Goal: Task Accomplishment & Management: Use online tool/utility

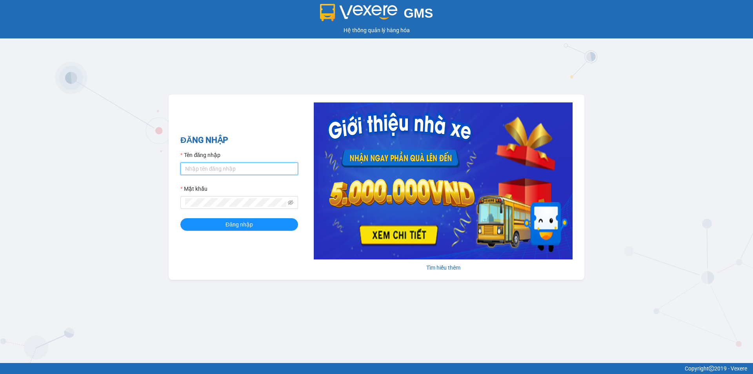
click at [235, 169] on input "Tên đăng nhập" at bounding box center [239, 168] width 118 height 13
type input "trung.minhtam"
click at [180, 218] on button "Đăng nhập" at bounding box center [239, 224] width 118 height 13
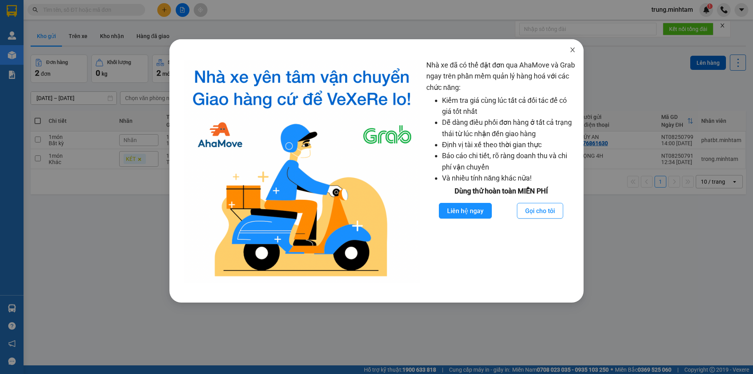
click at [573, 51] on icon "close" at bounding box center [572, 50] width 6 height 6
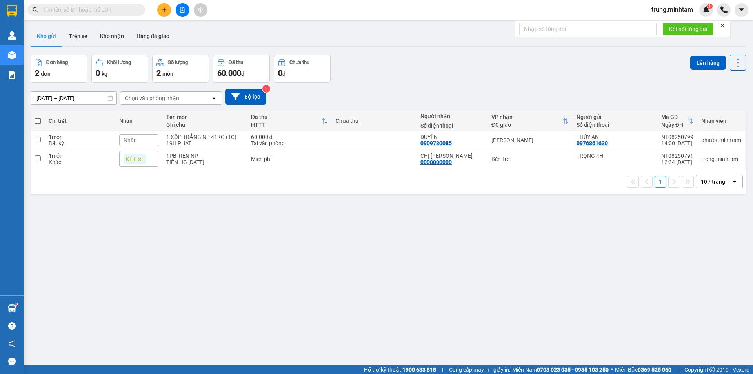
click at [66, 10] on input "text" at bounding box center [89, 9] width 93 height 9
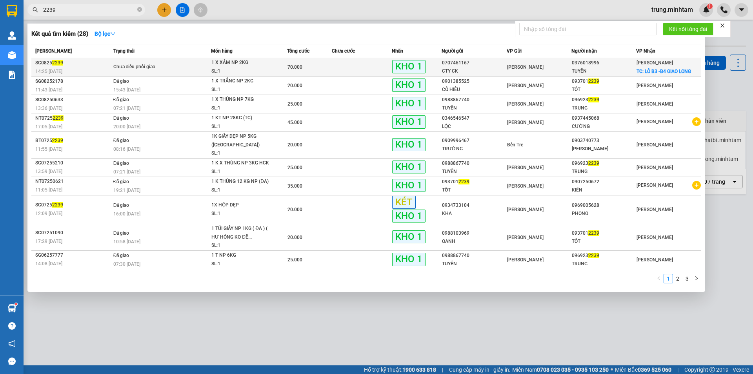
type input "2239"
click at [282, 67] on span "1 X XÁM NP 2KG SL: 1" at bounding box center [248, 66] width 75 height 17
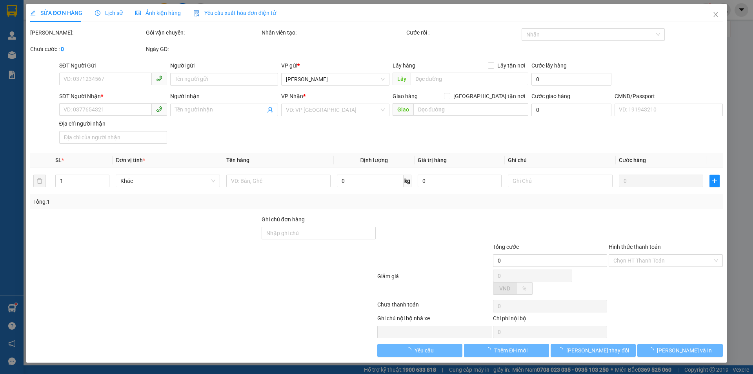
type input "0707461167"
type input "CTY CK"
type input "0376018996"
type input "TUYỀN"
checkbox input "true"
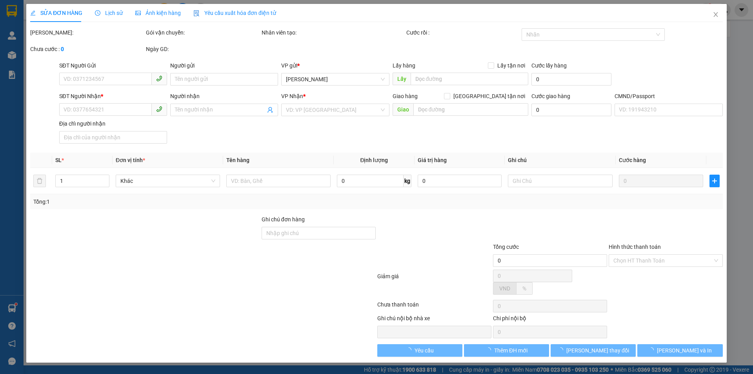
type input "LÔ B3 -B4 GIAO LONG"
type input "70.000"
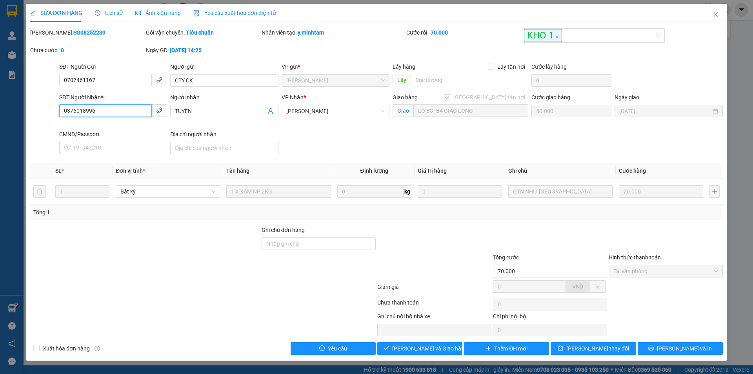
click at [134, 111] on input "0376018996" at bounding box center [105, 110] width 93 height 13
click at [715, 16] on icon "close" at bounding box center [715, 14] width 4 height 5
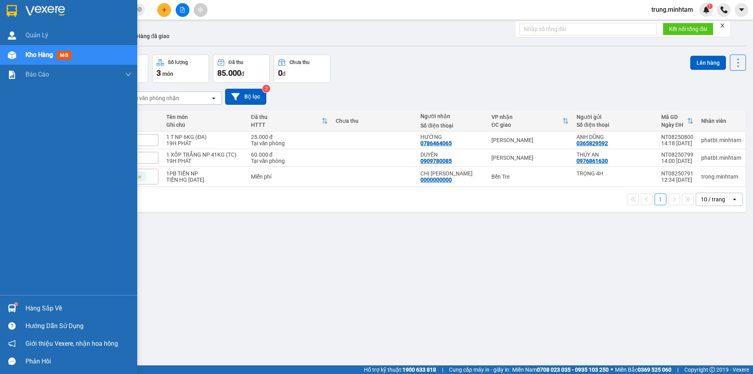
click at [40, 310] on div "Hàng sắp về" at bounding box center [78, 308] width 106 height 12
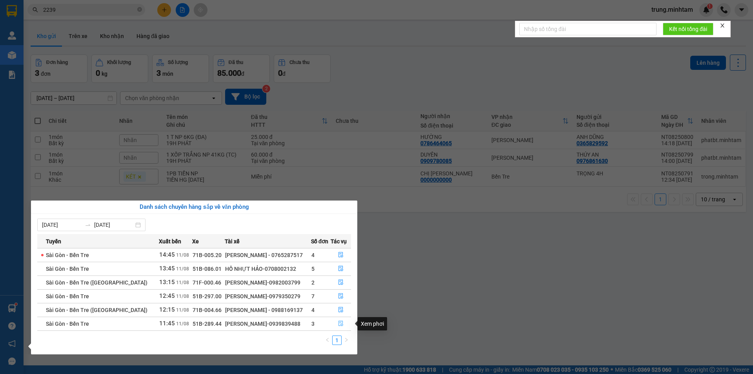
click at [341, 323] on icon "file-done" at bounding box center [340, 322] width 5 height 5
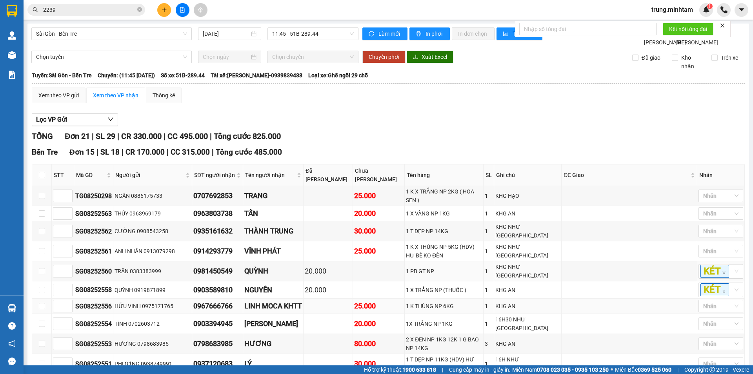
scroll to position [262, 0]
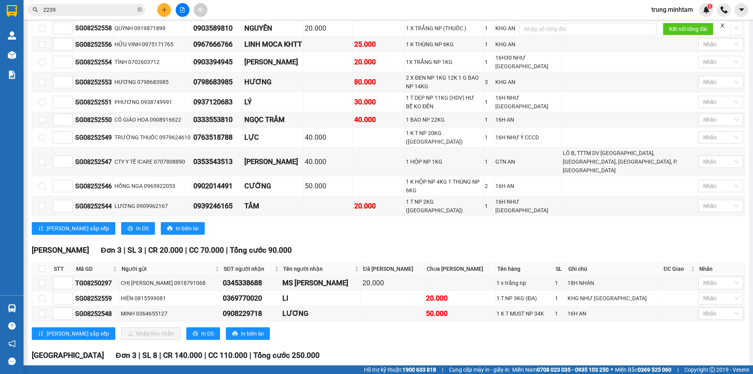
click at [161, 11] on button at bounding box center [164, 10] width 14 height 14
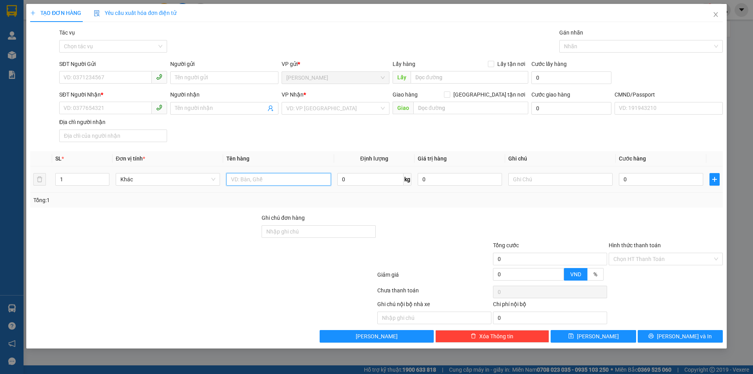
click at [274, 181] on input "text" at bounding box center [278, 179] width 104 height 13
click at [126, 79] on input "SĐT Người Gửi" at bounding box center [105, 77] width 93 height 13
type input "0973358299"
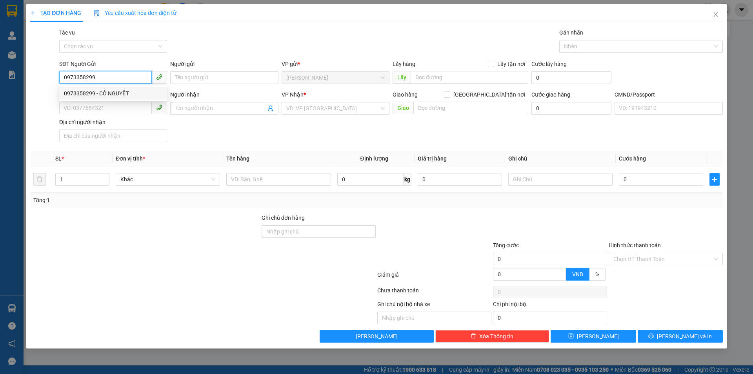
click at [112, 92] on div "0973358299 - CÔ NGUYỆT" at bounding box center [113, 93] width 98 height 9
type input "CÔ NGUYỆT"
type input "0973882129"
type input "BÍCH CHI"
type input "0973358299"
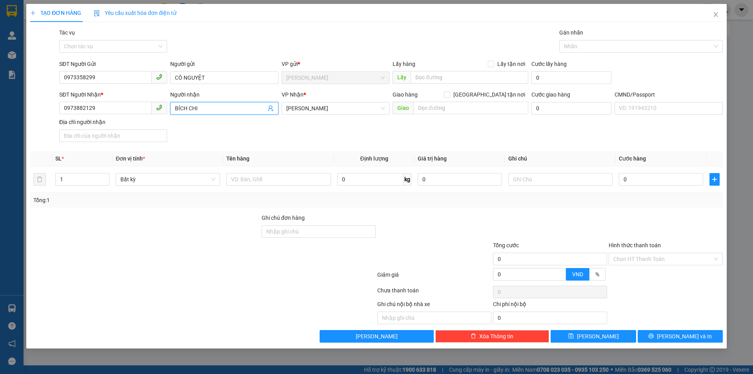
click at [269, 109] on icon "user-add" at bounding box center [270, 108] width 6 height 6
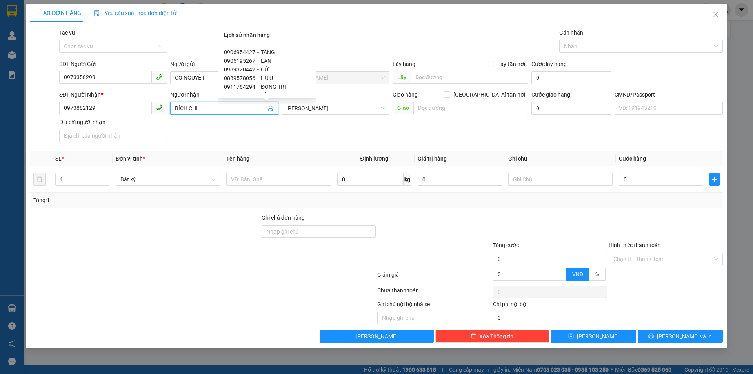
scroll to position [113, 0]
click at [265, 74] on span "HỮU" at bounding box center [267, 76] width 12 height 6
type input "0889578056"
type input "HỮU"
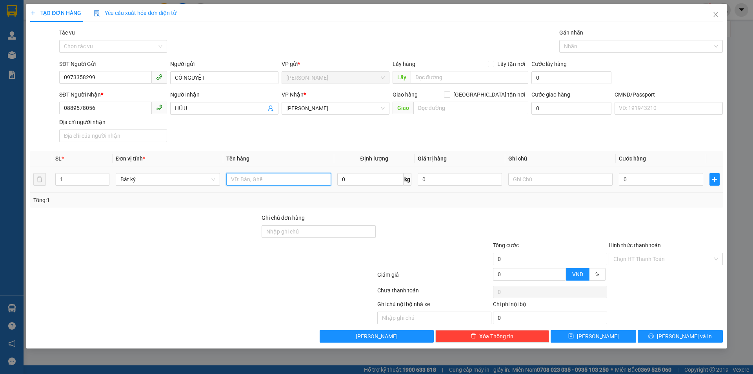
click at [270, 176] on input "text" at bounding box center [278, 179] width 104 height 13
type input "1 THÙNG 3 KG NP (HDV)"
click at [544, 180] on input "text" at bounding box center [560, 179] width 104 height 13
type input "19H TRUNG"
type input "2"
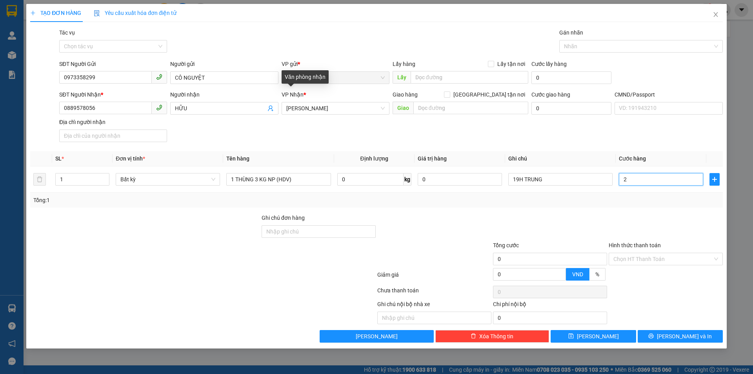
type input "2"
type input "20"
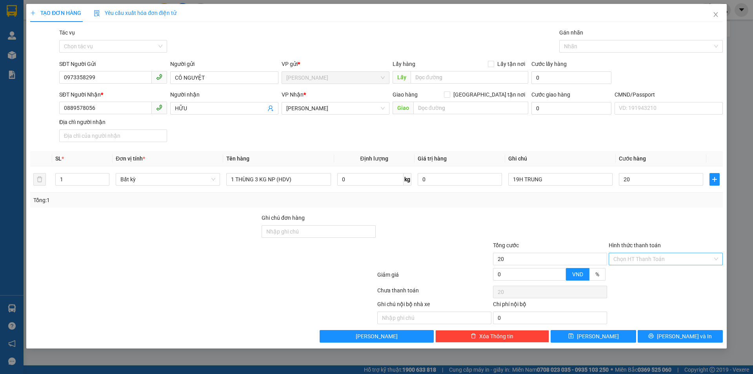
type input "20.000"
click at [636, 258] on input "Hình thức thanh toán" at bounding box center [662, 259] width 99 height 12
click at [632, 272] on div "Tại văn phòng" at bounding box center [665, 274] width 105 height 9
type input "0"
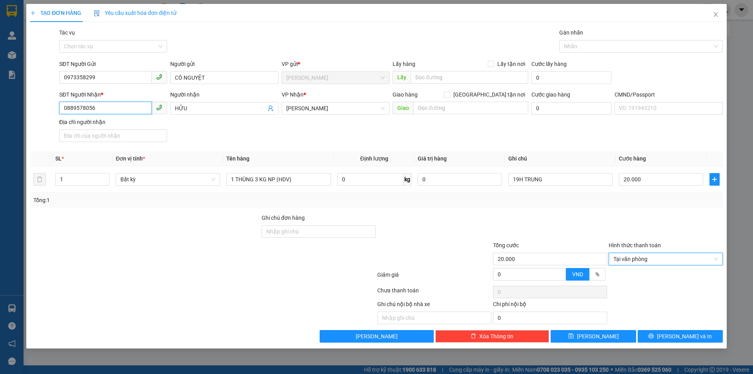
click at [104, 105] on input "0889578056" at bounding box center [105, 108] width 93 height 13
type input "0"
click at [106, 123] on div "0914858266 - HỮU" at bounding box center [113, 124] width 98 height 9
type input "0914858266"
click at [676, 337] on span "[PERSON_NAME] và In" at bounding box center [684, 336] width 55 height 9
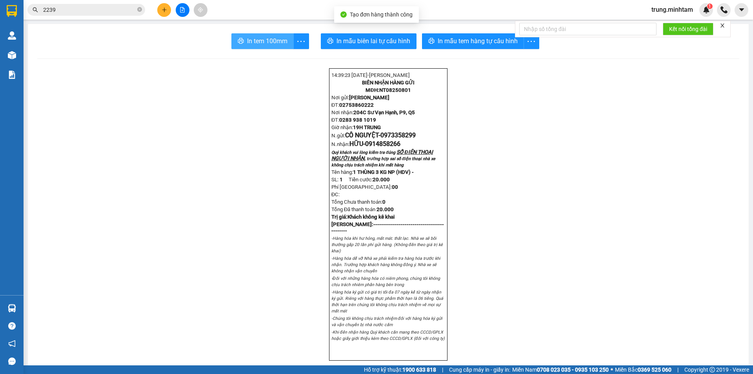
click at [265, 43] on span "In tem 100mm" at bounding box center [267, 41] width 40 height 10
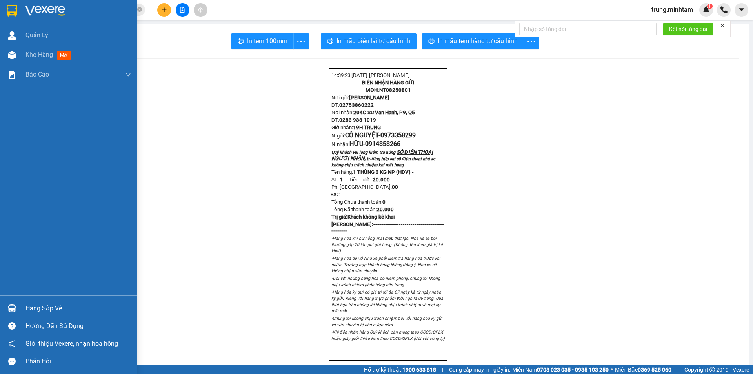
click at [43, 309] on div "Hàng sắp về" at bounding box center [78, 308] width 106 height 12
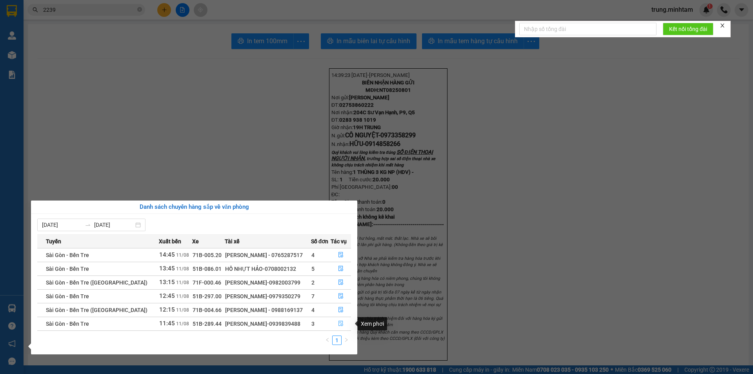
click at [339, 323] on icon "file-done" at bounding box center [340, 322] width 5 height 5
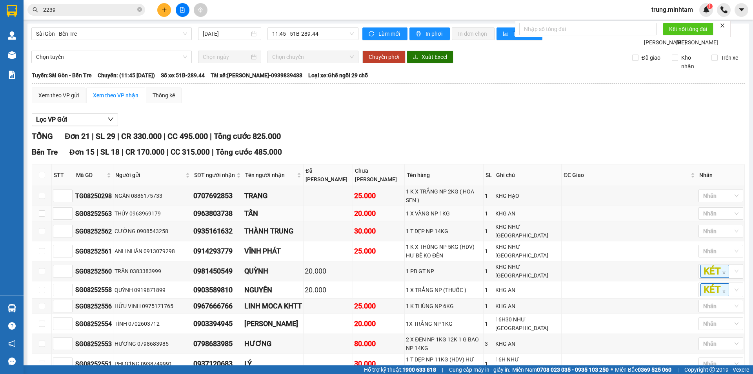
scroll to position [262, 0]
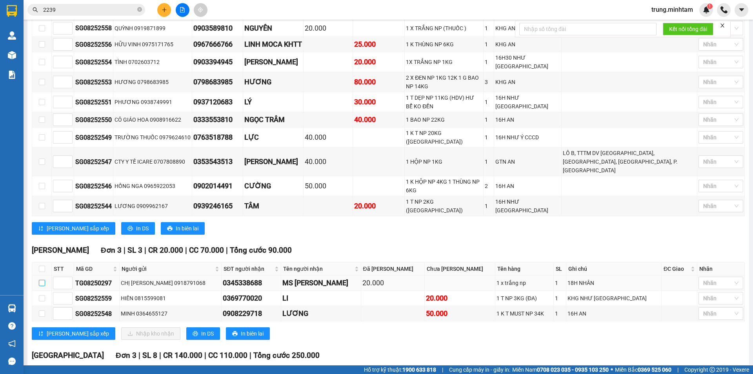
click at [44, 280] on input "checkbox" at bounding box center [42, 283] width 6 height 6
checkbox input "true"
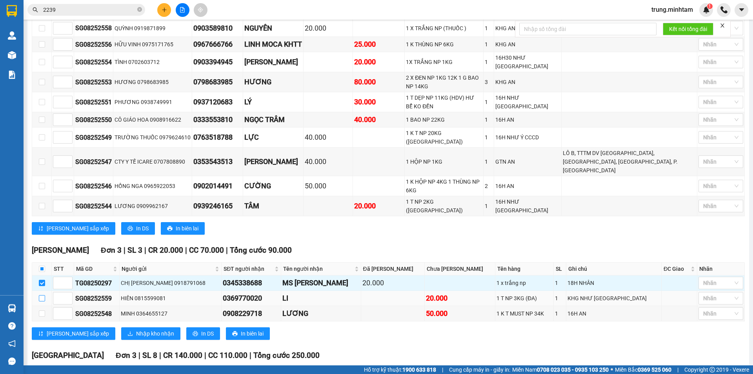
click at [41, 295] on input "checkbox" at bounding box center [42, 298] width 6 height 6
checkbox input "true"
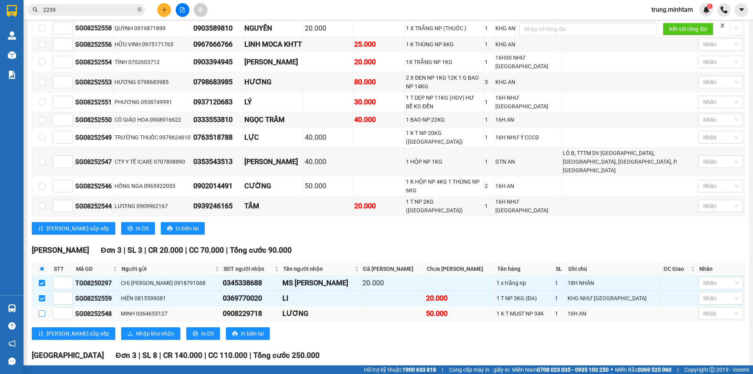
click at [40, 310] on input "checkbox" at bounding box center [42, 313] width 6 height 6
checkbox input "true"
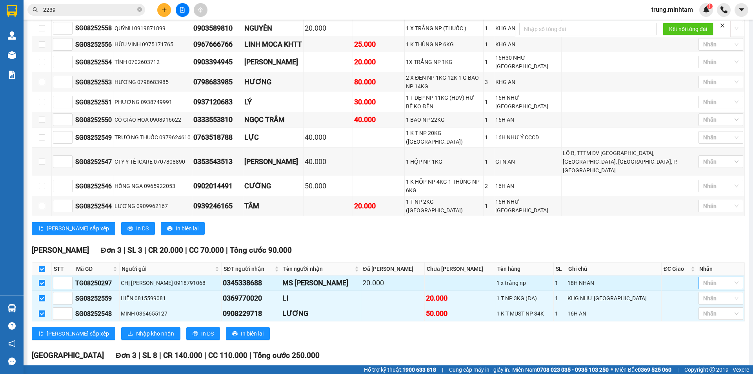
click at [716, 278] on div at bounding box center [716, 282] width 33 height 9
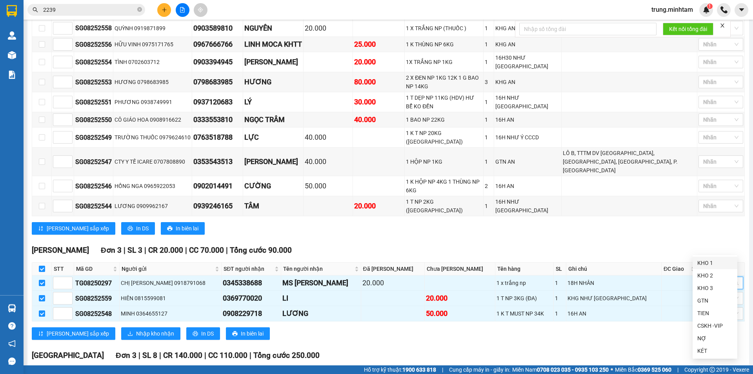
click at [708, 264] on div "KHO 1" at bounding box center [714, 262] width 35 height 9
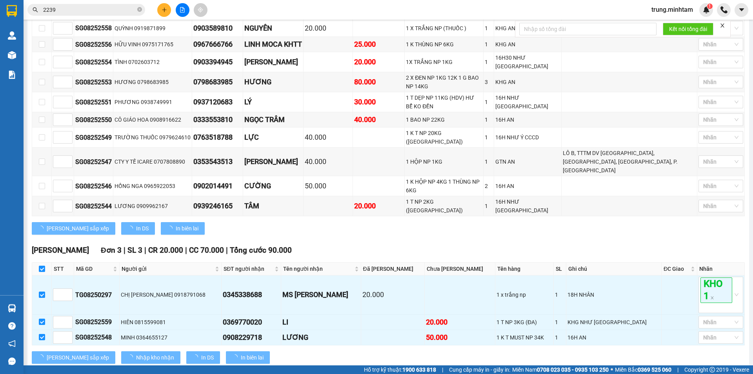
click at [683, 244] on div "Ngã Tư Huyện Đơn 3 | SL 3 | CR 20.000 | CC 70.000 | Tổng cước 90.000" at bounding box center [388, 250] width 713 height 12
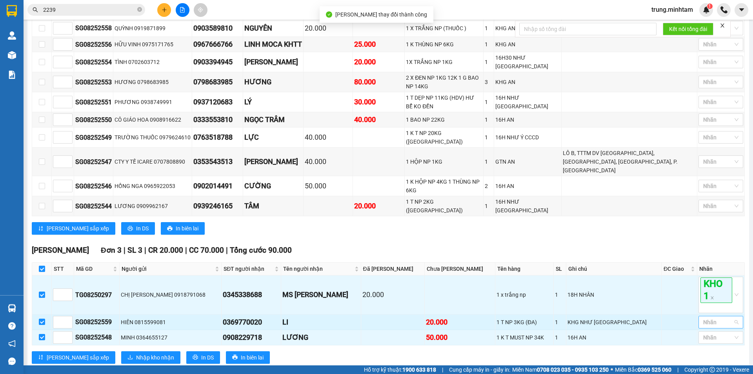
click at [712, 317] on div at bounding box center [716, 321] width 33 height 9
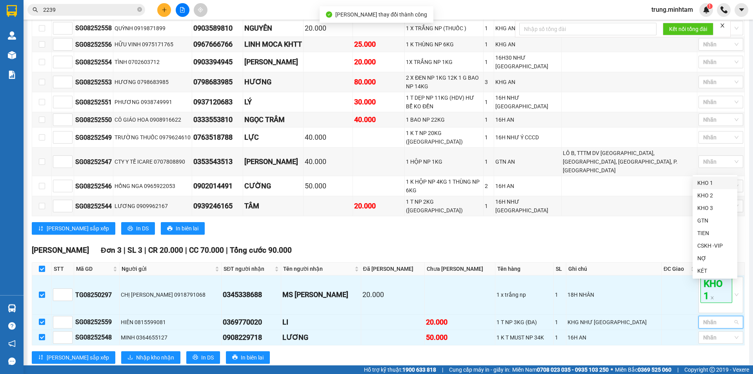
click at [701, 186] on div "KHO 1" at bounding box center [714, 182] width 35 height 9
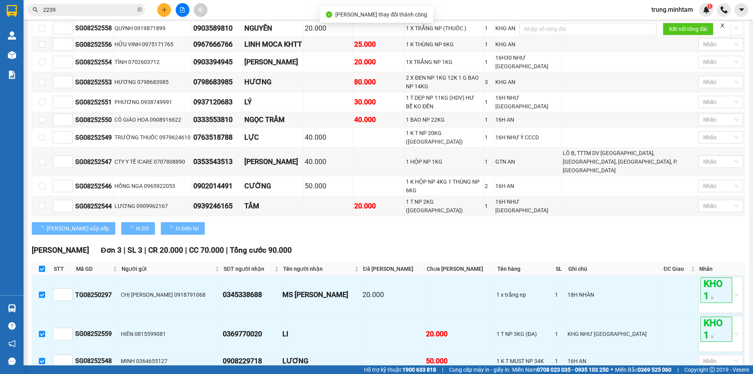
click at [676, 199] on div "Bến Tre Đơn 15 | SL 18 | CR 170.000 | CC 315.000 | Tổng cước 485.000 STT Mã GD…" at bounding box center [388, 63] width 713 height 356
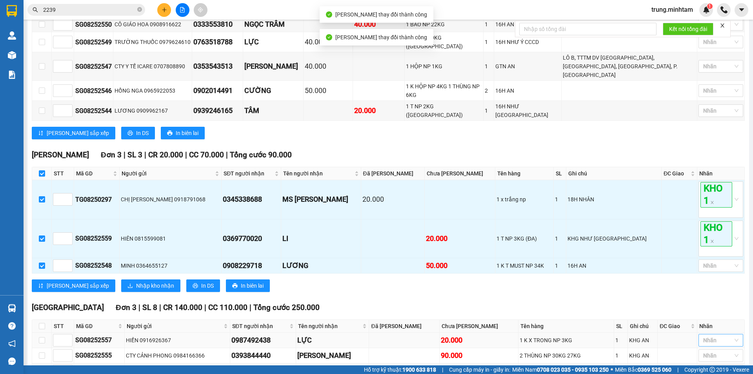
scroll to position [375, 0]
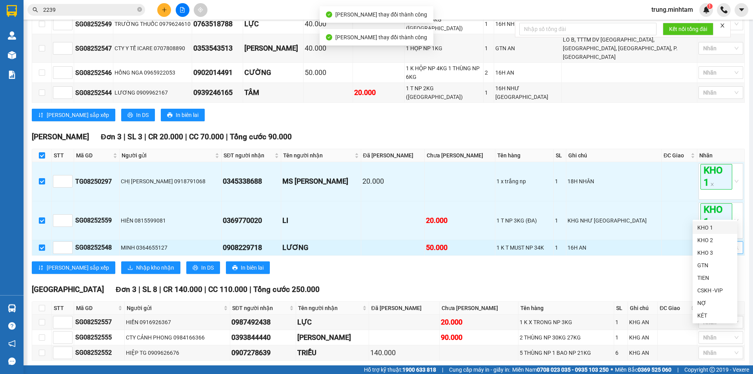
click at [706, 243] on div at bounding box center [716, 247] width 33 height 9
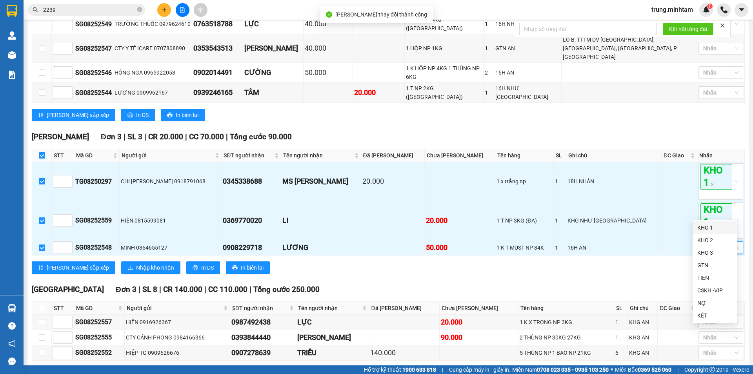
click at [706, 228] on div "KHO 1" at bounding box center [714, 227] width 35 height 9
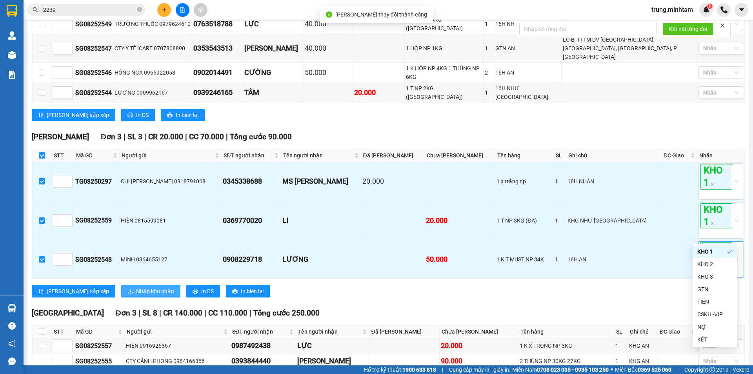
click at [136, 287] on span "Nhập kho nhận" at bounding box center [155, 291] width 38 height 9
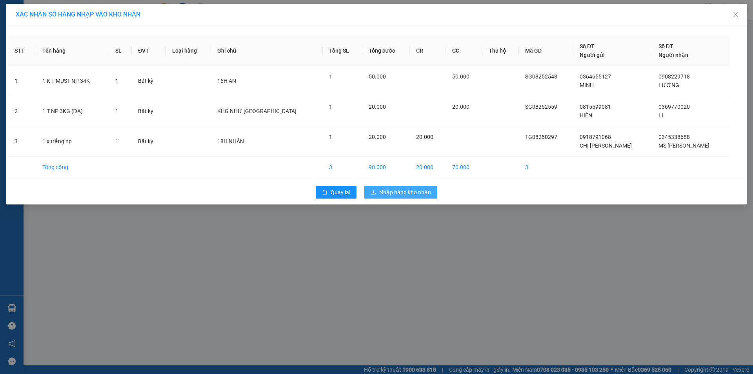
click at [394, 189] on span "Nhập hàng kho nhận" at bounding box center [405, 192] width 52 height 9
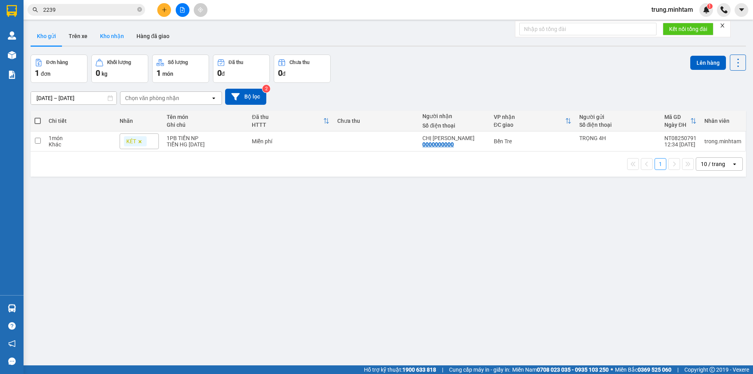
click at [116, 37] on button "Kho nhận" at bounding box center [112, 36] width 36 height 19
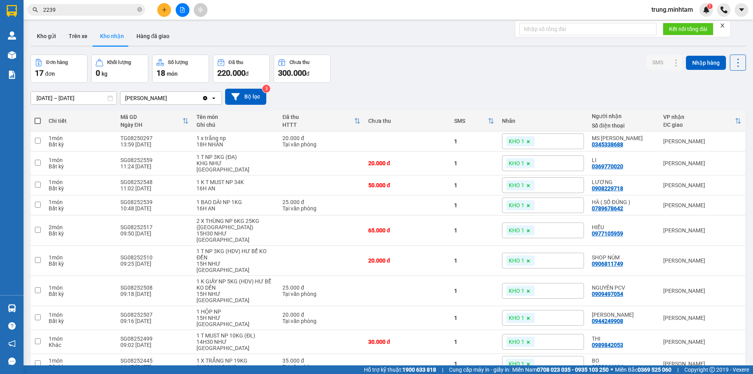
click at [668, 8] on span "trung.minhtam" at bounding box center [672, 10] width 54 height 10
click at [658, 140] on icon at bounding box center [660, 140] width 5 height 5
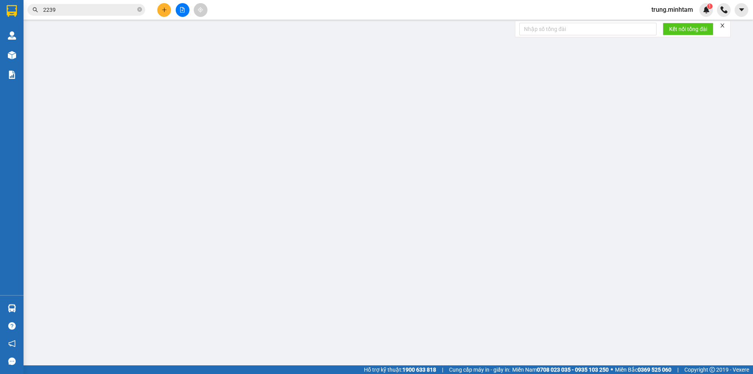
type input "0918791068"
type input "CHỊ HUỲNH"
type input "0345338688"
type input "MS OANH"
type input "20.000"
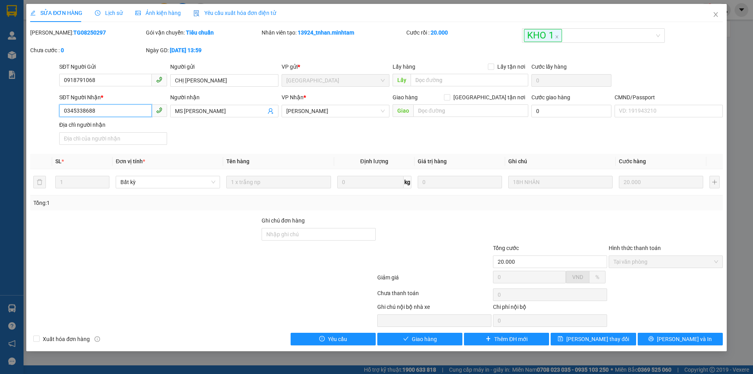
drag, startPoint x: 95, startPoint y: 109, endPoint x: 30, endPoint y: 124, distance: 66.2
click at [33, 124] on div "SĐT Người Nhận * 0345338688 0345338688 Người nhận MS OANH VP Nhận * Ngã Tư Huy…" at bounding box center [376, 120] width 694 height 55
click at [332, 234] on input "Ghi chú đơn hàng" at bounding box center [319, 234] width 114 height 13
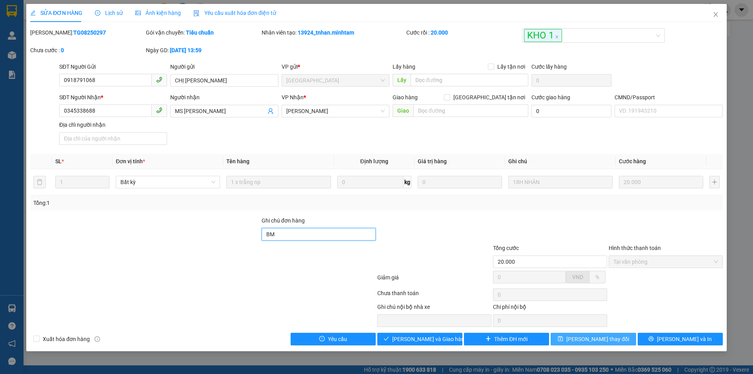
type input "BM"
click at [609, 338] on span "[PERSON_NAME] thay đổi" at bounding box center [597, 339] width 63 height 9
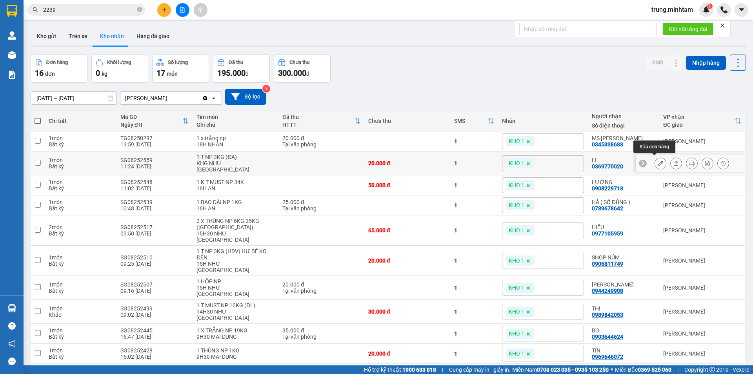
click at [658, 161] on icon at bounding box center [660, 162] width 5 height 5
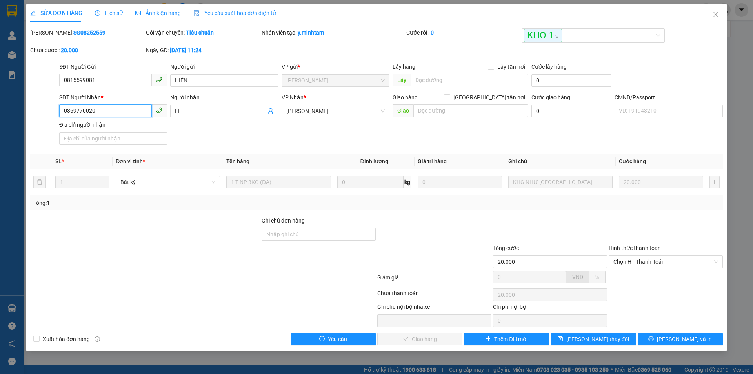
drag, startPoint x: 95, startPoint y: 109, endPoint x: 42, endPoint y: 111, distance: 53.0
click at [43, 111] on div "SĐT Người Nhận * 0369770020 0369770020 Người nhận LI VP Nhận * Ngã Tư Huyện G…" at bounding box center [376, 120] width 694 height 55
click at [302, 234] on input "Ghi chú đơn hàng" at bounding box center [319, 234] width 114 height 13
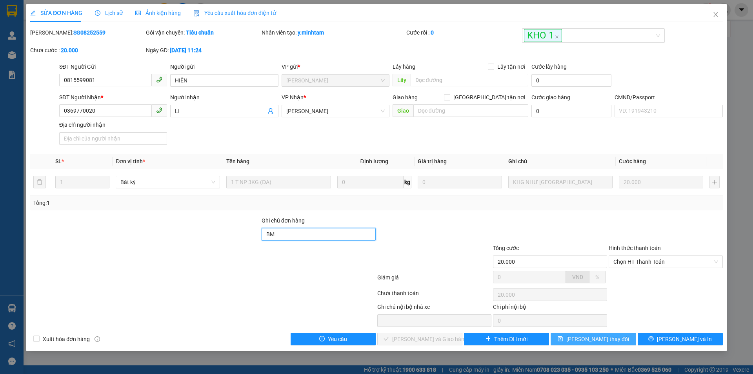
type input "BM"
click at [605, 338] on span "[PERSON_NAME] thay đổi" at bounding box center [597, 339] width 63 height 9
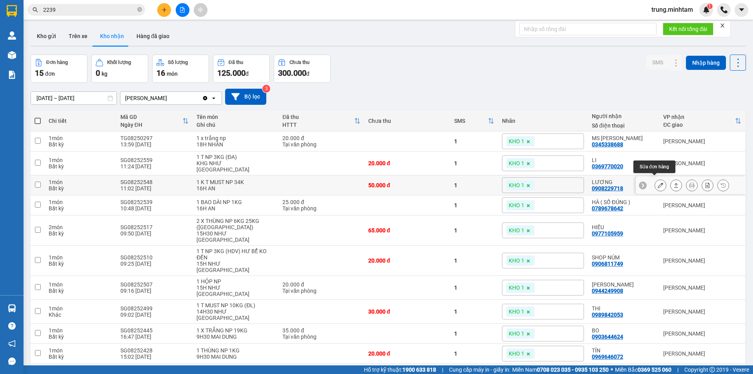
click at [658, 182] on icon at bounding box center [660, 184] width 5 height 5
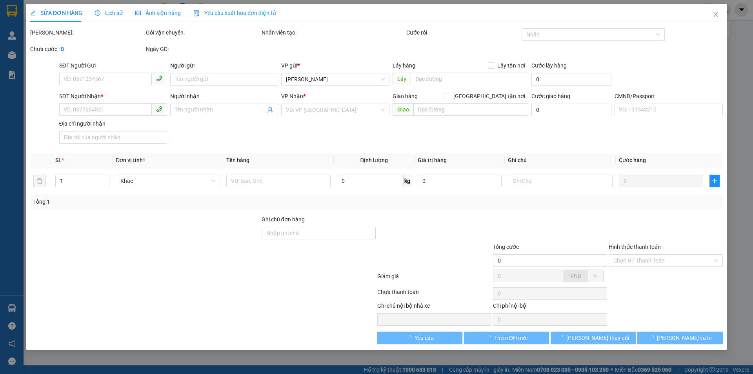
type input "0364655127"
type input "MINH"
type input "0908229718"
type input "LƯƠNG"
type input "50.000"
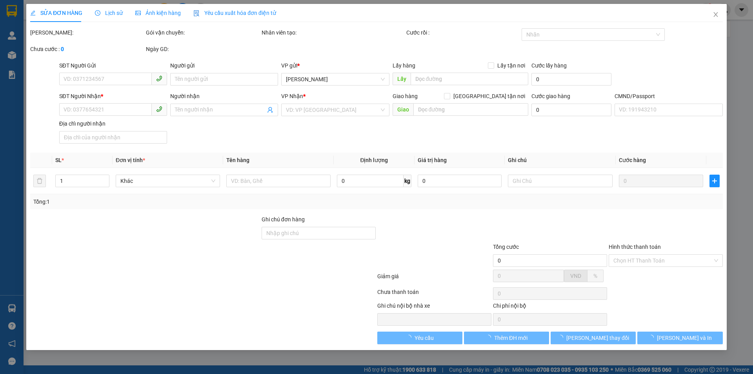
type input "50.000"
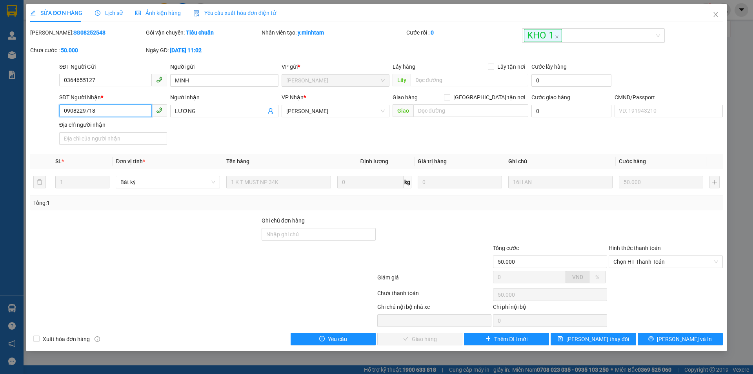
drag, startPoint x: 95, startPoint y: 110, endPoint x: 43, endPoint y: 107, distance: 51.8
click at [43, 107] on div "SĐT Người Nhận * 0908229718 0908229718 Người nhận LƯƠNG VP Nhận * Ngã Tư Huyệ…" at bounding box center [376, 120] width 694 height 55
click at [314, 232] on input "Ghi chú đơn hàng" at bounding box center [319, 234] width 114 height 13
click at [264, 232] on input "BM" at bounding box center [319, 234] width 114 height 13
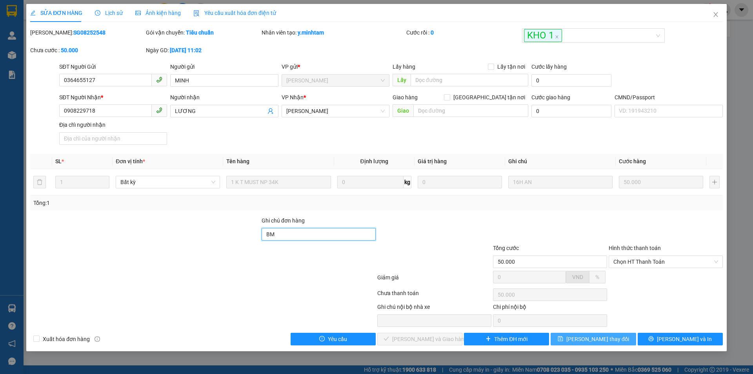
type input "BM"
click at [608, 338] on span "[PERSON_NAME] thay đổi" at bounding box center [597, 339] width 63 height 9
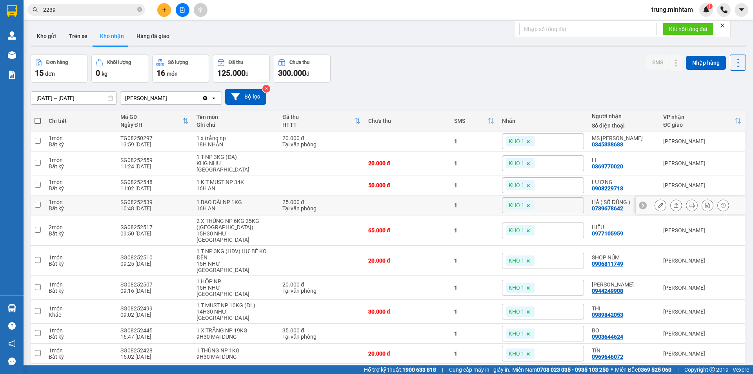
click at [655, 202] on button at bounding box center [660, 205] width 11 height 14
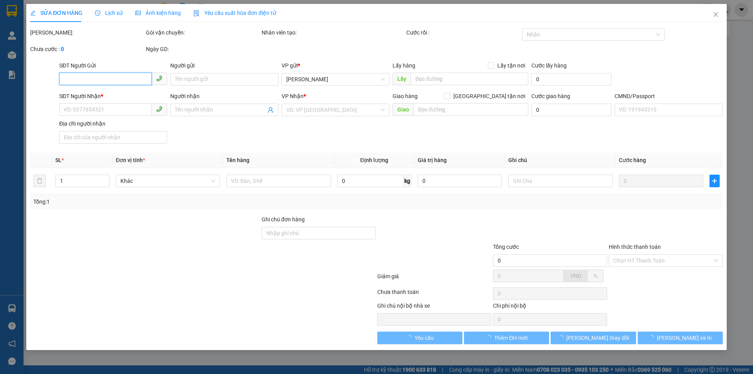
type input "0944324882"
type input "DAL"
type input "0789678642"
type input "HÀ ( SỐ ĐÚNG )"
type input "HCK ĐG"
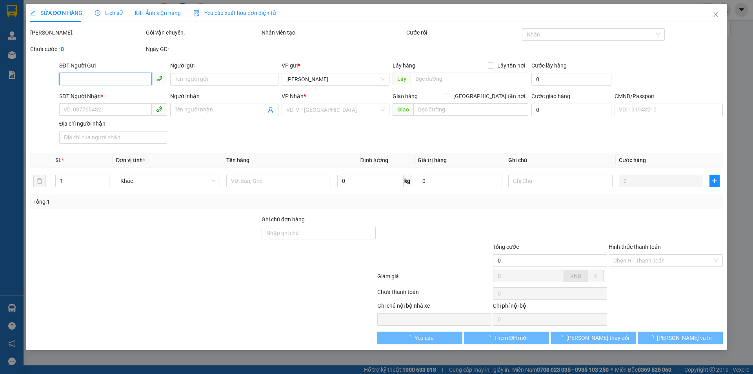
type input "25.000"
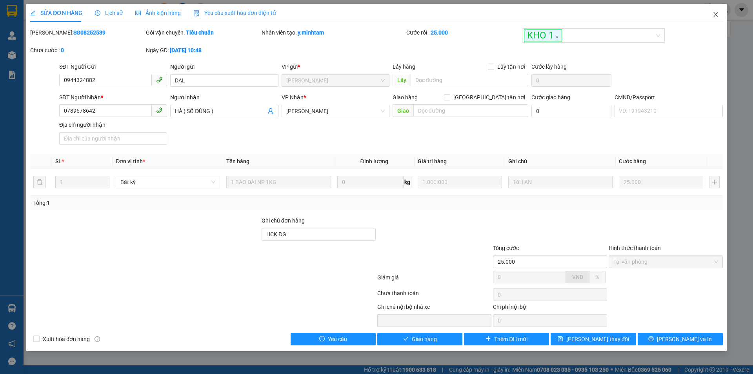
click at [716, 15] on icon "close" at bounding box center [715, 14] width 4 height 5
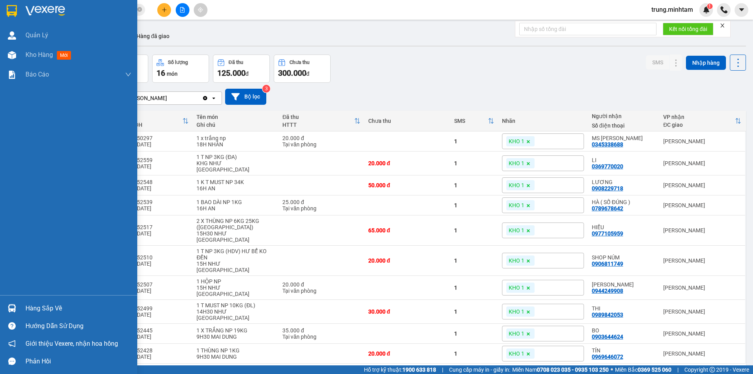
click at [43, 310] on div "Hàng sắp về" at bounding box center [78, 308] width 106 height 12
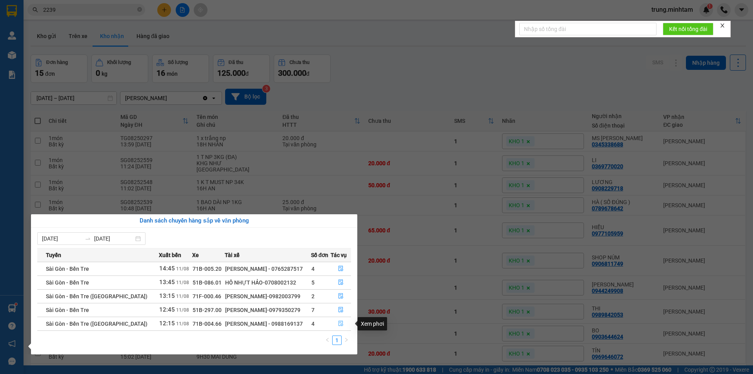
click at [339, 322] on icon "file-done" at bounding box center [340, 322] width 5 height 5
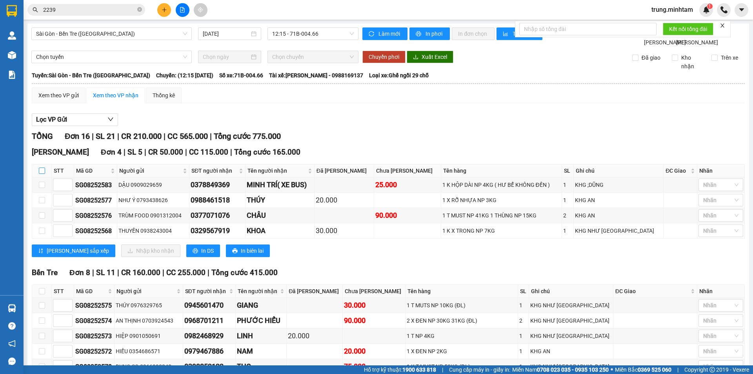
click at [41, 174] on input "checkbox" at bounding box center [42, 170] width 6 height 6
checkbox input "true"
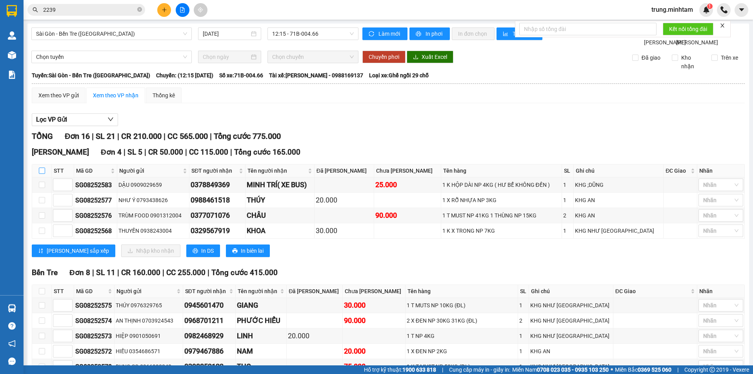
checkbox input "true"
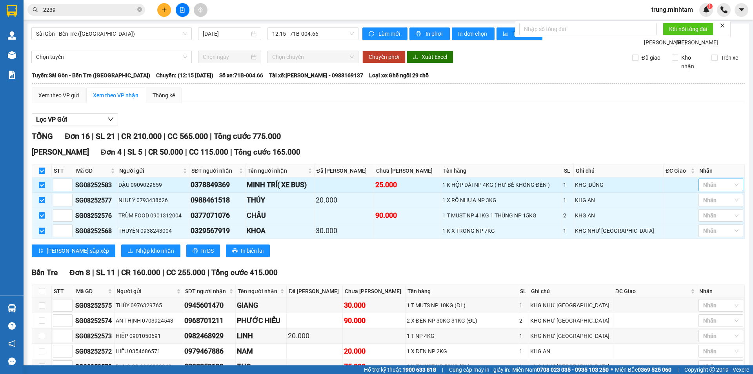
click at [716, 189] on div at bounding box center [716, 184] width 33 height 9
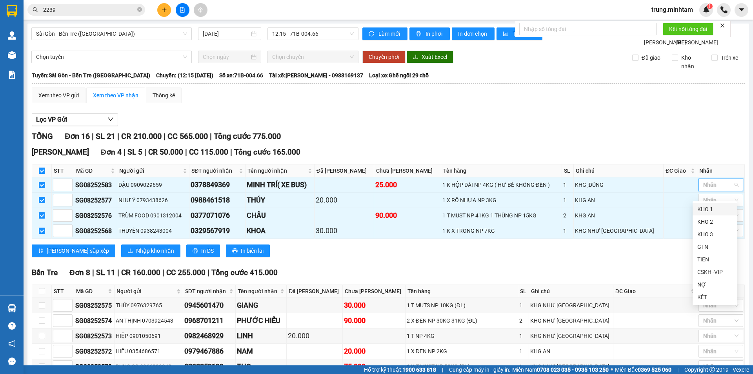
click at [701, 211] on div "KHO 1" at bounding box center [714, 209] width 35 height 9
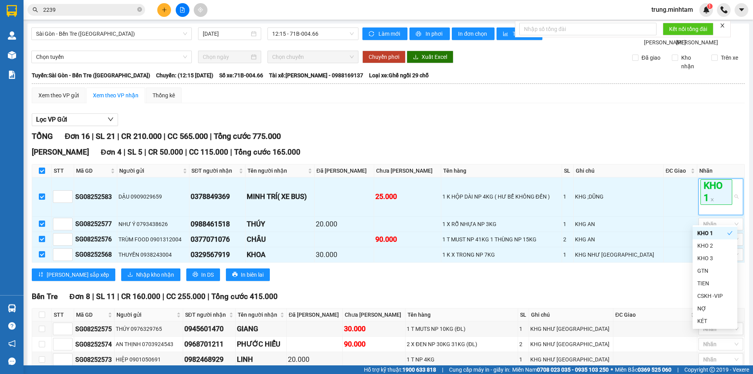
click at [666, 153] on div "TỔNG Đơn 16 | SL 21 | CR 210.000 | CC 565.000 | Tổng cước 775.000 Ngã Tư Huyệ…" at bounding box center [388, 361] width 713 height 462
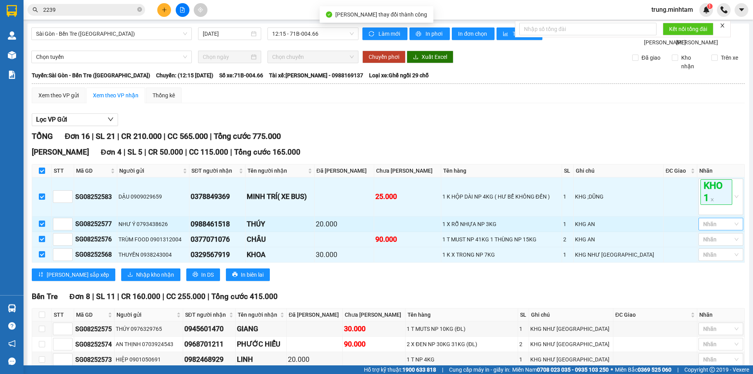
click at [711, 229] on div at bounding box center [716, 223] width 33 height 9
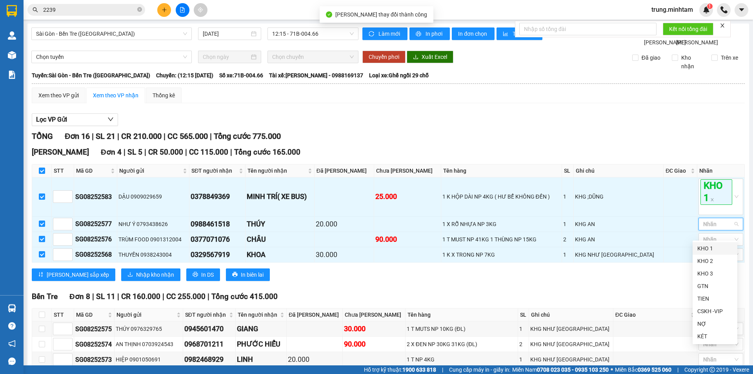
drag, startPoint x: 702, startPoint y: 248, endPoint x: 667, endPoint y: 178, distance: 78.6
click at [702, 248] on div "KHO 1" at bounding box center [714, 248] width 35 height 9
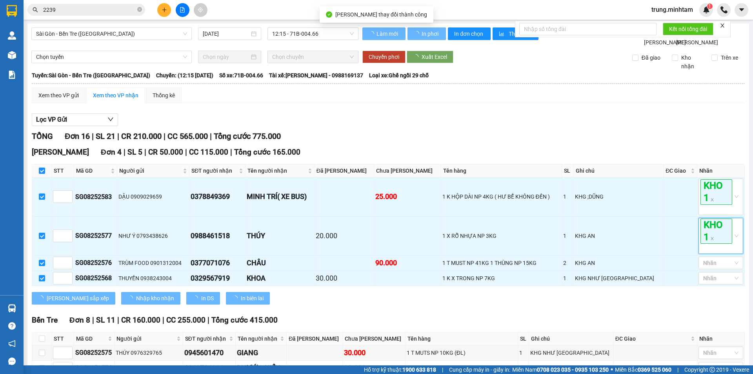
click at [651, 126] on div "Lọc VP Gửi" at bounding box center [388, 119] width 713 height 13
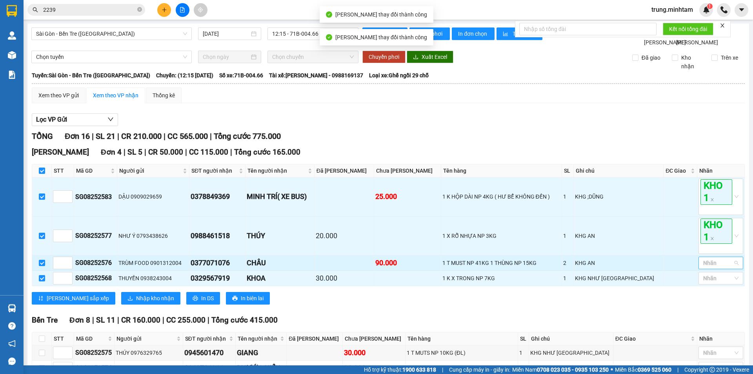
click at [708, 267] on div at bounding box center [716, 262] width 33 height 9
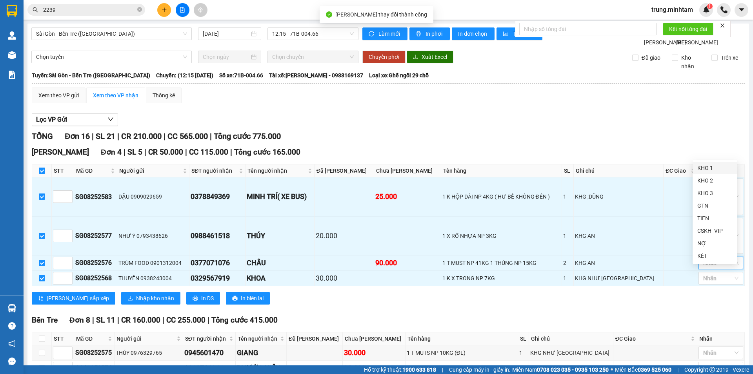
drag, startPoint x: 700, startPoint y: 170, endPoint x: 672, endPoint y: 146, distance: 37.0
click at [700, 170] on div "KHO 1" at bounding box center [714, 168] width 35 height 9
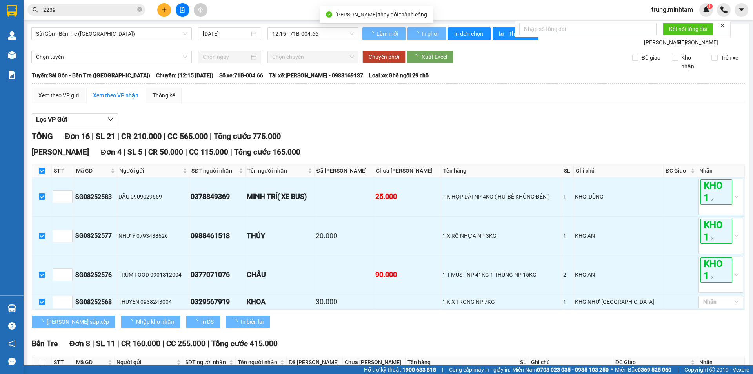
click at [671, 142] on div "TỔNG Đơn 16 | SL 21 | CR 210.000 | CC 565.000 | Tổng cước 775.000" at bounding box center [388, 136] width 713 height 12
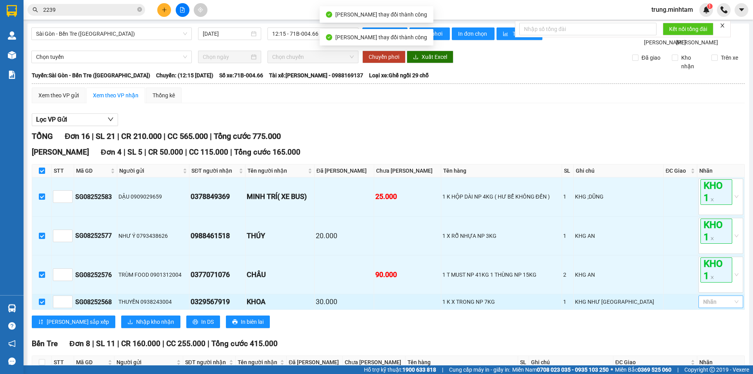
click at [715, 306] on div at bounding box center [716, 301] width 33 height 9
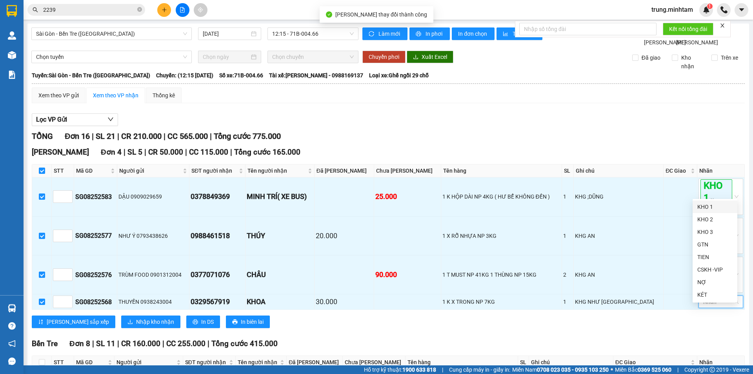
click at [705, 202] on div "KHO 1" at bounding box center [714, 206] width 35 height 9
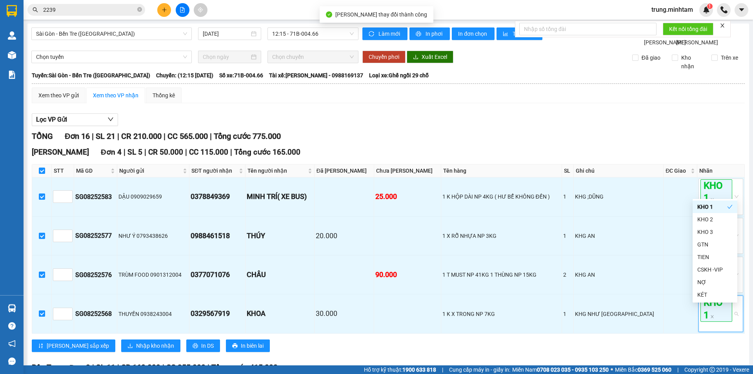
click at [642, 139] on div "TỔNG Đơn 16 | SL 21 | CR 210.000 | CC 565.000 | Tổng cước 775.000" at bounding box center [388, 136] width 713 height 12
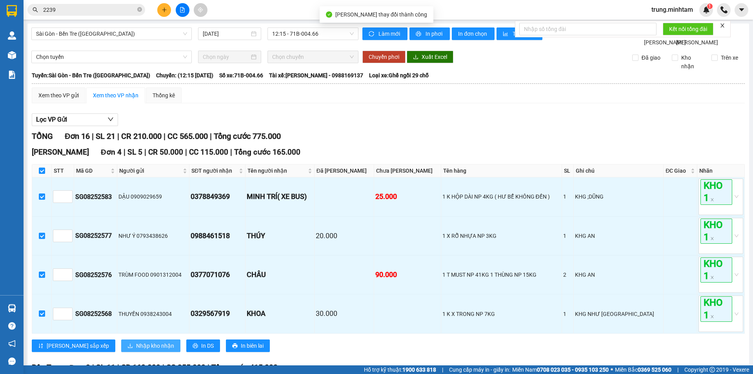
click at [136, 350] on span "Nhập kho nhận" at bounding box center [155, 345] width 38 height 9
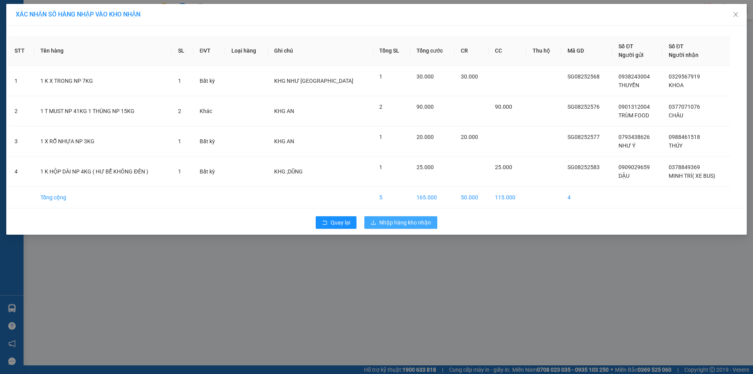
click at [415, 221] on span "Nhập hàng kho nhận" at bounding box center [405, 222] width 52 height 9
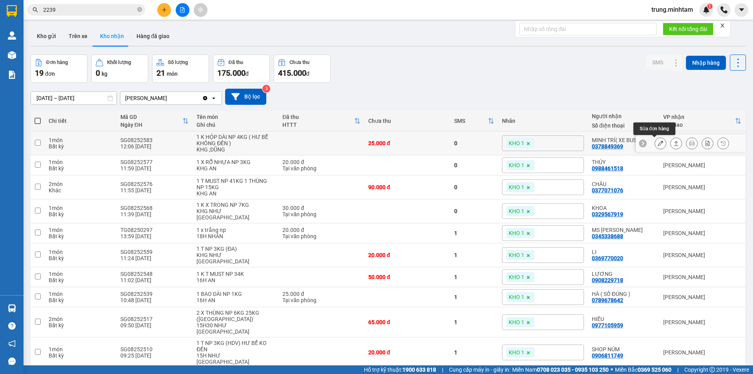
click at [658, 143] on icon at bounding box center [660, 142] width 5 height 5
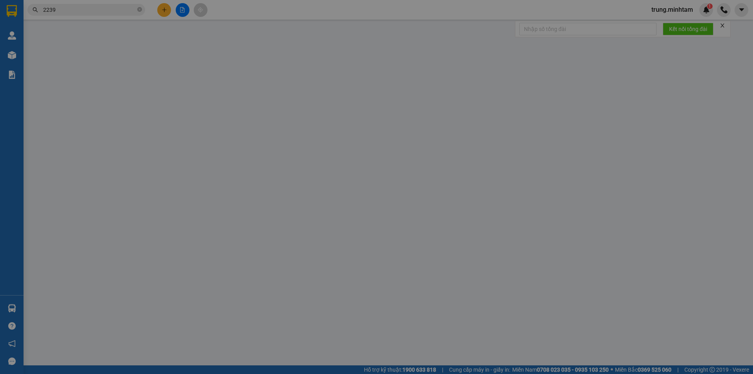
type input "0909029659"
type input "DẬU"
type input "0378849369"
type input "MINH TRÍ( XE BUS)"
type input "25.000"
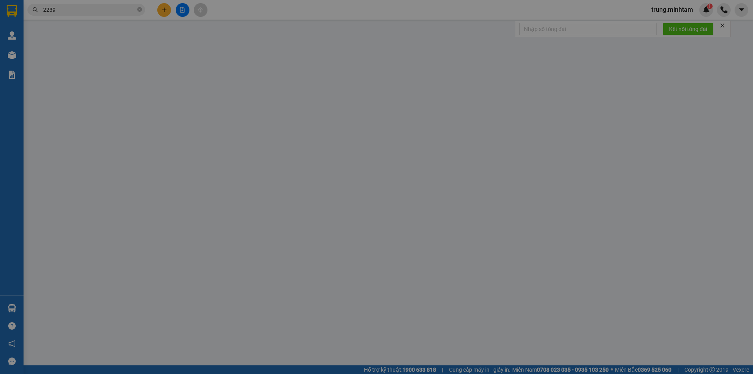
type input "25.000"
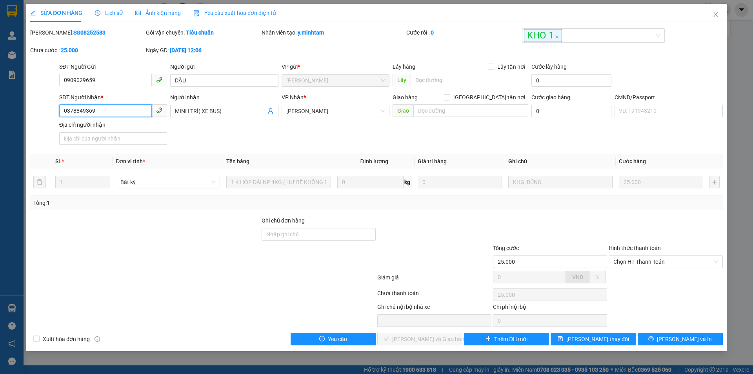
drag, startPoint x: 95, startPoint y: 111, endPoint x: 22, endPoint y: 121, distance: 73.6
click at [22, 121] on div "SỬA ĐƠN HÀNG Lịch sử Ảnh kiện hàng Yêu cầu xuất hóa đơn điện tử Total Paid Fee …" at bounding box center [376, 187] width 753 height 374
click at [321, 234] on input "Ghi chú đơn hàng" at bounding box center [319, 234] width 114 height 13
type input "N"
click at [654, 339] on icon "printer" at bounding box center [651, 338] width 5 height 5
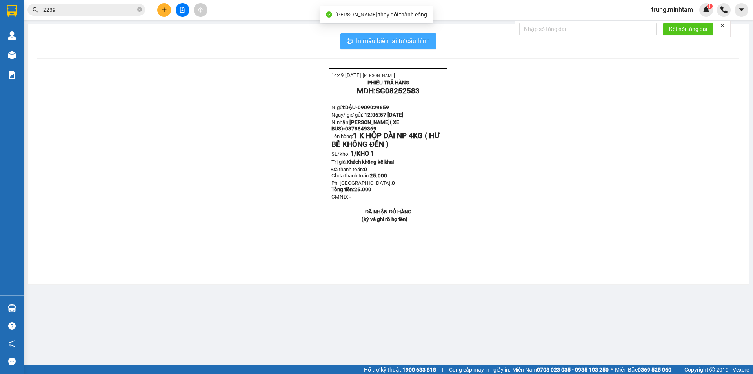
click at [402, 40] on span "In mẫu biên lai tự cấu hình" at bounding box center [393, 41] width 74 height 10
click at [386, 42] on span "In mẫu biên lai tự cấu hình" at bounding box center [393, 41] width 74 height 10
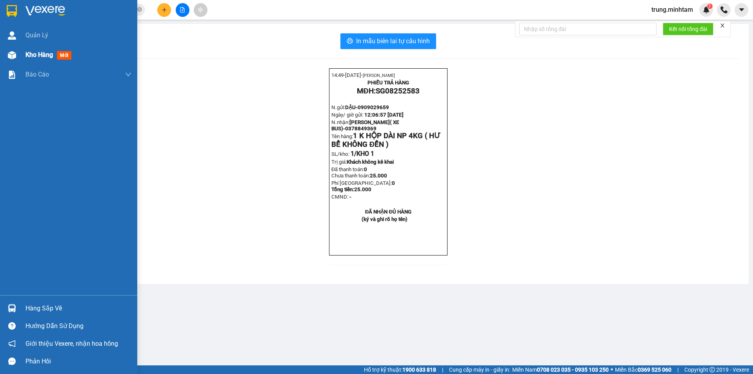
click at [44, 55] on span "Kho hàng" at bounding box center [38, 54] width 27 height 7
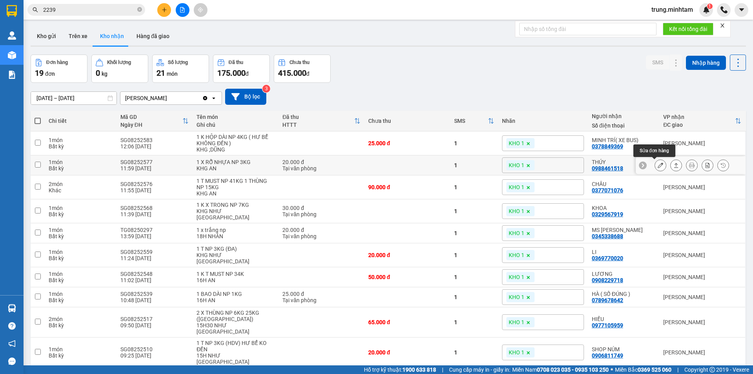
click at [658, 165] on icon at bounding box center [660, 164] width 5 height 5
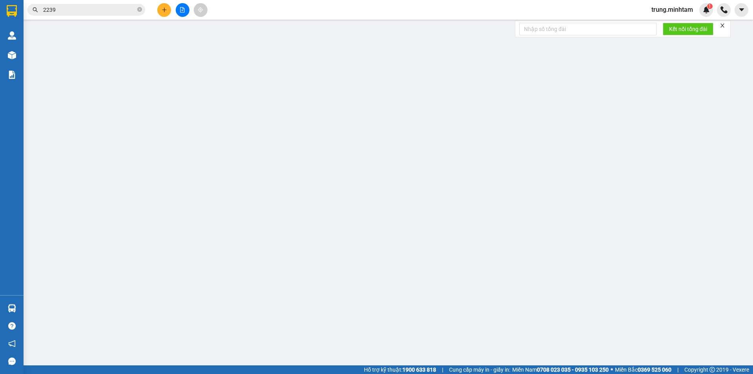
type input "0793438626"
type input "NHƯ Ý"
type input "0988461518"
type input "THÚY"
type input "HƯ DẬP KHÔNG ĐỀN"
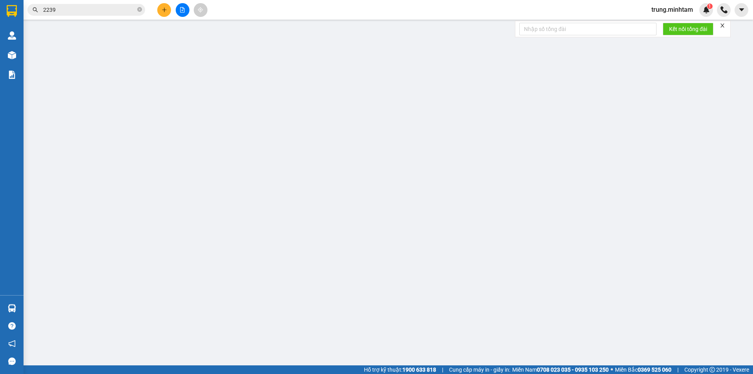
type input "20.000"
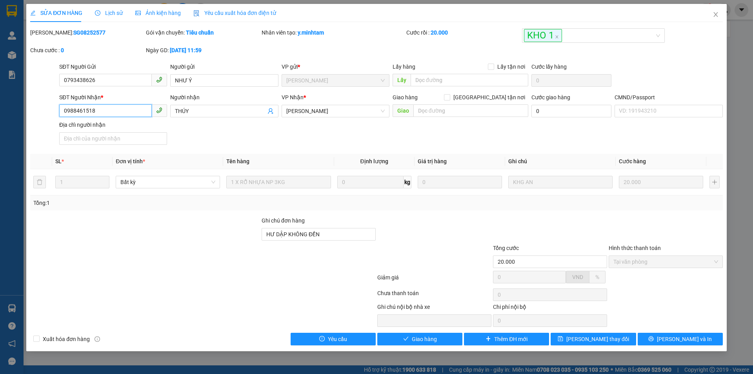
drag, startPoint x: 96, startPoint y: 108, endPoint x: 55, endPoint y: 106, distance: 41.2
click at [55, 106] on div "SĐT Người Nhận * 0988461518 0988461518 Người nhận THÚY VP Nhận * Ngã Tư Huyện…" at bounding box center [376, 120] width 694 height 55
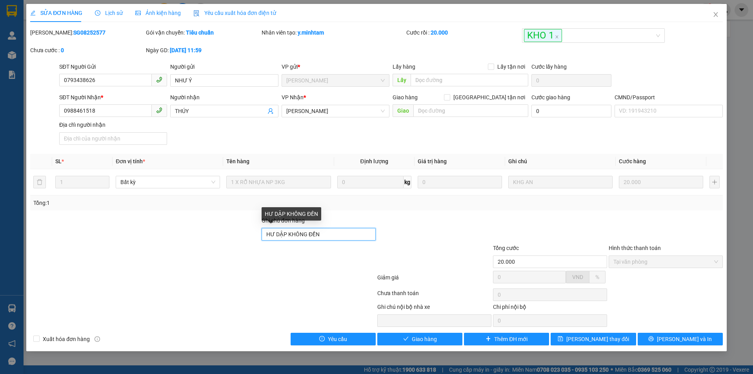
click at [342, 239] on input "HƯ DẬP KHÔNG ĐỀN" at bounding box center [319, 234] width 114 height 13
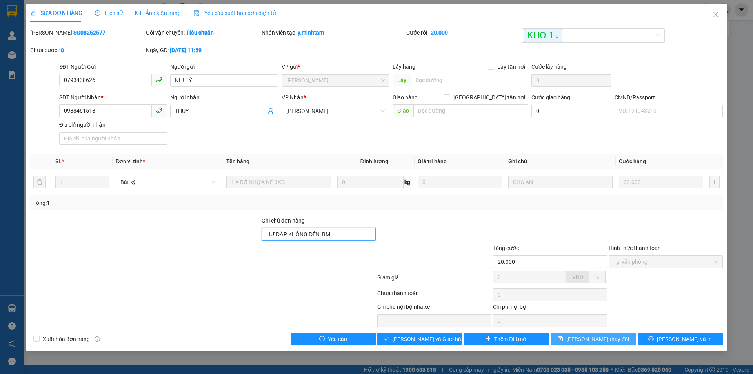
type input "HƯ DẬP KHÔNG ĐỀN BM"
click at [613, 340] on button "[PERSON_NAME] thay đổi" at bounding box center [593, 339] width 85 height 13
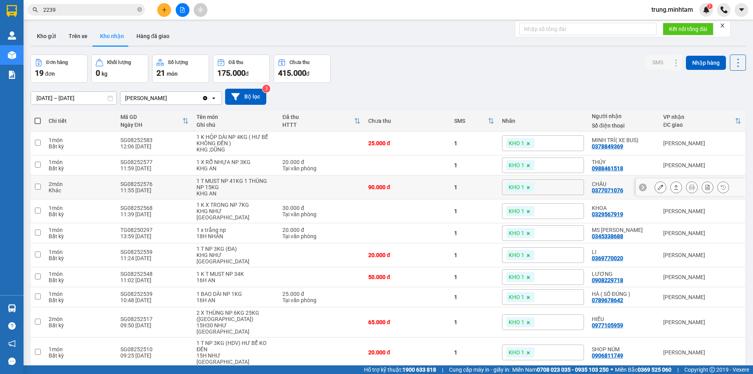
click at [657, 187] on button at bounding box center [660, 187] width 11 height 14
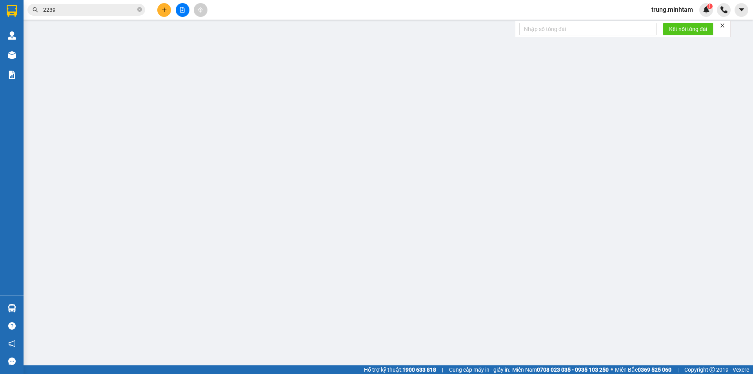
type input "0901312004"
type input "TRÙM FOOD"
type input "0377071076"
type input "CHÂU"
type input "90.000"
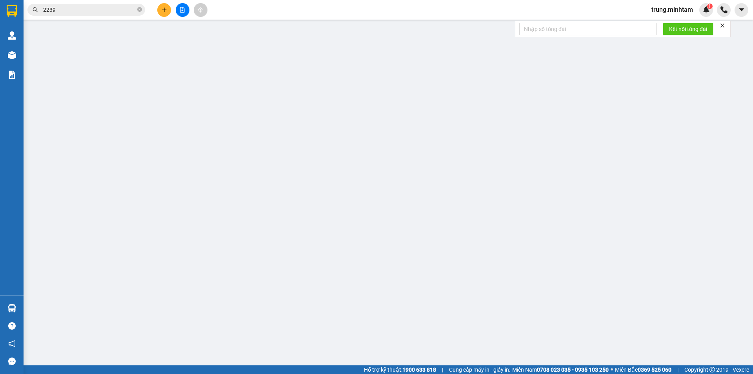
type input "90.000"
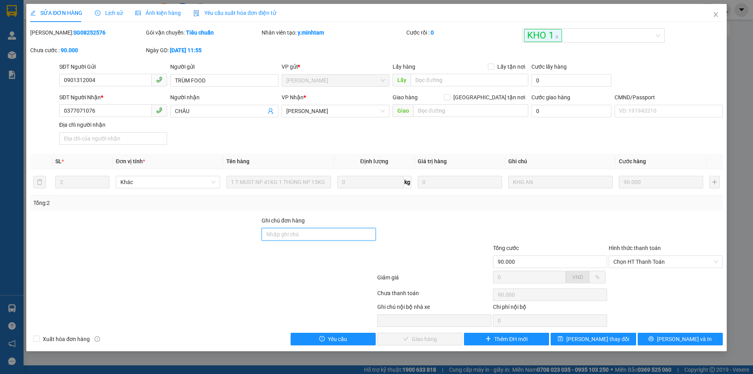
click at [317, 235] on input "Ghi chú đơn hàng" at bounding box center [319, 234] width 114 height 13
type input "KBM"
drag, startPoint x: 98, startPoint y: 109, endPoint x: 48, endPoint y: 106, distance: 49.5
click at [48, 106] on div "SĐT Người Nhận * 0377071076 0377071076 Người nhận CHÂU VP Nhận * Ngã Tư Huyện…" at bounding box center [376, 120] width 694 height 55
click at [593, 338] on span "[PERSON_NAME] thay đổi" at bounding box center [597, 339] width 63 height 9
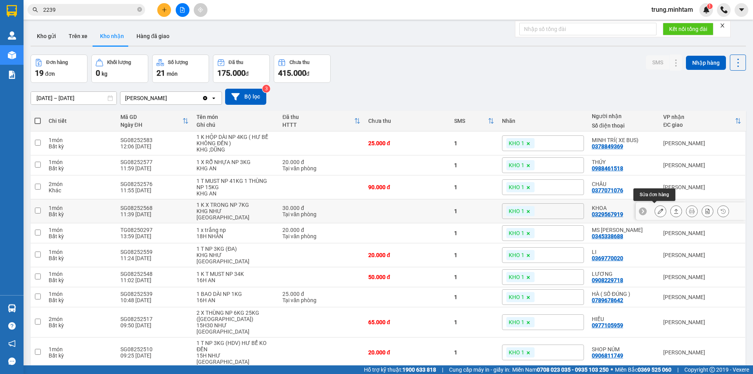
click at [658, 209] on icon at bounding box center [660, 210] width 5 height 5
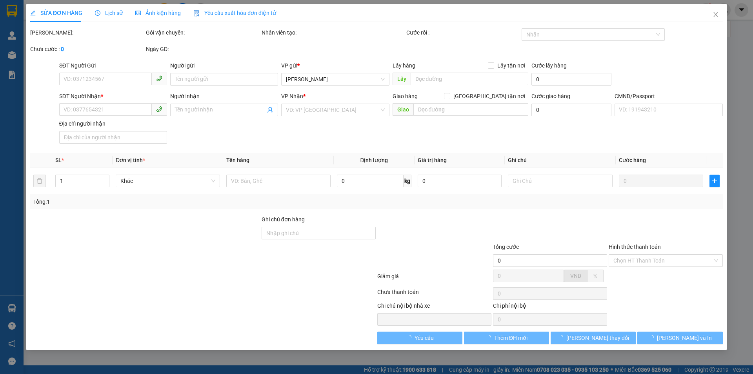
type input "0938243004"
type input "THUYỀN"
type input "0329567919"
type input "KHOA"
type input "HCK"
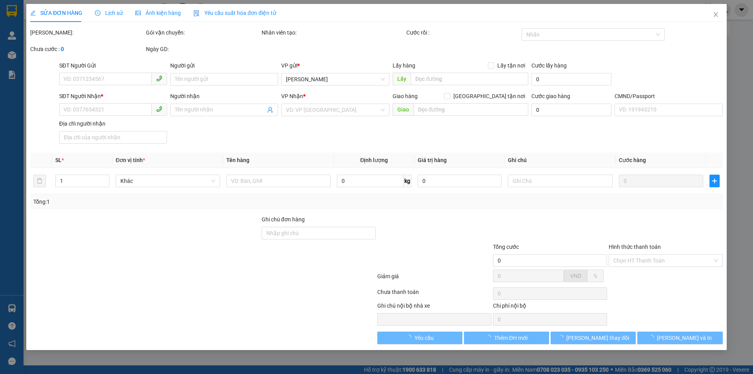
type input "30.000"
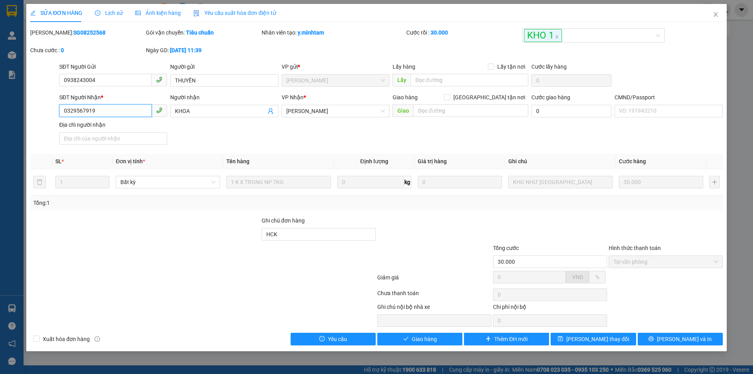
drag, startPoint x: 95, startPoint y: 110, endPoint x: 47, endPoint y: 115, distance: 48.1
click at [47, 115] on div "SĐT Người Nhận * 0329567919 0329567919 Người nhận KHOA VP Nhận * Ngã Tư Huyện…" at bounding box center [376, 120] width 694 height 55
click at [266, 235] on input "HCK" at bounding box center [319, 234] width 114 height 13
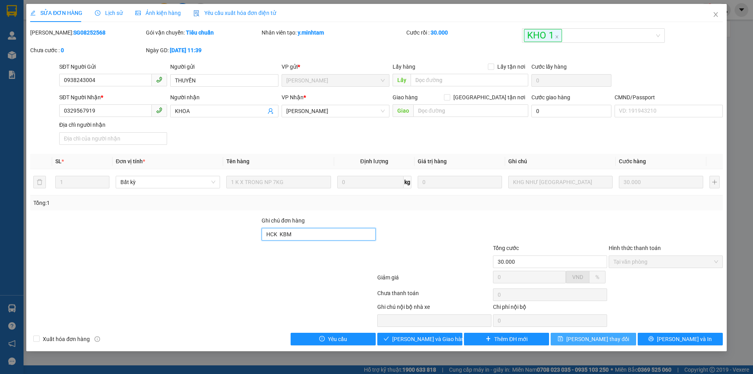
type input "HCK KBM"
click at [606, 341] on span "[PERSON_NAME] thay đổi" at bounding box center [597, 339] width 63 height 9
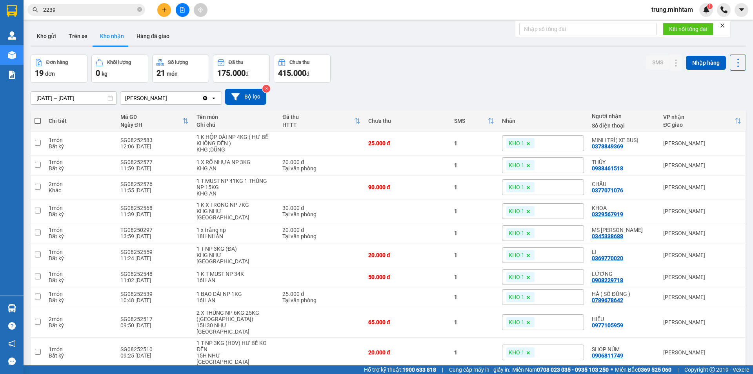
click at [81, 12] on input "2239" at bounding box center [89, 9] width 93 height 9
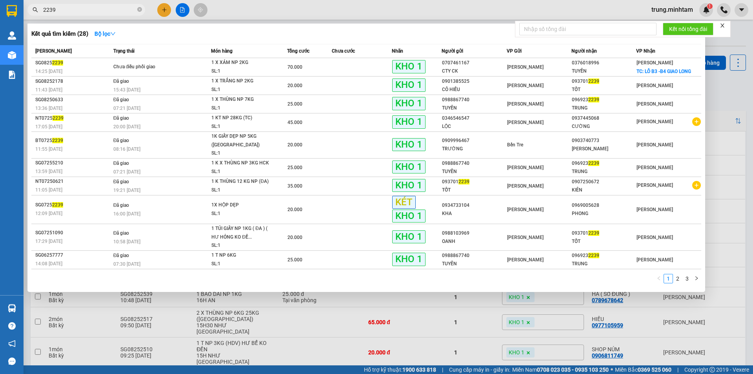
click at [81, 12] on input "2239" at bounding box center [89, 9] width 93 height 9
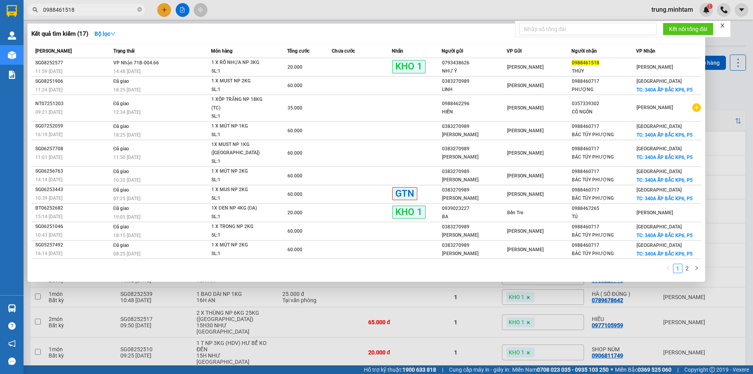
type input "0988461518"
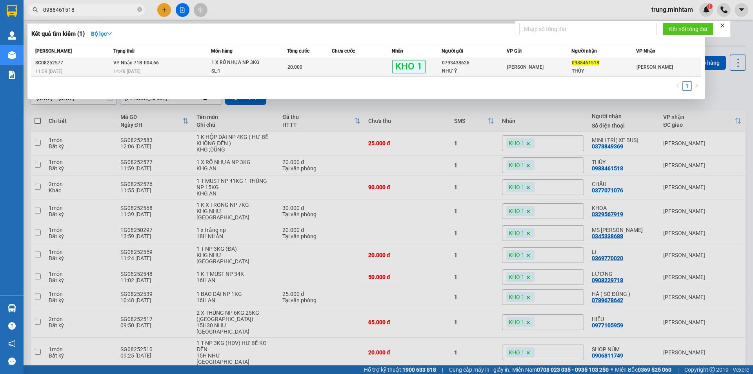
click at [303, 61] on td "20.000" at bounding box center [309, 67] width 45 height 18
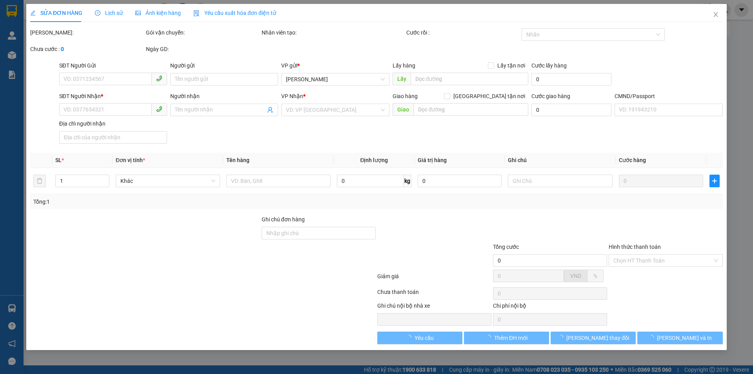
type input "0793438626"
type input "NHƯ Ý"
type input "0988461518"
type input "THÚY"
type input "HƯ DẬP KHÔNG ĐỀN BM"
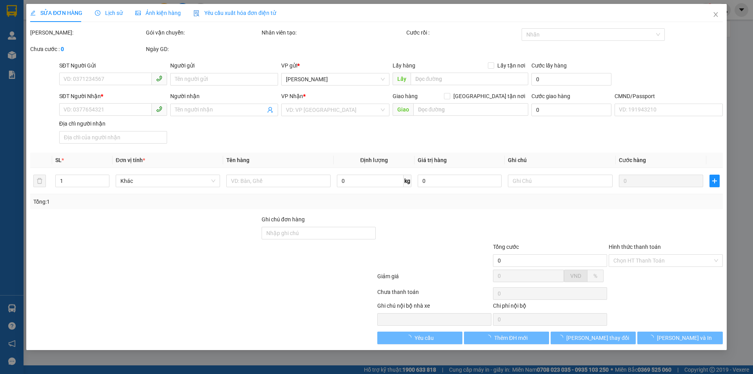
type input "20.000"
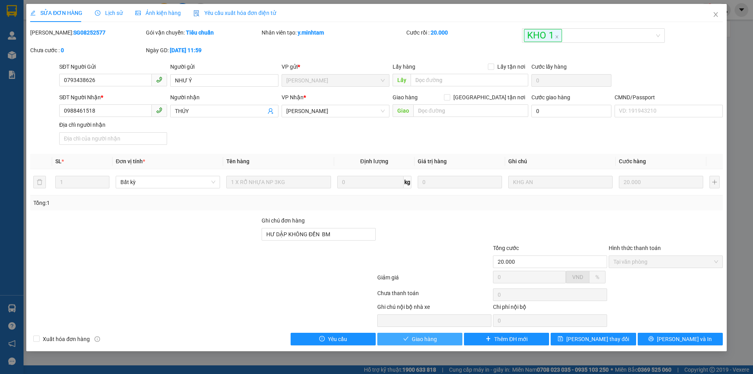
click at [424, 338] on span "Giao hàng" at bounding box center [424, 339] width 25 height 9
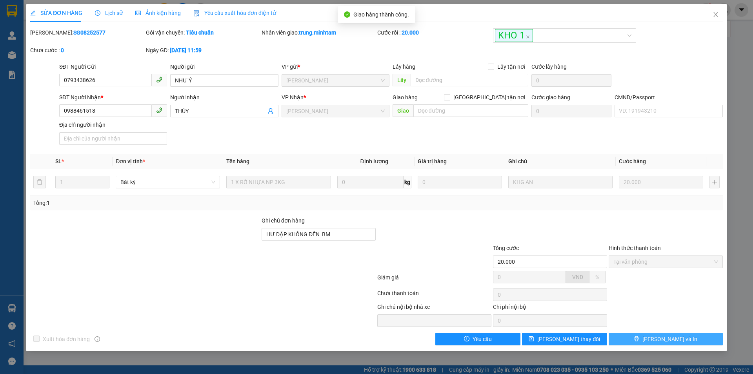
click at [680, 338] on span "[PERSON_NAME] và In" at bounding box center [669, 339] width 55 height 9
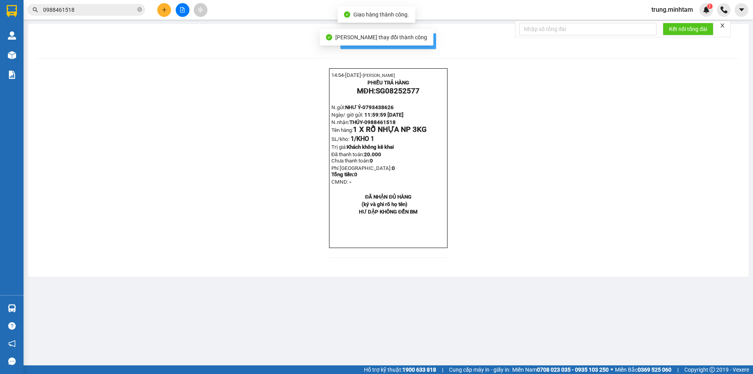
click at [426, 36] on button "In mẫu biên lai tự cấu hình" at bounding box center [388, 41] width 96 height 16
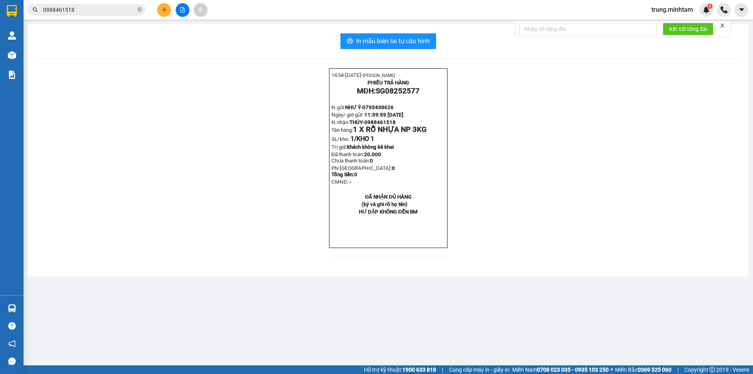
click at [108, 4] on span "0988461518" at bounding box center [86, 10] width 118 height 12
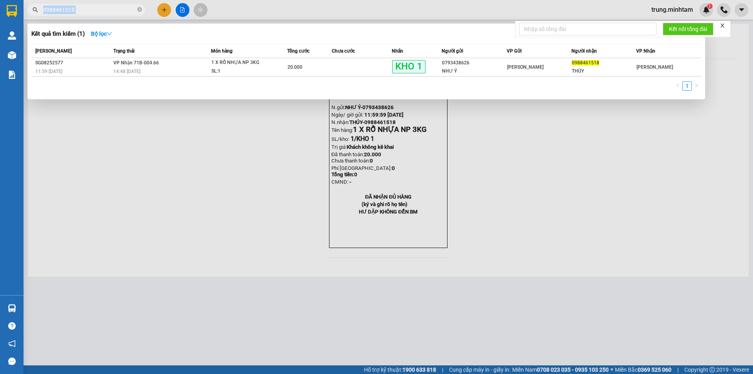
click at [110, 5] on span "0988461518" at bounding box center [86, 10] width 118 height 12
click at [99, 15] on div "Kết quả tìm kiếm ( 1 ) Bộ lọc Mã ĐH Trạng thái Món hàng Tổng cước Chưa cước Nhã…" at bounding box center [76, 10] width 153 height 14
click at [98, 13] on input "0988461518" at bounding box center [89, 9] width 93 height 9
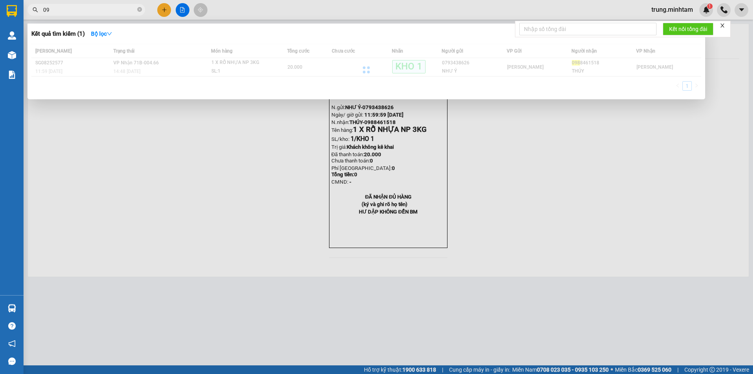
type input "0"
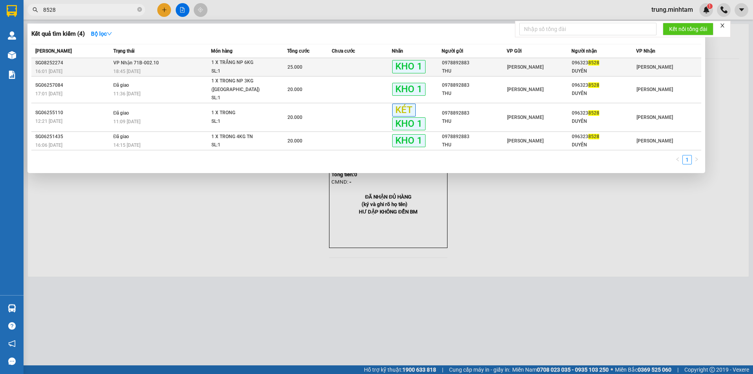
type input "8528"
click at [361, 63] on td at bounding box center [362, 67] width 60 height 18
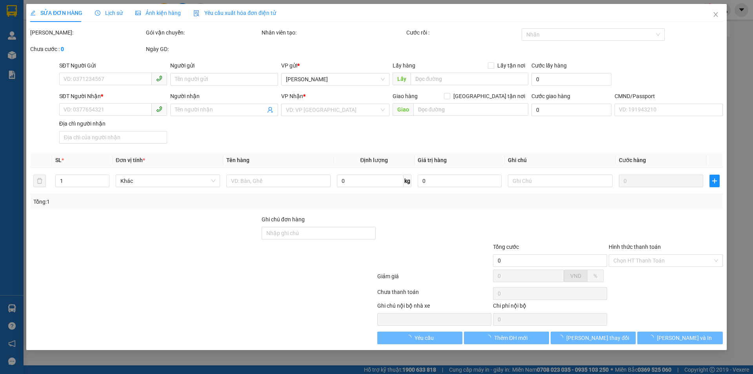
type input "0978892883"
type input "THU"
type input "0963238528"
type input "DUYÊN"
type input "083083001832"
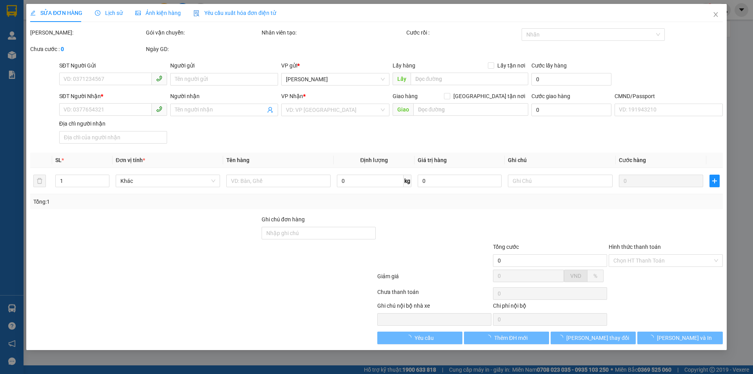
type input "KBM"
type input "25.000"
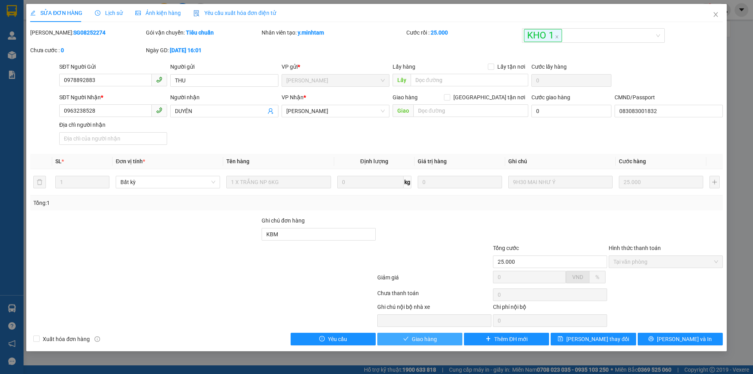
click at [426, 338] on span "Giao hàng" at bounding box center [424, 339] width 25 height 9
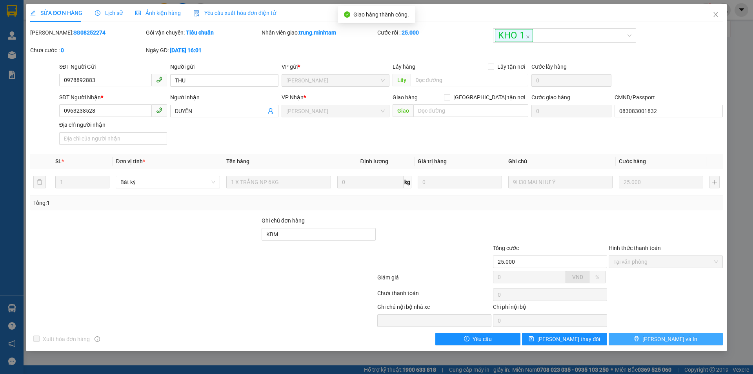
click at [670, 339] on span "[PERSON_NAME] và In" at bounding box center [669, 339] width 55 height 9
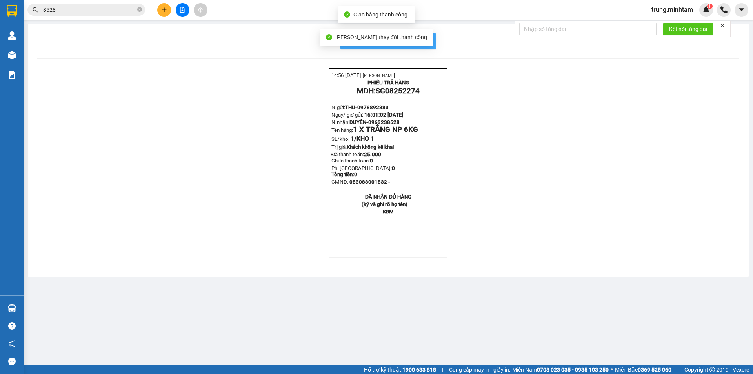
click at [425, 39] on span "In mẫu biên lai tự cấu hình" at bounding box center [393, 41] width 74 height 10
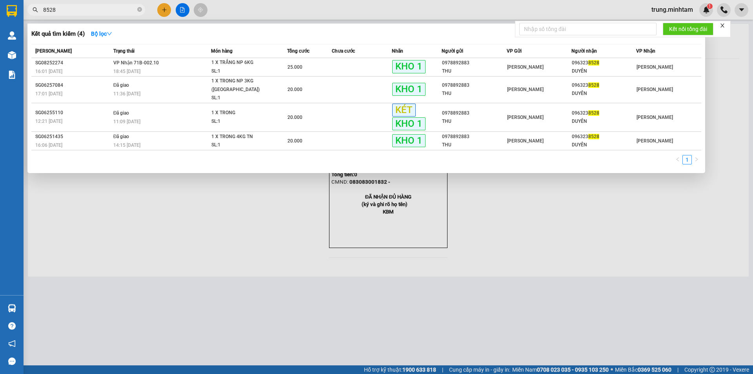
click at [92, 11] on input "8528" at bounding box center [89, 9] width 93 height 9
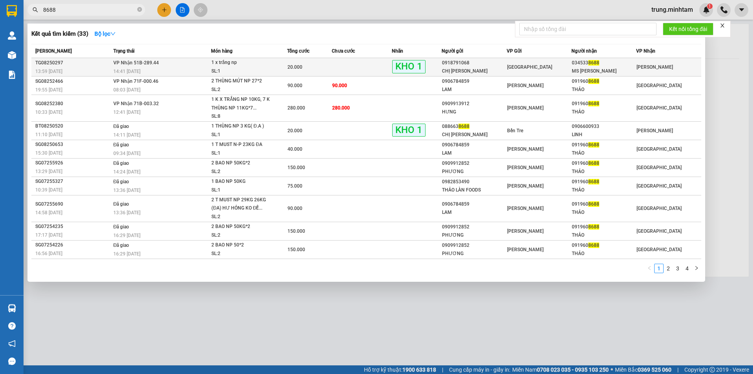
type input "8688"
click at [365, 66] on td at bounding box center [362, 67] width 60 height 18
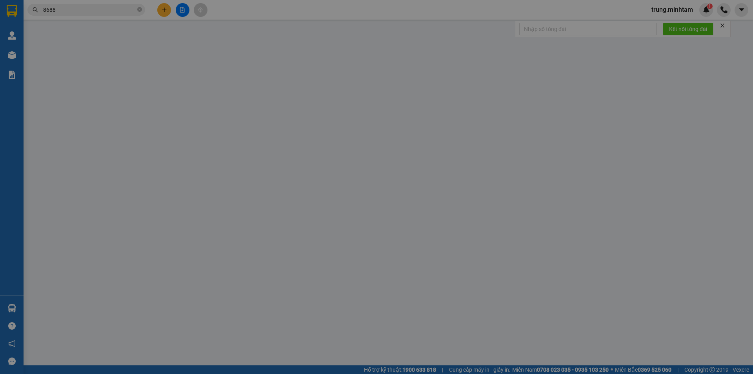
type input "0918791068"
type input "CHỊ HUỲNH"
type input "0345338688"
type input "MS OANH"
type input "BM"
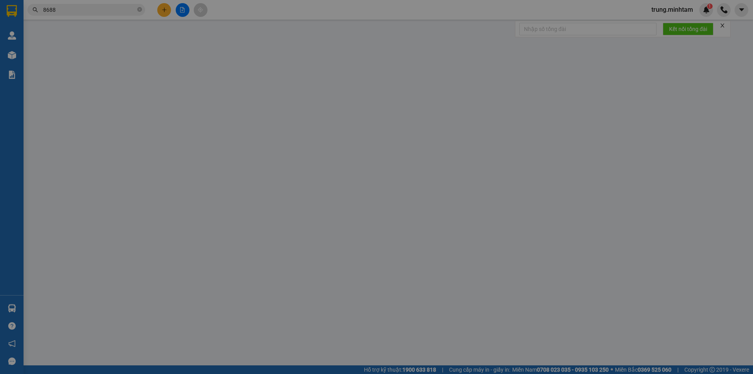
type input "20.000"
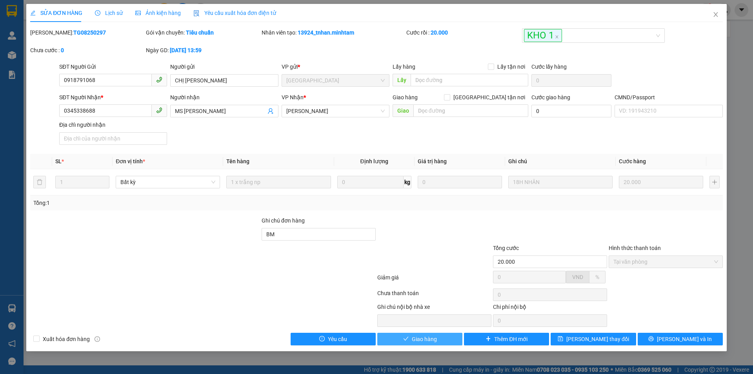
click at [420, 338] on span "Giao hàng" at bounding box center [424, 339] width 25 height 9
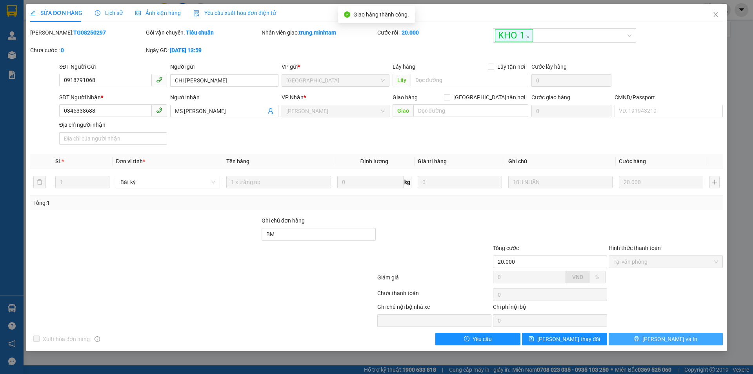
click at [685, 341] on button "[PERSON_NAME] và In" at bounding box center [666, 339] width 114 height 13
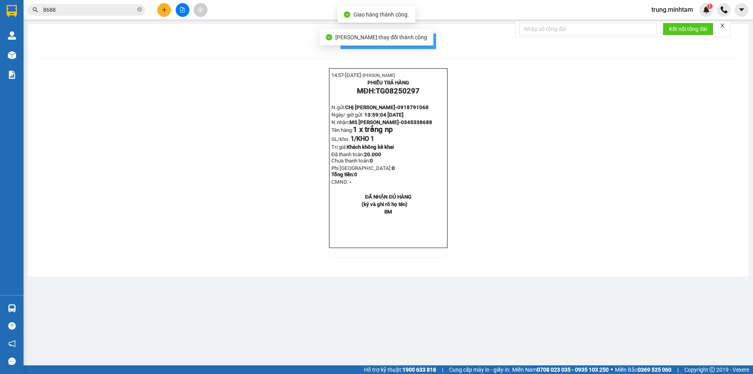
click at [428, 40] on span "In mẫu biên lai tự cấu hình" at bounding box center [393, 41] width 74 height 10
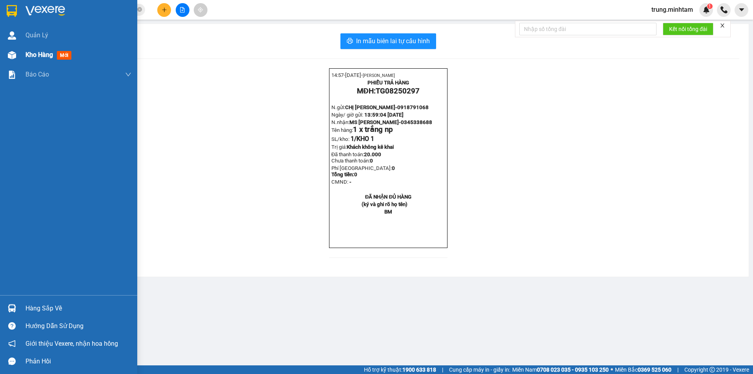
click at [40, 55] on span "Kho hàng" at bounding box center [38, 54] width 27 height 7
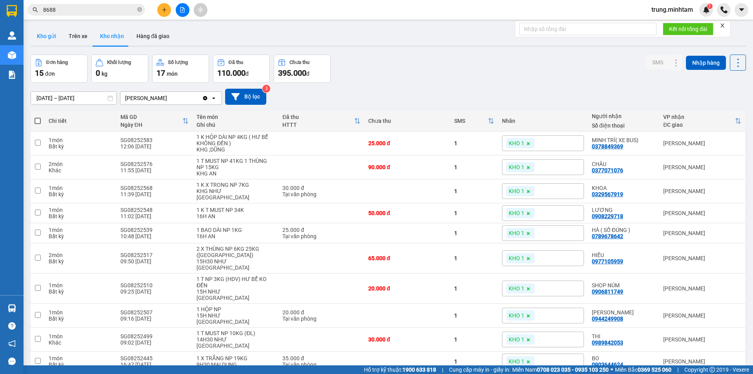
click at [55, 35] on button "Kho gửi" at bounding box center [47, 36] width 32 height 19
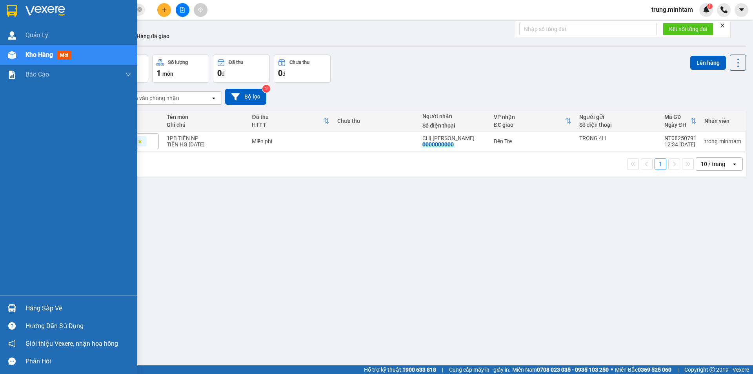
click at [45, 308] on div "Hàng sắp về" at bounding box center [78, 308] width 106 height 12
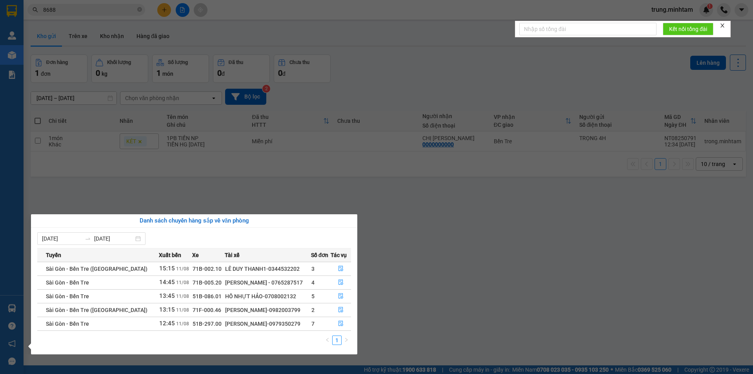
drag, startPoint x: 253, startPoint y: 322, endPoint x: 298, endPoint y: 327, distance: 44.9
click at [298, 327] on div "NGUYỄN TRỌNG NGUYỄN-0979350279" at bounding box center [267, 323] width 85 height 9
copy div "0979350279"
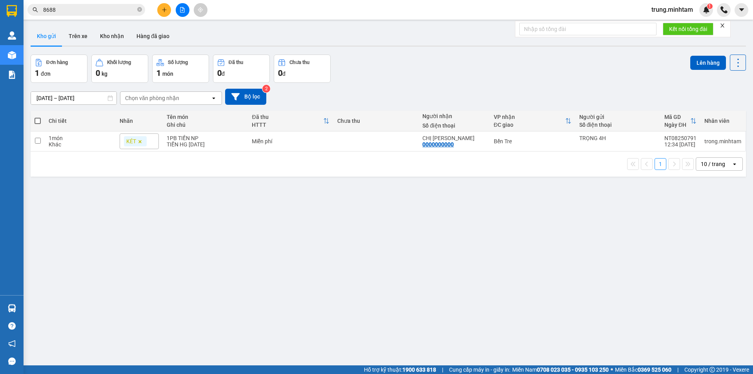
click at [505, 250] on section "Kết quả tìm kiếm ( 33 ) Bộ lọc Mã ĐH Trạng thái Món hàng Tổng cước Chưa cước Nh…" at bounding box center [376, 187] width 753 height 374
click at [83, 9] on input "8688" at bounding box center [89, 9] width 93 height 9
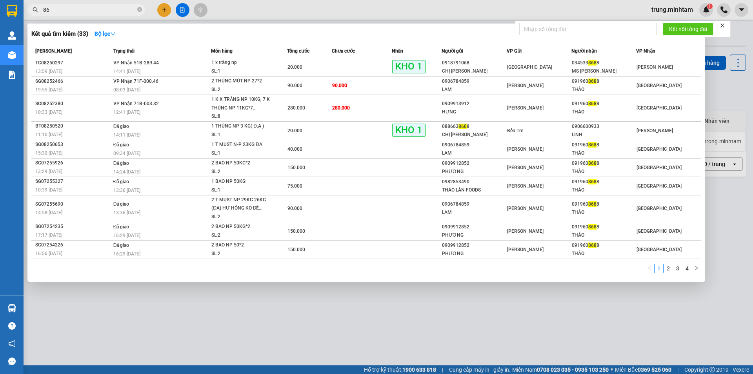
type input "8"
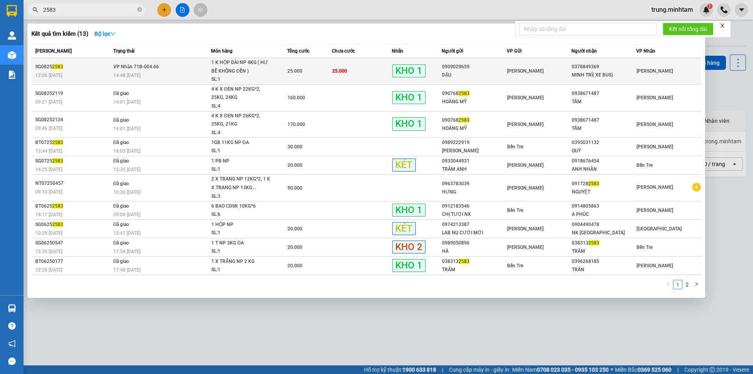
type input "2583"
click at [375, 64] on td "25.000" at bounding box center [362, 71] width 60 height 27
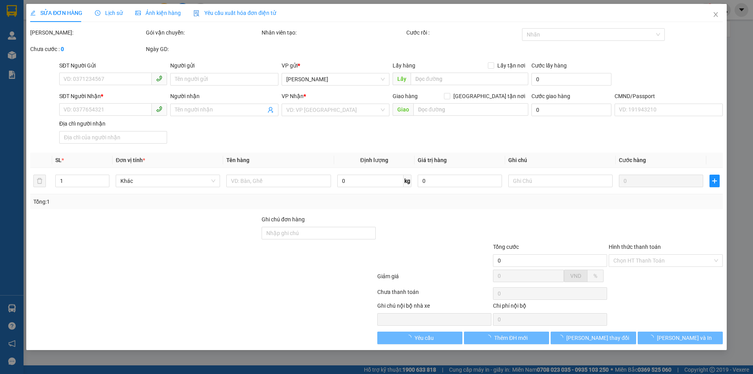
type input "0909029659"
type input "DẬU"
type input "0378849369"
type input "MINH TRÍ( XE BUS)"
type input "25.000"
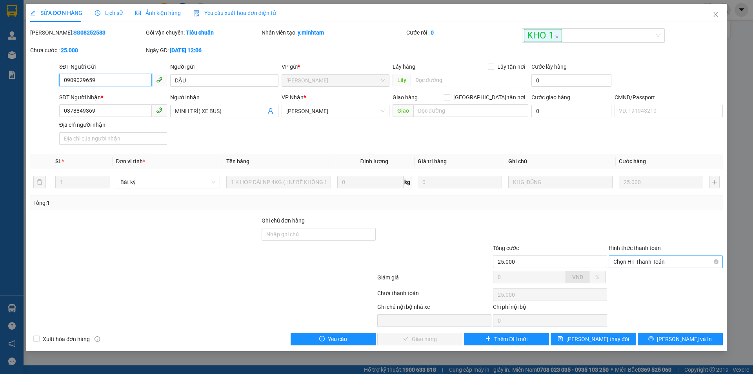
click at [636, 262] on span "Chọn HT Thanh Toán" at bounding box center [665, 262] width 105 height 12
click at [635, 276] on div "Tại văn phòng" at bounding box center [665, 277] width 105 height 9
type input "0"
click at [425, 337] on span "[PERSON_NAME] và Giao hàng" at bounding box center [429, 339] width 75 height 9
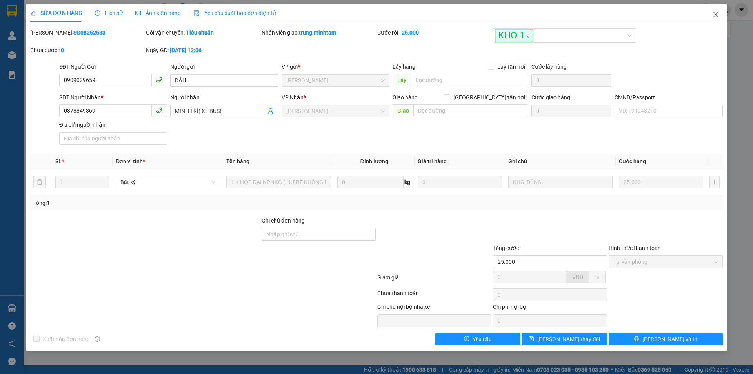
click at [714, 15] on icon "close" at bounding box center [716, 14] width 6 height 6
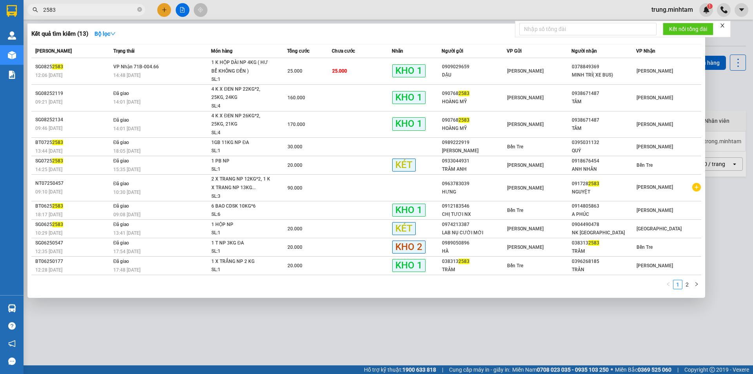
click at [93, 8] on input "2583" at bounding box center [89, 9] width 93 height 9
click at [93, 7] on input "2583" at bounding box center [89, 9] width 93 height 9
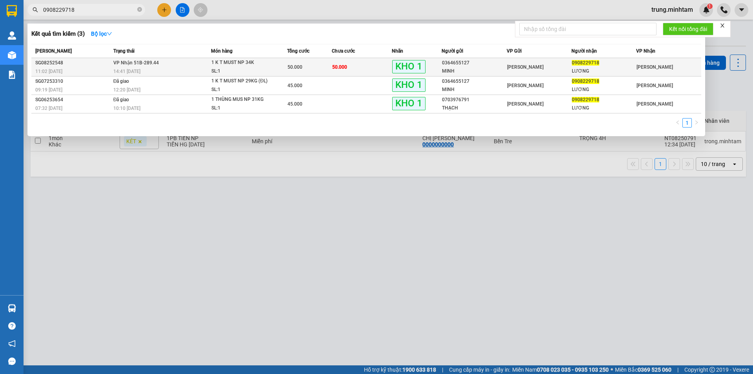
type input "0908229718"
click at [378, 69] on td "50.000" at bounding box center [362, 67] width 60 height 18
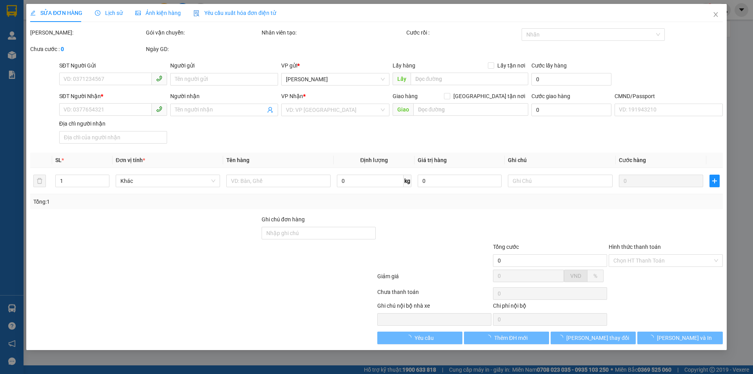
type input "0364655127"
type input "MINH"
type input "0908229718"
type input "LƯƠNG"
type input "BM"
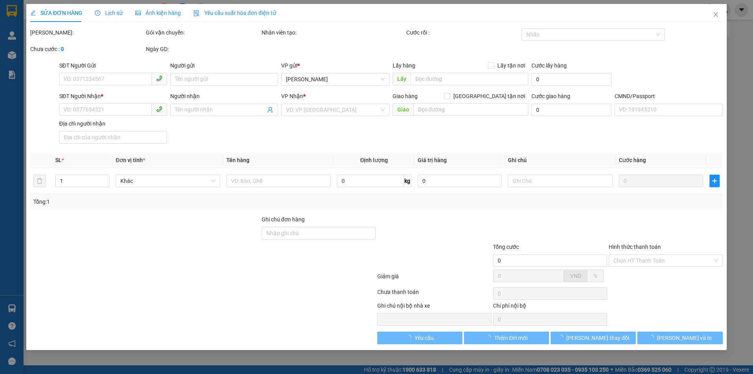
type input "50.000"
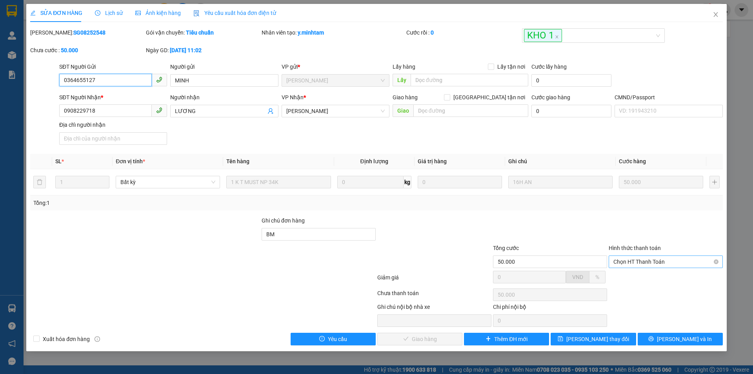
click at [642, 260] on span "Chọn HT Thanh Toán" at bounding box center [665, 262] width 105 height 12
click at [637, 280] on div "Tại văn phòng" at bounding box center [665, 277] width 105 height 9
type input "0"
click at [444, 339] on span "[PERSON_NAME] và Giao hàng" at bounding box center [429, 339] width 75 height 9
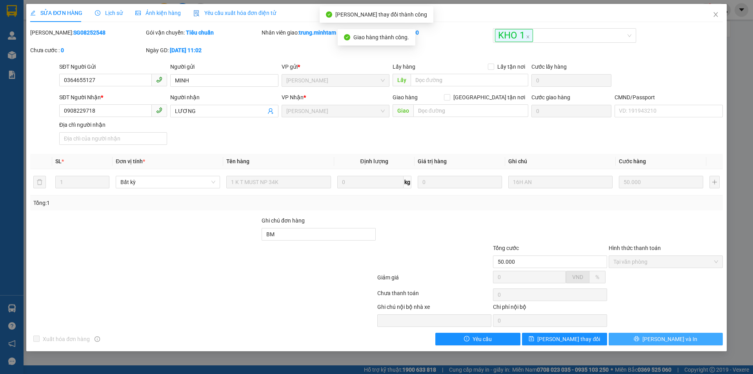
click at [659, 342] on span "[PERSON_NAME] và In" at bounding box center [669, 339] width 55 height 9
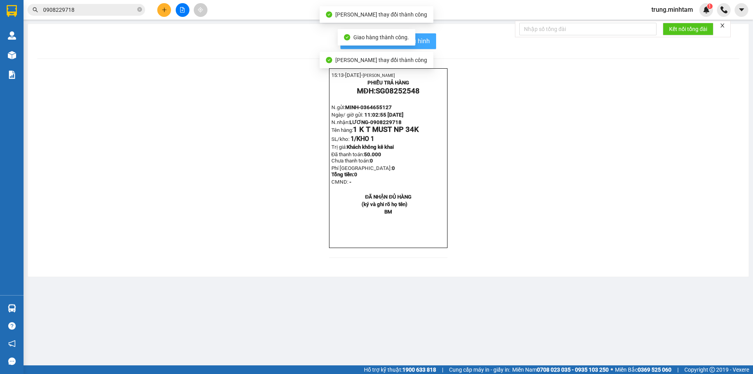
click at [422, 39] on span "In mẫu biên lai tự cấu hình" at bounding box center [393, 41] width 74 height 10
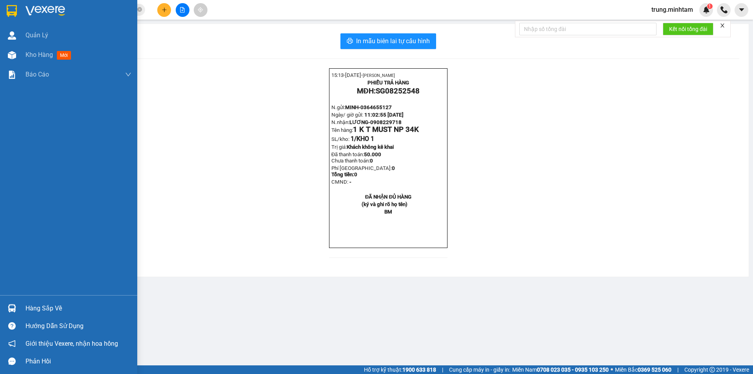
click at [42, 307] on div "Hàng sắp về" at bounding box center [78, 308] width 106 height 12
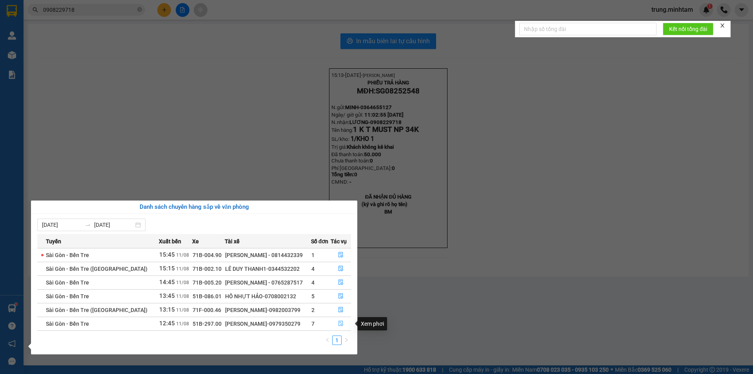
click at [340, 324] on icon "file-done" at bounding box center [340, 323] width 5 height 5
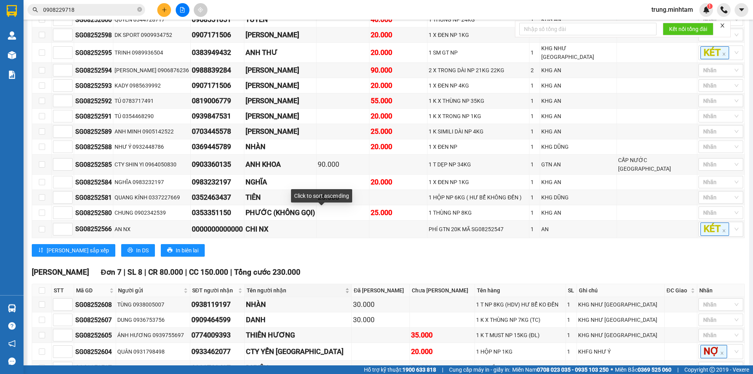
scroll to position [392, 0]
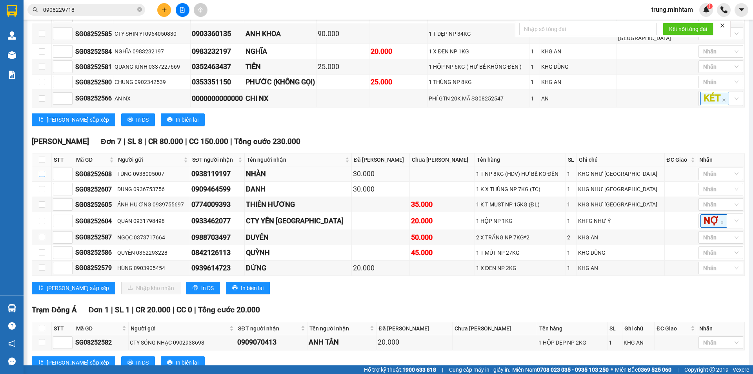
click at [43, 171] on input "checkbox" at bounding box center [42, 174] width 6 height 6
checkbox input "true"
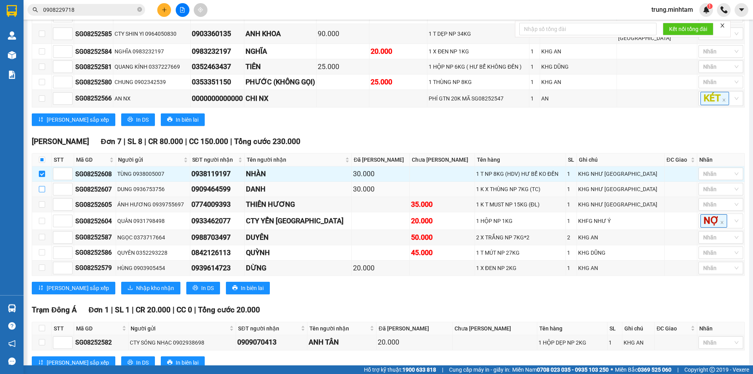
click at [42, 186] on input "checkbox" at bounding box center [42, 189] width 6 height 6
checkbox input "true"
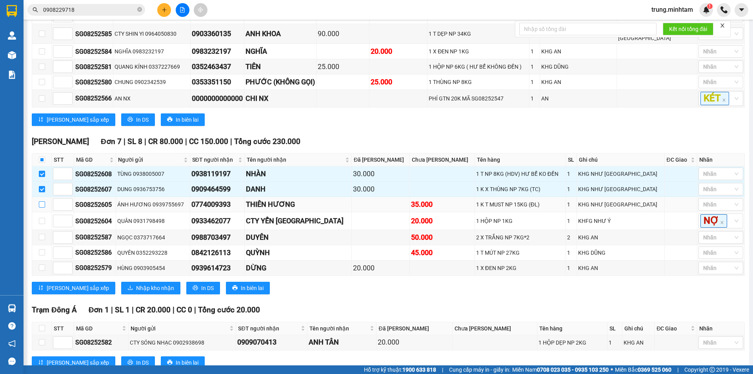
click at [43, 201] on input "checkbox" at bounding box center [42, 204] width 6 height 6
checkbox input "true"
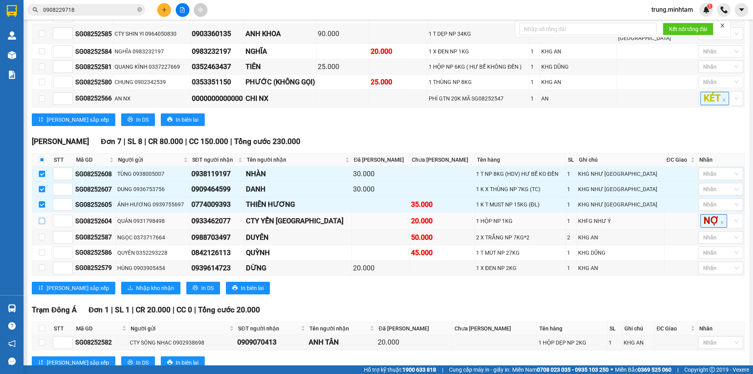
click at [42, 218] on input "checkbox" at bounding box center [42, 221] width 6 height 6
checkbox input "true"
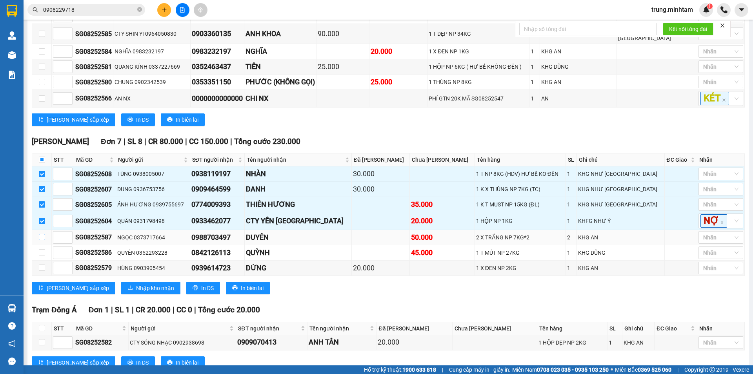
click at [43, 234] on input "checkbox" at bounding box center [42, 237] width 6 height 6
checkbox input "true"
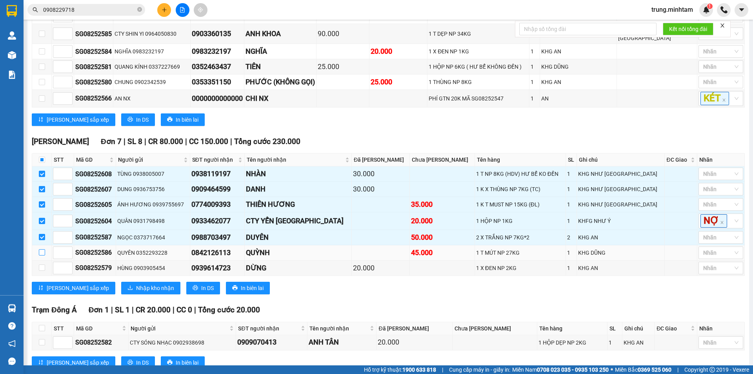
click at [42, 249] on input "checkbox" at bounding box center [42, 252] width 6 height 6
checkbox input "true"
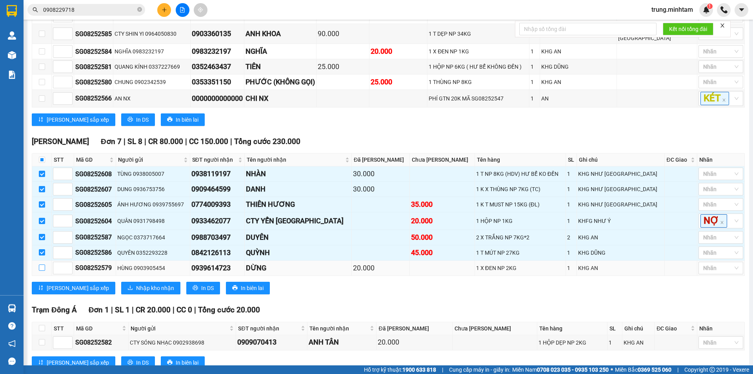
click at [42, 264] on input "checkbox" at bounding box center [42, 267] width 6 height 6
checkbox input "true"
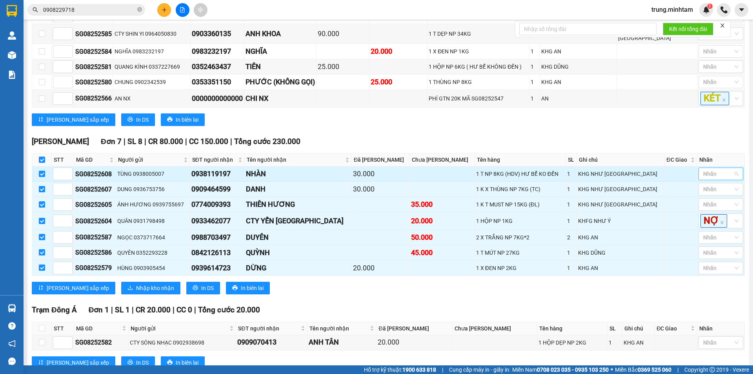
click at [713, 169] on div at bounding box center [716, 173] width 33 height 9
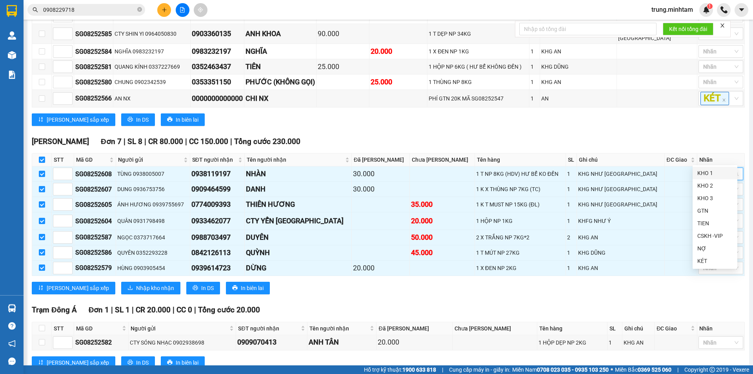
drag, startPoint x: 708, startPoint y: 175, endPoint x: 637, endPoint y: 127, distance: 85.4
click at [706, 173] on div "KHO 1" at bounding box center [714, 173] width 35 height 9
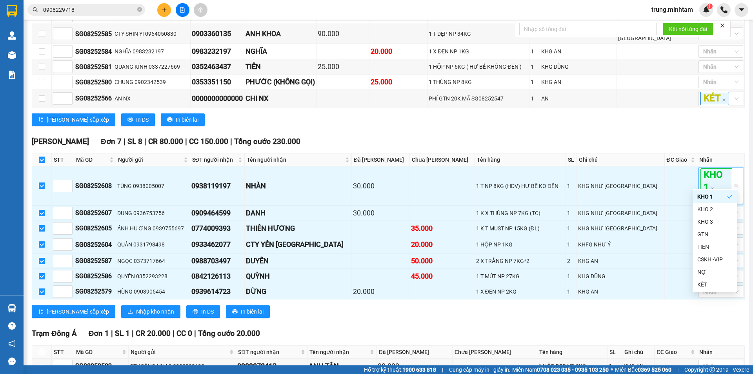
click at [636, 136] on div "Ngã Tư Huyện Đơn 7 | SL 8 | CR 80.000 | CC 150.000 | Tổng cước 230.000" at bounding box center [388, 142] width 713 height 12
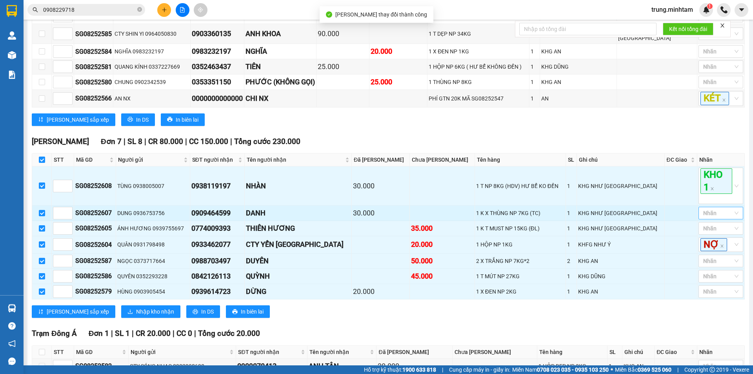
drag, startPoint x: 711, startPoint y: 196, endPoint x: 708, endPoint y: 200, distance: 4.5
click at [711, 208] on div at bounding box center [716, 212] width 33 height 9
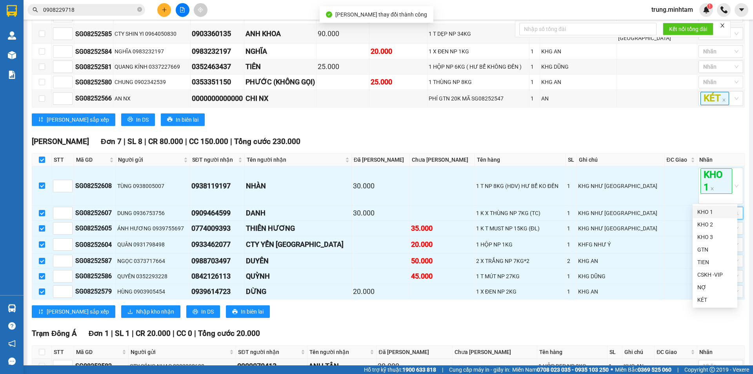
click at [705, 211] on div "KHO 1" at bounding box center [714, 211] width 35 height 9
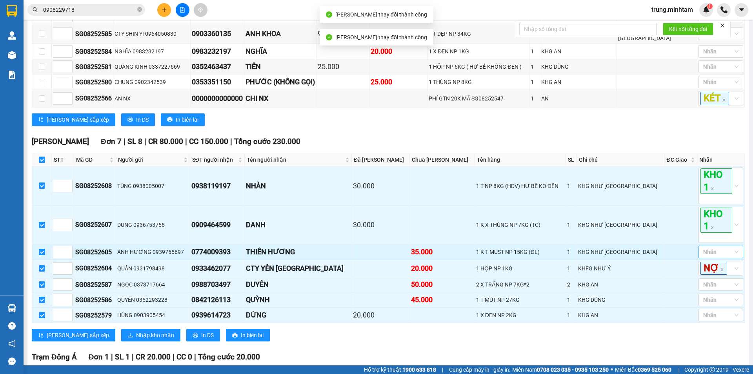
click at [712, 247] on div at bounding box center [716, 251] width 33 height 9
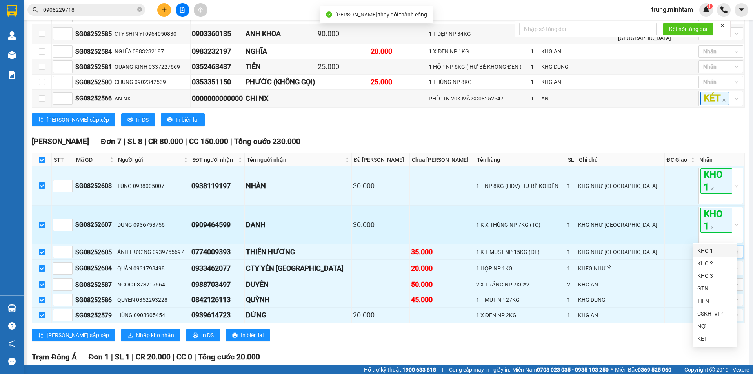
drag, startPoint x: 707, startPoint y: 250, endPoint x: 685, endPoint y: 217, distance: 39.7
click at [706, 250] on div "KHO 1" at bounding box center [714, 250] width 35 height 9
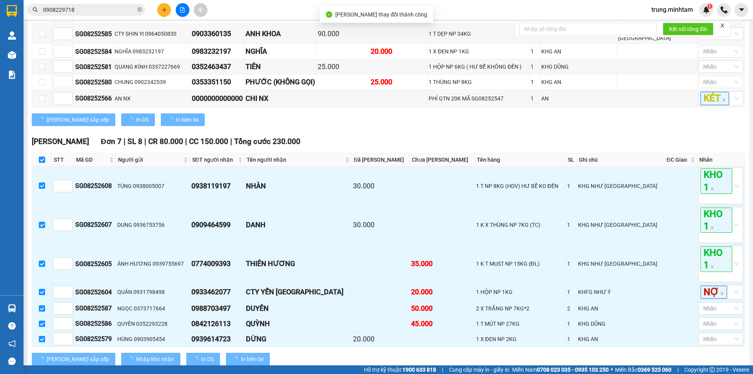
click at [640, 113] on div "[PERSON_NAME] sắp xếp In DS In biên lai" at bounding box center [388, 119] width 713 height 13
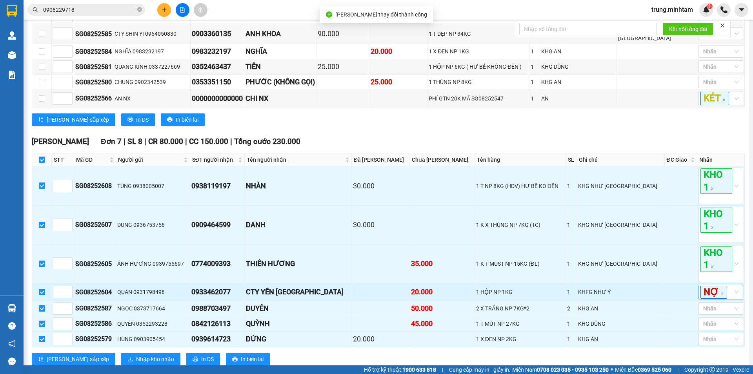
click at [725, 286] on div "NỢ" at bounding box center [716, 292] width 33 height 13
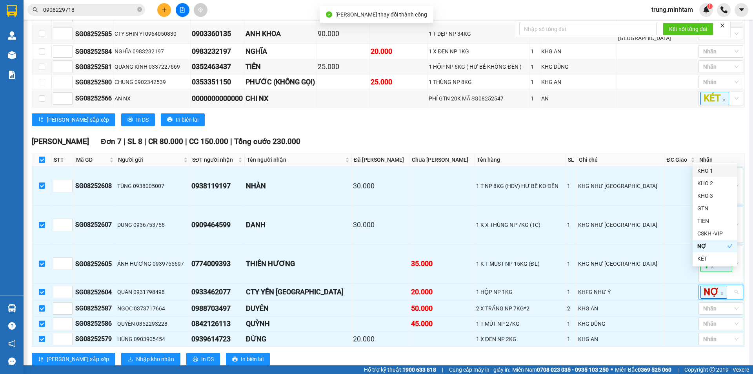
click at [701, 170] on div "KHO 1" at bounding box center [714, 170] width 35 height 9
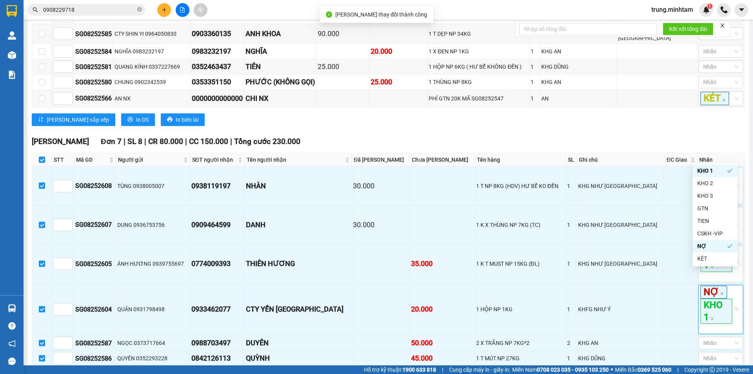
click at [669, 136] on div "Ngã Tư Huyện Đơn 7 | SL 8 | CR 80.000 | CC 150.000 | Tổng cước 230.000" at bounding box center [388, 142] width 713 height 12
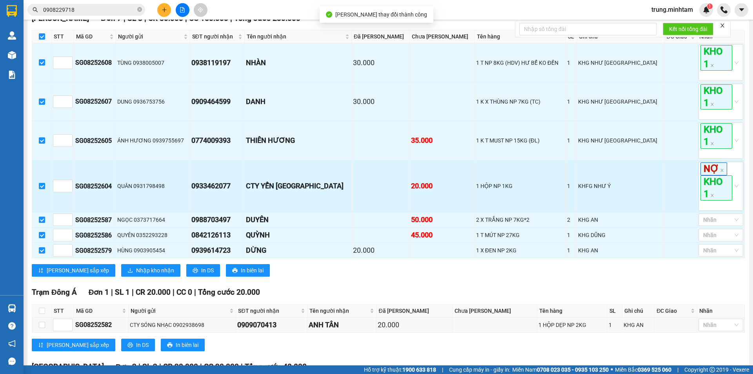
scroll to position [523, 0]
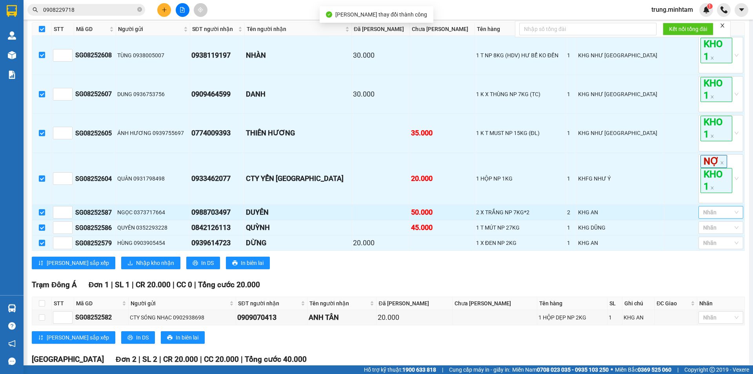
click at [706, 207] on div at bounding box center [716, 211] width 33 height 9
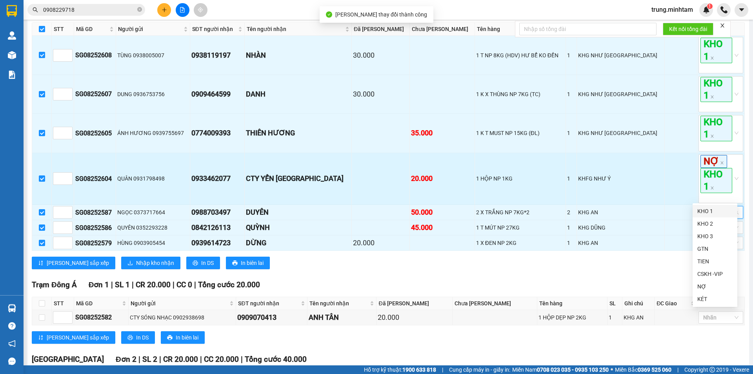
drag, startPoint x: 702, startPoint y: 212, endPoint x: 686, endPoint y: 175, distance: 40.7
click at [702, 211] on div "KHO 1" at bounding box center [714, 211] width 35 height 9
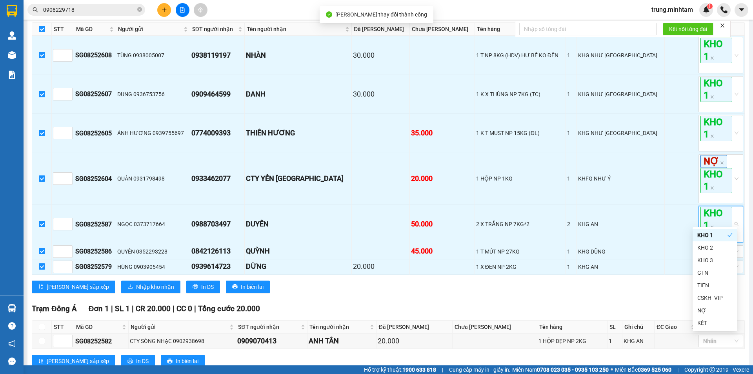
click at [667, 284] on div "TỔNG Đơn 29 | SL 32 | CR 255.000 | CC 655.000 | Tổng cước 910.000 Bến Tre Đơn …" at bounding box center [388, 36] width 713 height 859
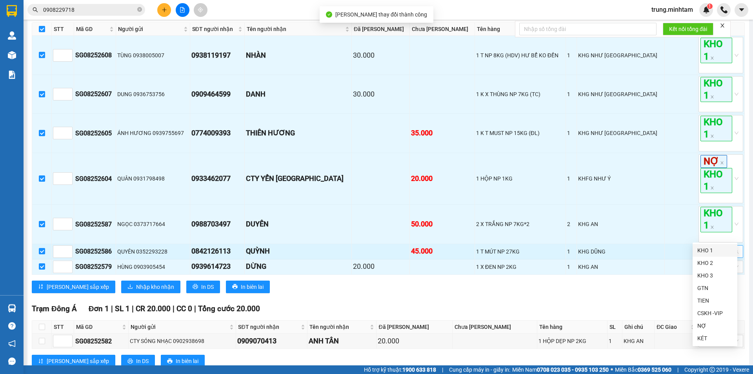
click at [704, 247] on div at bounding box center [716, 251] width 33 height 9
click at [700, 251] on div "KHO 1" at bounding box center [714, 250] width 35 height 9
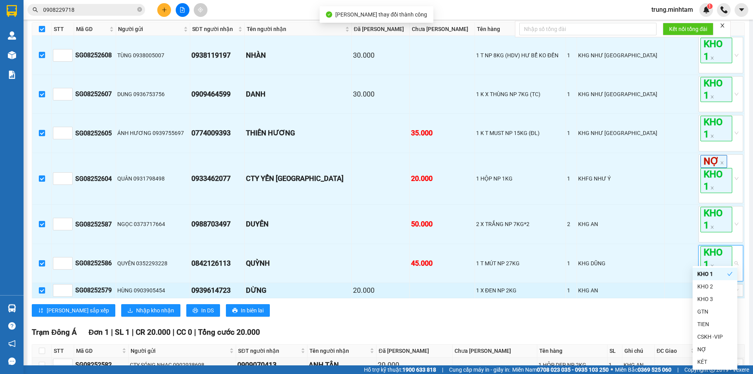
click at [676, 283] on td at bounding box center [681, 290] width 33 height 15
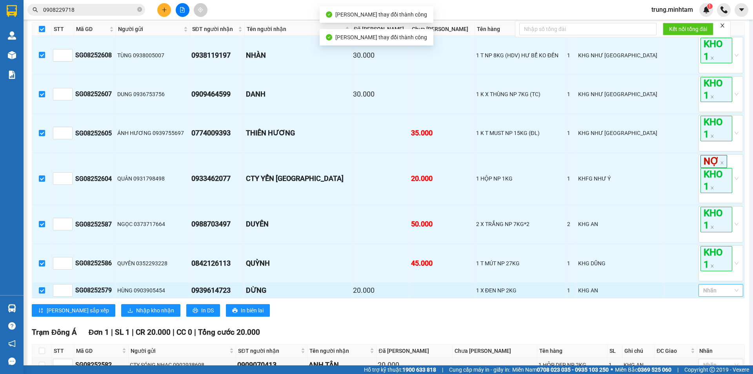
click at [711, 286] on div at bounding box center [716, 290] width 33 height 9
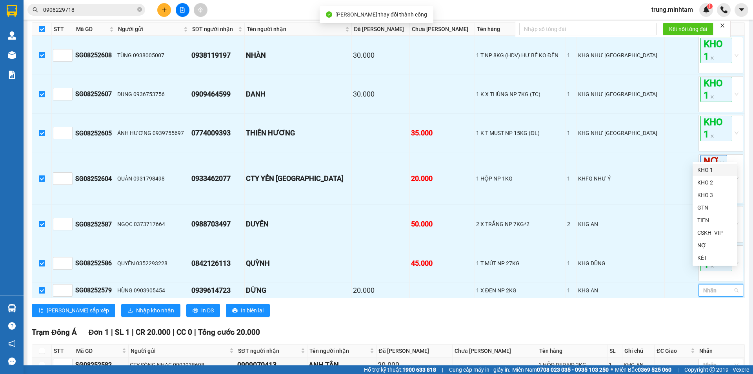
click at [701, 169] on div "KHO 1" at bounding box center [714, 170] width 35 height 9
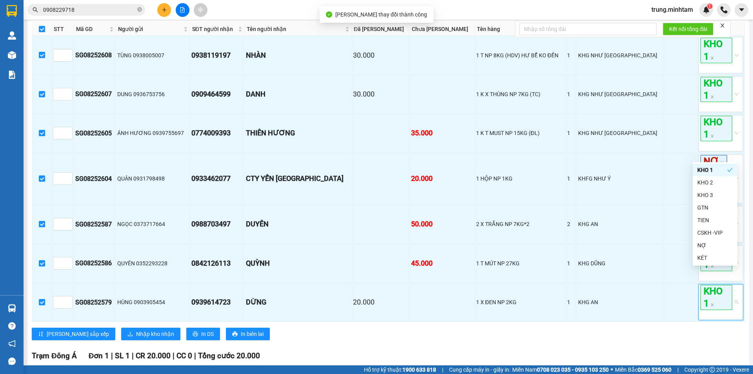
click at [645, 323] on div "Ngã Tư Huyện Đơn 7 | SL 8 | CR 80.000 | CC 150.000 | Tổng cước 230.000 STT Mã…" at bounding box center [388, 175] width 713 height 341
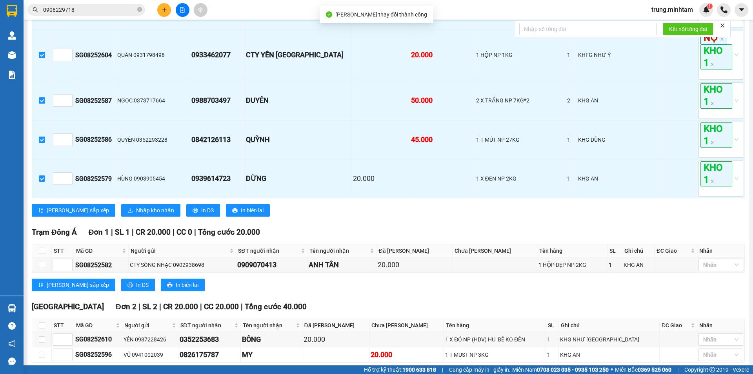
scroll to position [654, 0]
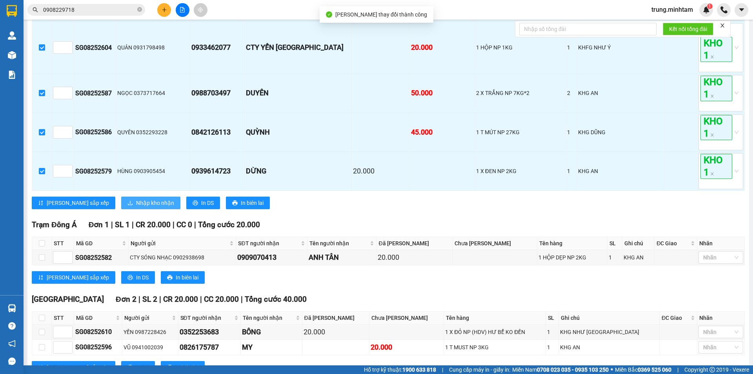
click at [136, 198] on span "Nhập kho nhận" at bounding box center [155, 202] width 38 height 9
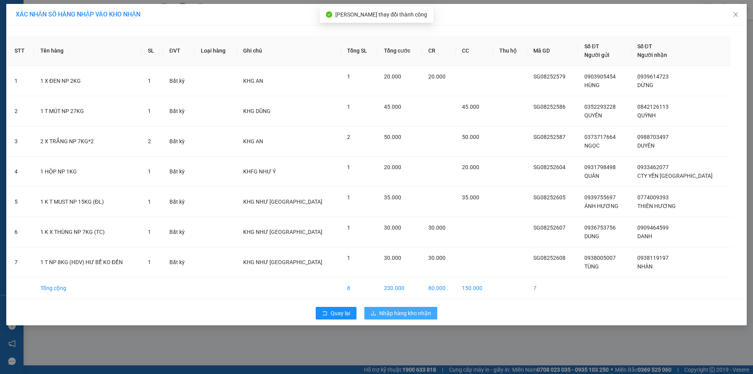
click at [413, 315] on span "Nhập hàng kho nhận" at bounding box center [405, 313] width 52 height 9
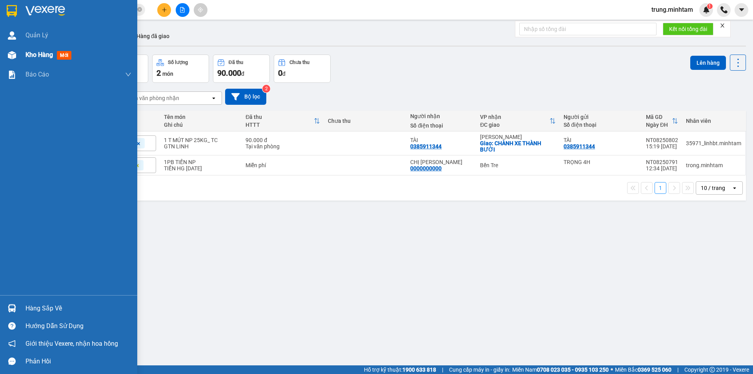
click at [43, 56] on span "Kho hàng" at bounding box center [38, 54] width 27 height 7
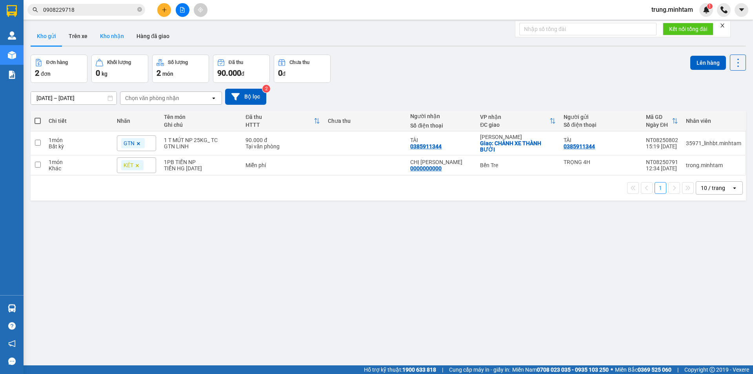
click at [111, 35] on button "Kho nhận" at bounding box center [112, 36] width 36 height 19
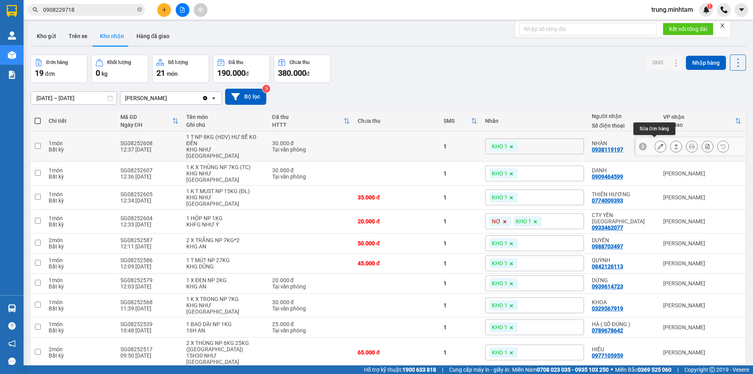
click at [658, 144] on icon at bounding box center [660, 146] width 5 height 5
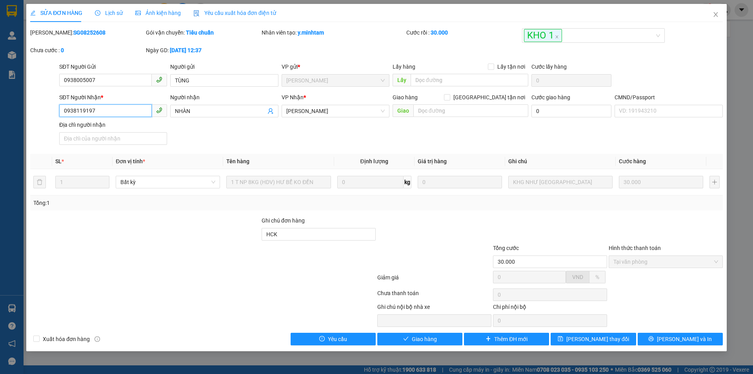
drag, startPoint x: 95, startPoint y: 109, endPoint x: 42, endPoint y: 113, distance: 52.7
click at [42, 113] on div "SĐT Người Nhận * 0938119197 0938119197 Người nhận NHÀN VP Nhận * Ngã Tư Huyện…" at bounding box center [376, 120] width 694 height 55
click at [300, 230] on input "HCK" at bounding box center [319, 234] width 114 height 13
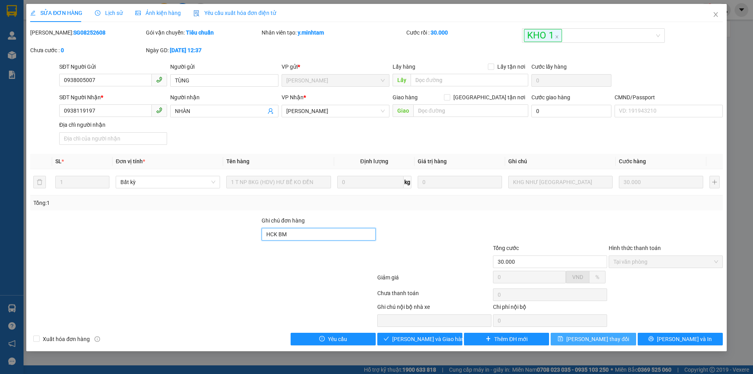
type input "HCK BM"
click at [591, 341] on span "[PERSON_NAME] thay đổi" at bounding box center [597, 339] width 63 height 9
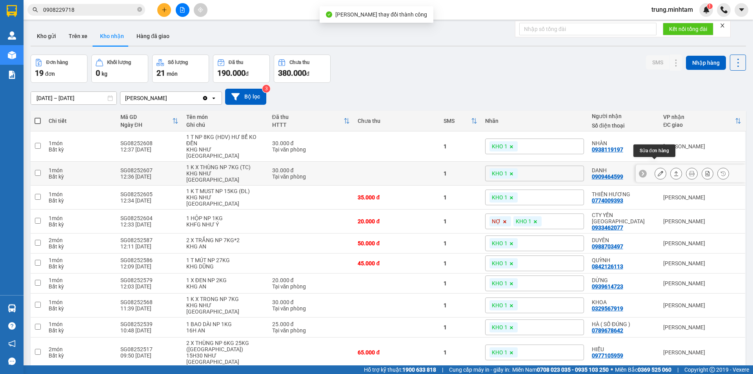
click at [658, 171] on icon at bounding box center [660, 173] width 5 height 5
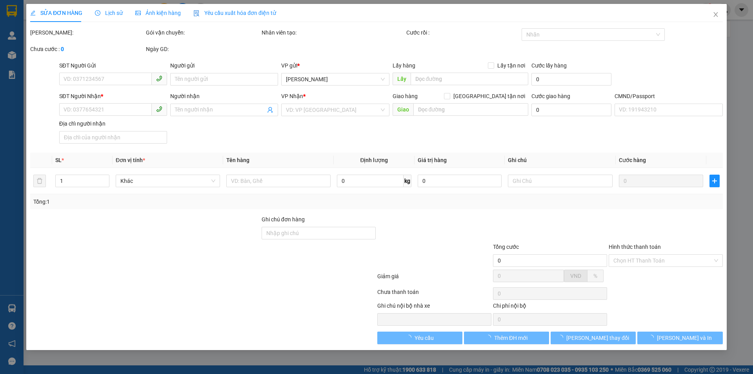
type input "0936753756"
type input "DUNG"
type input "0909464599"
type input "DANH"
type input "HCK"
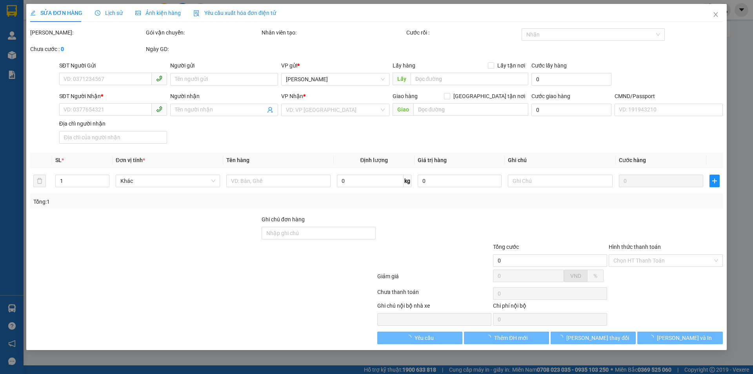
type input "30.000"
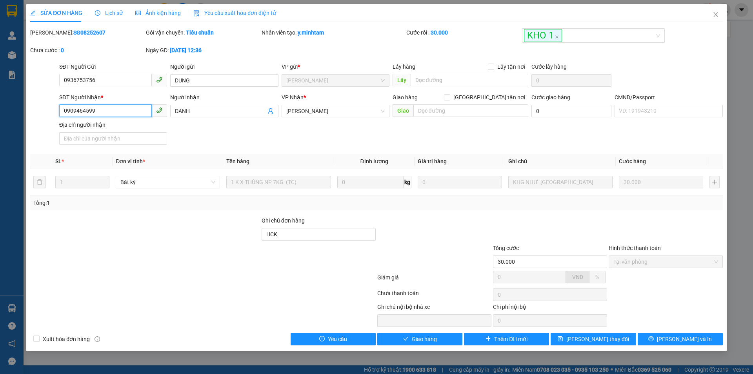
drag, startPoint x: 93, startPoint y: 110, endPoint x: 48, endPoint y: 112, distance: 45.2
click at [48, 112] on div "SĐT Người Nhận * 0909464599 0909464599 Người nhận DANH VP Nhận * Ngã Tư Huyện…" at bounding box center [376, 120] width 694 height 55
click at [307, 237] on input "HCK" at bounding box center [319, 234] width 114 height 13
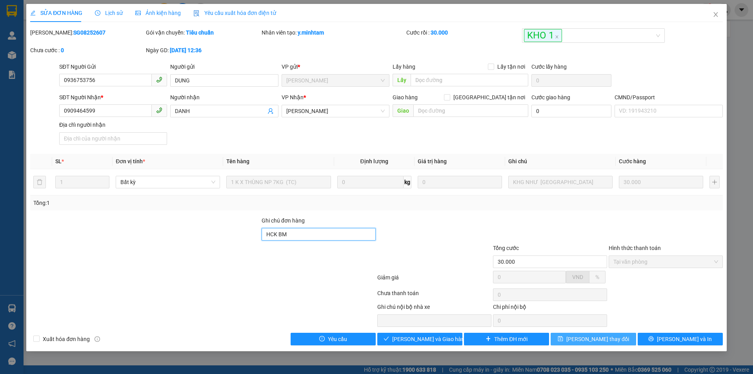
type input "HCK BM"
click at [587, 341] on span "[PERSON_NAME] thay đổi" at bounding box center [597, 339] width 63 height 9
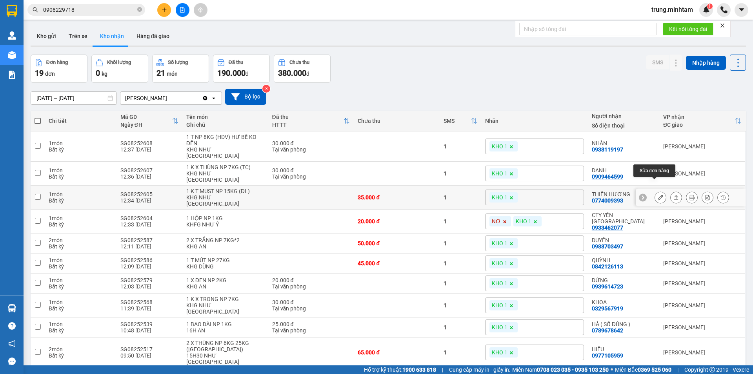
click at [658, 195] on icon at bounding box center [660, 197] width 5 height 5
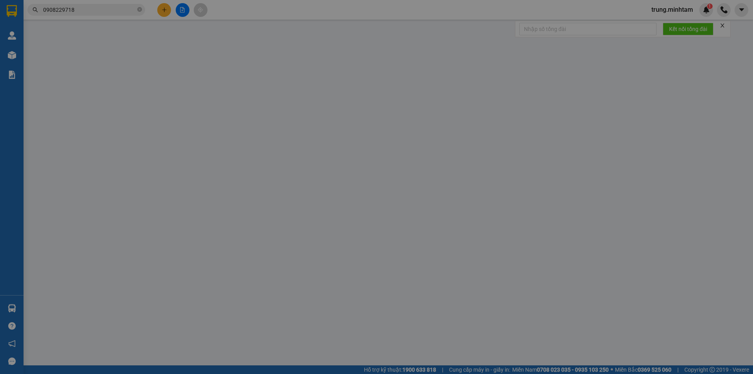
type input "0939755697"
type input "ÁNH HƯƠNG"
type input "0774009393"
type input "THIÊN HƯƠNG"
type input "HCK"
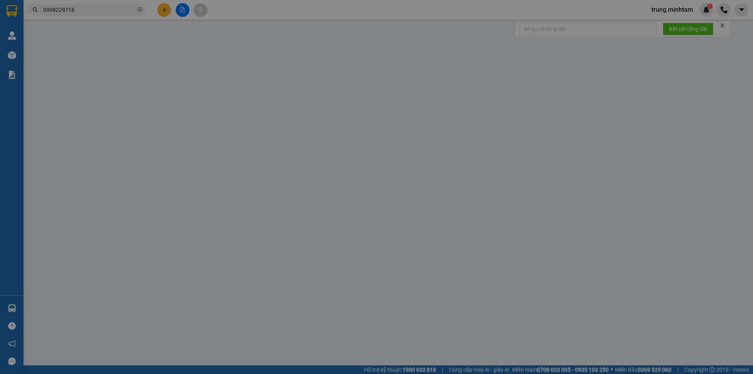
type input "35.000"
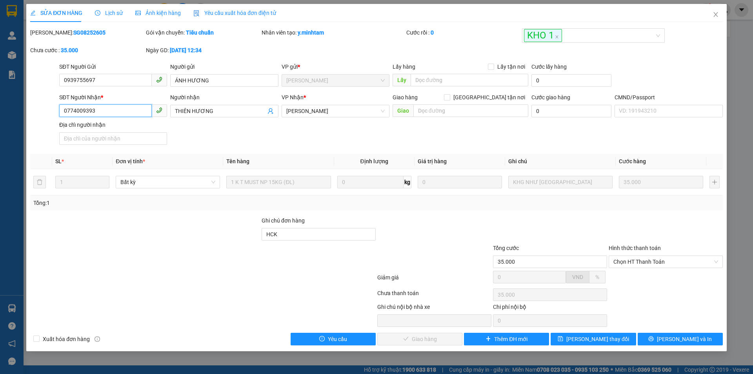
drag, startPoint x: 93, startPoint y: 110, endPoint x: 45, endPoint y: 113, distance: 47.5
click at [45, 113] on div "SĐT Người Nhận * 0774009393 0774009393 Người nhận THIÊN HƯƠNG VP Nhận * Ngã Tư…" at bounding box center [376, 120] width 694 height 55
click at [299, 232] on input "HCK" at bounding box center [319, 234] width 114 height 13
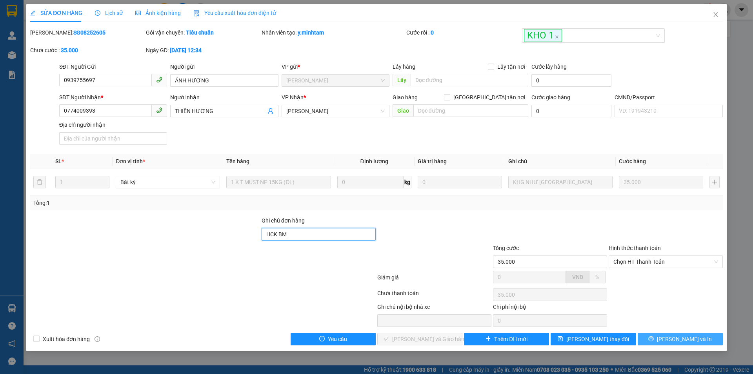
type input "HCK BM"
click at [683, 338] on span "[PERSON_NAME] và In" at bounding box center [684, 339] width 55 height 9
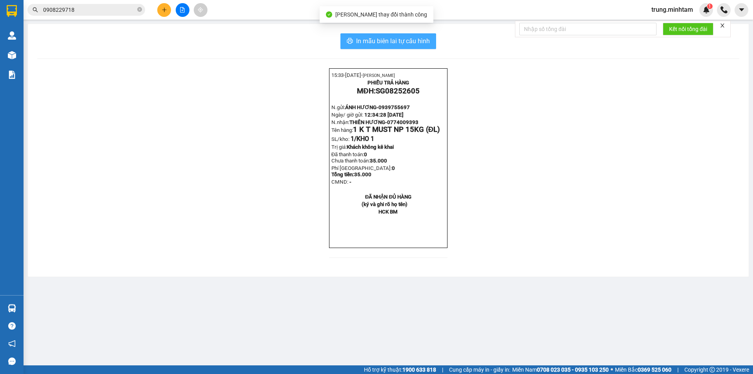
click at [396, 38] on span "In mẫu biên lai tự cấu hình" at bounding box center [393, 41] width 74 height 10
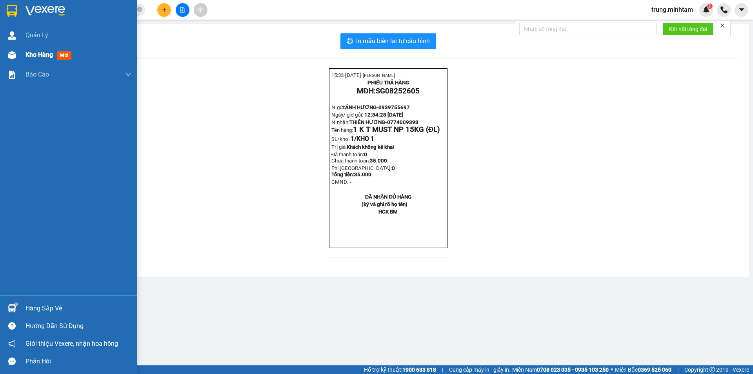
click at [45, 56] on span "Kho hàng" at bounding box center [38, 54] width 27 height 7
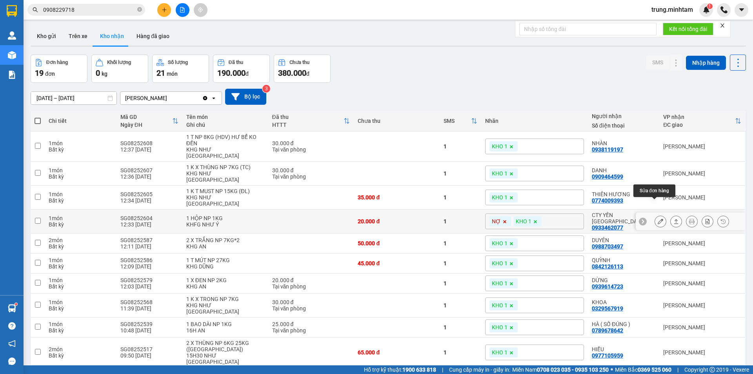
click at [658, 218] on icon at bounding box center [660, 220] width 5 height 5
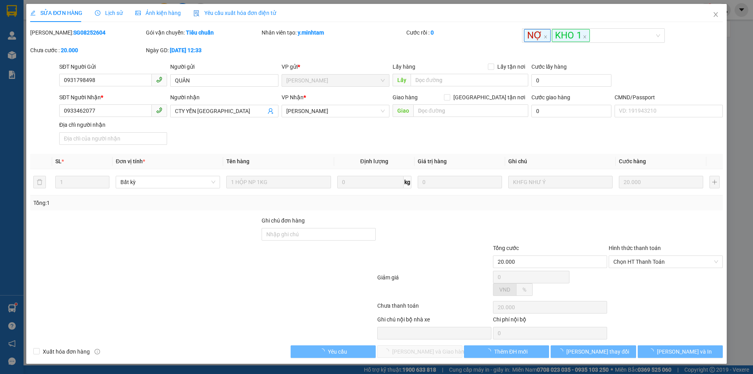
type input "0931798498"
type input "QUÂN"
type input "0933462077"
type input "CTY YẾN [GEOGRAPHIC_DATA]"
type input "20.000"
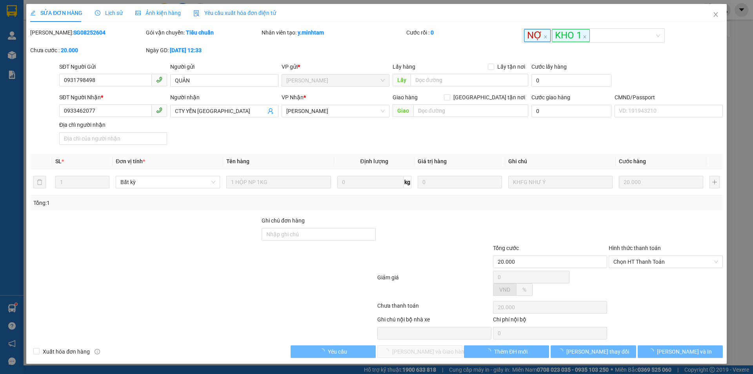
type input "20.000"
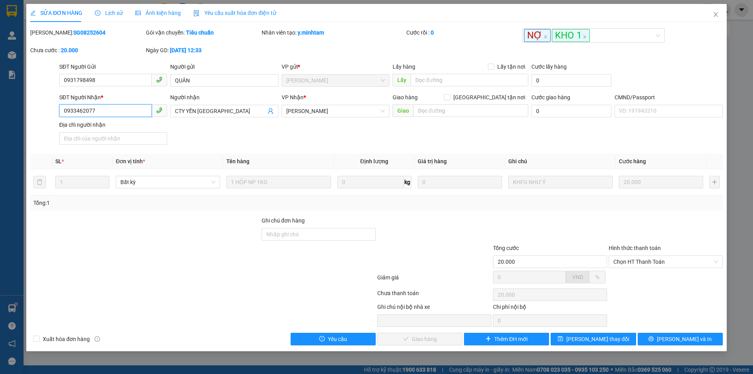
drag, startPoint x: 95, startPoint y: 110, endPoint x: 53, endPoint y: 113, distance: 42.8
click at [53, 113] on div "SĐT Người Nhận * 0933462077 0933462077 Người nhận CTY YẾN NGA VP Nhận * Ngã Tư…" at bounding box center [376, 120] width 694 height 55
click at [320, 233] on input "Ghi chú đơn hàng" at bounding box center [319, 234] width 114 height 13
type input "BM"
click at [717, 13] on icon "close" at bounding box center [715, 14] width 4 height 5
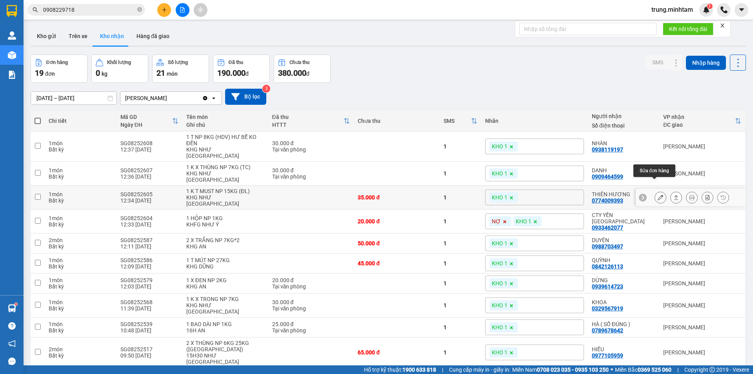
click at [658, 195] on icon at bounding box center [660, 197] width 5 height 5
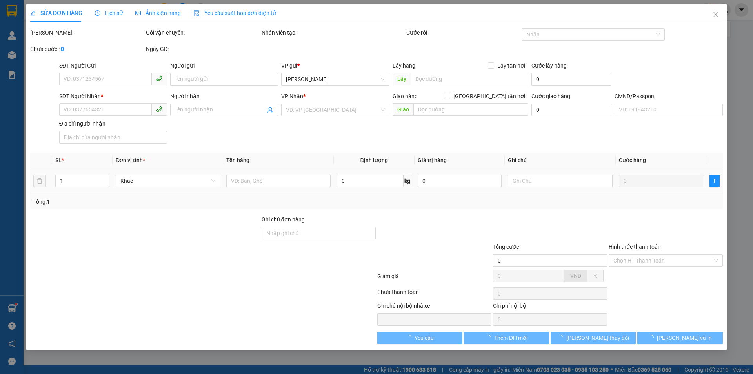
type input "0939755697"
type input "ÁNH HƯƠNG"
type input "0774009393"
type input "THIÊN HƯƠNG"
type input "HCK BM"
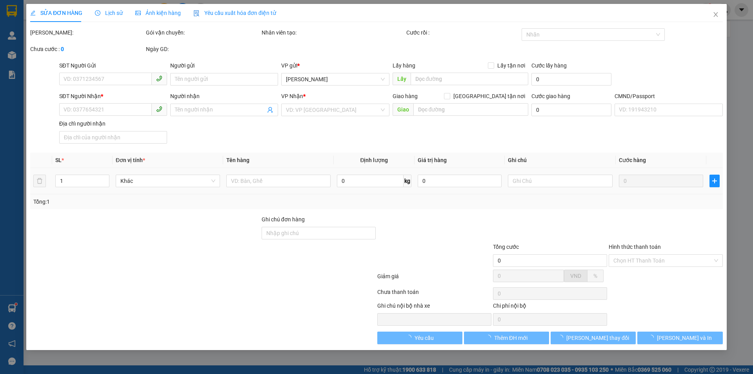
type input "35.000"
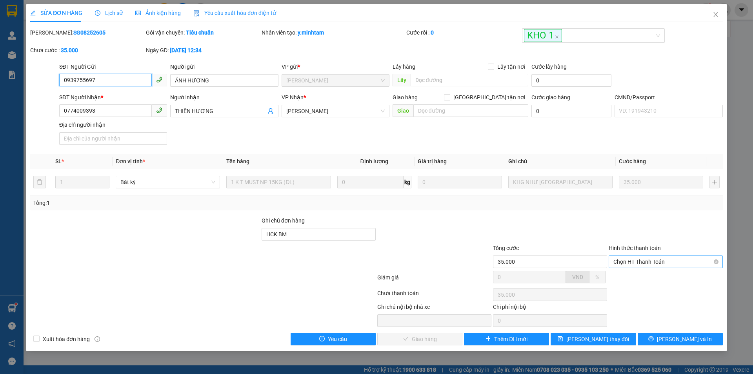
click at [644, 264] on span "Chọn HT Thanh Toán" at bounding box center [665, 262] width 105 height 12
drag, startPoint x: 642, startPoint y: 266, endPoint x: 488, endPoint y: 331, distance: 166.8
click at [635, 278] on div "Tại văn phòng" at bounding box center [665, 277] width 105 height 9
type input "0"
click at [431, 338] on span "[PERSON_NAME] và Giao hàng" at bounding box center [429, 339] width 75 height 9
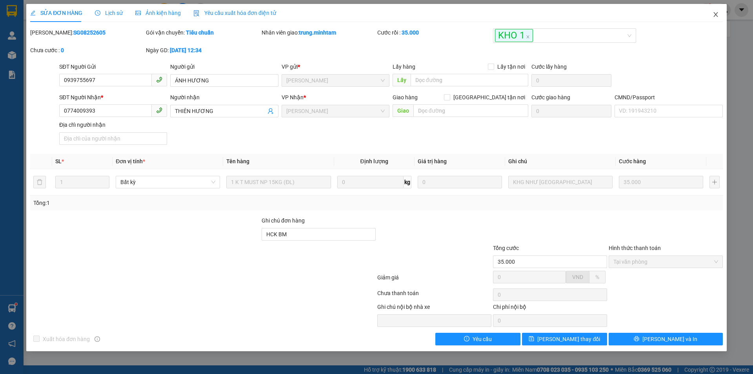
click at [717, 15] on icon "close" at bounding box center [716, 14] width 6 height 6
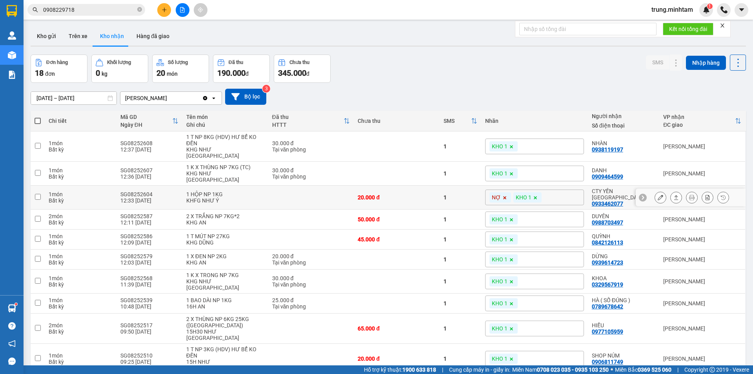
click at [658, 195] on icon at bounding box center [660, 197] width 5 height 5
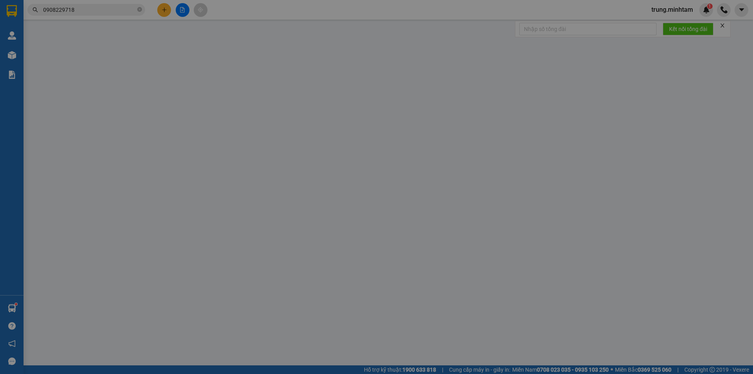
type input "0931798498"
type input "QUÂN"
type input "0933462077"
type input "CTY YẾN [GEOGRAPHIC_DATA]"
type input "20.000"
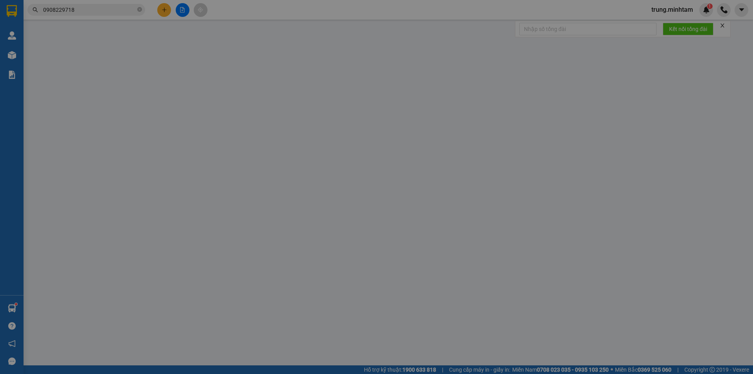
type input "20.000"
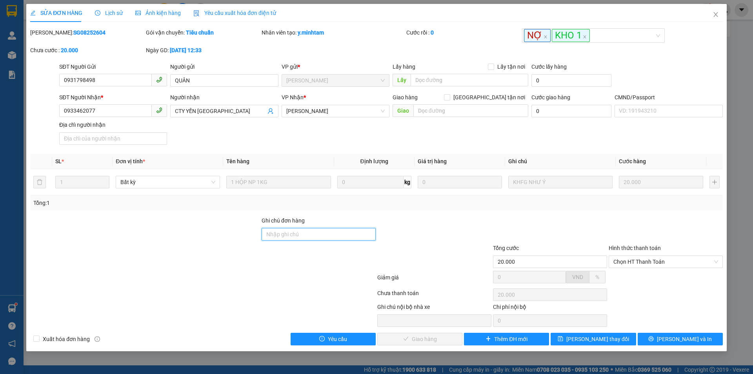
click at [291, 231] on input "Ghi chú đơn hàng" at bounding box center [319, 234] width 114 height 13
type input "KBM"
drag, startPoint x: 600, startPoint y: 341, endPoint x: 585, endPoint y: 335, distance: 15.7
click at [599, 341] on span "[PERSON_NAME] thay đổi" at bounding box center [597, 339] width 63 height 9
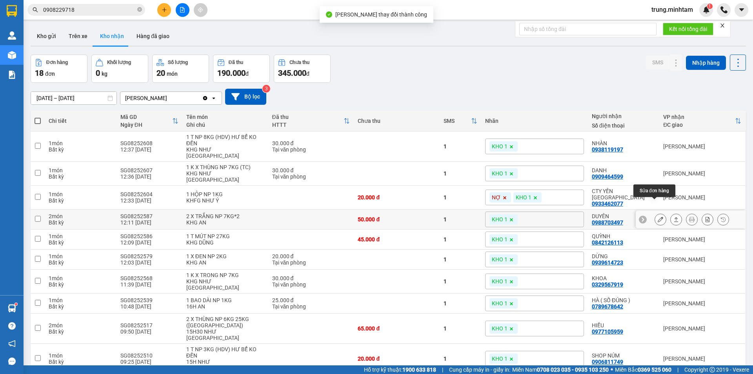
click at [658, 217] on icon at bounding box center [660, 219] width 5 height 5
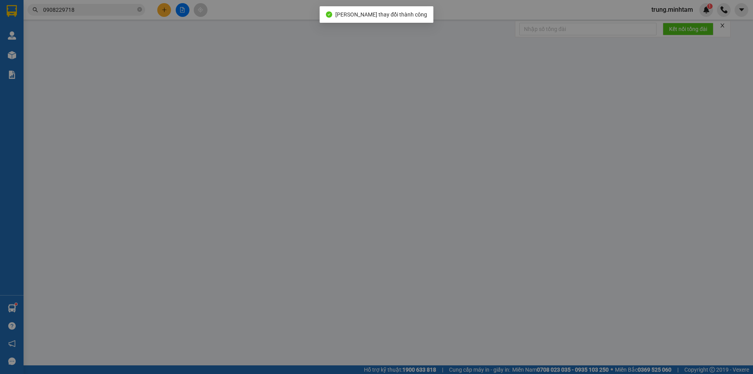
type input "0373717664"
type input "NGỌC"
type input "0988703497"
type input "DUYÊN"
type input "50.000"
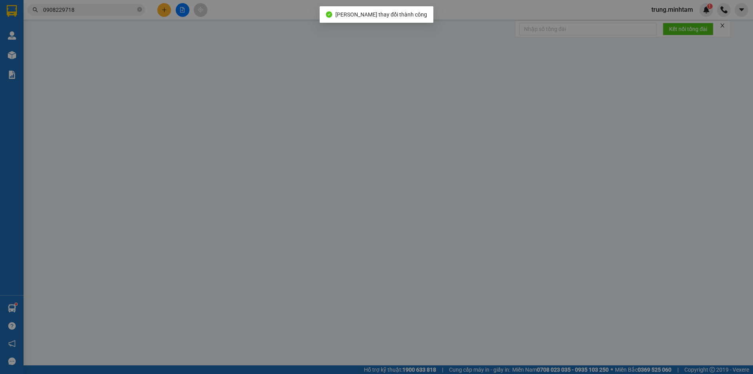
type input "50.000"
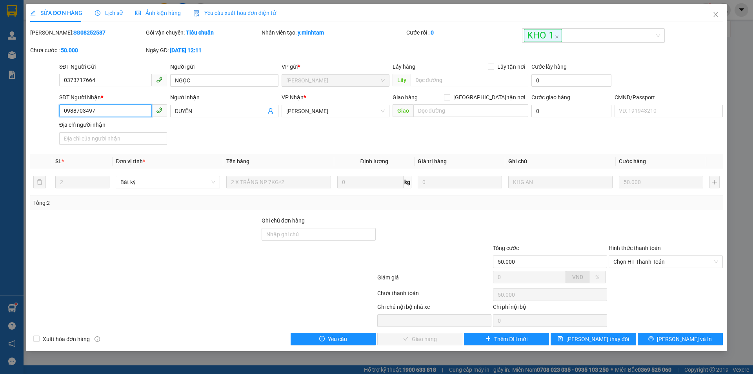
drag, startPoint x: 92, startPoint y: 111, endPoint x: 38, endPoint y: 113, distance: 54.2
click at [38, 113] on div "SĐT Người Nhận * 0988703497 0988703497 Người nhận DUYÊN VP Nhận * Ngã Tư Huyệ…" at bounding box center [376, 120] width 694 height 55
click at [320, 237] on input "Ghi chú đơn hàng" at bounding box center [319, 234] width 114 height 13
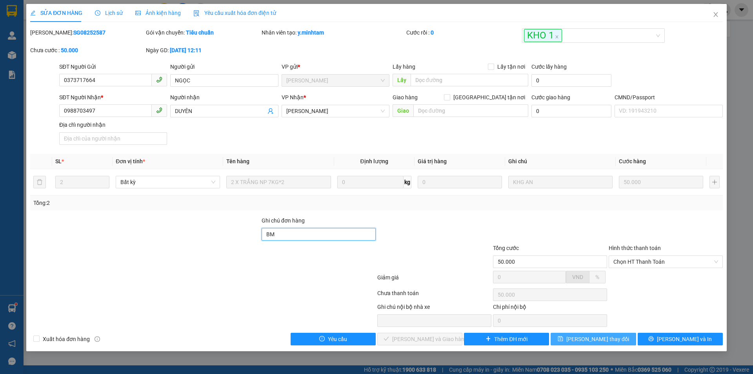
type input "BM"
click at [599, 341] on span "[PERSON_NAME] thay đổi" at bounding box center [597, 339] width 63 height 9
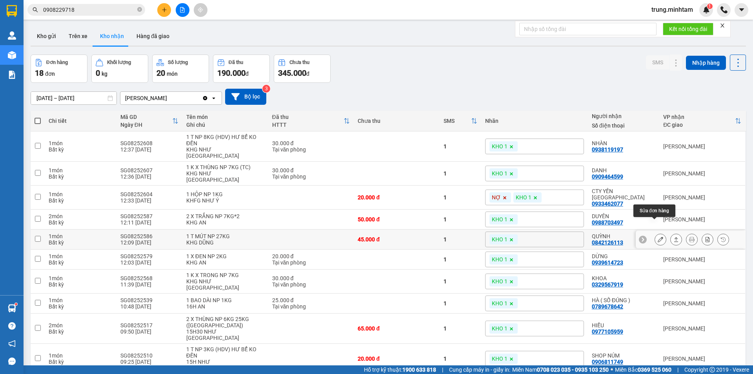
click at [658, 237] on icon at bounding box center [660, 239] width 5 height 5
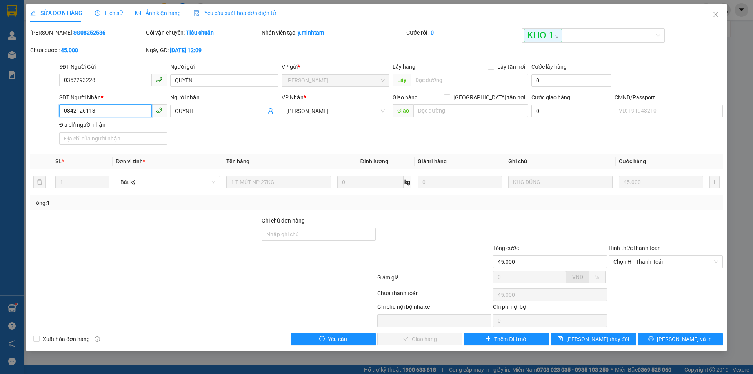
drag, startPoint x: 93, startPoint y: 108, endPoint x: 55, endPoint y: 118, distance: 40.0
click at [55, 118] on div "SĐT Người Nhận * 0842126113 0842126113 Người nhận QUỲNH VP Nhận * Ngã Tư Huyệ…" at bounding box center [376, 120] width 694 height 55
click at [312, 233] on input "Ghi chú đơn hàng" at bounding box center [319, 234] width 114 height 13
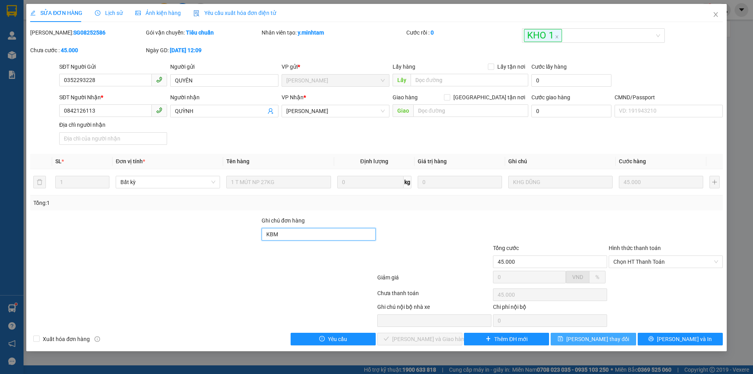
type input "KBM"
click at [604, 340] on span "[PERSON_NAME] thay đổi" at bounding box center [597, 339] width 63 height 9
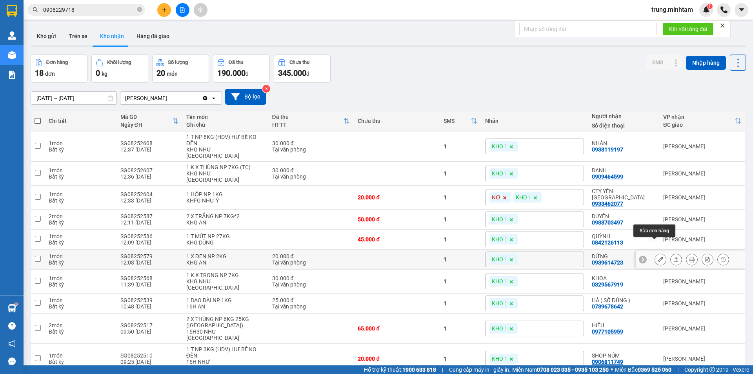
click at [658, 257] on icon at bounding box center [660, 259] width 5 height 5
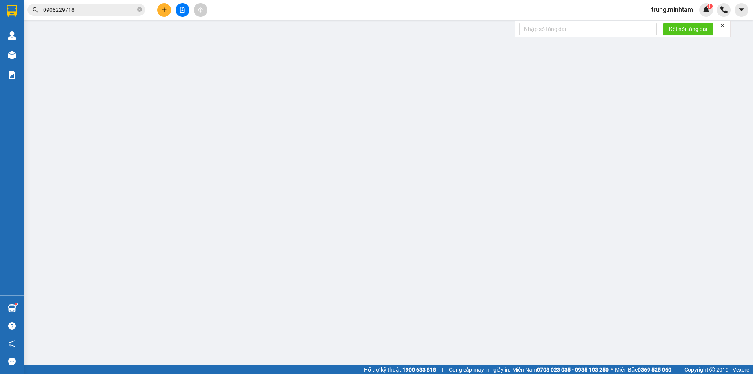
type input "0903905454"
type input "HÙNG"
type input "0939614723"
type input "DỪNG"
type input "20.000"
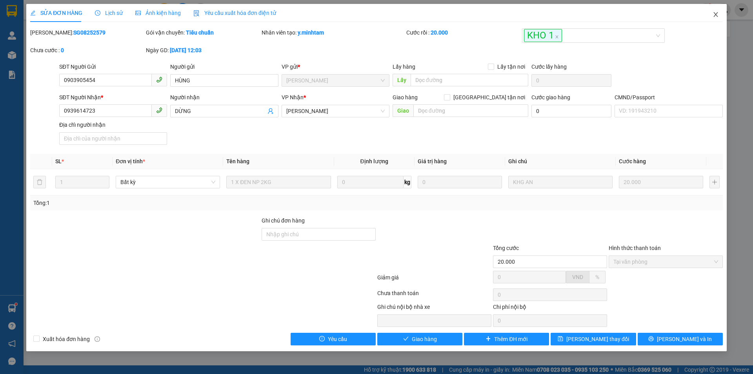
click at [717, 12] on icon "close" at bounding box center [716, 14] width 6 height 6
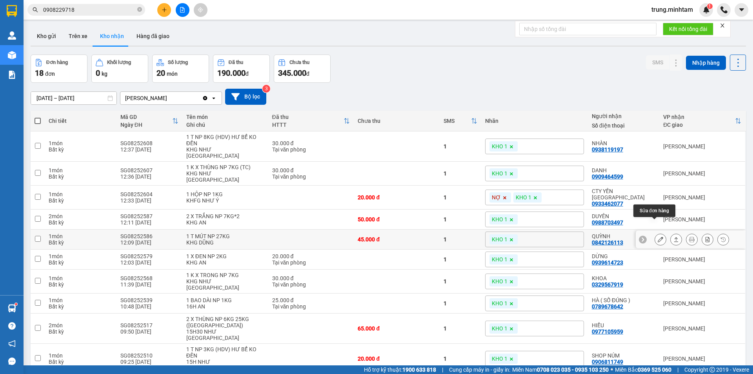
click at [658, 237] on icon at bounding box center [660, 239] width 5 height 5
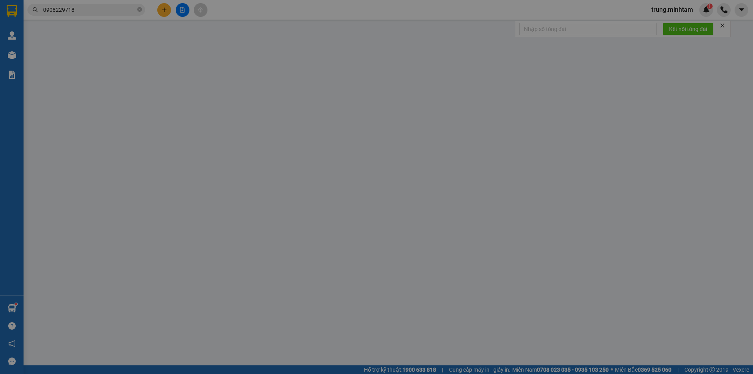
type input "0352293228"
type input "QUYÊN"
type input "0842126113"
type input "QUỲNH"
type input "KBM"
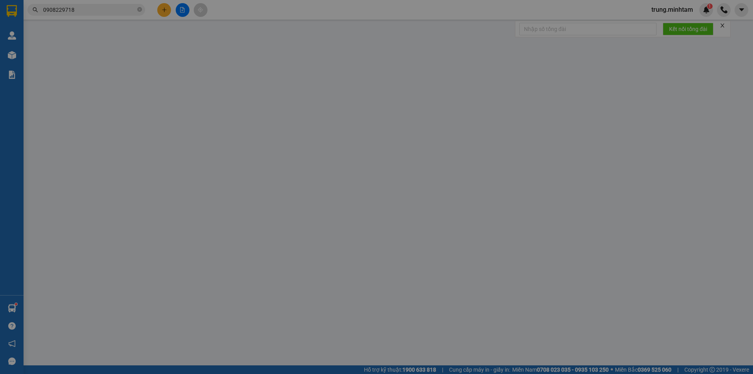
type input "45.000"
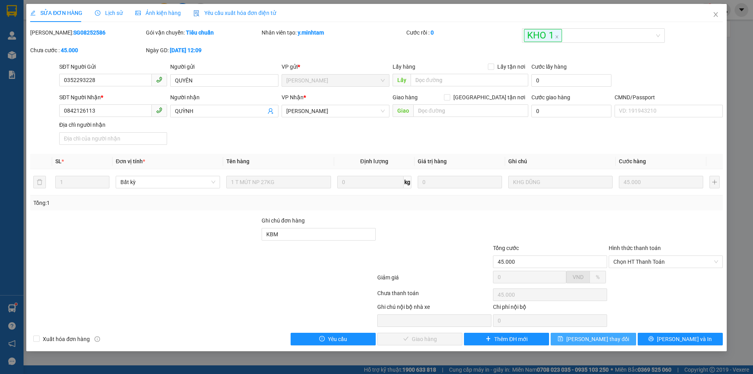
click at [604, 340] on span "[PERSON_NAME] thay đổi" at bounding box center [597, 339] width 63 height 9
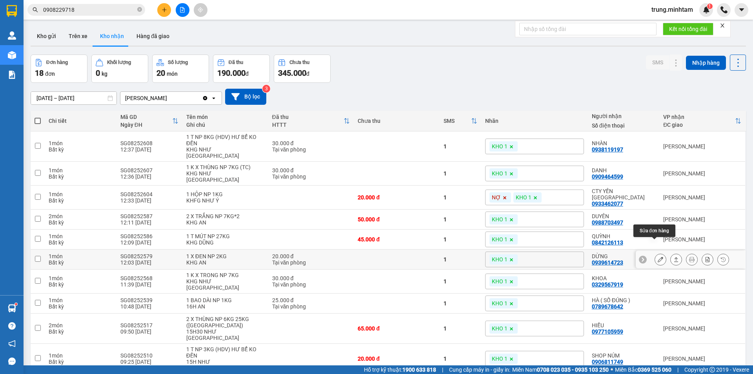
click at [658, 257] on icon at bounding box center [660, 259] width 5 height 5
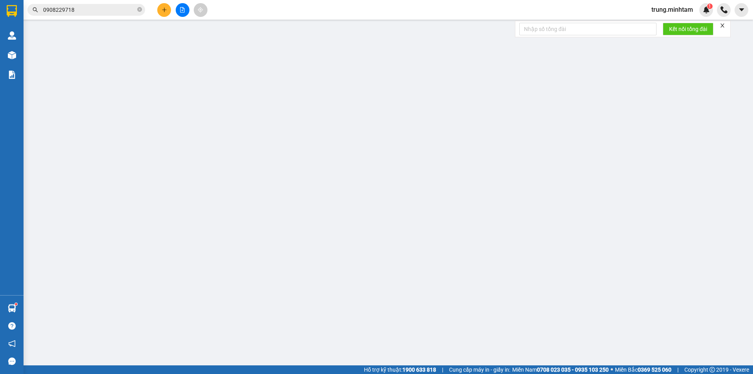
type input "0903905454"
type input "HÙNG"
type input "0939614723"
type input "DỪNG"
type input "20.000"
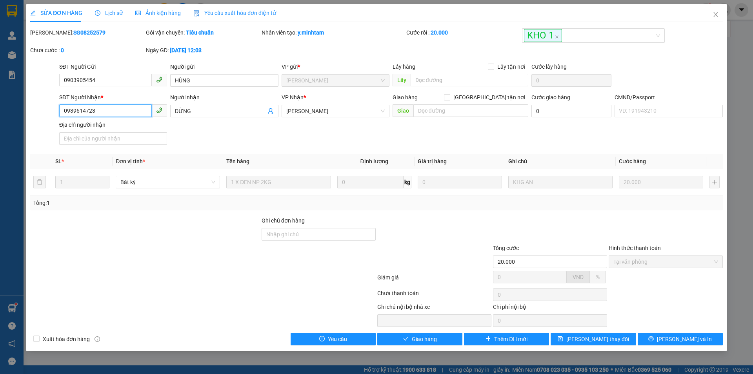
drag, startPoint x: 90, startPoint y: 111, endPoint x: 42, endPoint y: 111, distance: 47.9
click at [42, 111] on div "SĐT Người Nhận * 0939614723 0939614723 Người nhận DỪNG VP Nhận * Ngã Tư Huyện…" at bounding box center [376, 120] width 694 height 55
click at [337, 238] on input "Ghi chú đơn hàng" at bounding box center [319, 234] width 114 height 13
drag, startPoint x: 96, startPoint y: 112, endPoint x: 43, endPoint y: 123, distance: 54.1
click at [43, 123] on div "SĐT Người Nhận * 0939614723 0939614723 Người nhận DỪNG VP Nhận * Ngã Tư Huyện…" at bounding box center [376, 120] width 694 height 55
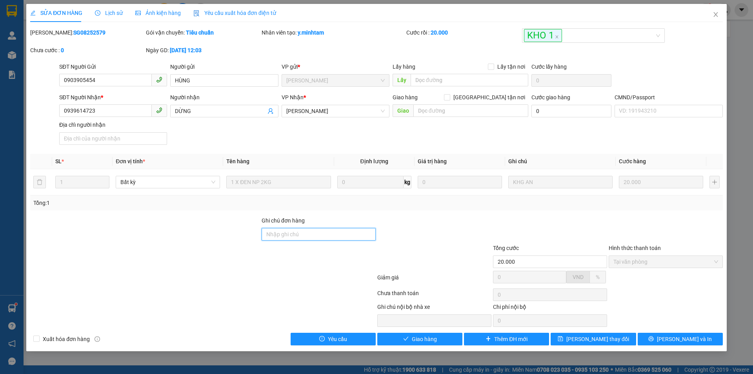
click at [309, 237] on input "Ghi chú đơn hàng" at bounding box center [319, 234] width 114 height 13
type input "KBM"
click at [602, 337] on span "[PERSON_NAME] thay đổi" at bounding box center [597, 339] width 63 height 9
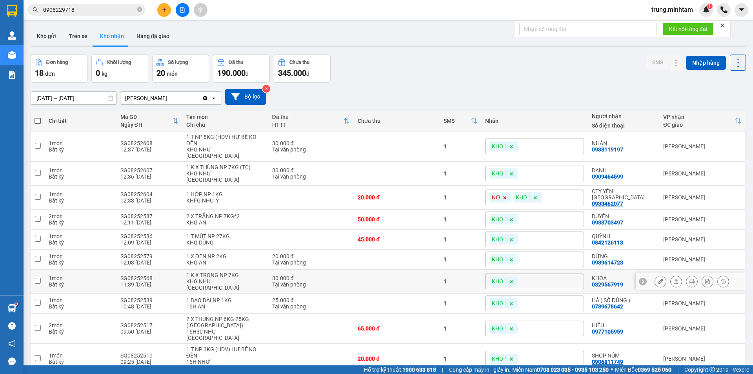
click at [658, 278] on icon at bounding box center [660, 280] width 5 height 5
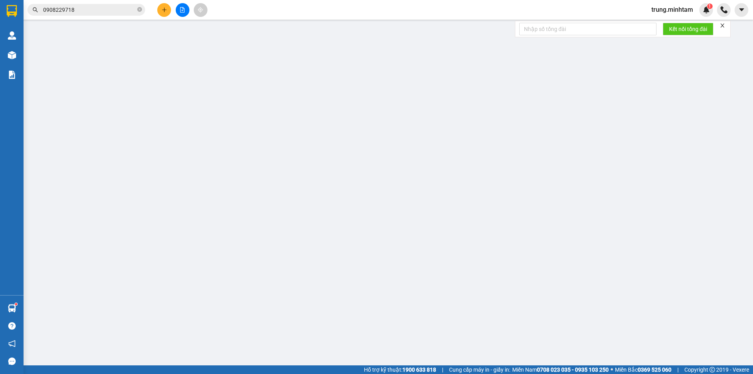
type input "0938243004"
type input "THUYỀN"
type input "0329567919"
type input "KHOA"
type input "HCK KBM"
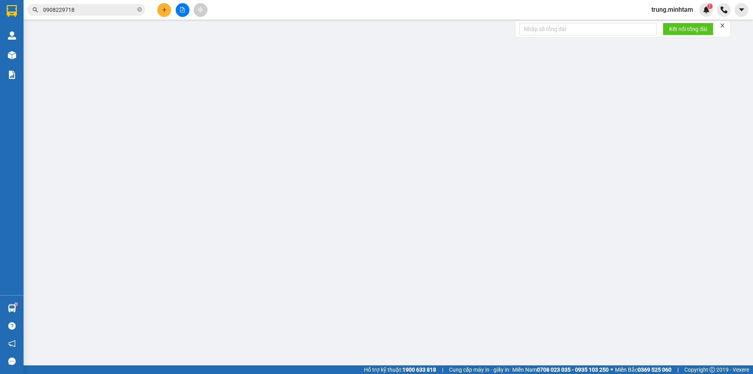
type input "30.000"
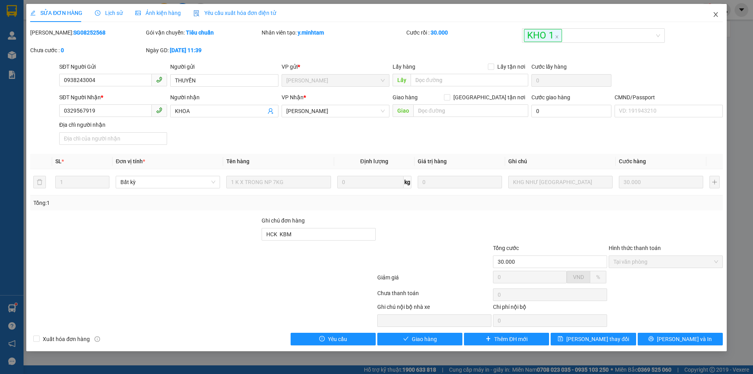
click at [718, 15] on icon "close" at bounding box center [716, 14] width 6 height 6
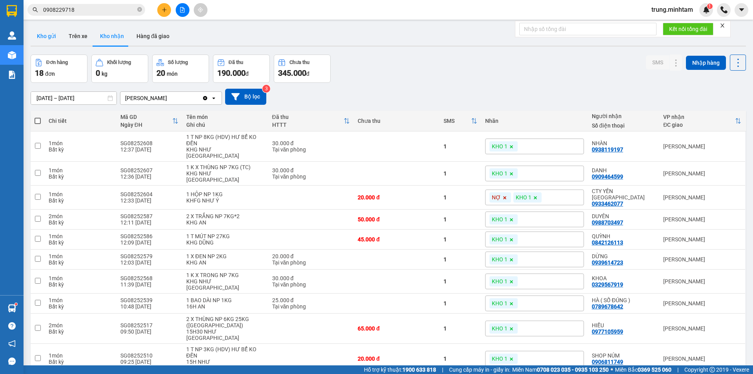
click at [44, 36] on button "Kho gửi" at bounding box center [47, 36] width 32 height 19
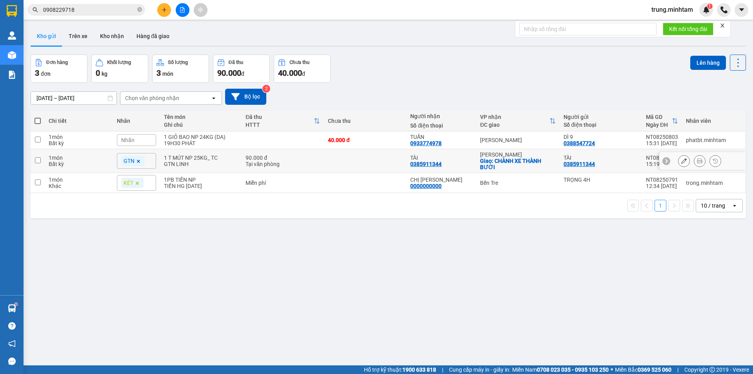
click at [525, 159] on div "Giao: CHÀNH XE THÀNH BƯỜI" at bounding box center [518, 164] width 76 height 13
checkbox input "true"
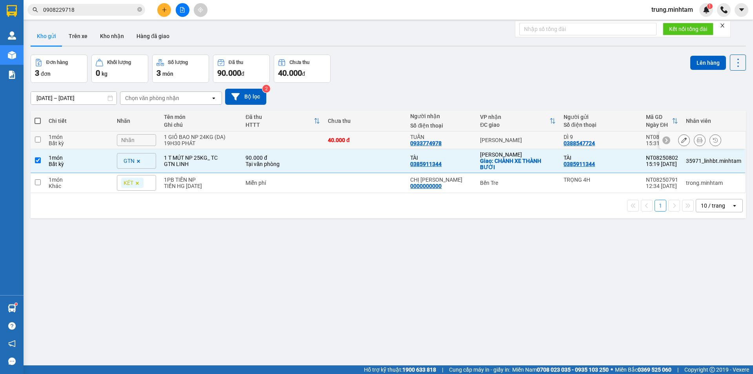
click at [522, 134] on td "[PERSON_NAME]" at bounding box center [518, 140] width 84 height 18
checkbox input "true"
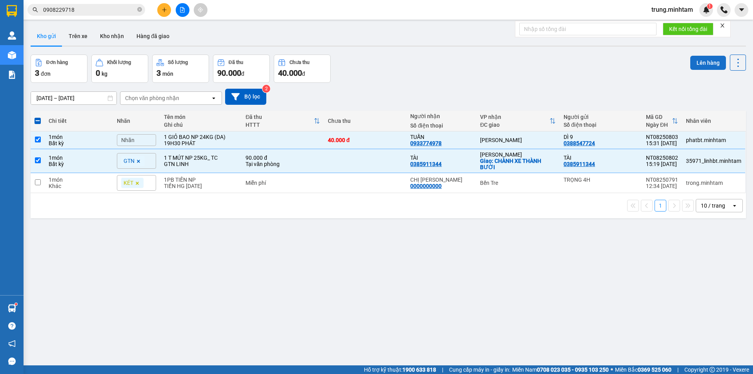
click at [707, 61] on button "Lên hàng" at bounding box center [708, 63] width 36 height 14
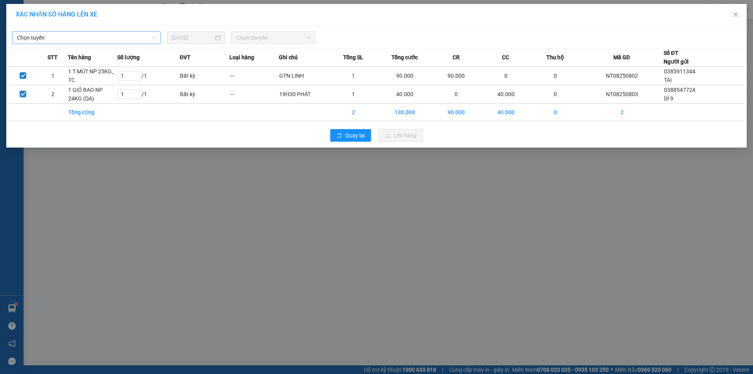
click at [93, 38] on span "Chọn tuyến" at bounding box center [86, 38] width 139 height 12
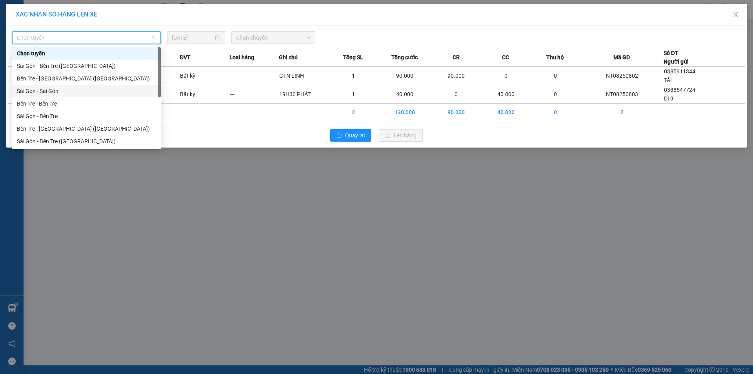
scroll to position [13, 0]
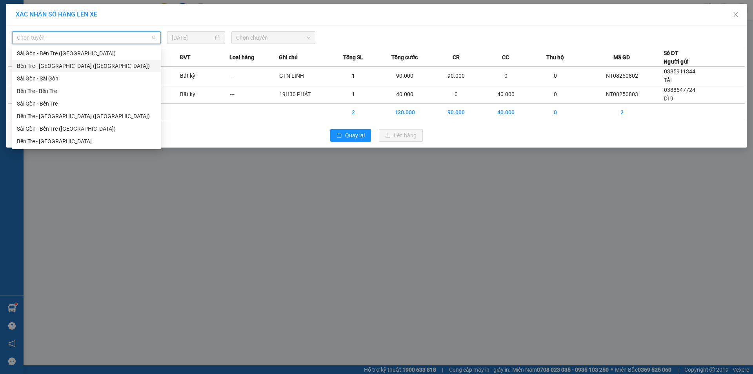
click at [58, 66] on div "Bến Tre - Sài Gòn (CN)" at bounding box center [86, 66] width 139 height 9
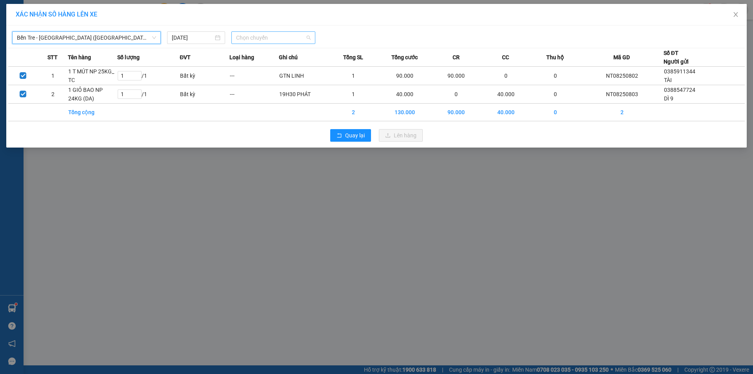
click at [264, 33] on span "Chọn chuyến" at bounding box center [273, 38] width 75 height 12
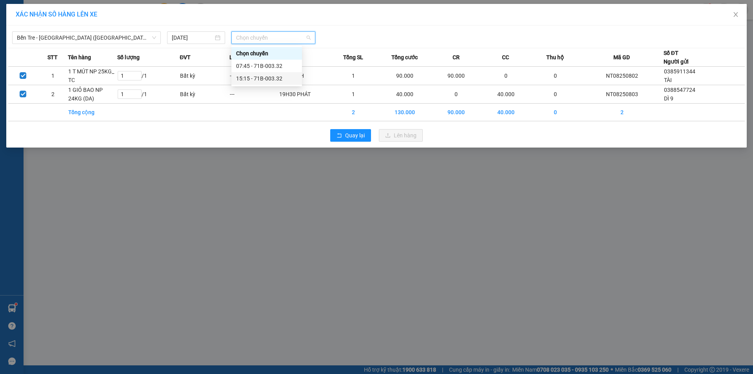
click at [273, 80] on div "15:15 - 71B-003.32" at bounding box center [266, 78] width 61 height 9
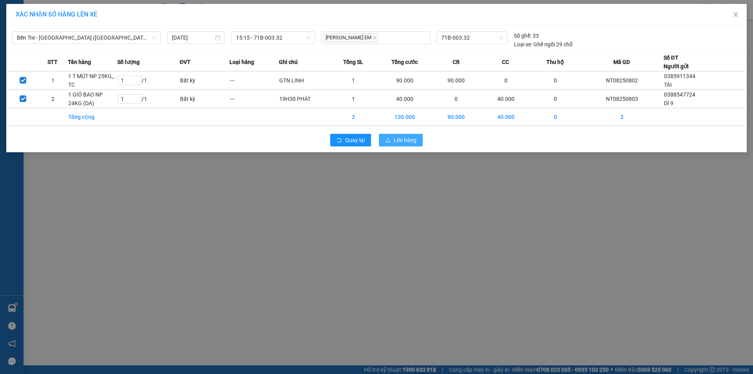
click at [403, 140] on span "Lên hàng" at bounding box center [405, 140] width 23 height 9
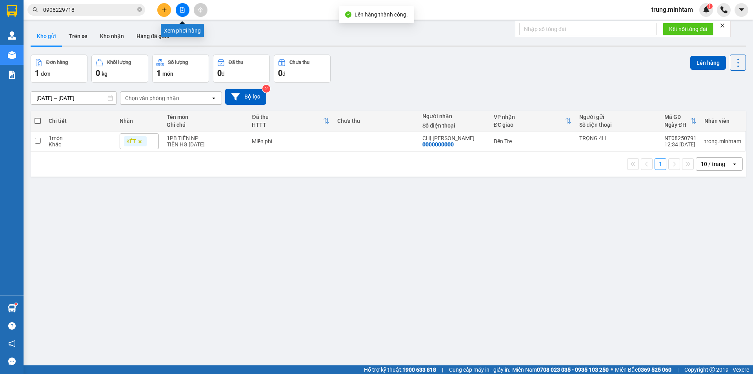
click at [183, 12] on icon "file-add" at bounding box center [182, 9] width 5 height 5
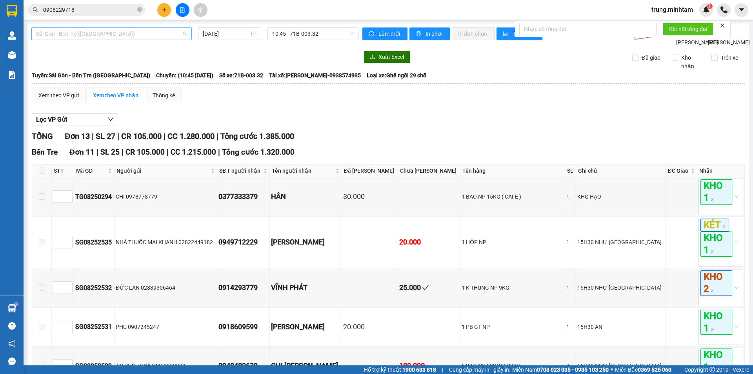
click at [136, 35] on span "Sài Gòn - Bến Tre (CN)" at bounding box center [111, 34] width 151 height 12
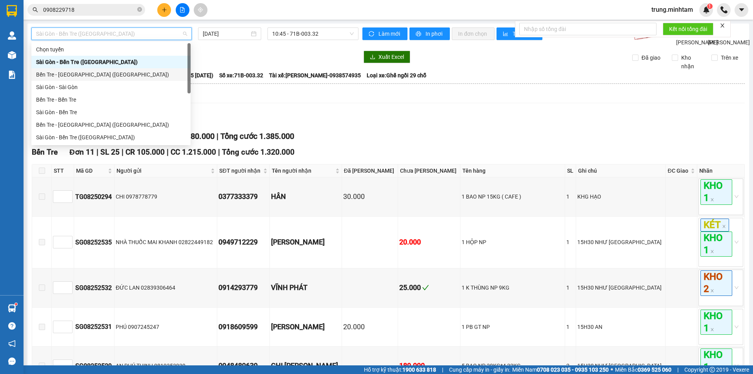
click at [83, 76] on div "Bến Tre - Sài Gòn (CN)" at bounding box center [111, 74] width 150 height 9
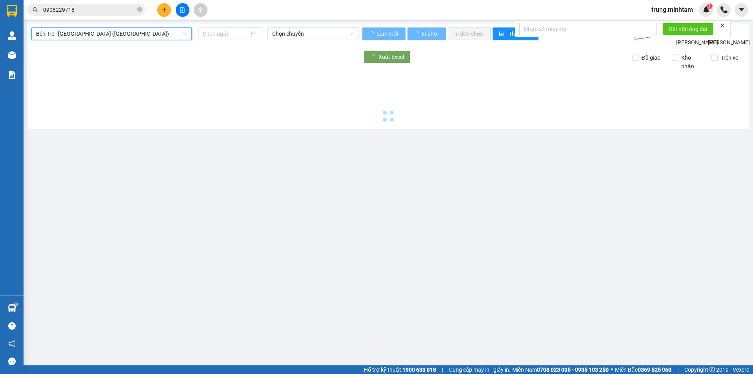
type input "[DATE]"
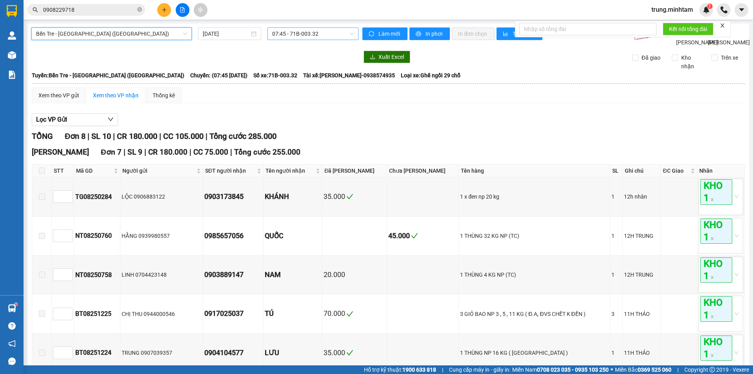
click at [288, 38] on span "07:45 - 71B-003.32" at bounding box center [313, 34] width 82 height 12
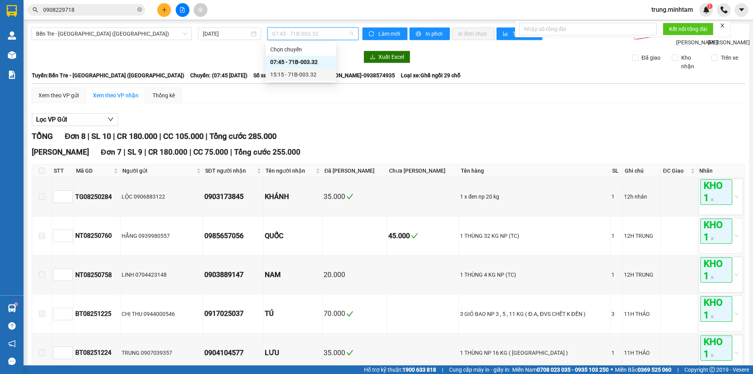
click at [311, 74] on div "15:15 - 71B-003.32" at bounding box center [300, 74] width 61 height 9
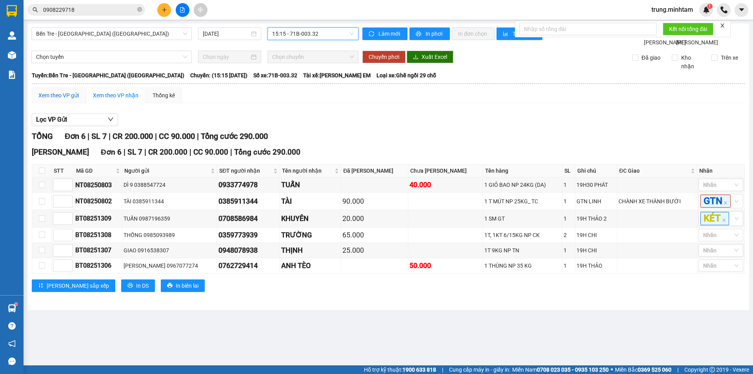
click at [67, 100] on div "Xem theo VP gửi" at bounding box center [58, 95] width 40 height 9
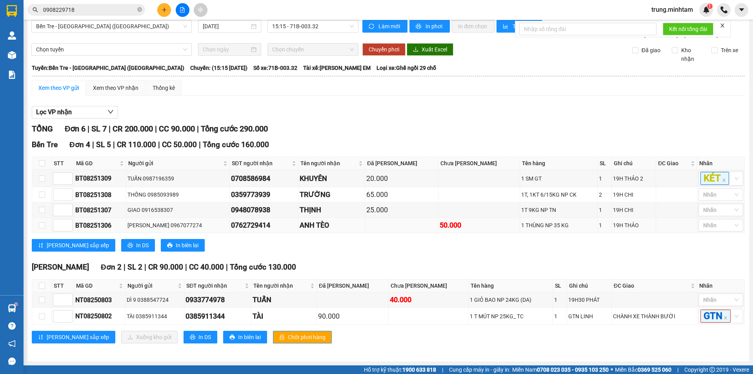
scroll to position [25, 0]
click at [198, 337] on span "In DS" at bounding box center [204, 337] width 13 height 9
click at [184, 11] on icon "file-add" at bounding box center [182, 9] width 4 height 5
click at [126, 84] on div "Xem theo VP nhận" at bounding box center [115, 88] width 45 height 9
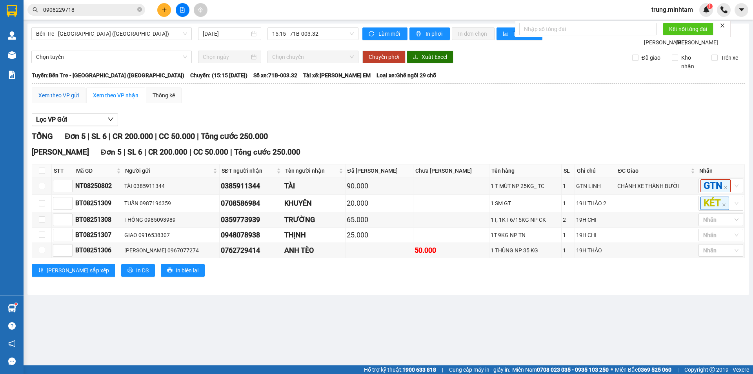
click at [61, 100] on div "Xem theo VP gửi" at bounding box center [58, 95] width 40 height 9
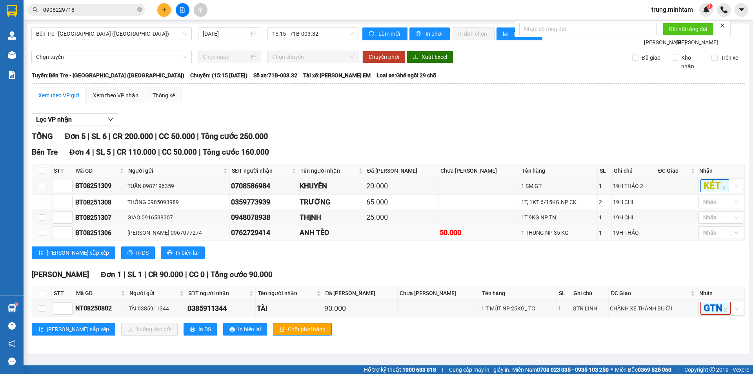
scroll to position [10, 0]
click at [198, 333] on span "In DS" at bounding box center [204, 329] width 13 height 9
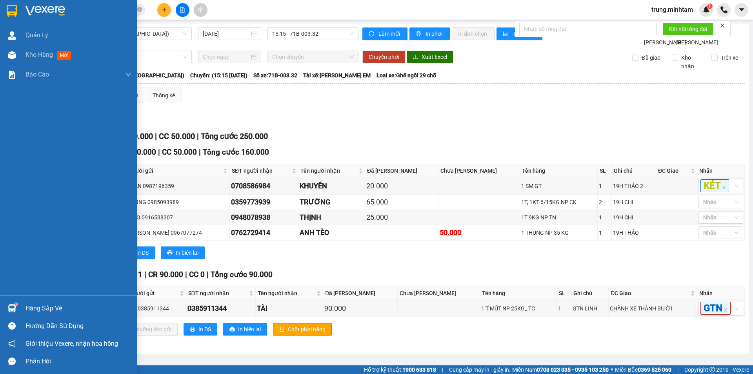
click at [42, 307] on div "Hàng sắp về" at bounding box center [78, 308] width 106 height 12
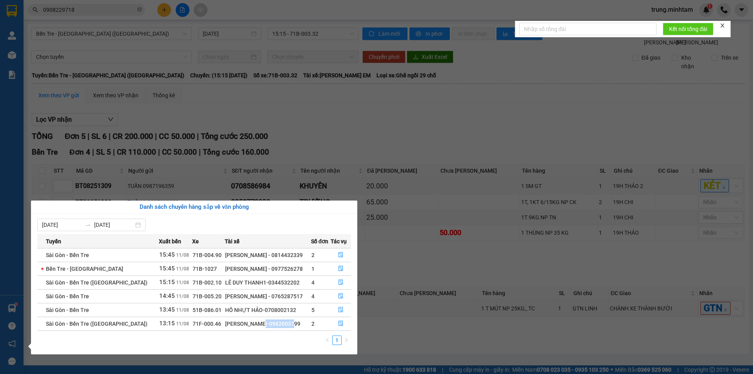
drag, startPoint x: 226, startPoint y: 323, endPoint x: 264, endPoint y: 320, distance: 38.6
click at [264, 320] on div "[PERSON_NAME]-0982003799" at bounding box center [267, 323] width 85 height 9
copy div "0982003799"
drag, startPoint x: 148, startPoint y: 27, endPoint x: 115, endPoint y: 15, distance: 35.5
click at [138, 24] on section "Kết quả tìm kiếm ( 3 ) Bộ lọc Mã ĐH Trạng thái Món hàng Tổng cước Chưa cước Nhã…" at bounding box center [376, 187] width 753 height 374
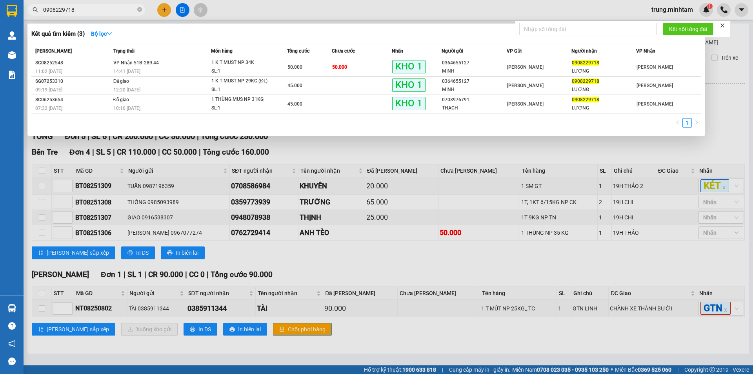
click at [100, 9] on input "0908229718" at bounding box center [89, 9] width 93 height 9
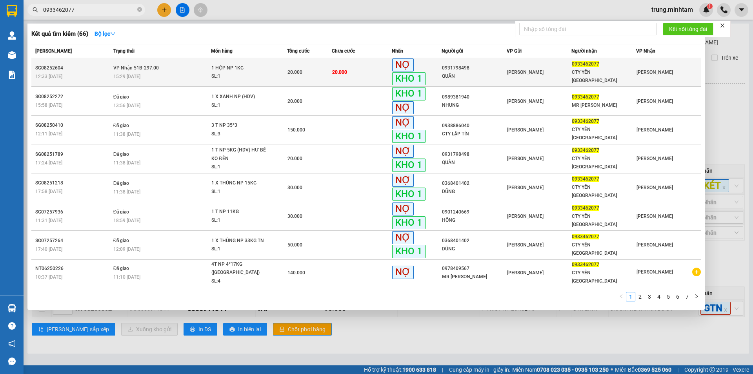
type input "0933462077"
click at [366, 73] on td "20.000" at bounding box center [362, 72] width 60 height 29
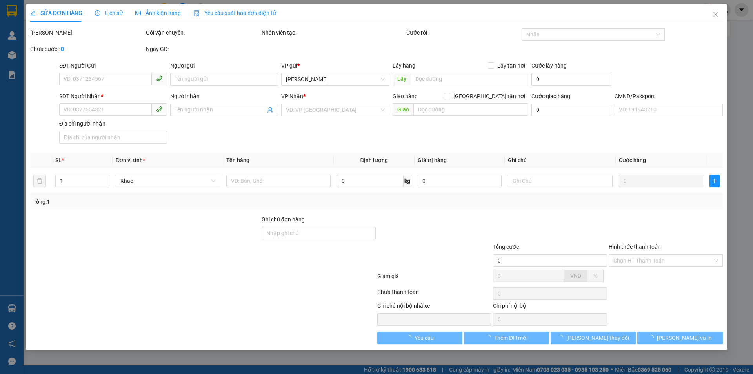
type input "0931798498"
type input "QUÂN"
type input "0933462077"
type input "CTY YẾN [GEOGRAPHIC_DATA]"
type input "KBM"
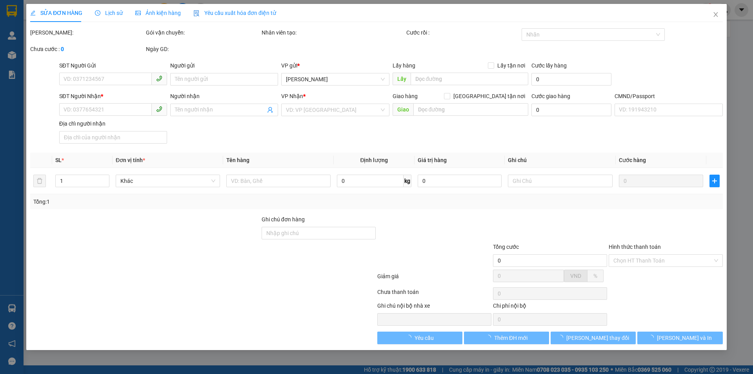
type input "20.000"
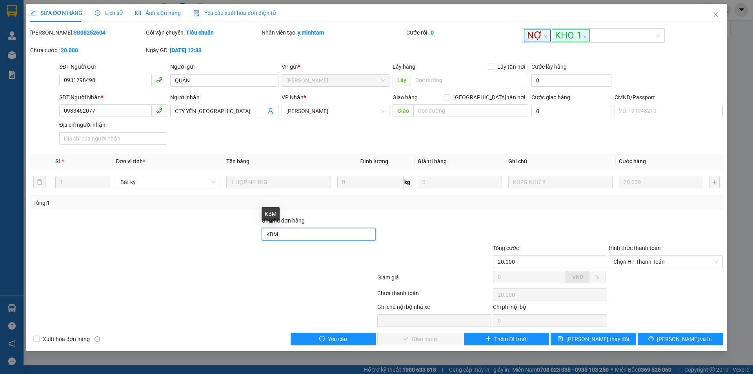
click at [317, 232] on input "KBM" at bounding box center [319, 234] width 114 height 13
type input "KBM CN YẾN NGA TRUNG GIAO"
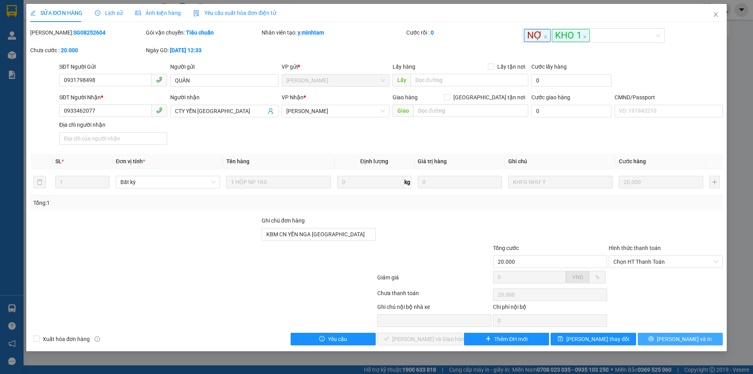
click at [654, 339] on icon "printer" at bounding box center [651, 338] width 5 height 5
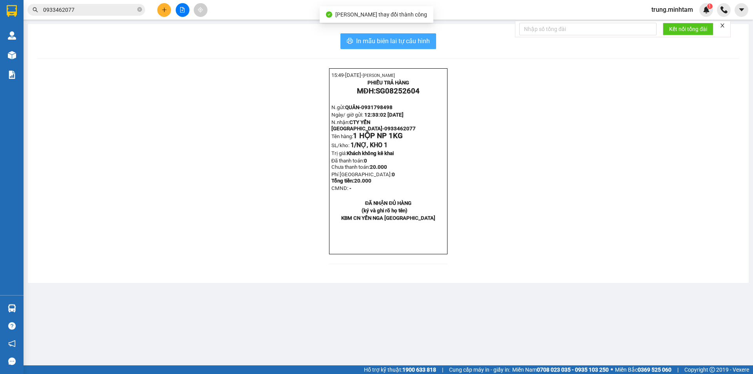
click at [412, 40] on span "In mẫu biên lai tự cấu hình" at bounding box center [393, 41] width 74 height 10
click at [389, 42] on span "In mẫu biên lai tự cấu hình" at bounding box center [393, 41] width 74 height 10
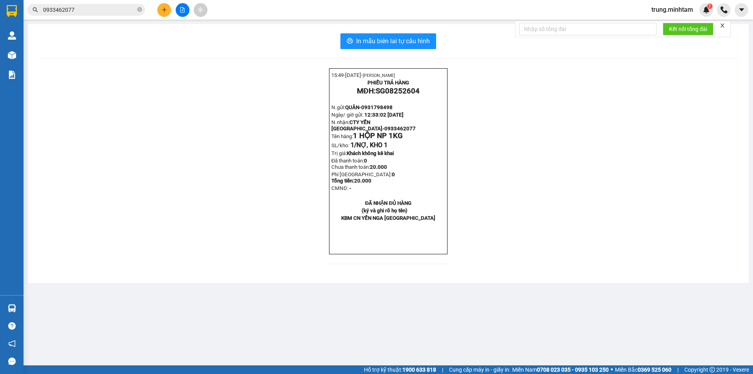
click at [82, 7] on input "0933462077" at bounding box center [89, 9] width 93 height 9
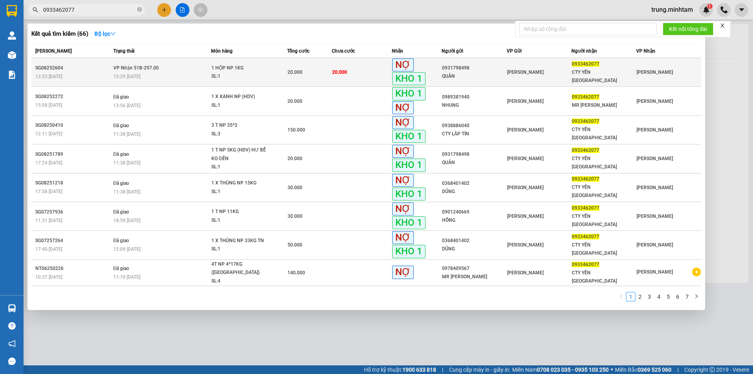
click at [356, 71] on td "20.000" at bounding box center [362, 72] width 60 height 29
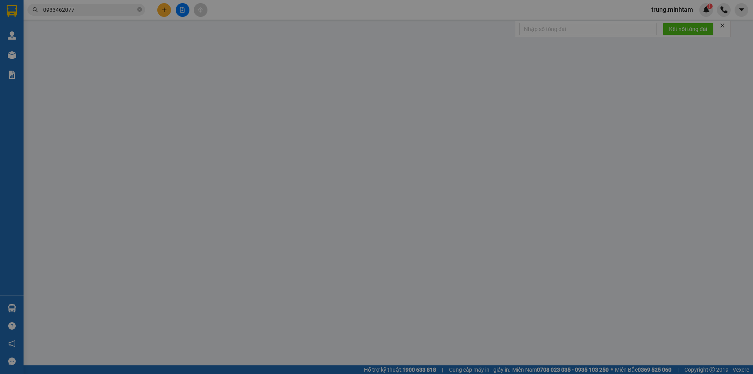
type input "0931798498"
type input "QUÂN"
type input "0933462077"
type input "CTY YẾN [GEOGRAPHIC_DATA]"
type input "KBM CN YẾN NGA TRUNG GIAO"
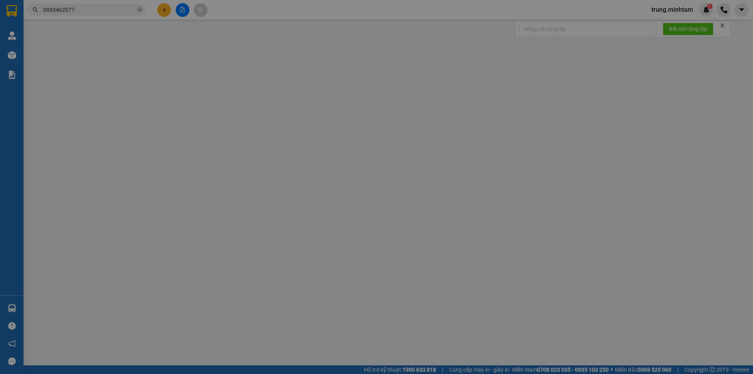
type input "20.000"
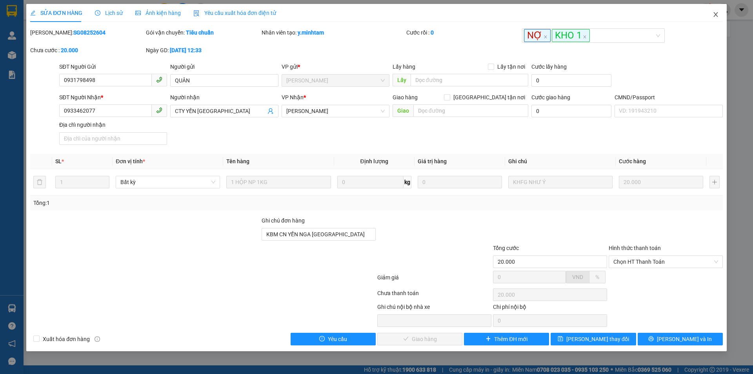
drag, startPoint x: 716, startPoint y: 14, endPoint x: 715, endPoint y: 18, distance: 4.2
click at [715, 18] on span "Close" at bounding box center [716, 15] width 22 height 22
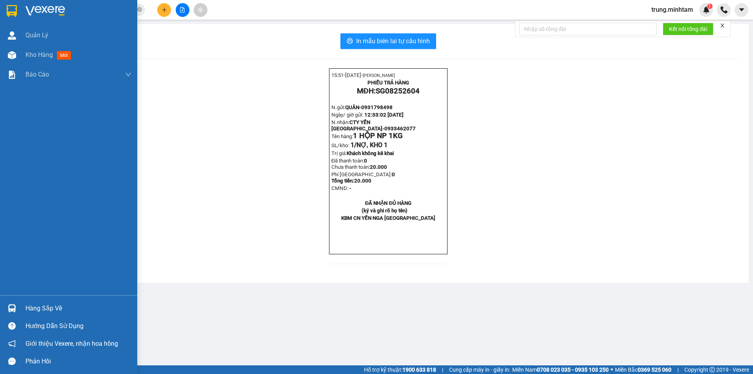
click at [40, 308] on div "Hàng sắp về" at bounding box center [78, 308] width 106 height 12
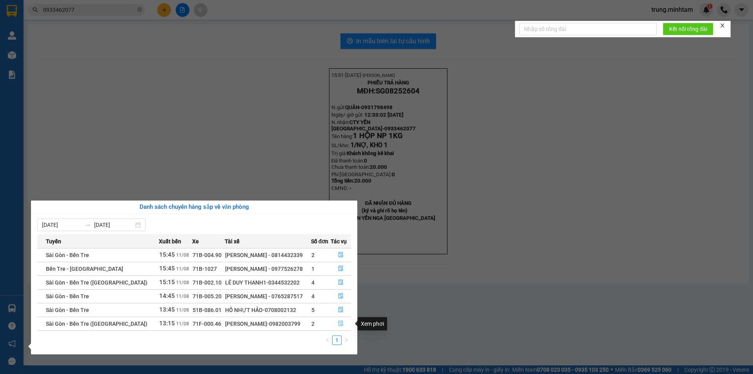
click at [340, 322] on icon "file-done" at bounding box center [340, 323] width 5 height 5
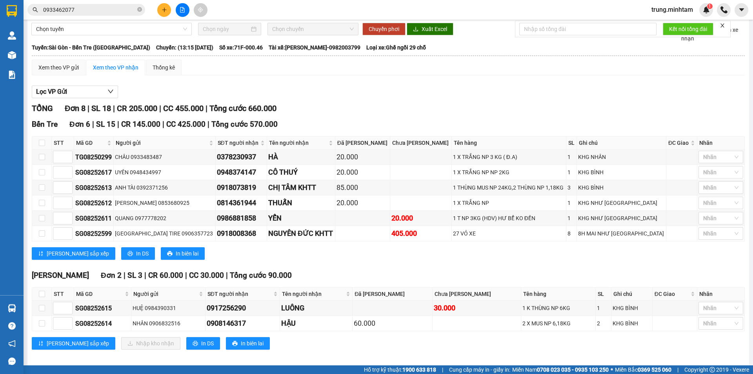
scroll to position [43, 0]
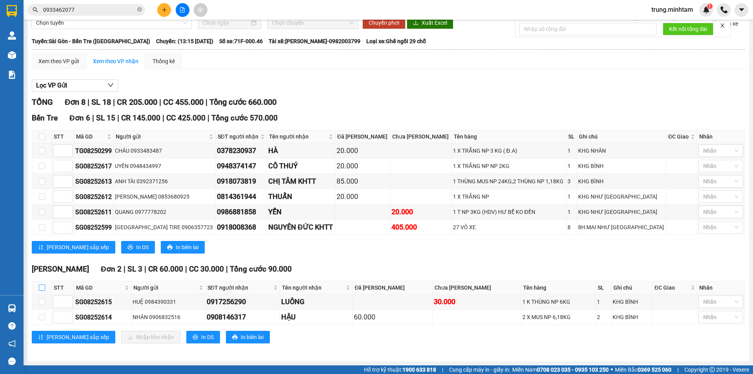
click at [41, 287] on input "checkbox" at bounding box center [42, 287] width 6 height 6
checkbox input "true"
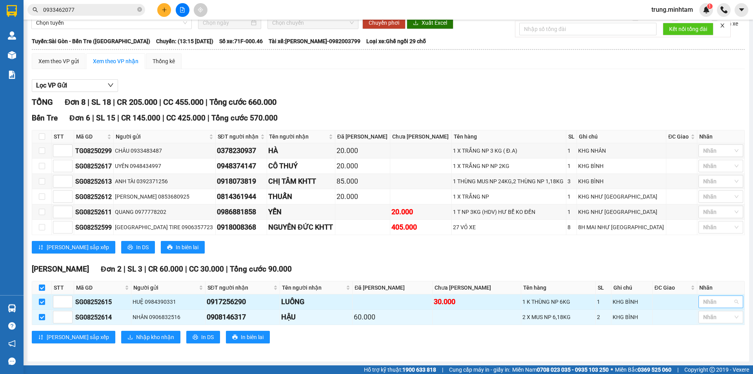
click at [710, 304] on div at bounding box center [716, 301] width 33 height 9
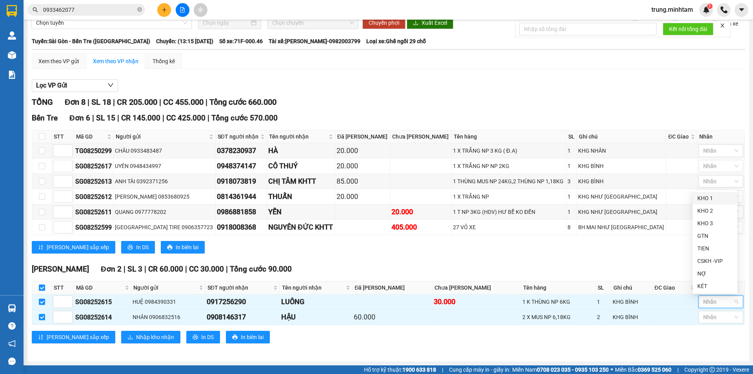
click at [710, 197] on div "KHO 1" at bounding box center [714, 198] width 35 height 9
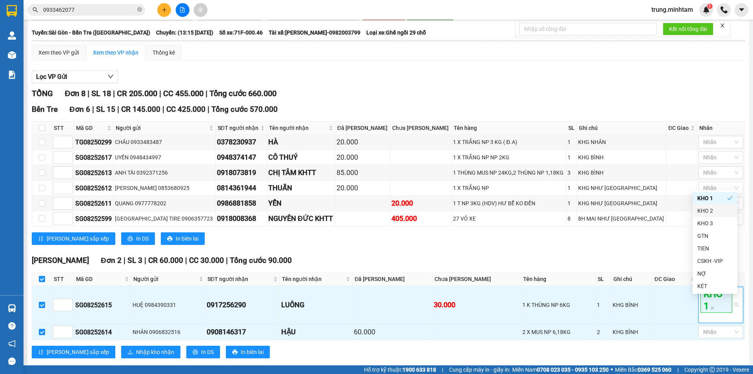
click at [662, 245] on div "[PERSON_NAME] sắp xếp In DS In biên lai" at bounding box center [388, 238] width 713 height 13
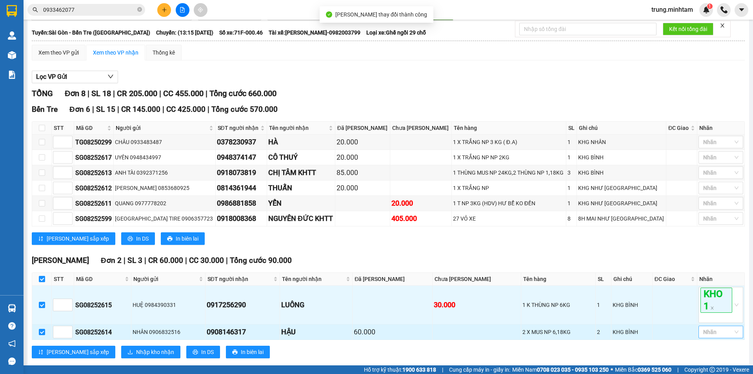
scroll to position [66, 0]
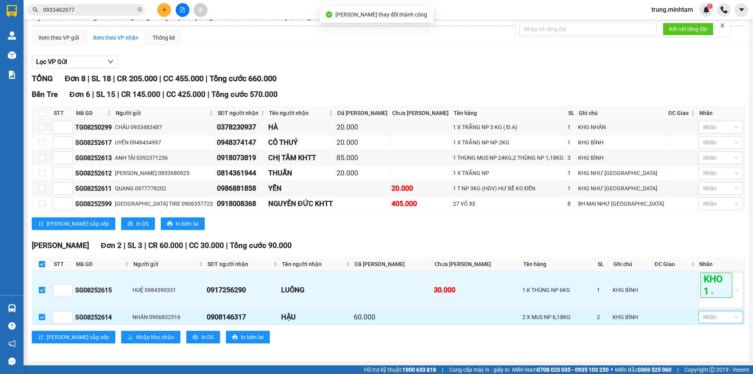
click at [710, 318] on div at bounding box center [716, 316] width 33 height 9
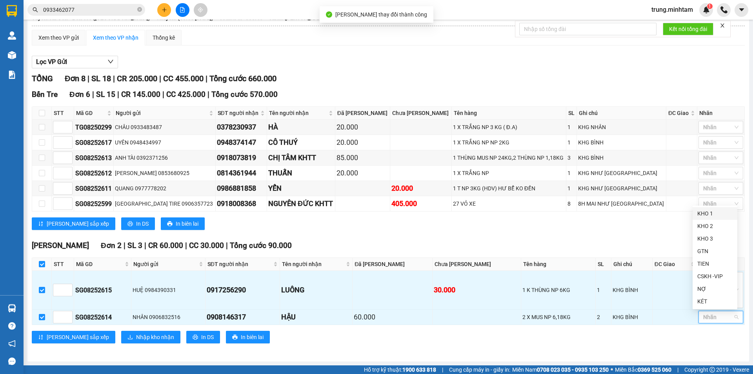
click at [702, 212] on div "KHO 1" at bounding box center [714, 213] width 35 height 9
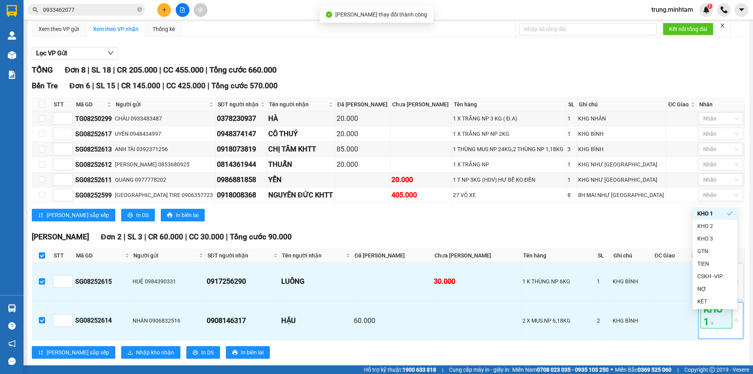
click at [655, 221] on div "[PERSON_NAME] sắp xếp In DS In biên lai" at bounding box center [388, 215] width 713 height 13
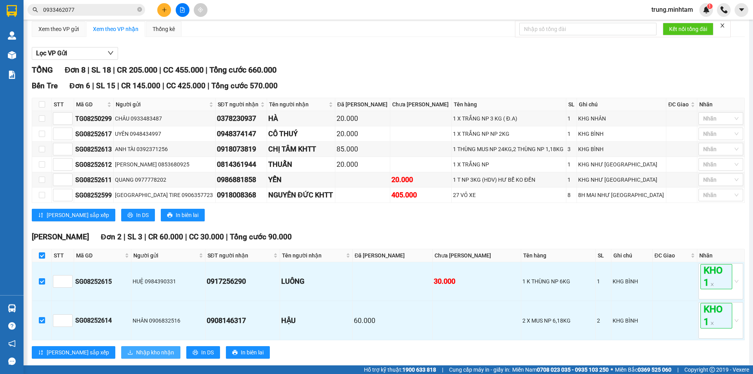
click at [136, 357] on span "Nhập kho nhận" at bounding box center [155, 352] width 38 height 9
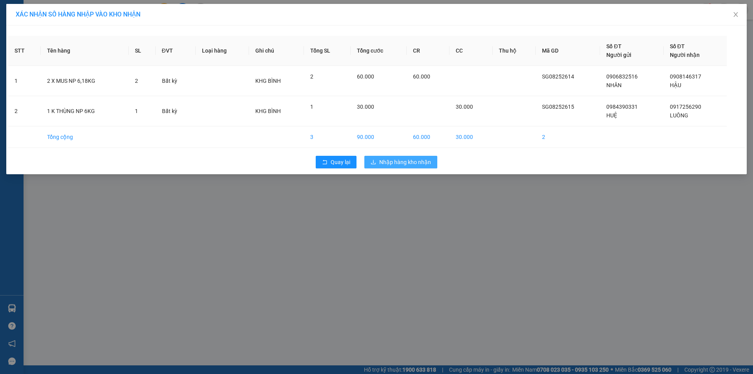
click at [394, 157] on button "Nhập hàng kho nhận" at bounding box center [400, 162] width 73 height 13
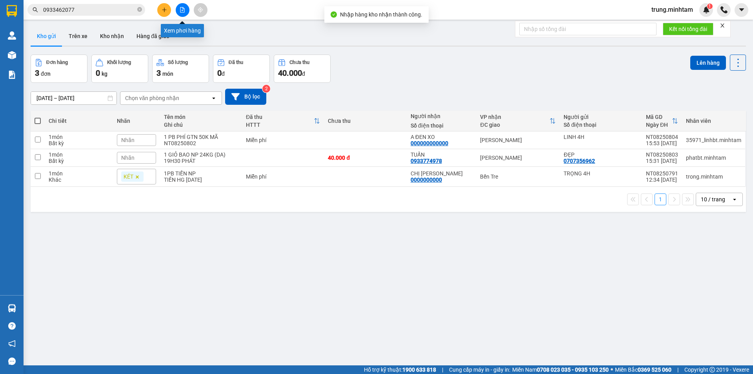
click at [184, 10] on icon "file-add" at bounding box center [182, 9] width 5 height 5
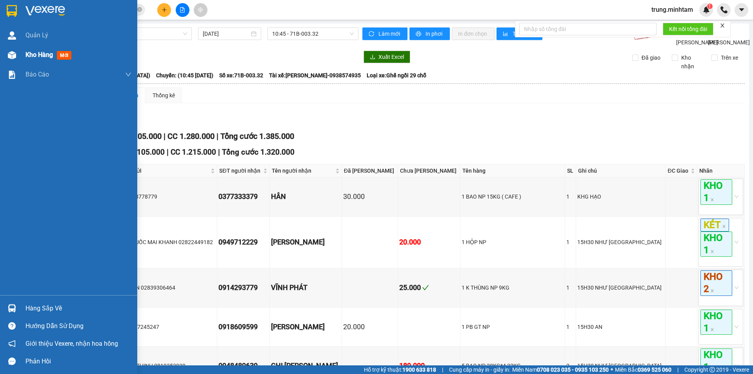
click at [46, 52] on span "Kho hàng" at bounding box center [38, 54] width 27 height 7
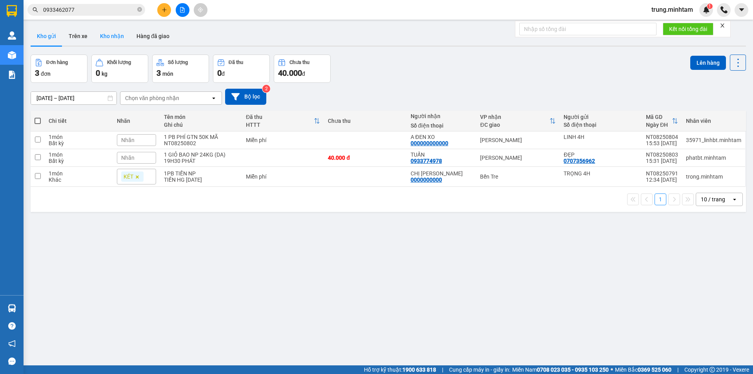
click at [107, 36] on button "Kho nhận" at bounding box center [112, 36] width 36 height 19
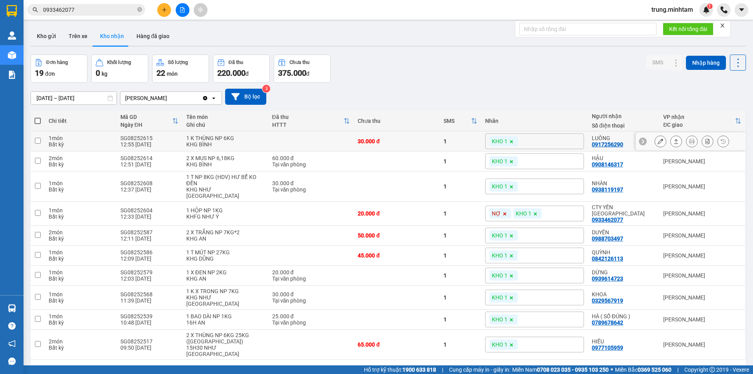
click at [658, 142] on icon at bounding box center [660, 140] width 5 height 5
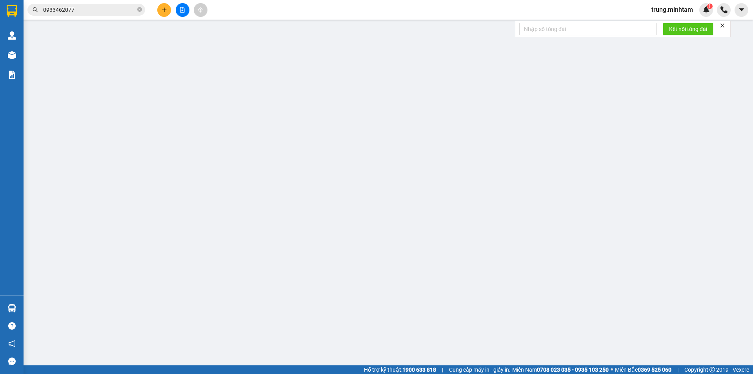
type input "0984390331"
type input "HUỆ"
type input "0917256290"
type input "LUÔNG"
type input "30.000"
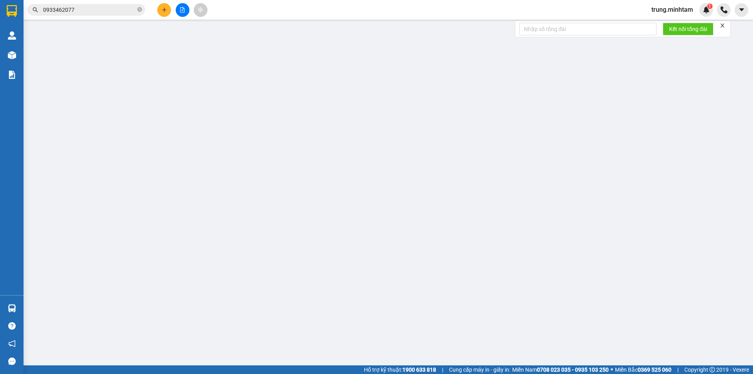
type input "30.000"
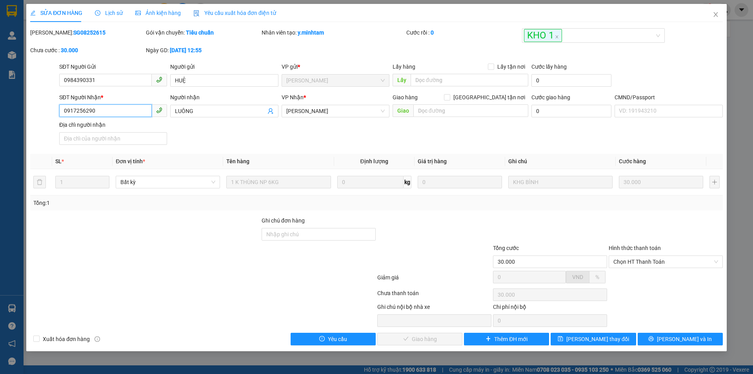
drag, startPoint x: 96, startPoint y: 111, endPoint x: 31, endPoint y: 115, distance: 65.6
click at [31, 115] on div "SĐT Người Nhận * 0917256290 0917256290 Người nhận LUÔNG VP Nhận * Ngã Tư Huyệ…" at bounding box center [376, 120] width 694 height 55
click at [312, 237] on input "Ghi chú đơn hàng" at bounding box center [319, 234] width 114 height 13
click at [264, 234] on input "BM" at bounding box center [319, 234] width 114 height 13
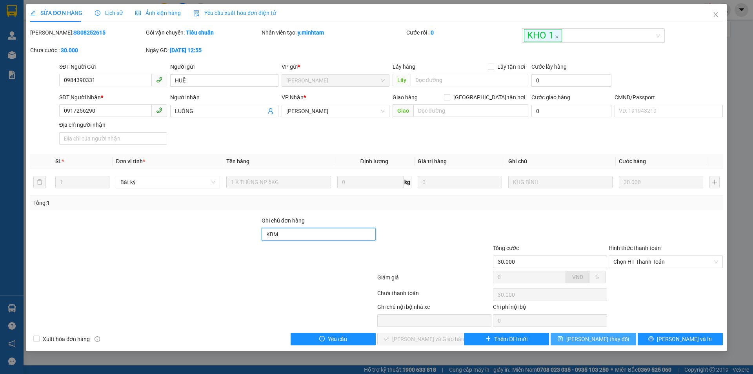
type input "KBM"
click at [595, 339] on span "[PERSON_NAME] thay đổi" at bounding box center [597, 339] width 63 height 9
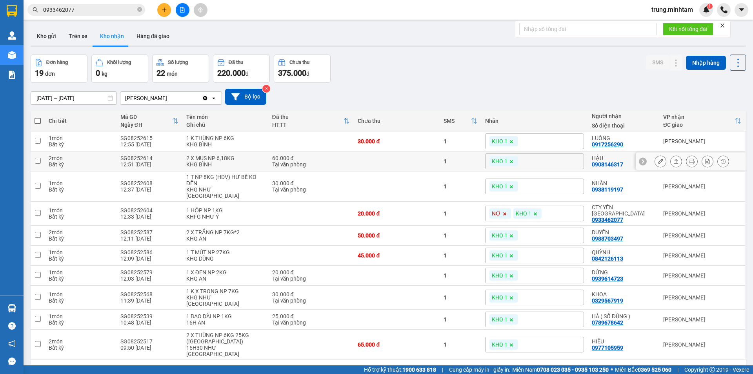
click at [658, 160] on icon at bounding box center [660, 160] width 5 height 5
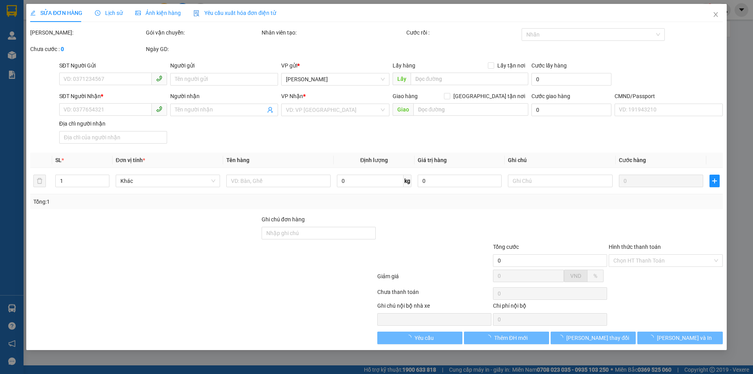
type input "0906832516"
type input "NHÂN"
type input "0908146317"
type input "HẬU"
type input "60.000"
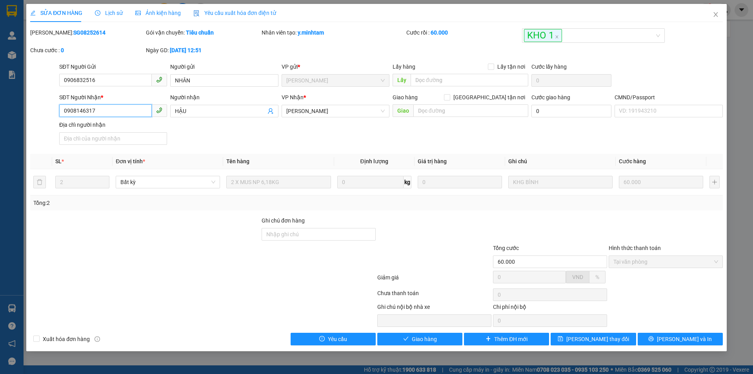
drag, startPoint x: 96, startPoint y: 107, endPoint x: 42, endPoint y: 108, distance: 54.1
click at [46, 109] on div "SĐT Người Nhận * 0908146317 0908146317 Người nhận HẬU VP Nhận * Ngã Tư Huyện …" at bounding box center [376, 120] width 694 height 55
click at [297, 234] on input "Ghi chú đơn hàng" at bounding box center [319, 234] width 114 height 13
type input "BM"
click at [717, 15] on icon "close" at bounding box center [716, 14] width 6 height 6
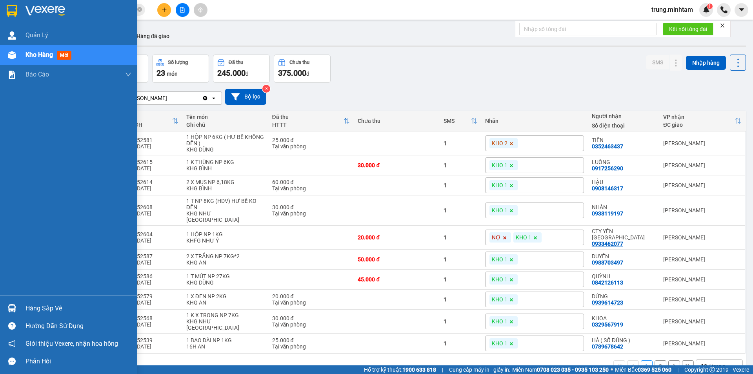
click at [55, 316] on div "Hàng sắp về" at bounding box center [68, 308] width 137 height 18
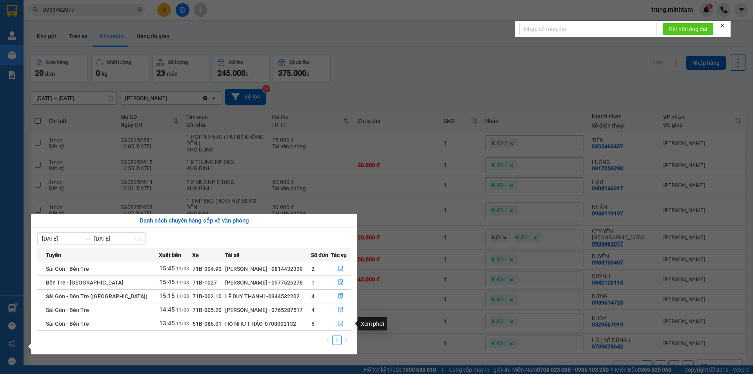
click at [340, 323] on icon "file-done" at bounding box center [340, 322] width 5 height 5
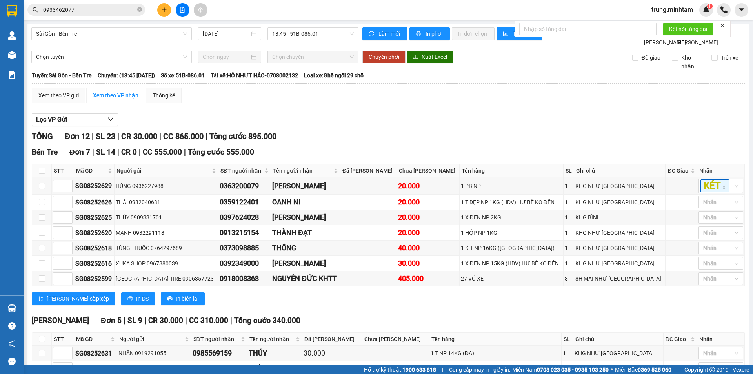
scroll to position [108, 0]
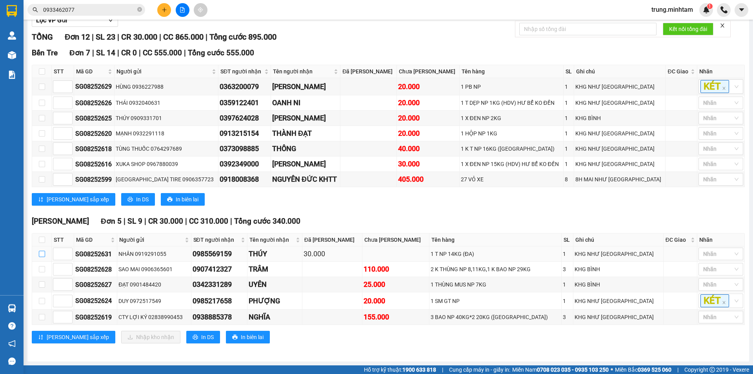
click at [41, 253] on input "checkbox" at bounding box center [42, 254] width 6 height 6
checkbox input "true"
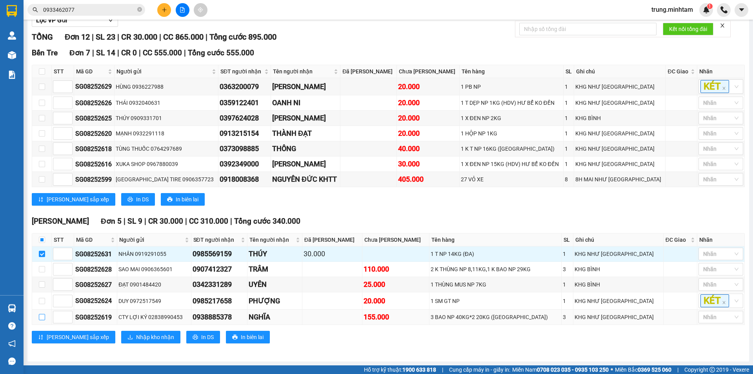
click at [42, 315] on input "checkbox" at bounding box center [42, 317] width 6 height 6
checkbox input "true"
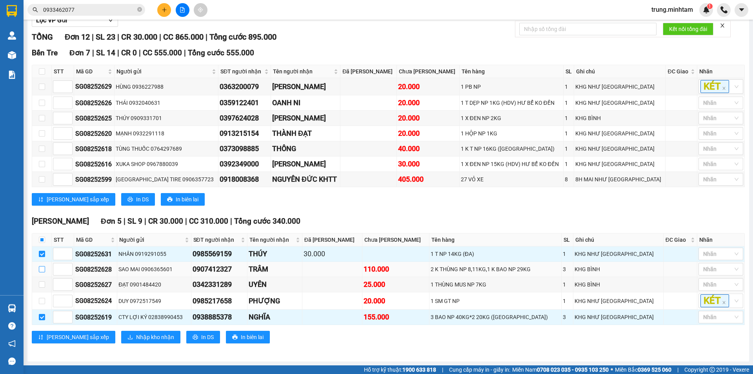
click at [41, 269] on input "checkbox" at bounding box center [42, 269] width 6 height 6
checkbox input "true"
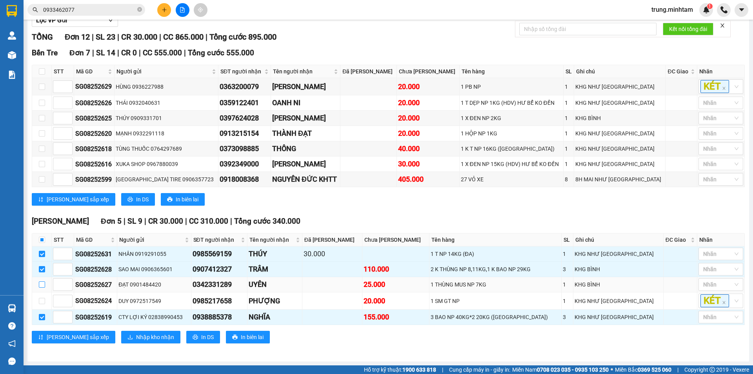
click at [42, 286] on input "checkbox" at bounding box center [42, 284] width 6 height 6
checkbox input "true"
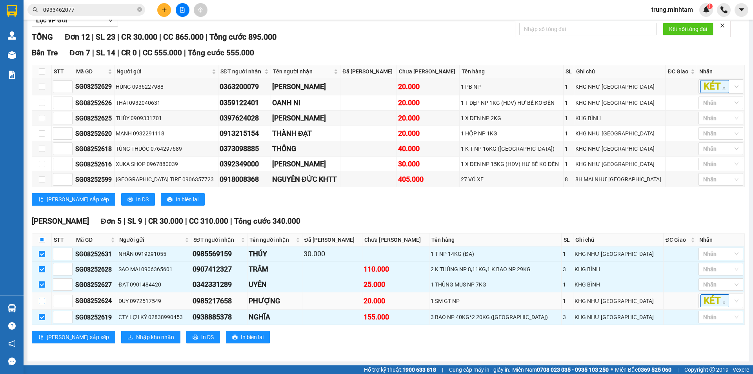
click at [41, 302] on input "checkbox" at bounding box center [42, 301] width 6 height 6
checkbox input "true"
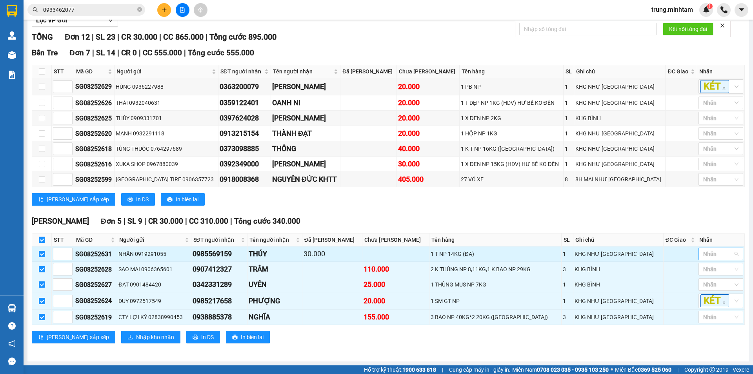
click at [719, 255] on div at bounding box center [716, 253] width 33 height 9
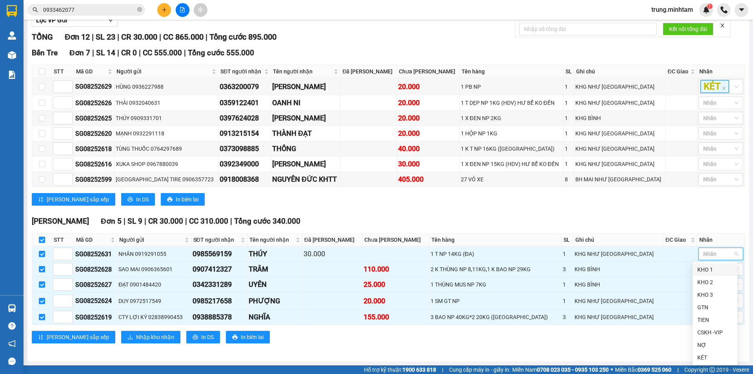
click at [710, 268] on div "KHO 1" at bounding box center [714, 269] width 35 height 9
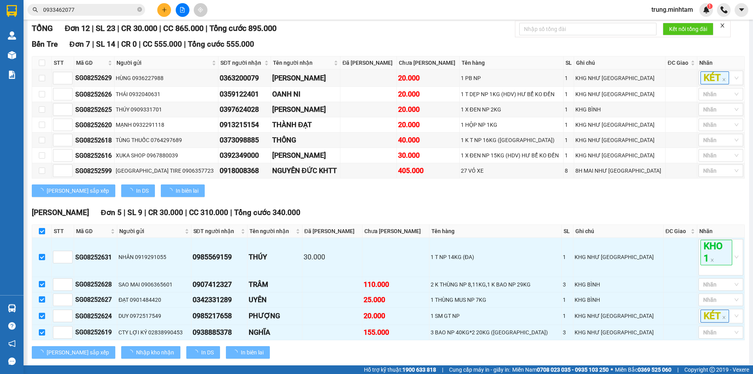
click at [683, 203] on div "Bến Tre Đơn 7 | SL 14 | CR 0 | CC 555.000 | Tổng cước 555.000 STT Mã GD Người …" at bounding box center [388, 120] width 713 height 164
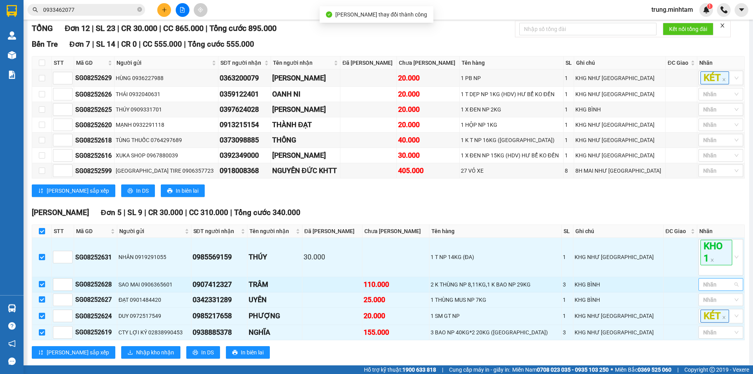
click at [708, 289] on div at bounding box center [716, 284] width 33 height 9
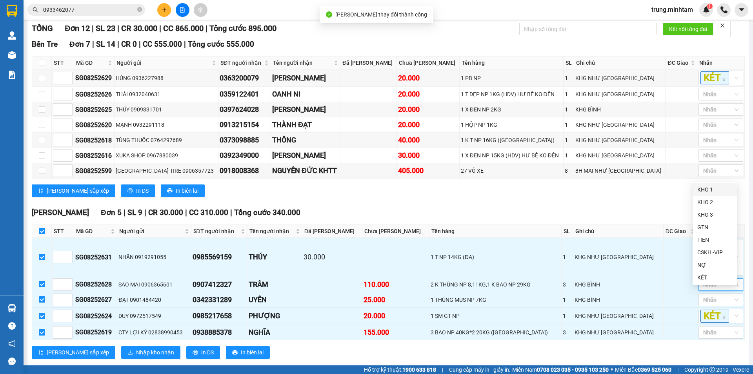
click at [703, 191] on div "KHO 1" at bounding box center [714, 189] width 35 height 9
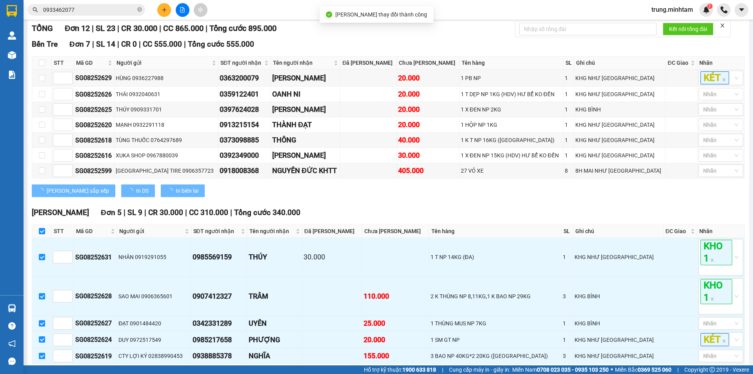
click at [674, 197] on div "[PERSON_NAME] sắp xếp In DS In biên lai" at bounding box center [388, 190] width 713 height 13
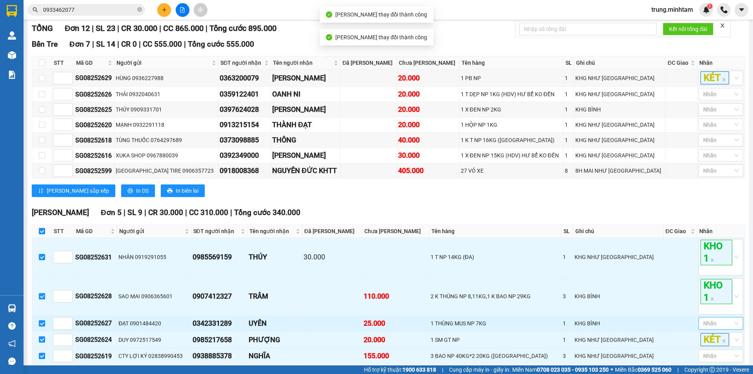
drag, startPoint x: 710, startPoint y: 333, endPoint x: 710, endPoint y: 325, distance: 7.9
click at [710, 328] on div at bounding box center [716, 322] width 33 height 9
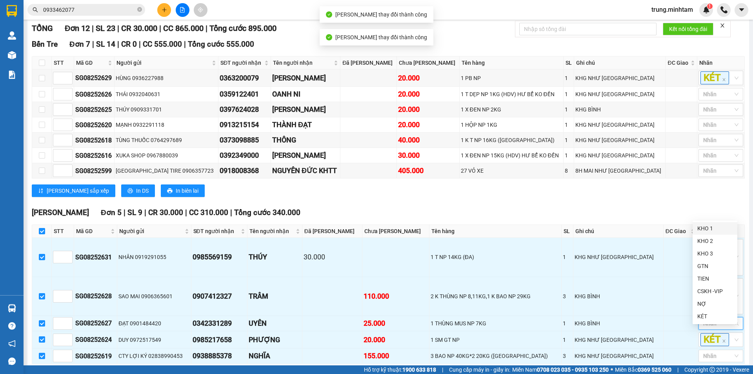
drag, startPoint x: 712, startPoint y: 226, endPoint x: 670, endPoint y: 209, distance: 45.4
click at [711, 226] on div "KHO 1" at bounding box center [714, 228] width 35 height 9
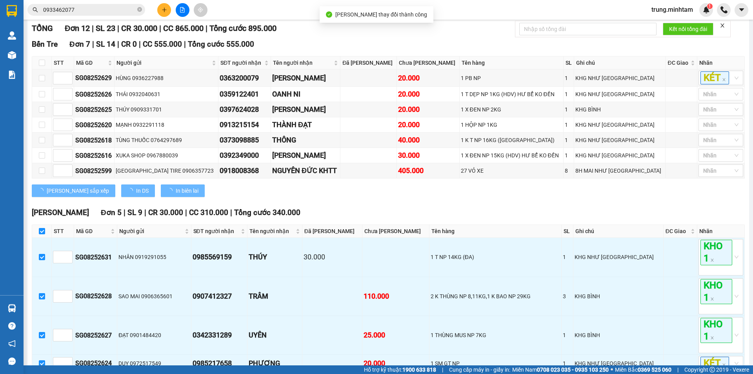
click at [670, 203] on div "Bến Tre Đơn 7 | SL 14 | CR 0 | CC 555.000 | Tổng cước 555.000 STT Mã GD Người …" at bounding box center [388, 120] width 713 height 164
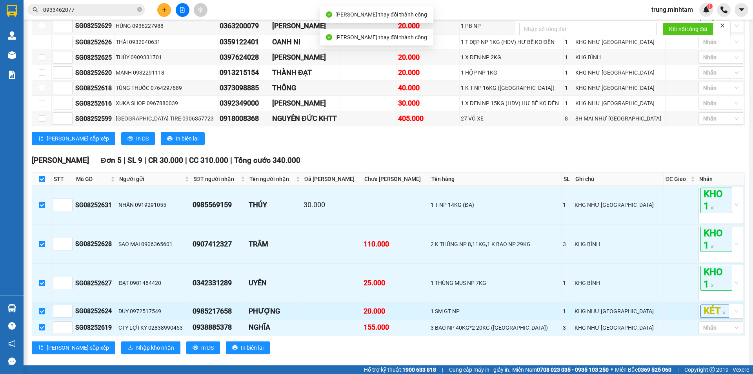
scroll to position [179, 0]
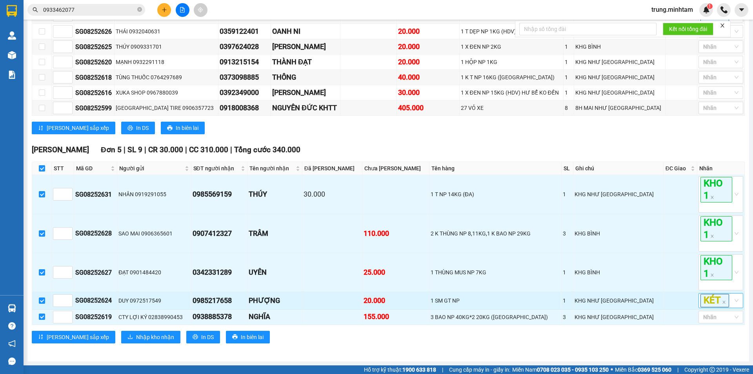
click at [726, 304] on div "KÉT" at bounding box center [716, 300] width 33 height 13
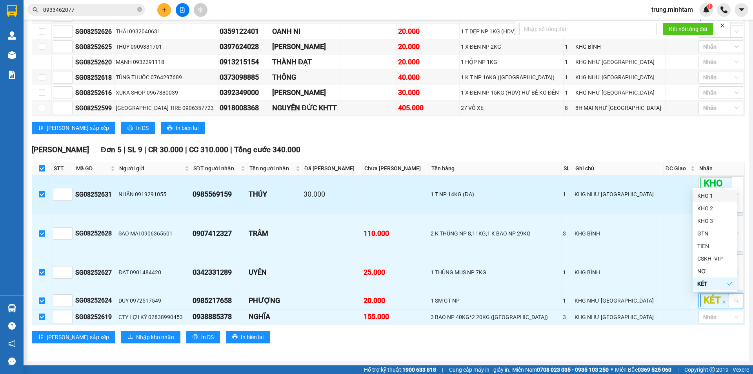
drag, startPoint x: 704, startPoint y: 196, endPoint x: 679, endPoint y: 202, distance: 26.2
click at [704, 197] on div "KHO 1" at bounding box center [714, 195] width 35 height 9
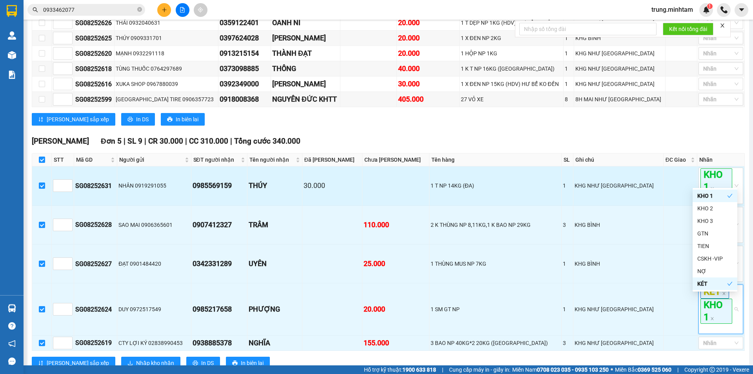
click at [676, 204] on td at bounding box center [681, 185] width 34 height 39
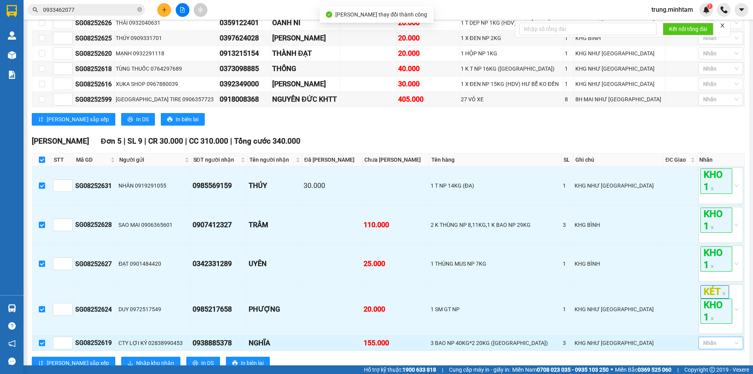
click at [724, 348] on div at bounding box center [716, 342] width 33 height 9
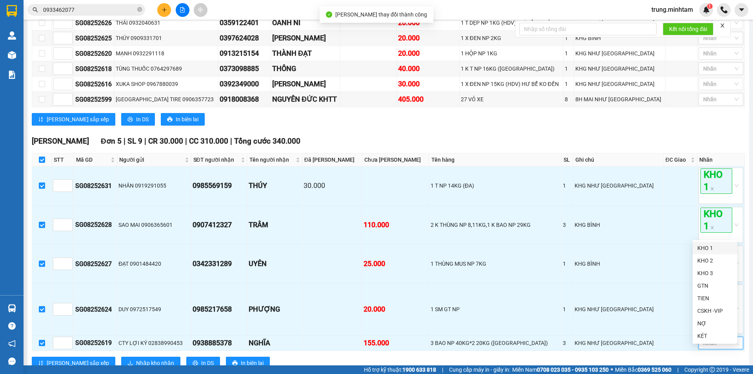
click at [705, 249] on div "KHO 1" at bounding box center [714, 248] width 35 height 9
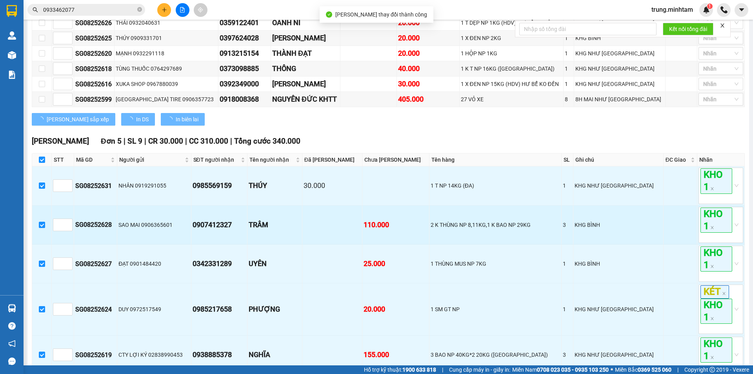
click at [664, 244] on td at bounding box center [681, 225] width 34 height 39
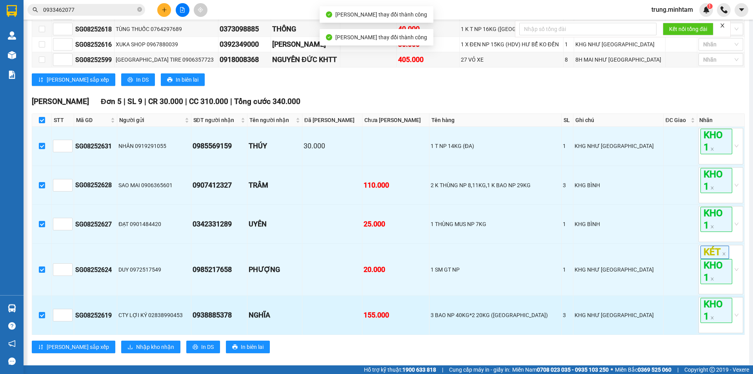
scroll to position [237, 0]
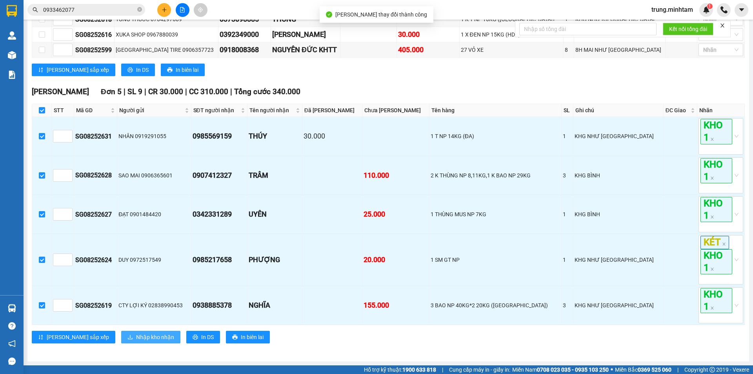
click at [136, 338] on span "Nhập kho nhận" at bounding box center [155, 337] width 38 height 9
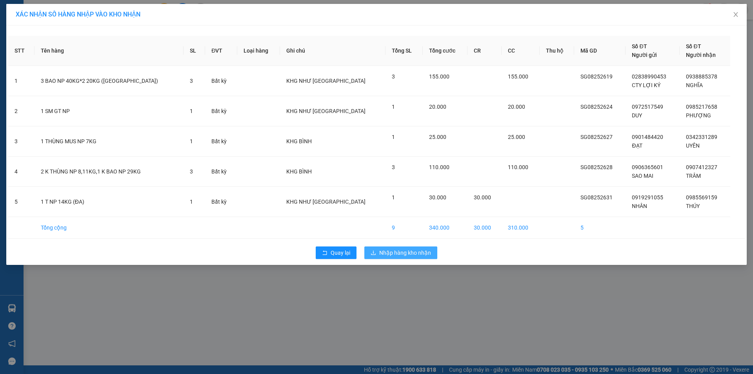
click at [403, 253] on span "Nhập hàng kho nhận" at bounding box center [405, 252] width 52 height 9
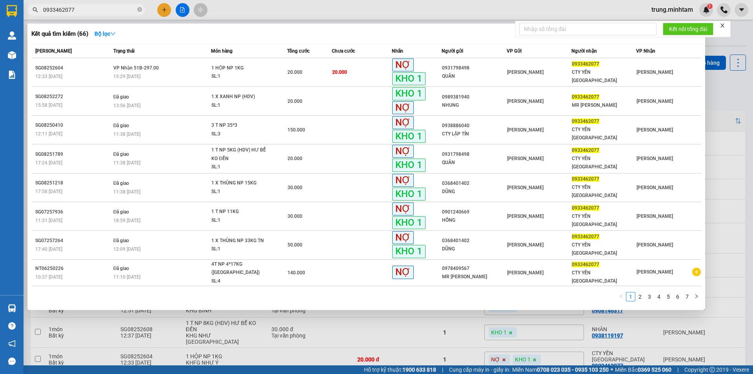
click at [106, 7] on input "0933462077" at bounding box center [89, 9] width 93 height 9
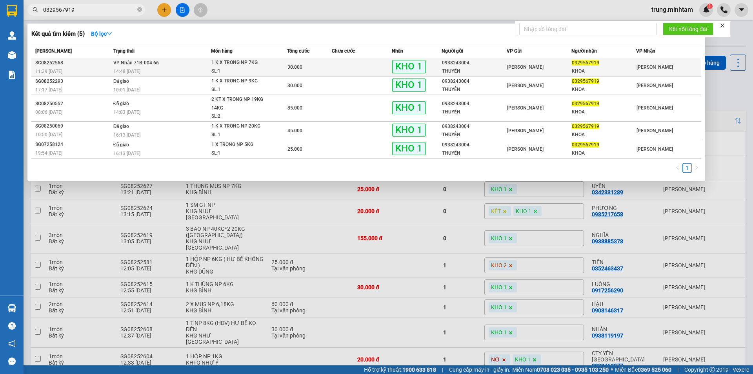
type input "0329567919"
click at [374, 66] on td at bounding box center [362, 67] width 60 height 18
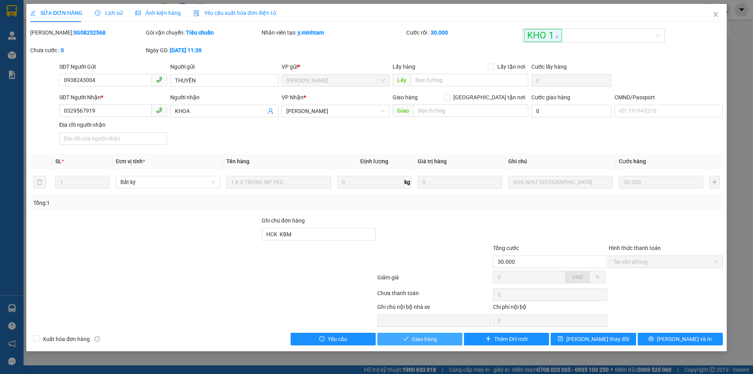
click at [430, 337] on span "Giao hàng" at bounding box center [424, 339] width 25 height 9
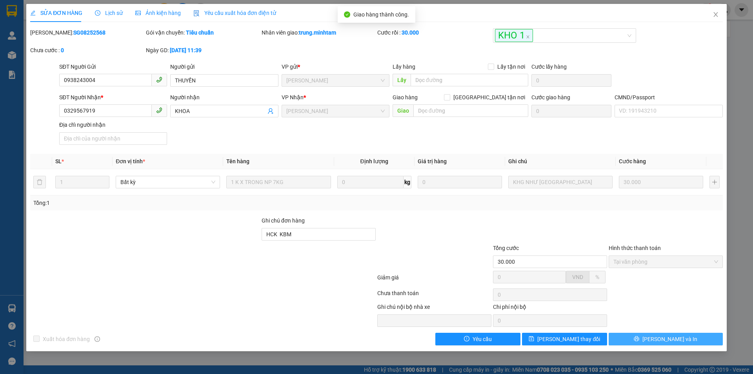
click at [670, 342] on span "[PERSON_NAME] và In" at bounding box center [669, 339] width 55 height 9
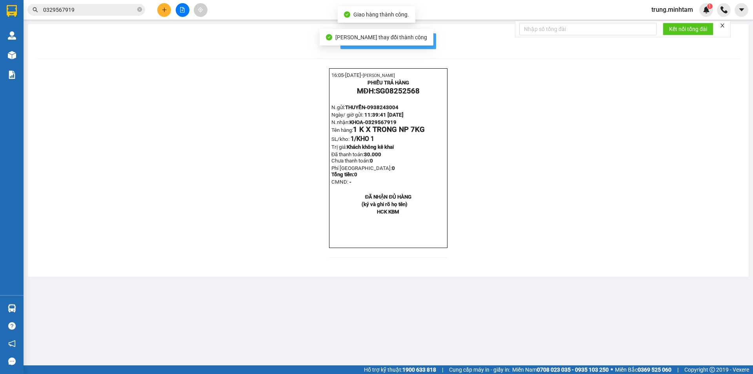
click at [424, 41] on span "In mẫu biên lai tự cấu hình" at bounding box center [393, 41] width 74 height 10
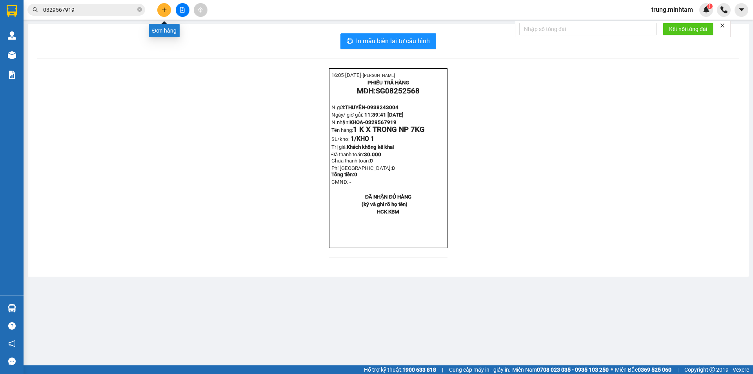
click at [162, 8] on icon "plus" at bounding box center [164, 9] width 5 height 5
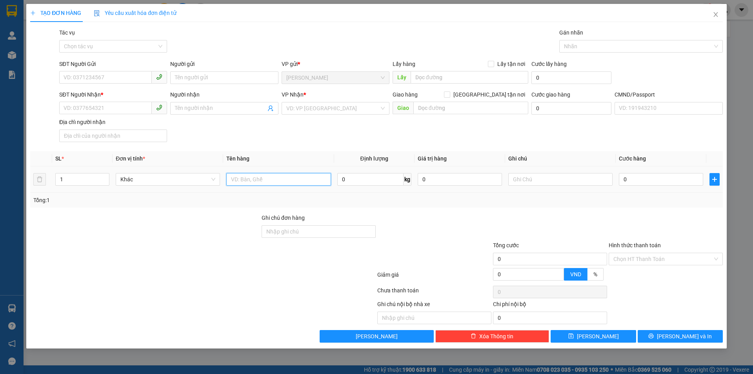
click at [258, 176] on input "text" at bounding box center [278, 179] width 104 height 13
type input "1 THÙNG MÚT 15 KG NP (ĐL)"
click at [122, 78] on input "SĐT Người Gửi" at bounding box center [105, 77] width 93 height 13
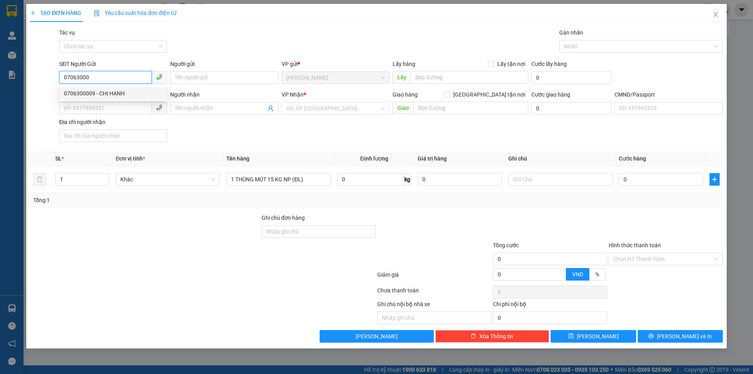
click at [110, 93] on div "0706300009 - CHỊ HẠNH" at bounding box center [113, 93] width 98 height 9
type input "0706300009"
type input "CHỊ HẠNH"
type input "0357539483"
type input "LINH"
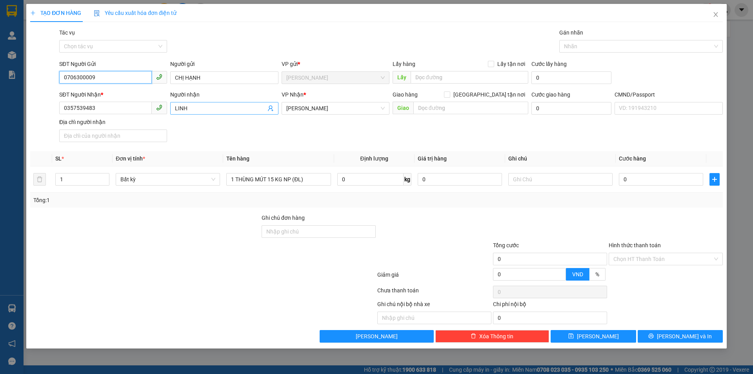
type input "0706300009"
click at [271, 109] on icon "user-add" at bounding box center [270, 109] width 5 height 6
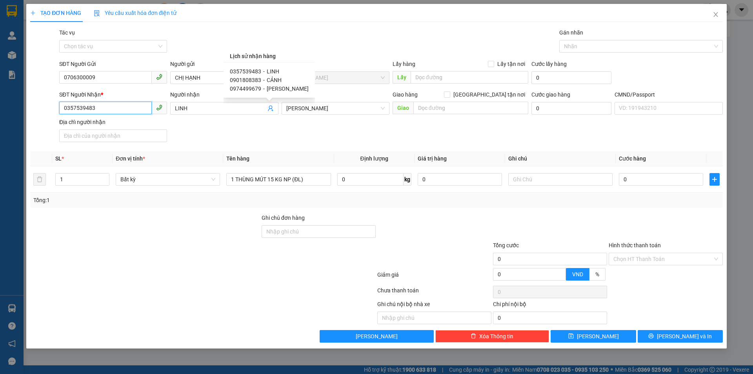
click at [118, 109] on input "0357539483" at bounding box center [105, 108] width 93 height 13
type input "0366659234"
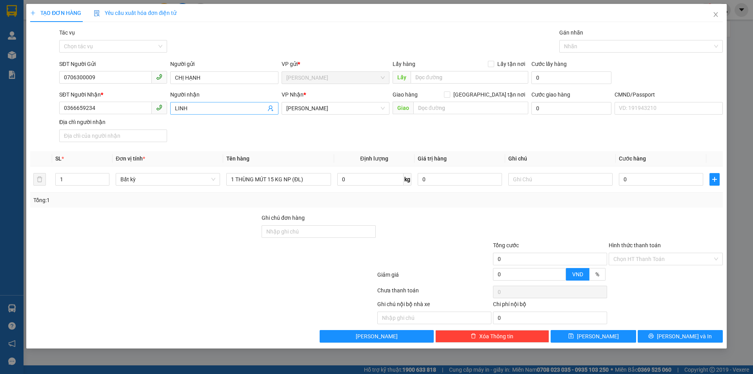
click at [196, 105] on input "LINH" at bounding box center [220, 108] width 91 height 9
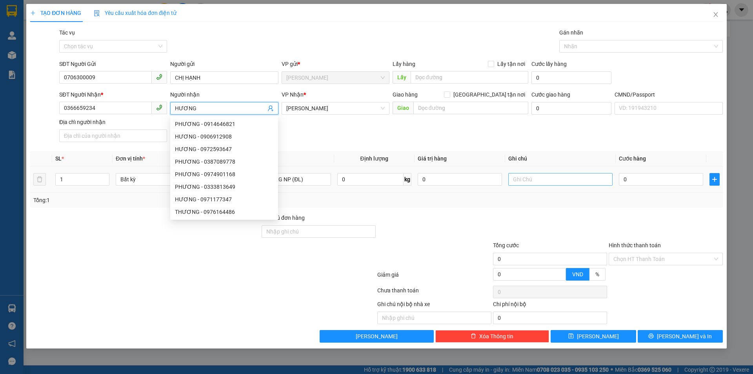
type input "HƯƠNG"
click at [541, 182] on input "text" at bounding box center [560, 179] width 104 height 13
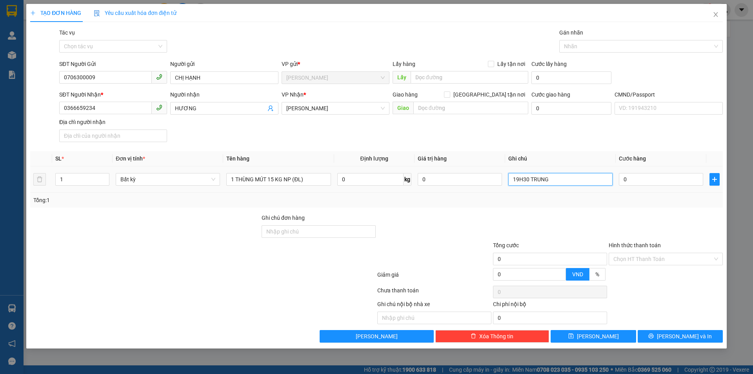
type input "19H30 TRUNG"
type input "3"
type input "30"
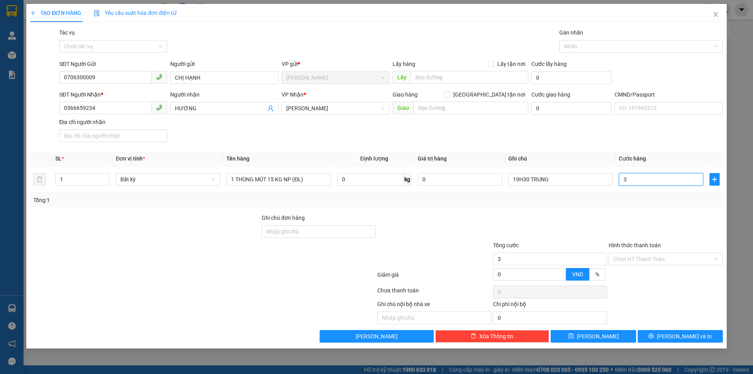
type input "30"
type input "30.000"
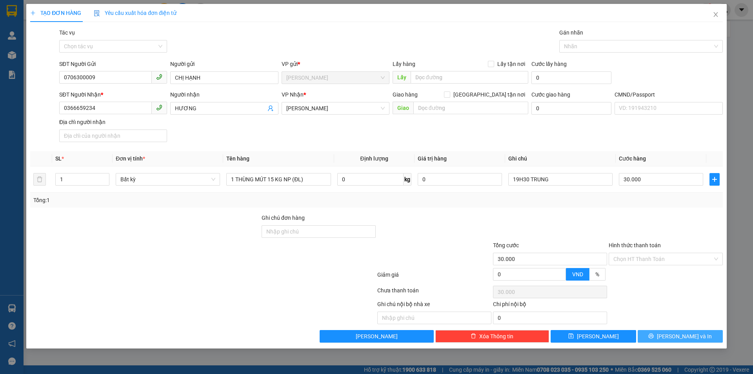
click at [671, 339] on button "[PERSON_NAME] và In" at bounding box center [680, 336] width 85 height 13
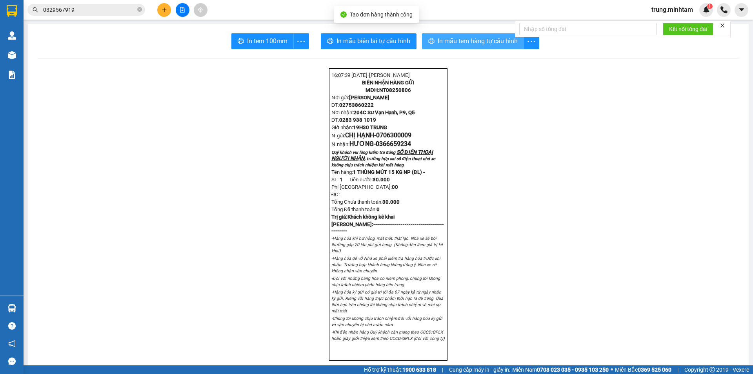
click at [456, 41] on span "In mẫu tem hàng tự cấu hình" at bounding box center [478, 41] width 80 height 10
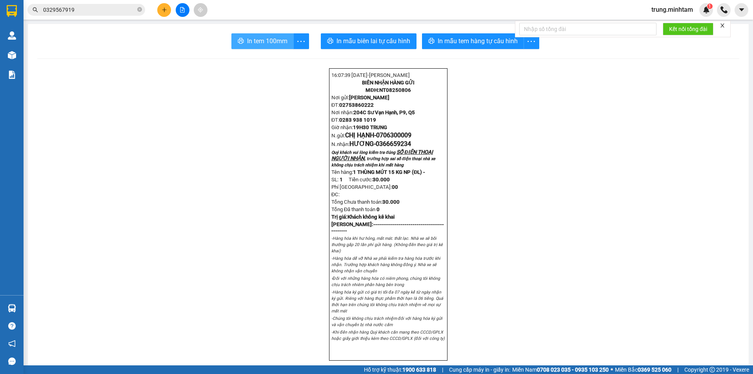
click at [261, 42] on span "In tem 100mm" at bounding box center [267, 41] width 40 height 10
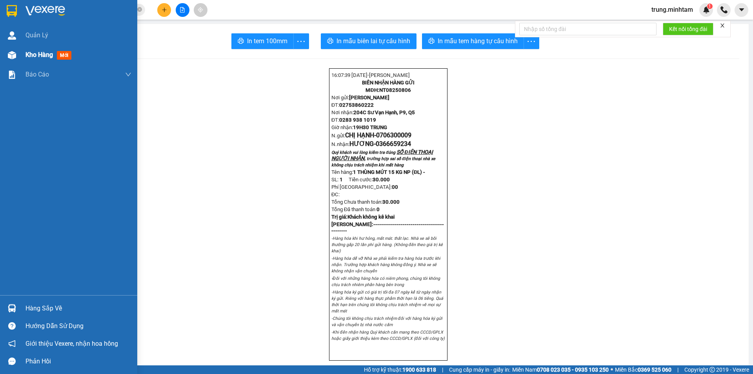
click at [40, 59] on div "Kho hàng mới" at bounding box center [49, 55] width 49 height 10
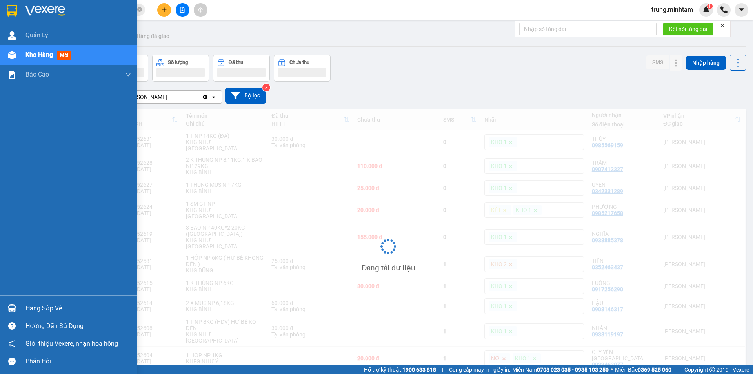
click at [46, 58] on span "Kho hàng" at bounding box center [38, 54] width 27 height 7
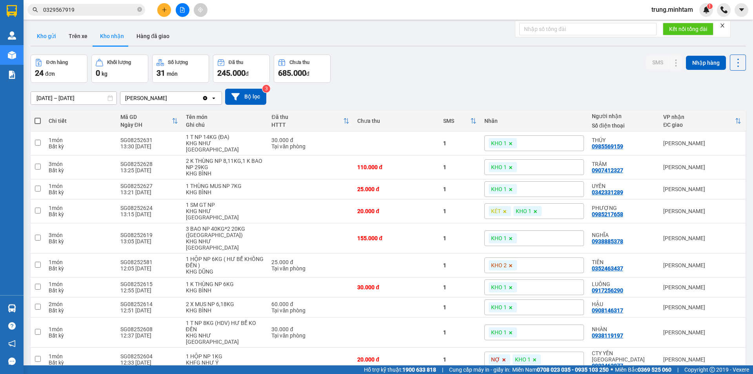
click at [45, 34] on button "Kho gửi" at bounding box center [47, 36] width 32 height 19
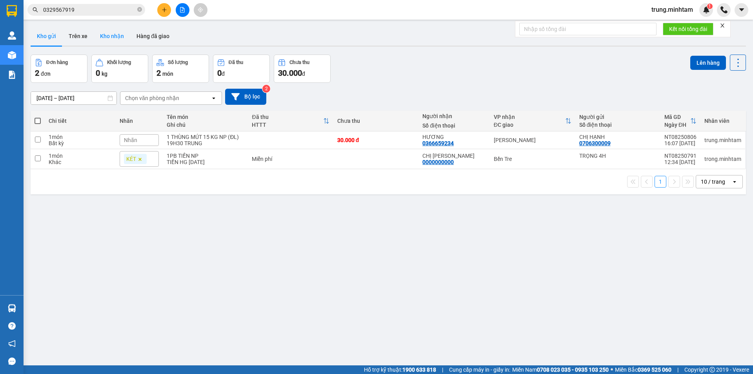
click at [112, 35] on button "Kho nhận" at bounding box center [112, 36] width 36 height 19
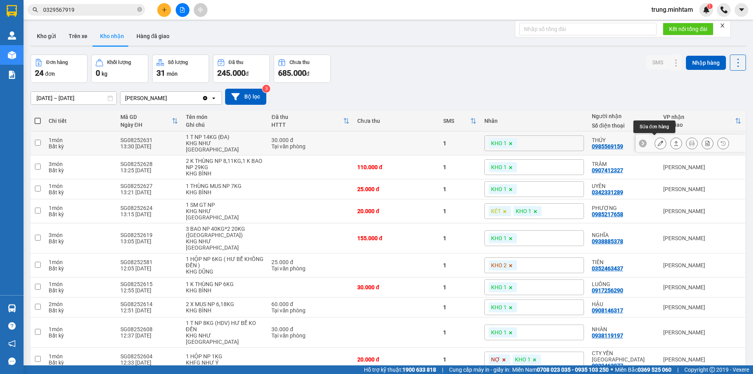
click at [658, 141] on icon at bounding box center [660, 142] width 5 height 5
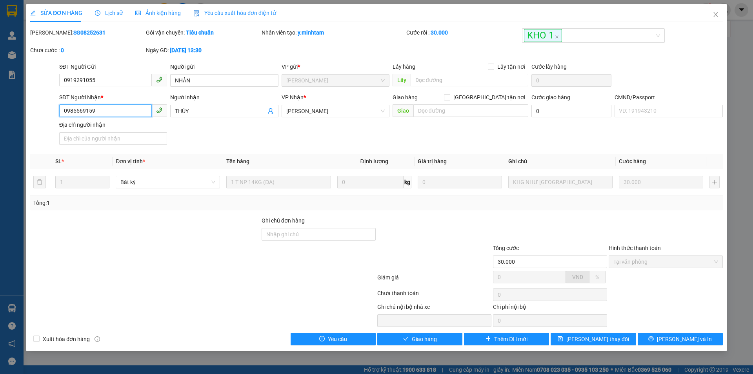
drag, startPoint x: 95, startPoint y: 107, endPoint x: 44, endPoint y: 114, distance: 51.4
click at [45, 114] on div "SĐT Người Nhận * 0985569159 0985569159 Người nhận THÚY VP Nhận * Ngã Tư Huyện…" at bounding box center [376, 120] width 694 height 55
click at [284, 235] on input "Ghi chú đơn hàng" at bounding box center [319, 234] width 114 height 13
click at [267, 233] on input "BM" at bounding box center [319, 234] width 114 height 13
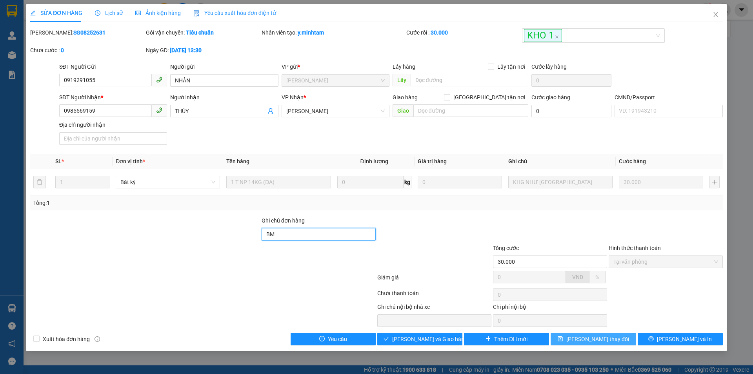
type input "BM"
click at [602, 340] on span "[PERSON_NAME] thay đổi" at bounding box center [597, 339] width 63 height 9
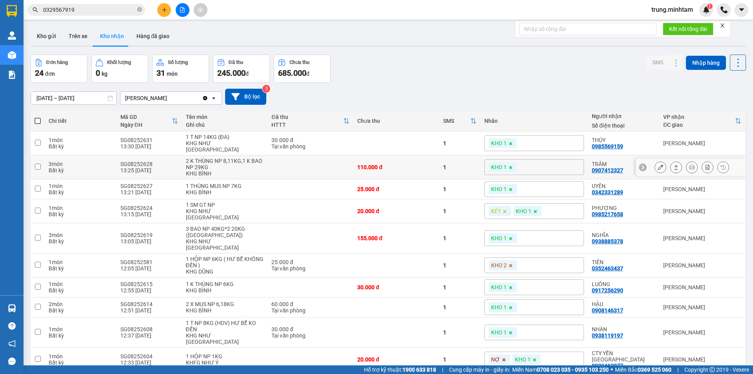
click at [658, 164] on icon at bounding box center [660, 166] width 5 height 5
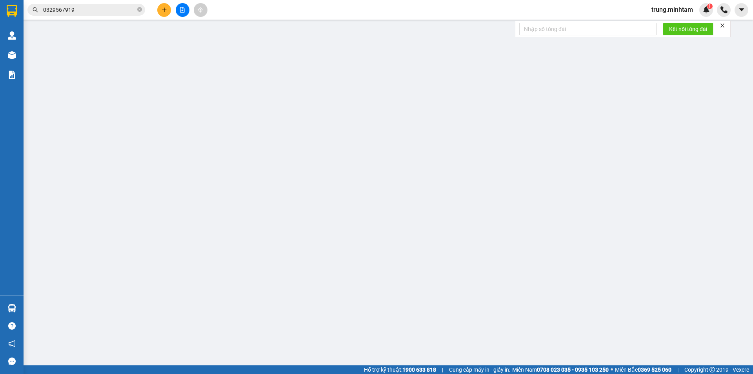
type input "0906365601"
type input "SAO MAI"
type input "0907412327"
type input "TRÂM"
type input "110.000"
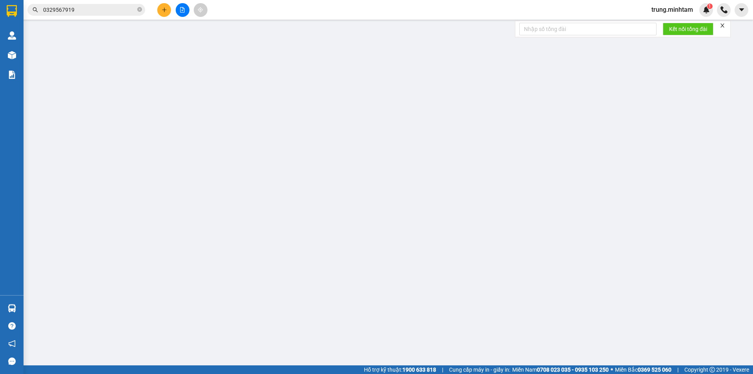
type input "110.000"
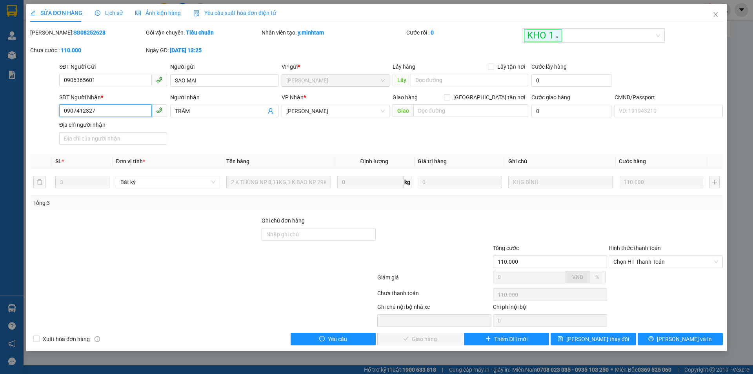
drag, startPoint x: 91, startPoint y: 109, endPoint x: 42, endPoint y: 116, distance: 49.6
click at [42, 116] on div "SĐT Người Nhận * 0907412327 0907412327 Người nhận TRÂM VP Nhận * Ngã Tư Huyện…" at bounding box center [376, 120] width 694 height 55
click at [309, 231] on input "Ghi chú đơn hàng" at bounding box center [319, 234] width 114 height 13
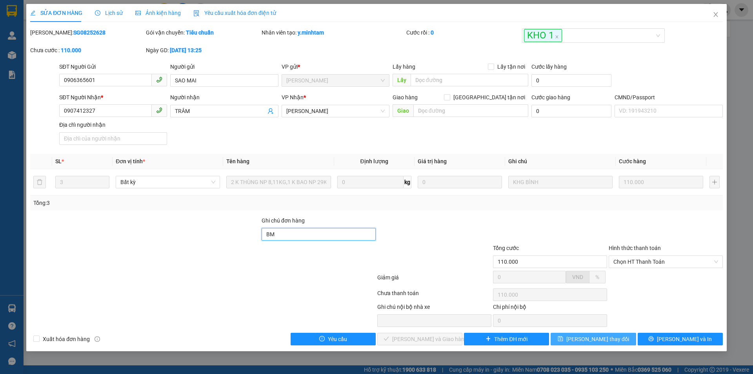
type input "BM"
click at [594, 338] on span "[PERSON_NAME] thay đổi" at bounding box center [597, 339] width 63 height 9
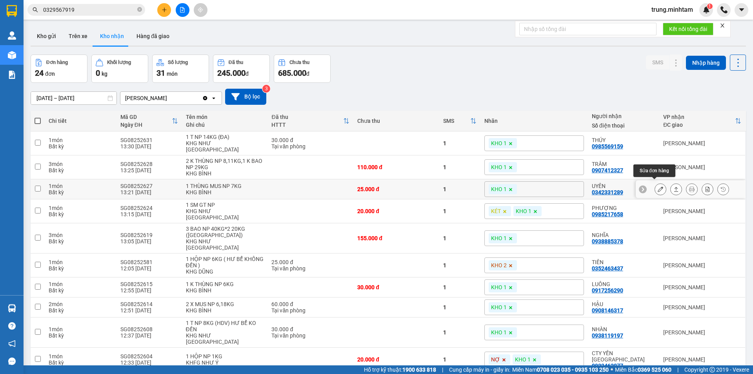
click at [658, 186] on icon at bounding box center [660, 188] width 5 height 5
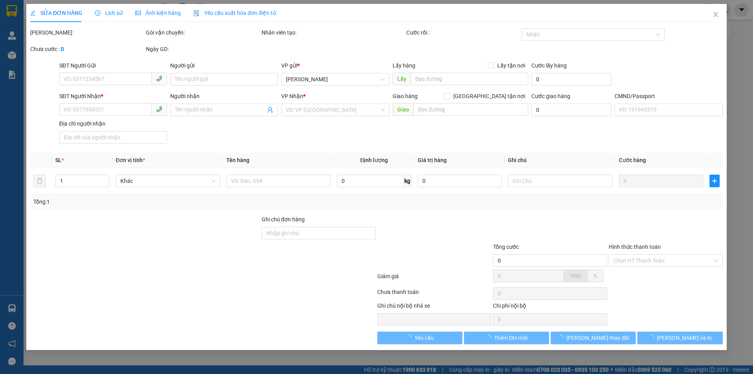
type input "0901484420"
type input "ĐẠT"
type input "0342331289"
type input "UYÊN"
type input "25.000"
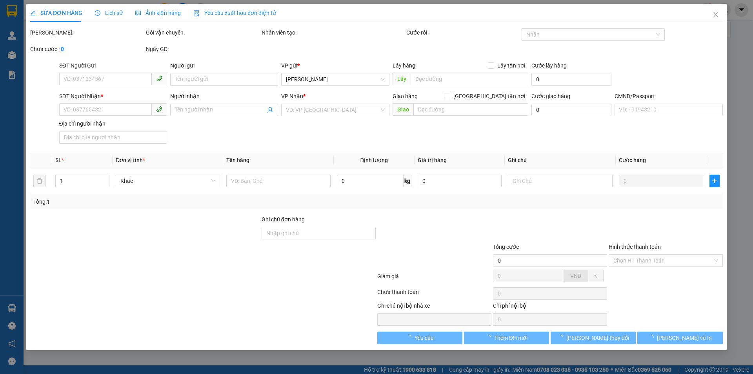
type input "25.000"
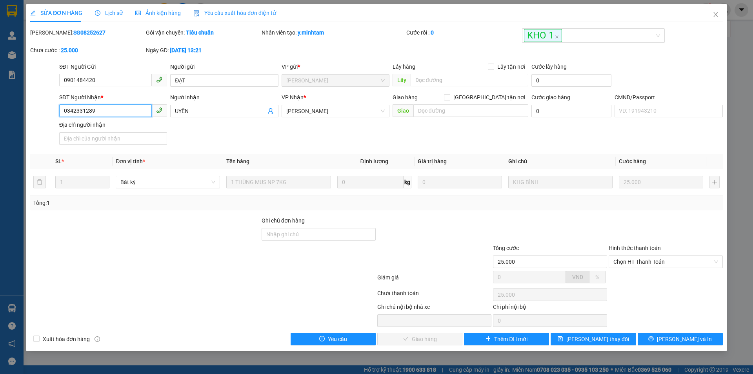
drag, startPoint x: 95, startPoint y: 111, endPoint x: 54, endPoint y: 109, distance: 40.8
click at [55, 109] on div "SĐT Người Nhận * 0342331289 0342331289 Người nhận UYÊN VP Nhận * Ngã Tư Huyện…" at bounding box center [376, 120] width 694 height 55
click at [313, 236] on input "Ghi chú đơn hàng" at bounding box center [319, 234] width 114 height 13
click at [266, 234] on input "BM" at bounding box center [319, 234] width 114 height 13
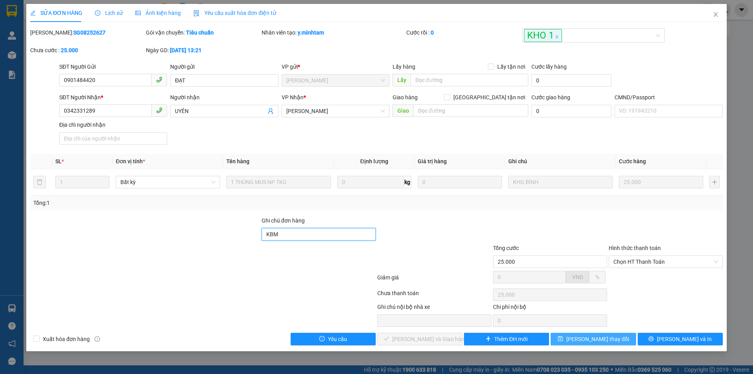
type input "KBM"
click at [607, 340] on span "[PERSON_NAME] thay đổi" at bounding box center [597, 339] width 63 height 9
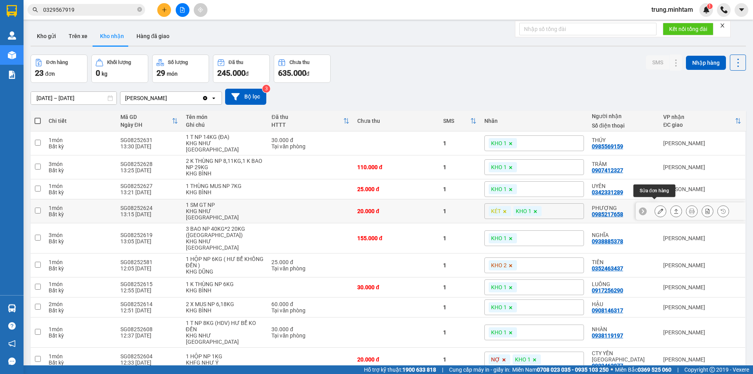
click at [658, 208] on icon at bounding box center [660, 210] width 5 height 5
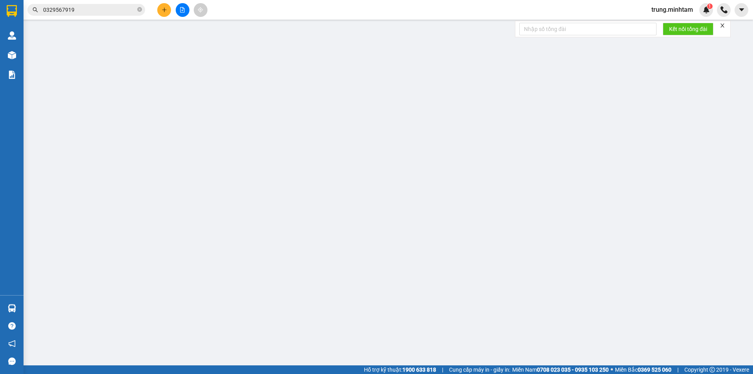
type input "0972517549"
type input "DUY"
type input "0985217658"
type input "PHƯỢNG"
type input "20.000"
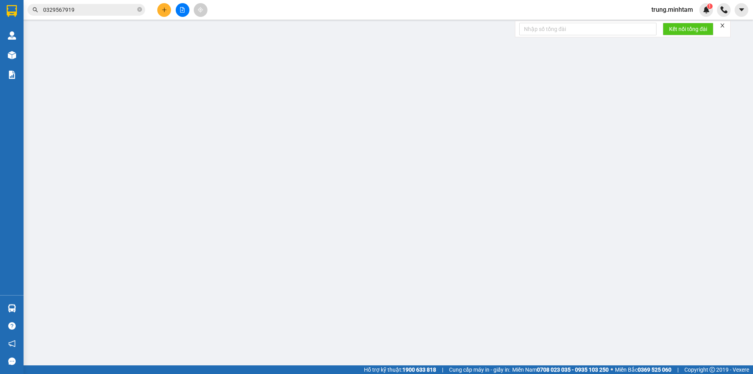
type input "20.000"
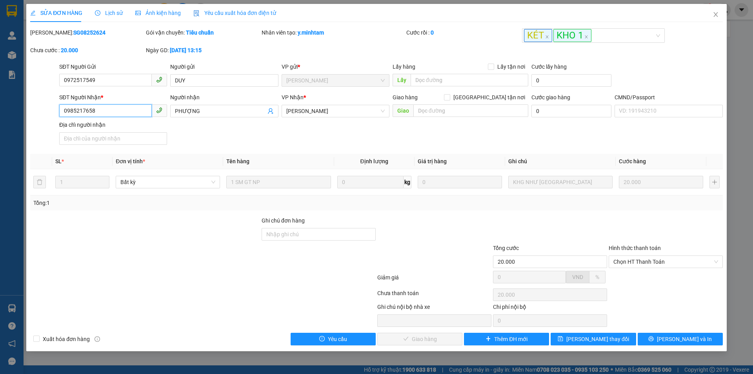
drag, startPoint x: 97, startPoint y: 110, endPoint x: 44, endPoint y: 114, distance: 53.5
click at [44, 114] on div "SĐT Người Nhận * 0985217658 0985217658 Người nhận PHƯỢNG VP Nhận * Ngã Tư Huyê…" at bounding box center [376, 120] width 694 height 55
click at [317, 234] on input "Ghi chú đơn hàng" at bounding box center [319, 234] width 114 height 13
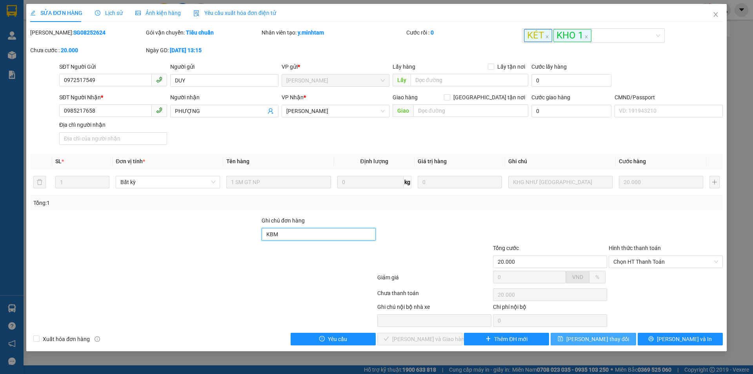
type input "KBM"
click at [594, 339] on span "[PERSON_NAME] thay đổi" at bounding box center [597, 339] width 63 height 9
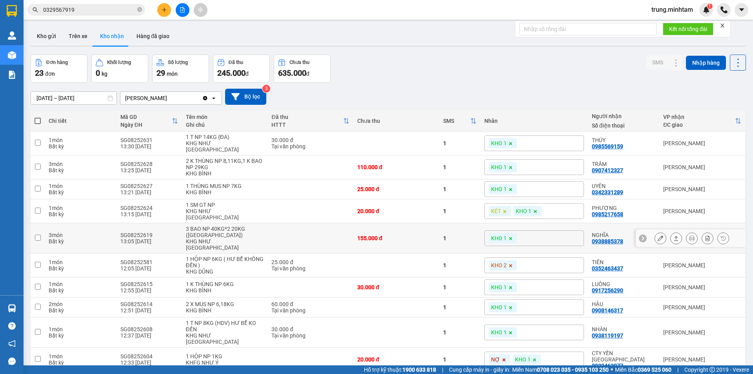
click at [658, 235] on icon at bounding box center [660, 237] width 5 height 5
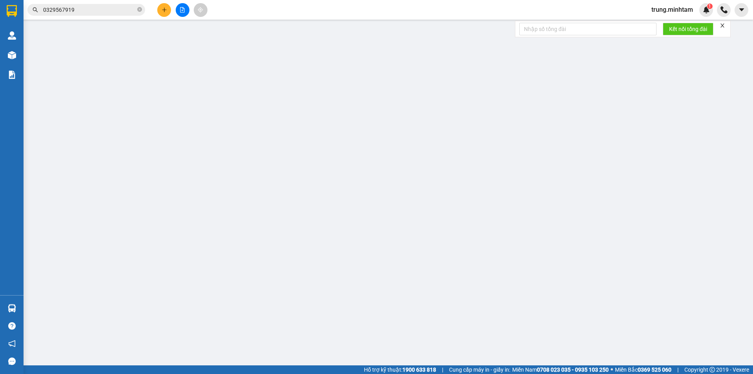
type input "02838990453"
type input "CTY LỢI KÝ"
type input "0938885378"
type input "NGHĨA"
type input "155.000"
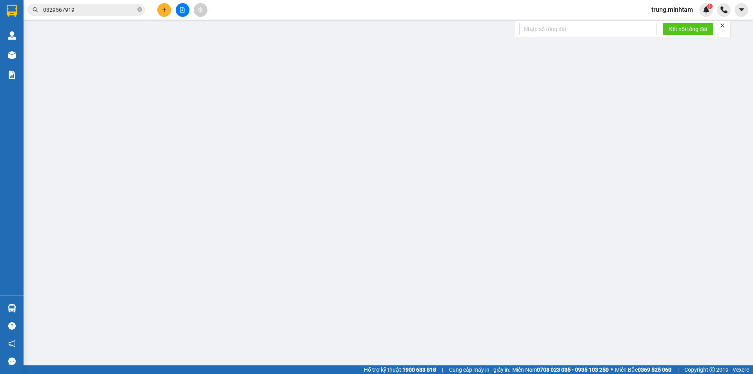
type input "155.000"
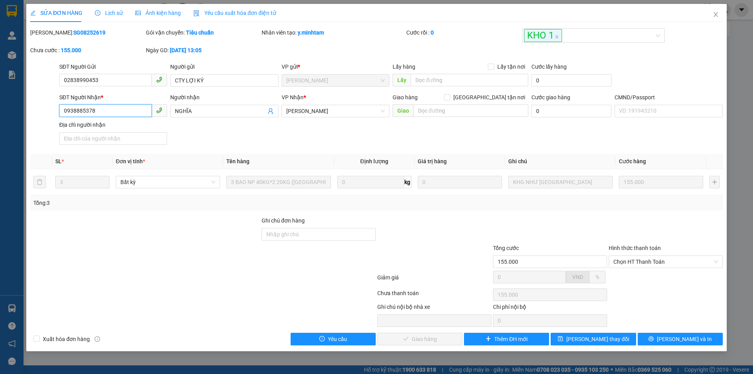
drag, startPoint x: 95, startPoint y: 107, endPoint x: 54, endPoint y: 108, distance: 41.6
click at [54, 108] on div "SĐT Người Nhận * 0938885378 0938885378 Người nhận NGHĨA VP Nhận * Ngã Tư Huyệ…" at bounding box center [376, 120] width 694 height 55
click at [320, 238] on input "Ghi chú đơn hàng" at bounding box center [319, 234] width 114 height 13
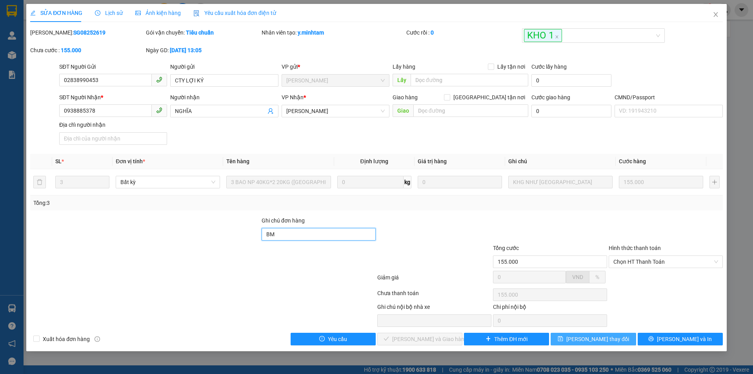
type input "BM"
click at [611, 339] on span "[PERSON_NAME] thay đổi" at bounding box center [597, 339] width 63 height 9
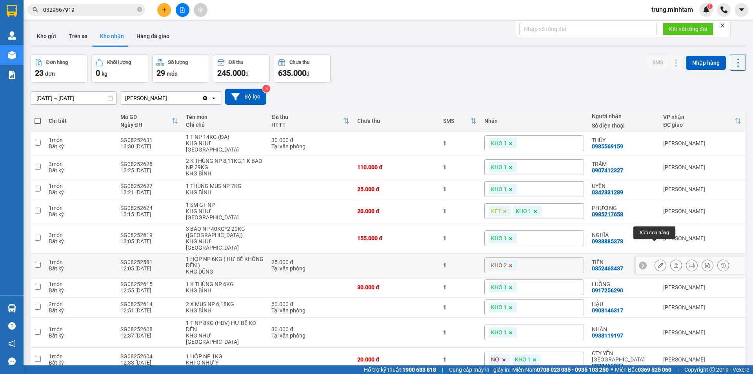
click at [658, 262] on icon at bounding box center [660, 264] width 5 height 5
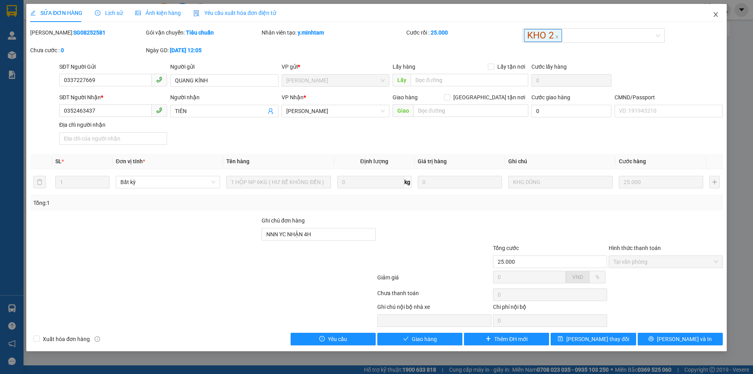
click at [714, 15] on icon "close" at bounding box center [716, 14] width 6 height 6
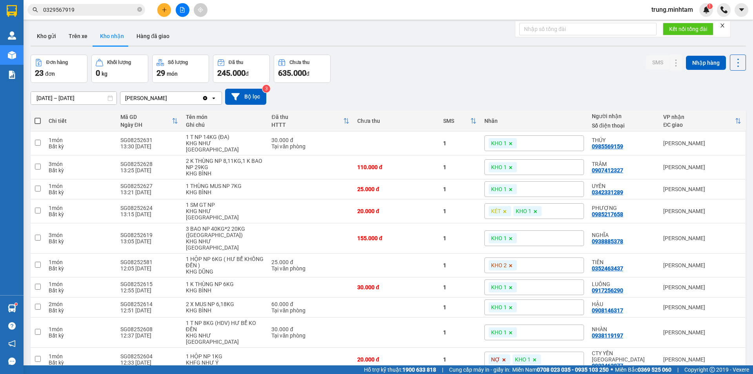
click at [711, 338] on span "100 / trang" at bounding box center [710, 339] width 28 height 8
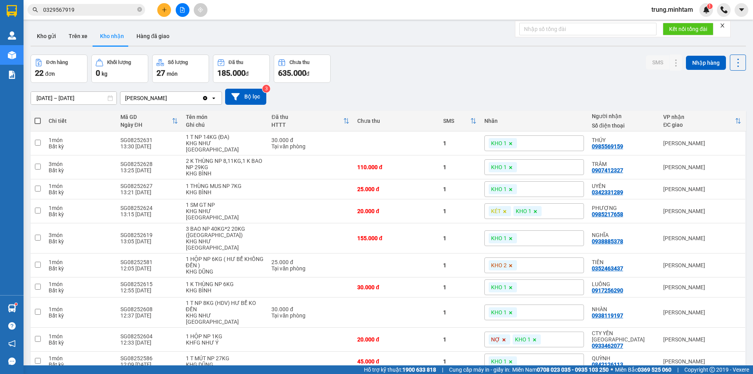
scroll to position [131, 0]
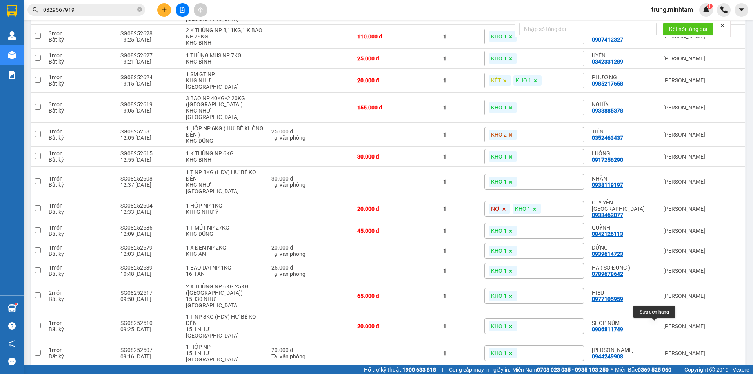
click at [658, 373] on icon at bounding box center [660, 376] width 5 height 5
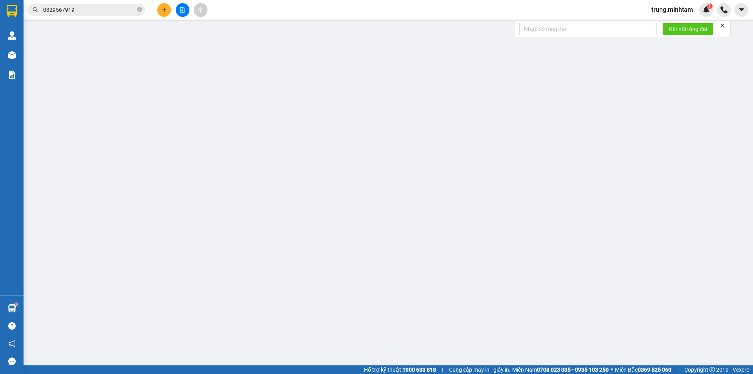
type input "0898539385"
type input "THÁI, THI 4H"
type input "0989842053"
type input "THI"
type input "KNM"
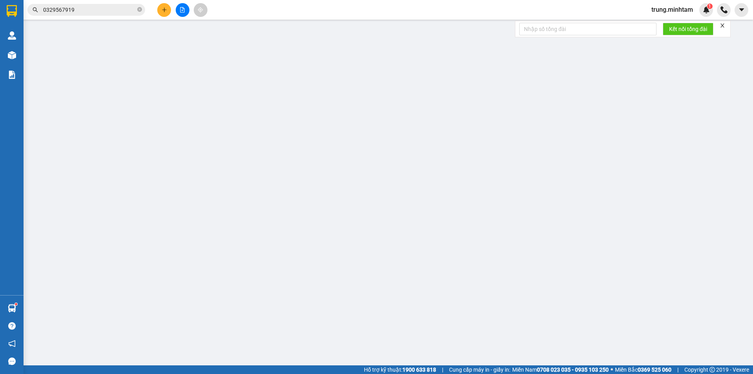
type input "30.000"
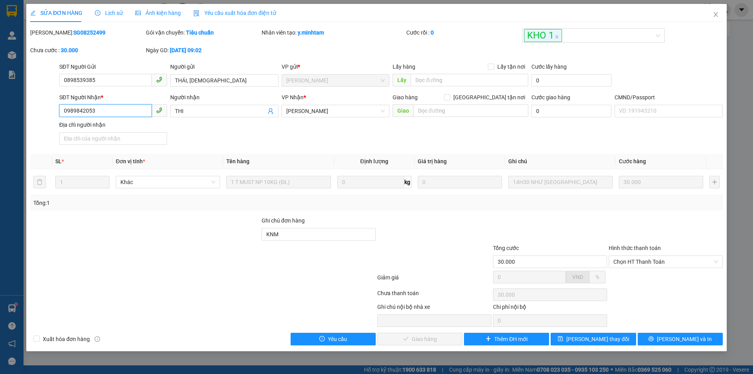
drag, startPoint x: 93, startPoint y: 109, endPoint x: 44, endPoint y: 111, distance: 48.3
click at [44, 111] on div "SĐT Người Nhận * 0989842053 0989842053 Người nhận THI VP Nhận * Ngã Tư Huyện …" at bounding box center [376, 120] width 694 height 55
click at [719, 16] on span "Close" at bounding box center [716, 15] width 22 height 22
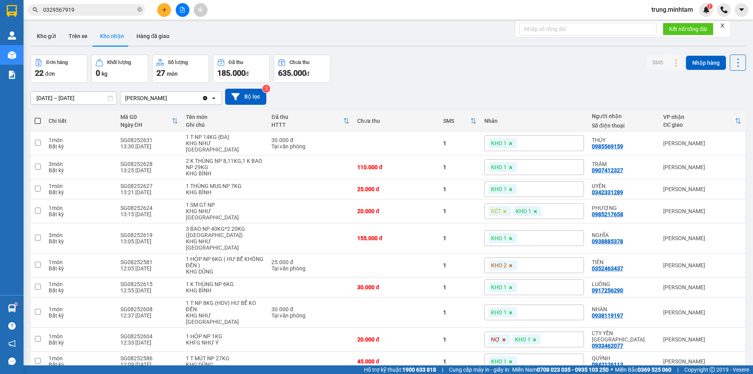
click at [93, 10] on input "0329567919" at bounding box center [89, 9] width 93 height 9
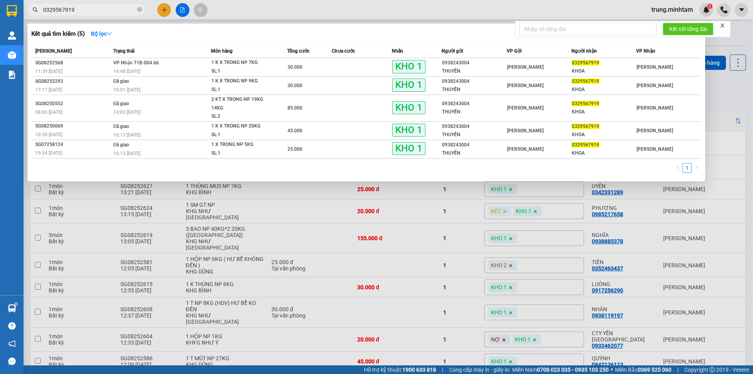
click at [93, 10] on input "0329567919" at bounding box center [89, 9] width 93 height 9
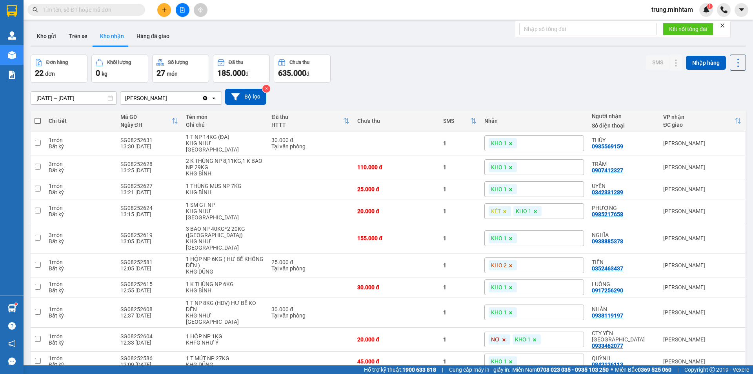
paste input "0989842053"
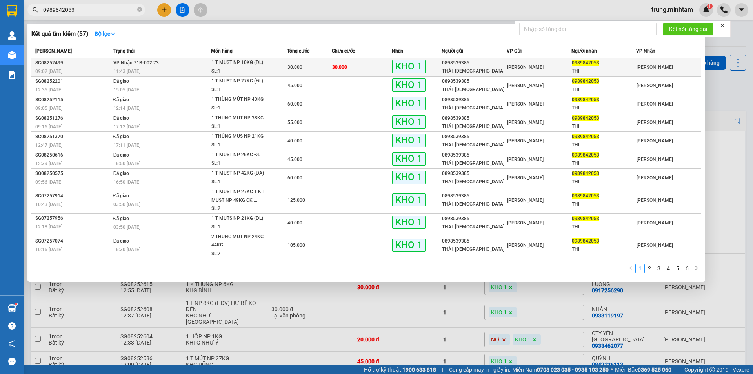
type input "0989842053"
click at [502, 66] on div "0898539385" at bounding box center [474, 63] width 64 height 8
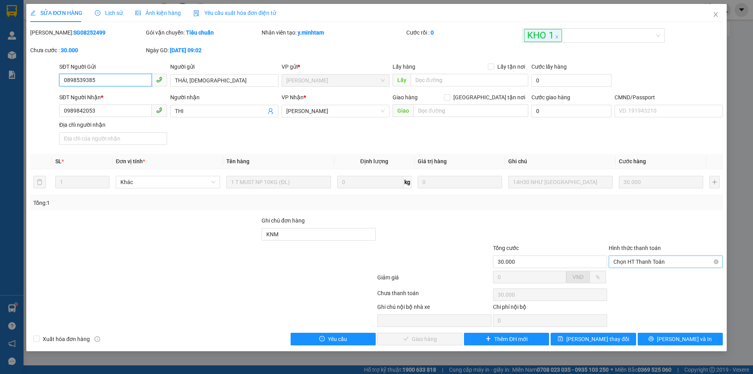
click at [637, 262] on span "Chọn HT Thanh Toán" at bounding box center [665, 262] width 105 height 12
click at [634, 279] on div "Tại văn phòng" at bounding box center [665, 277] width 105 height 9
type input "0"
click at [431, 340] on span "[PERSON_NAME] và Giao hàng" at bounding box center [429, 339] width 75 height 9
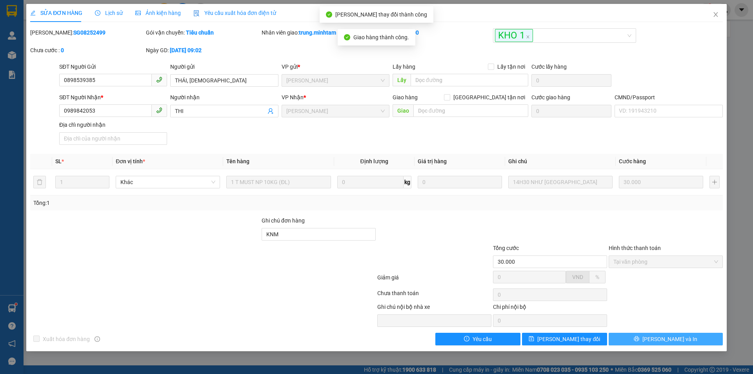
click at [664, 340] on span "[PERSON_NAME] và In" at bounding box center [669, 339] width 55 height 9
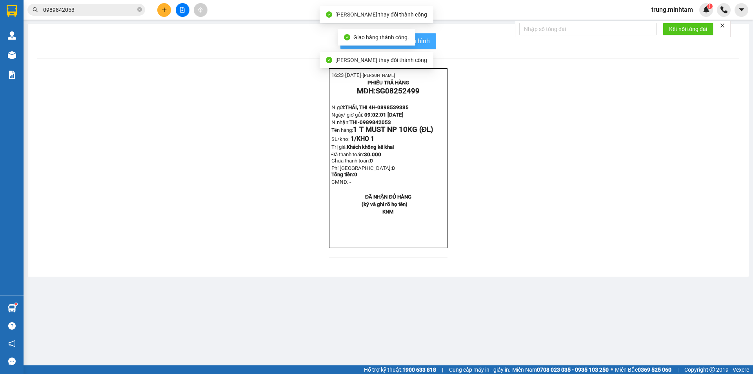
click at [424, 42] on span "In mẫu biên lai tự cấu hình" at bounding box center [393, 41] width 74 height 10
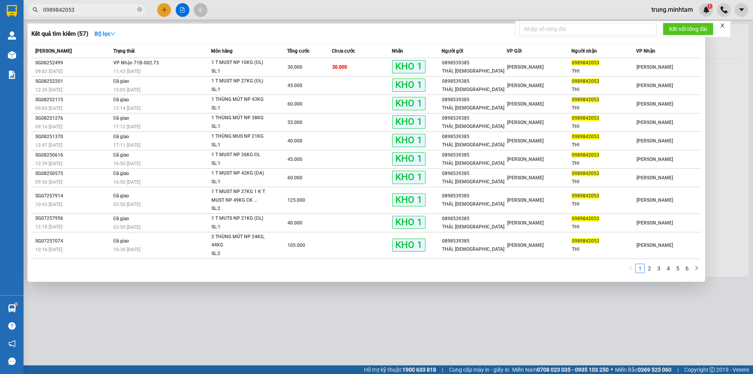
click at [89, 11] on input "0989842053" at bounding box center [89, 9] width 93 height 9
click at [89, 10] on input "0989842053" at bounding box center [89, 9] width 93 height 9
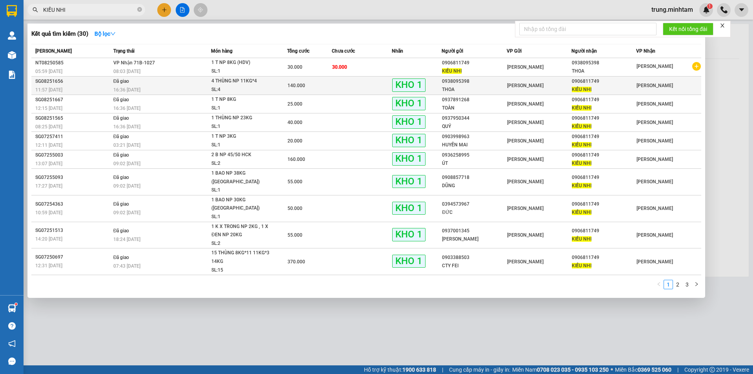
type input "KIỀU NHI"
click at [471, 85] on div "0938095398" at bounding box center [474, 81] width 64 height 8
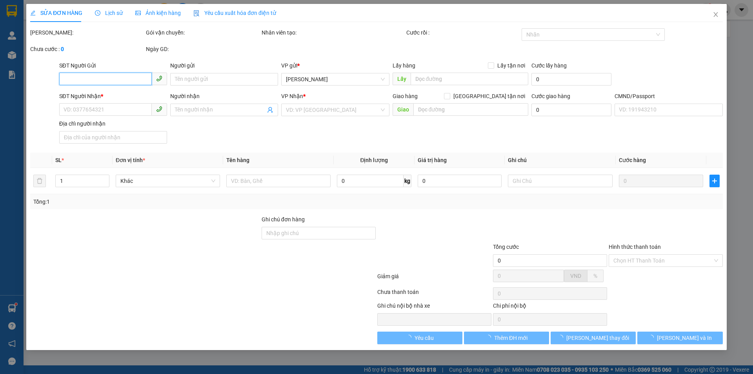
type input "0938095398"
type input "THOA"
type input "0906811749"
type input "KIỀU NHI"
type input "BM"
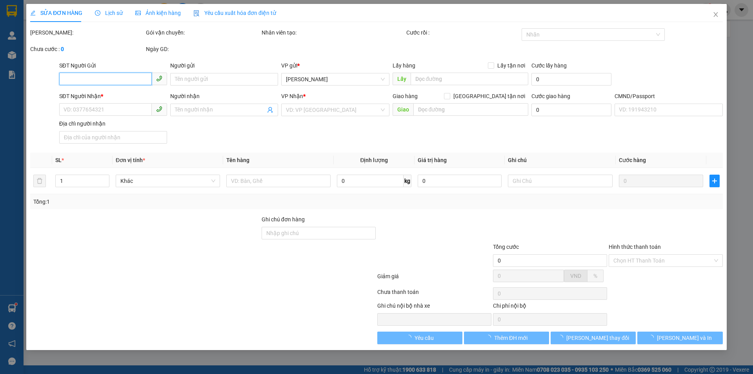
type input "140.000"
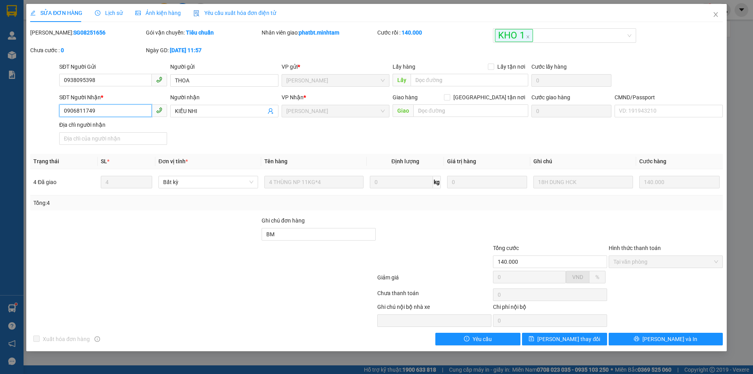
drag, startPoint x: 98, startPoint y: 111, endPoint x: 26, endPoint y: 116, distance: 72.3
click at [28, 114] on div "SỬA ĐƠN HÀNG Lịch sử Ảnh kiện hàng Yêu cầu xuất hóa đơn điện tử Total Paid Fee …" at bounding box center [376, 177] width 700 height 347
drag, startPoint x: 714, startPoint y: 17, endPoint x: 707, endPoint y: 11, distance: 9.7
click at [714, 15] on icon "close" at bounding box center [716, 14] width 6 height 6
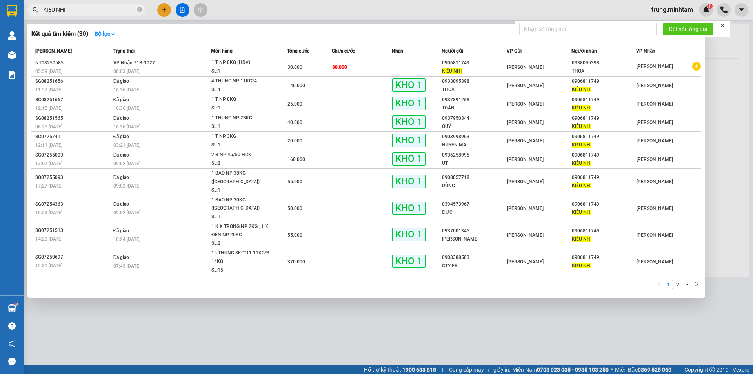
click at [91, 10] on input "KIỀU NHI" at bounding box center [89, 9] width 93 height 9
click at [89, 10] on input "KIỀU NHI" at bounding box center [89, 9] width 93 height 9
click at [89, 9] on input "KIỀU NHI" at bounding box center [89, 9] width 93 height 9
type input "K"
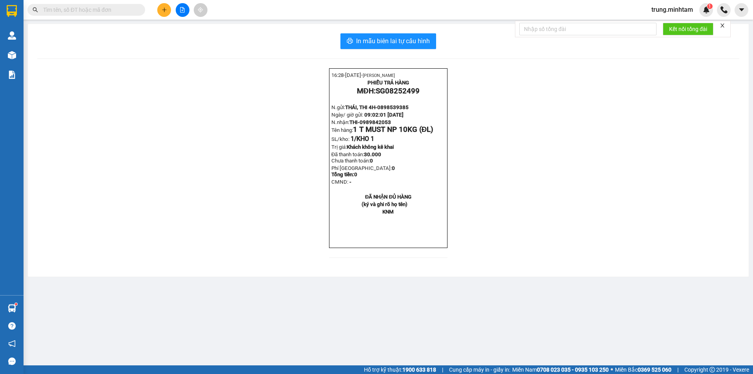
paste input "0906811749"
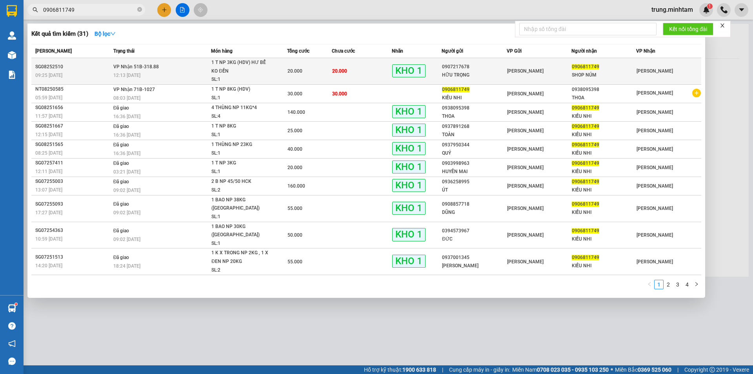
type input "0906811749"
click at [554, 70] on div "[PERSON_NAME]" at bounding box center [539, 71] width 64 height 9
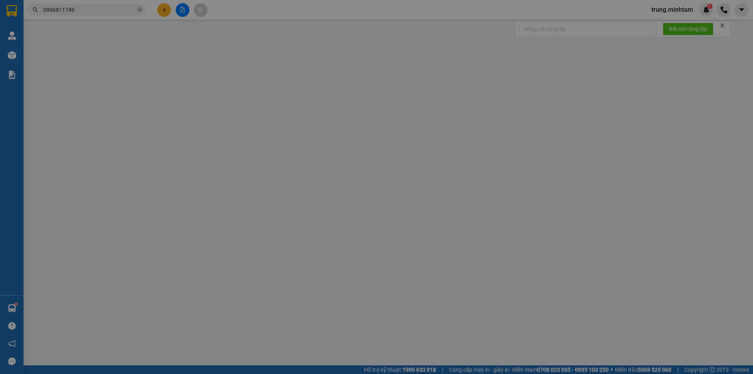
type input "0907217678"
type input "HỮU TRỌNG"
type input "0906811749"
type input "SHOP NÚM"
type input "ĐG"
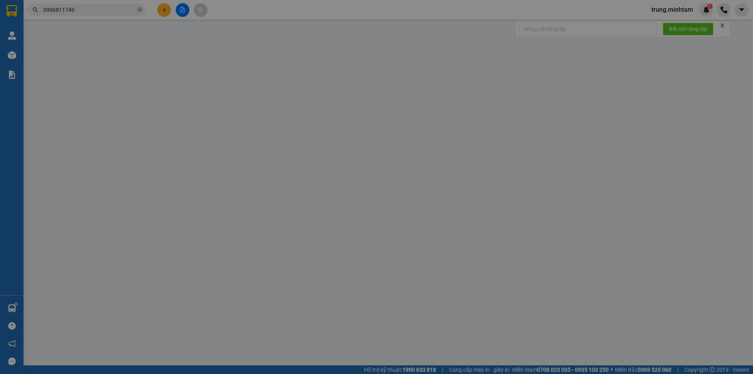
type input "20.000"
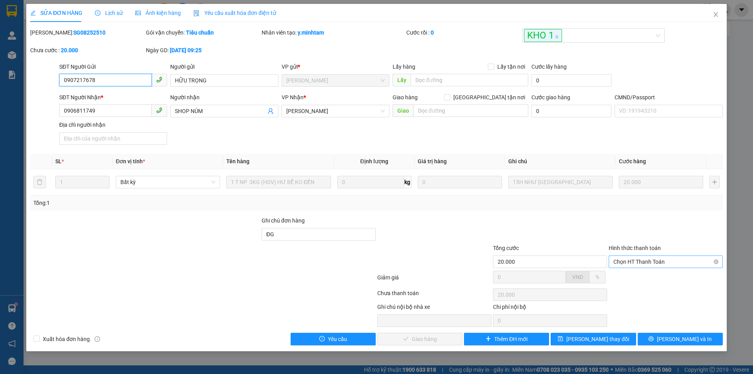
click at [642, 258] on span "Chọn HT Thanh Toán" at bounding box center [665, 262] width 105 height 12
click at [642, 275] on div "Tại văn phòng" at bounding box center [665, 277] width 105 height 9
type input "0"
click at [440, 339] on span "[PERSON_NAME] và Giao hàng" at bounding box center [429, 339] width 75 height 9
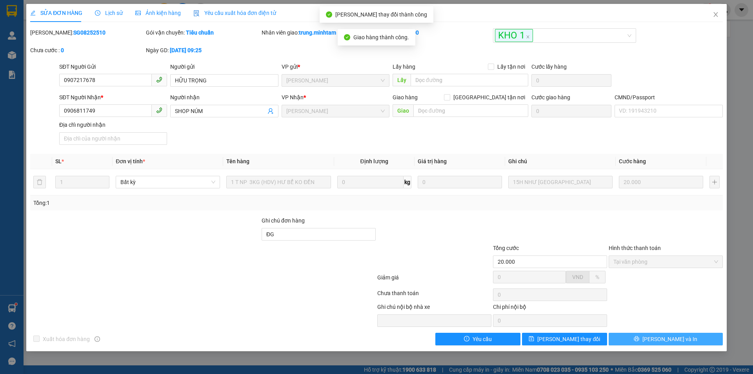
click at [668, 341] on span "[PERSON_NAME] và In" at bounding box center [669, 339] width 55 height 9
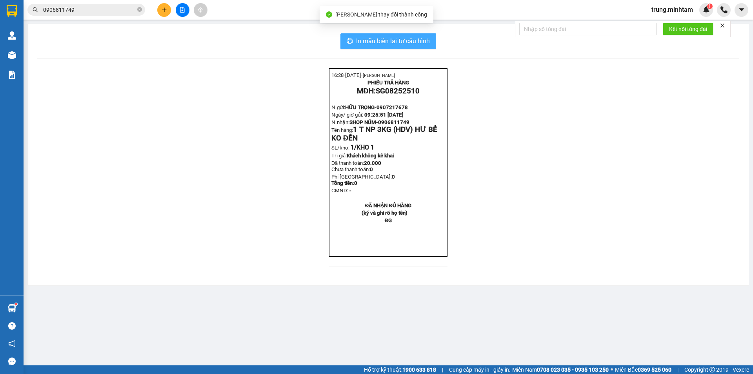
click at [423, 38] on span "In mẫu biên lai tự cấu hình" at bounding box center [393, 41] width 74 height 10
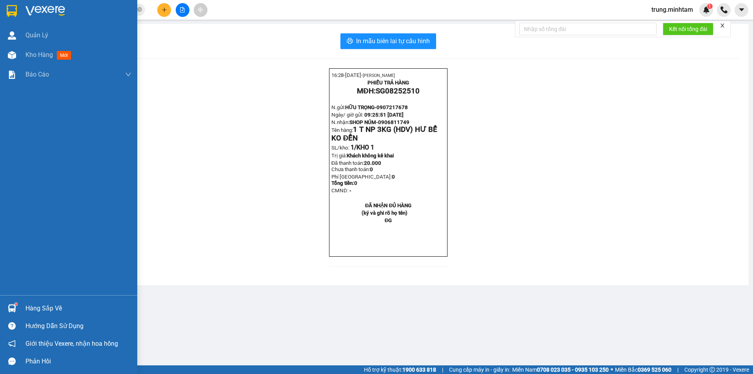
click at [46, 311] on div "Hàng sắp về" at bounding box center [78, 308] width 106 height 12
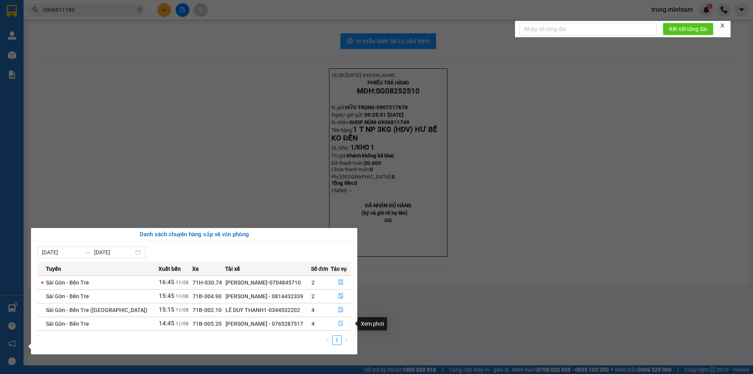
click at [338, 323] on icon "file-done" at bounding box center [340, 322] width 5 height 5
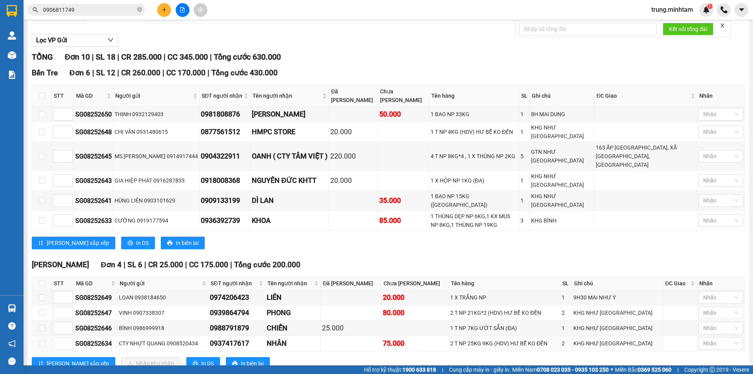
scroll to position [96, 0]
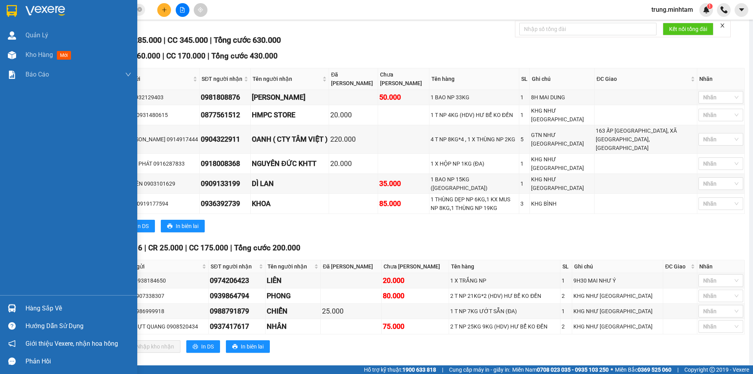
click at [38, 311] on div "Hàng sắp về" at bounding box center [78, 308] width 106 height 12
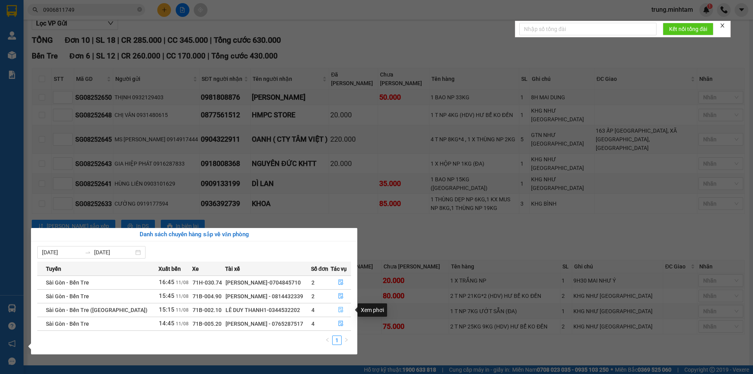
click at [338, 309] on icon "file-done" at bounding box center [340, 309] width 5 height 5
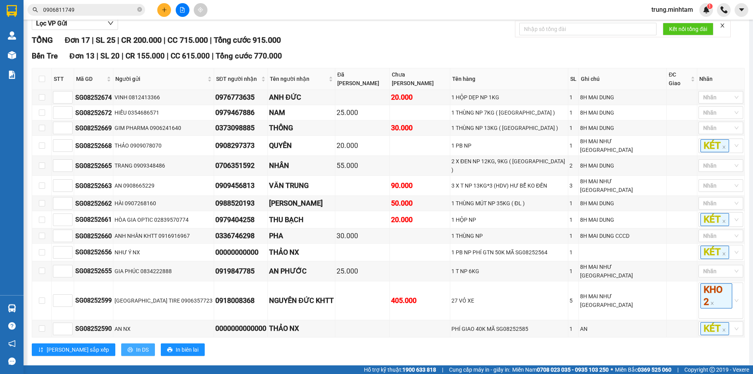
scroll to position [214, 0]
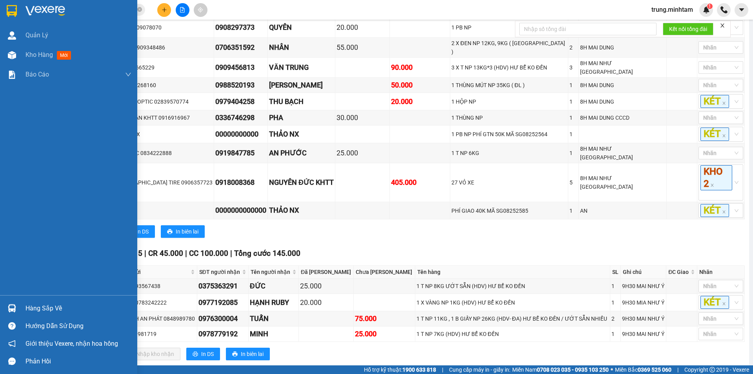
click at [51, 307] on div "Hàng sắp về" at bounding box center [78, 308] width 106 height 12
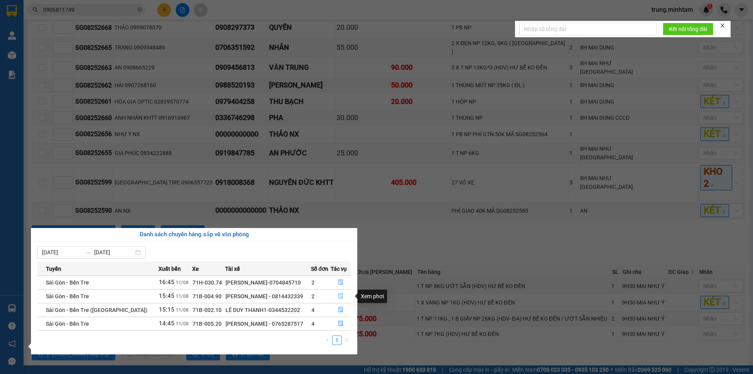
click at [340, 296] on icon "file-done" at bounding box center [340, 295] width 5 height 5
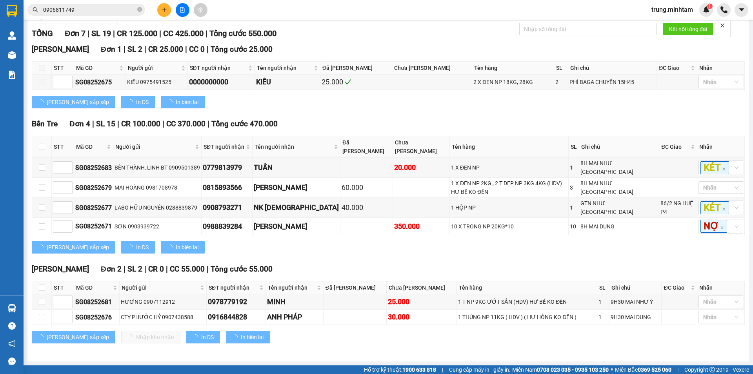
scroll to position [93, 0]
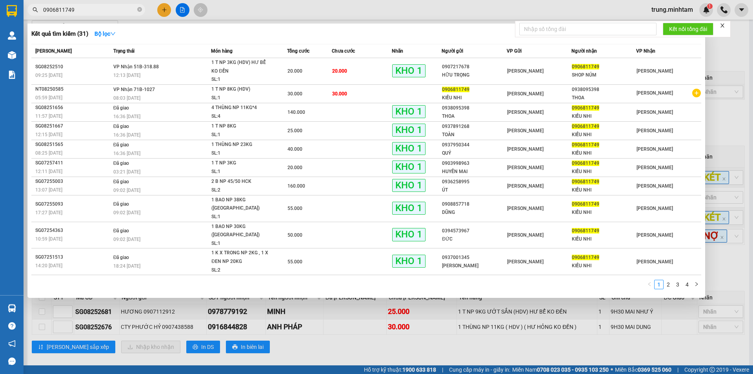
click at [103, 10] on input "0906811749" at bounding box center [89, 9] width 93 height 9
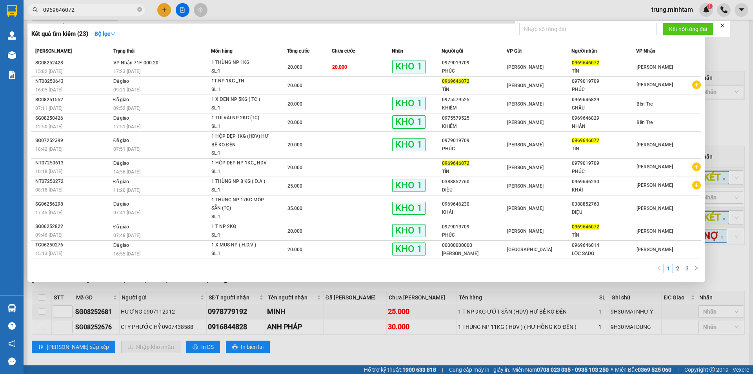
type input "0969646072"
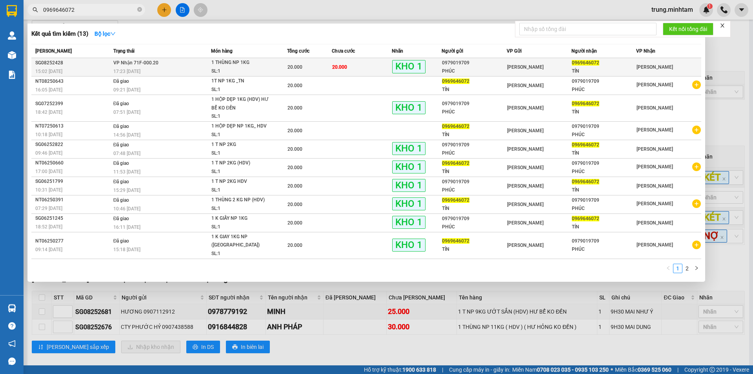
click at [370, 66] on td "20.000" at bounding box center [362, 67] width 60 height 18
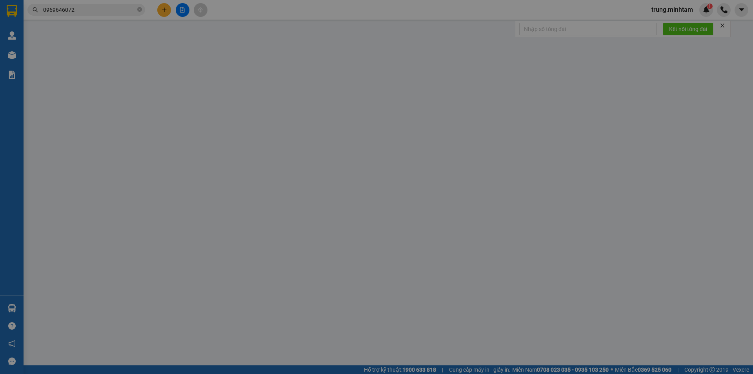
type input "0979019709"
type input "PHÚC"
type input "0969646072"
type input "TÍN"
type input "KBM"
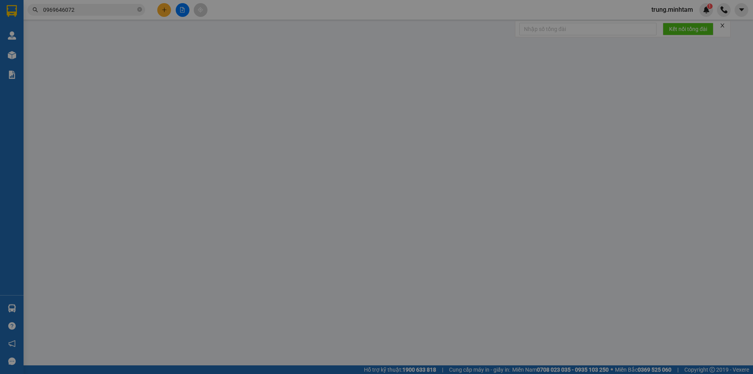
type input "20.000"
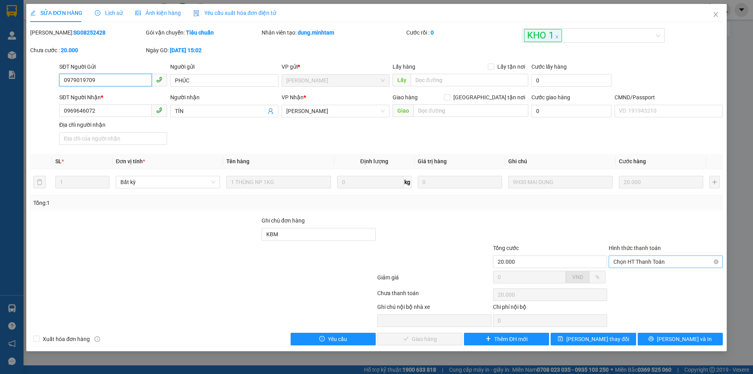
click at [638, 262] on span "Chọn HT Thanh Toán" at bounding box center [665, 262] width 105 height 12
click at [635, 279] on div "Tại văn phòng" at bounding box center [665, 277] width 105 height 9
type input "0"
click at [440, 339] on span "[PERSON_NAME] và Giao hàng" at bounding box center [429, 339] width 75 height 9
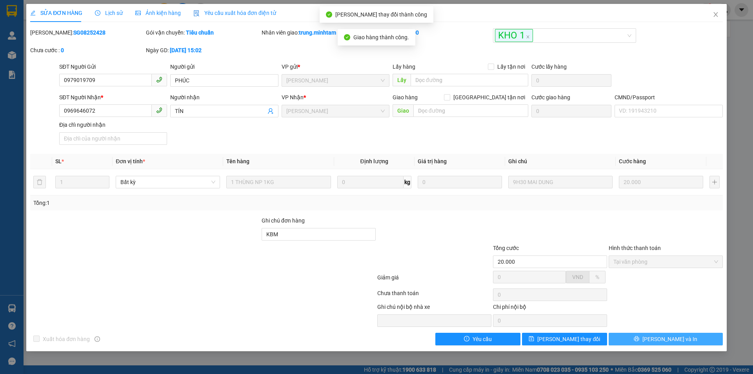
click at [658, 341] on button "[PERSON_NAME] và In" at bounding box center [666, 339] width 114 height 13
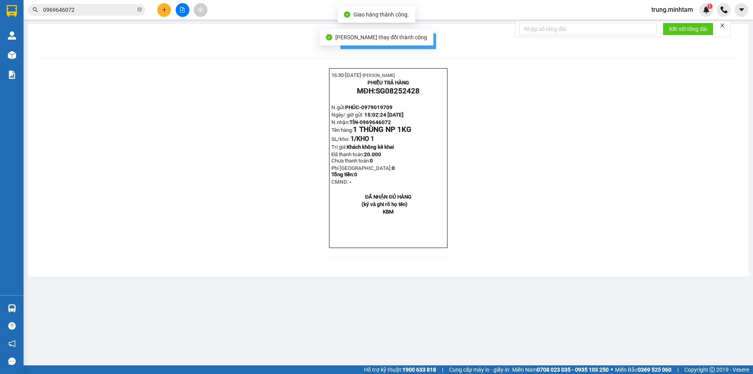
click at [424, 36] on span "In mẫu biên lai tự cấu hình" at bounding box center [393, 41] width 74 height 10
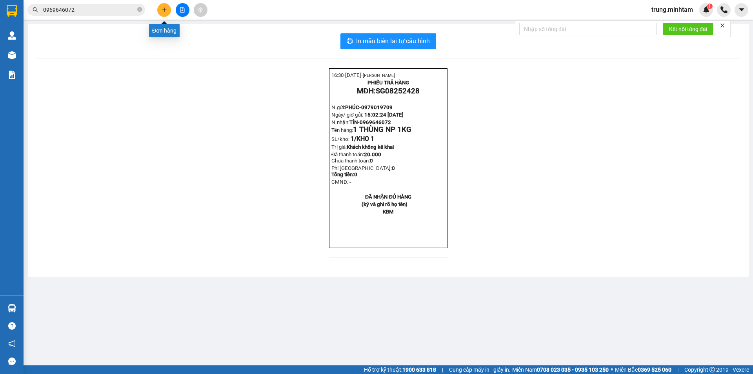
click at [164, 11] on icon "plus" at bounding box center [164, 9] width 5 height 5
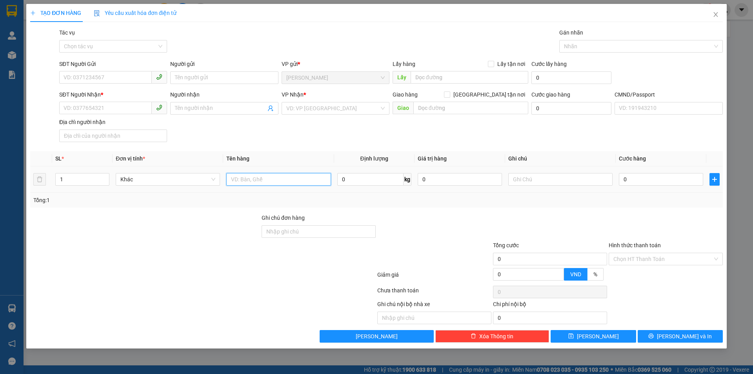
click at [264, 179] on input "text" at bounding box center [278, 179] width 104 height 13
type input "1 BAO 42 KG NP (TN)"
click at [121, 77] on input "SĐT Người Gửi" at bounding box center [105, 77] width 93 height 13
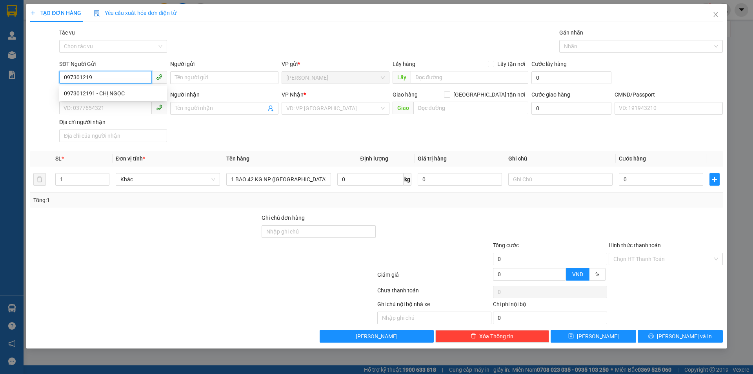
type input "0973012191"
click at [123, 91] on div "0973012191 - CHỊ NGỌC" at bounding box center [113, 93] width 98 height 9
type input "CHỊ NGỌC"
type input "0974718615"
type input "TRANG"
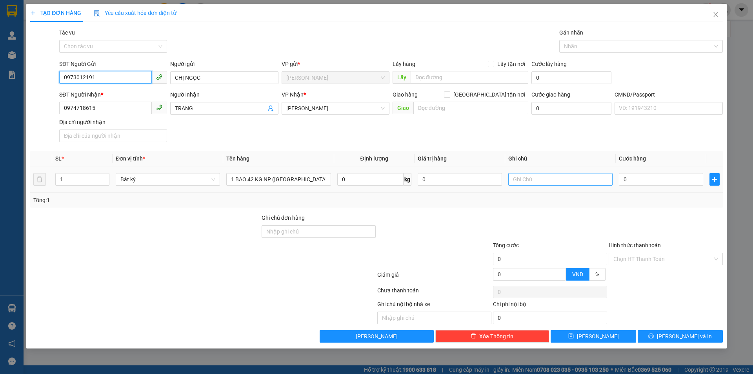
type input "0973012191"
click at [538, 177] on input "text" at bounding box center [560, 179] width 104 height 13
type input "8H 12/08/2025 TRUNG"
type input "6"
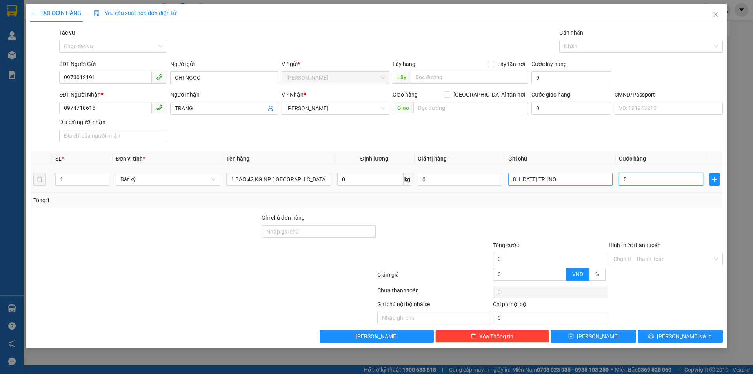
type input "6"
type input "60"
type input "60.000"
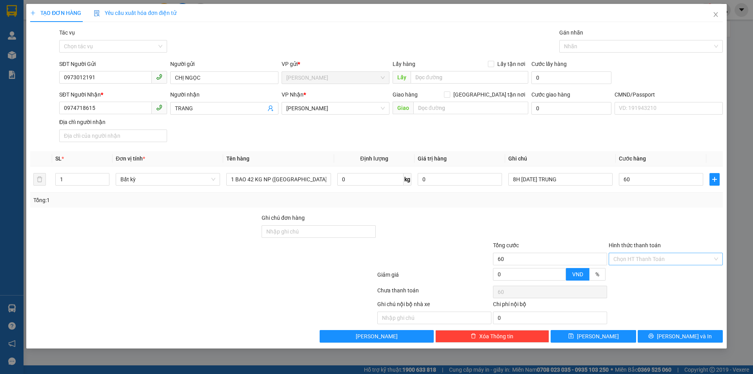
type input "60.000"
click at [649, 258] on input "Hình thức thanh toán" at bounding box center [662, 259] width 99 height 12
click at [642, 275] on div "Tại văn phòng" at bounding box center [665, 274] width 105 height 9
type input "0"
click at [678, 338] on span "[PERSON_NAME] và In" at bounding box center [684, 336] width 55 height 9
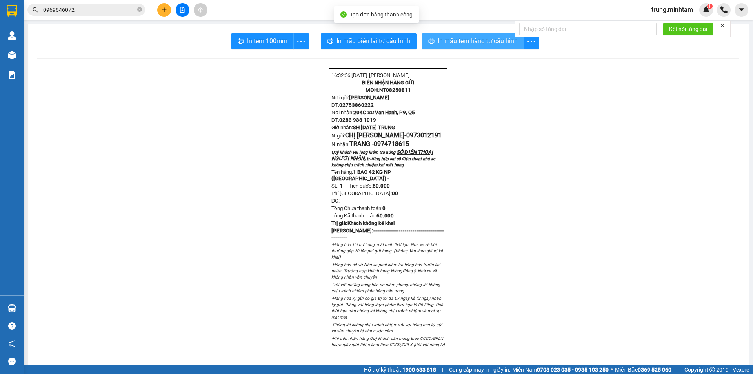
click at [467, 43] on span "In mẫu tem hàng tự cấu hình" at bounding box center [478, 41] width 80 height 10
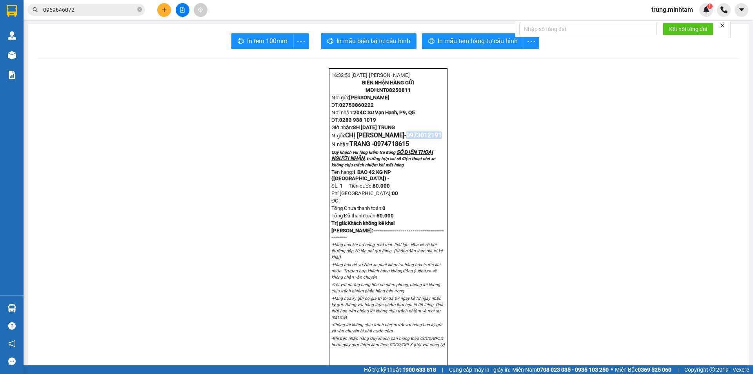
drag, startPoint x: 377, startPoint y: 146, endPoint x: 426, endPoint y: 142, distance: 50.0
click at [426, 139] on p "N.gửi: CHỊ NGỌC- 0973012191" at bounding box center [388, 134] width 114 height 7
copy span "0973012191"
click at [266, 40] on span "In tem 100mm" at bounding box center [267, 41] width 40 height 10
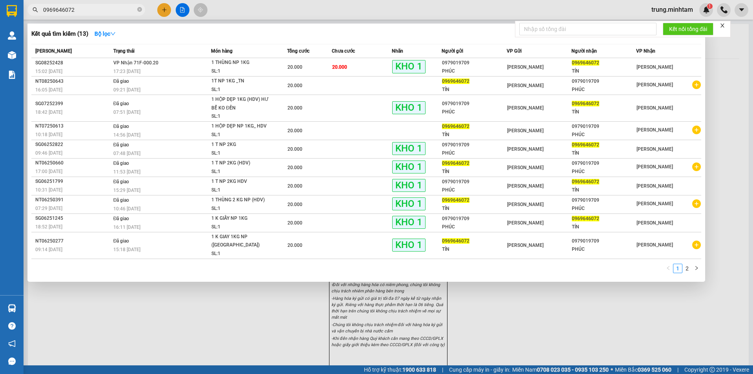
click at [116, 9] on input "0969646072" at bounding box center [89, 9] width 93 height 9
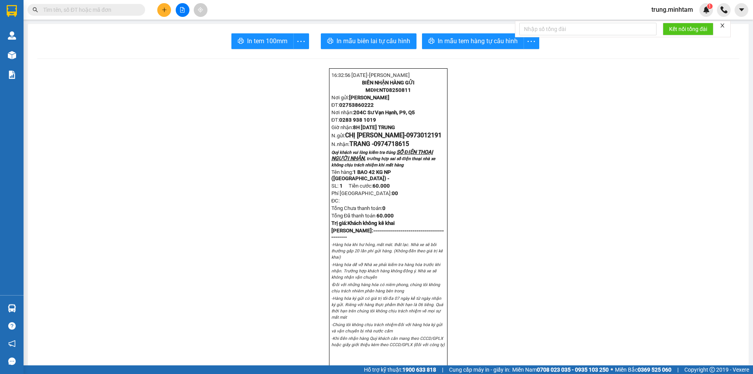
paste input "0973012191"
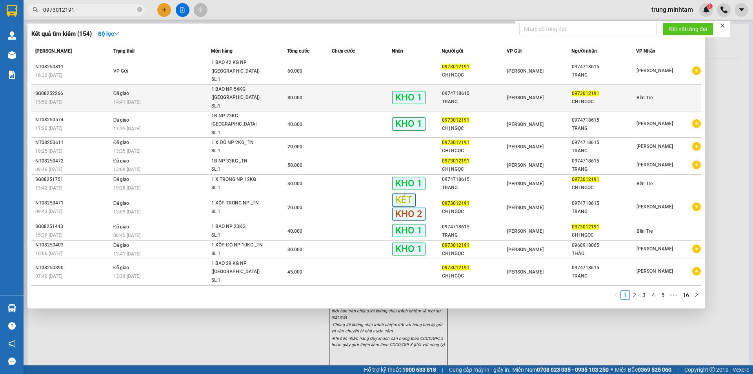
type input "0973012191"
click at [567, 93] on div "[PERSON_NAME]" at bounding box center [539, 97] width 64 height 9
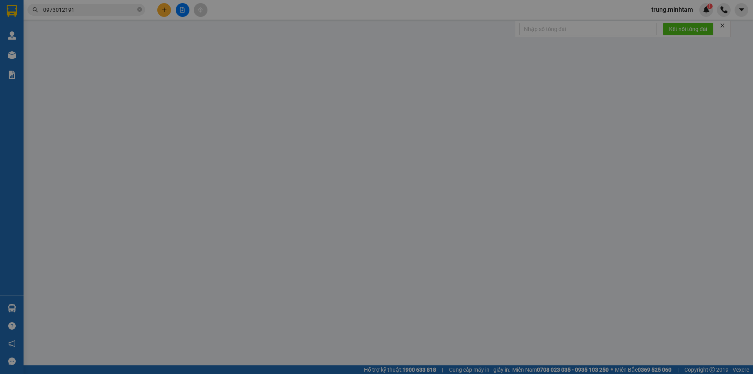
type input "0974718615"
type input "TRANG"
type input "0973012191"
type input "CHỊ NGỌC"
type input "ĐG NN MAI LẤY"
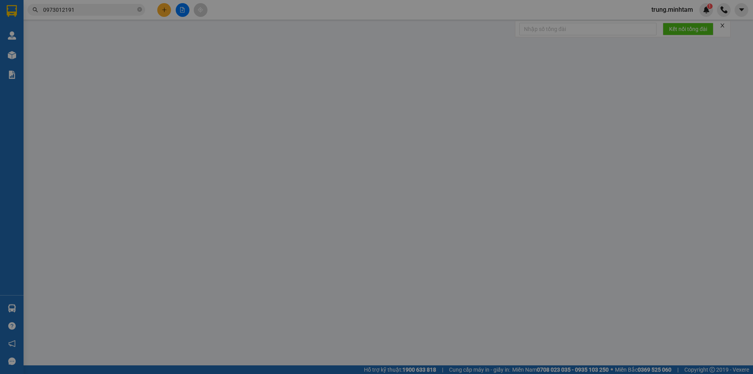
type input "80.000"
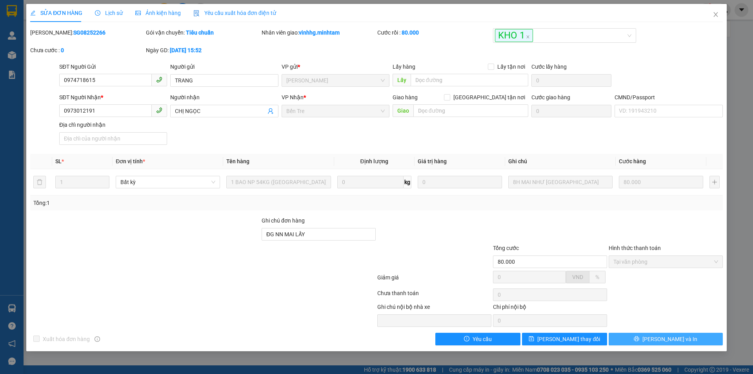
click at [685, 337] on button "[PERSON_NAME] và In" at bounding box center [666, 339] width 114 height 13
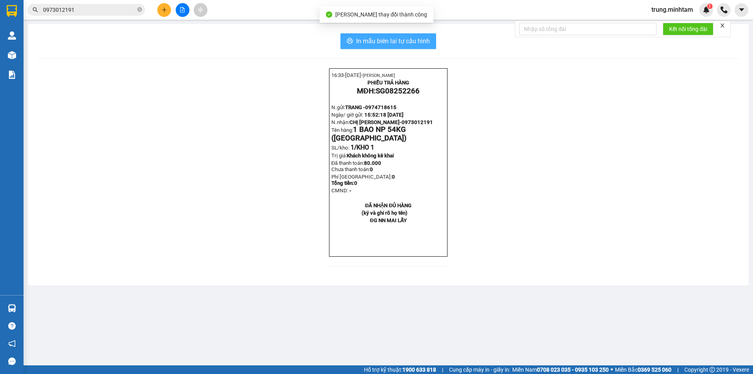
click at [395, 38] on span "In mẫu biên lai tự cấu hình" at bounding box center [393, 41] width 74 height 10
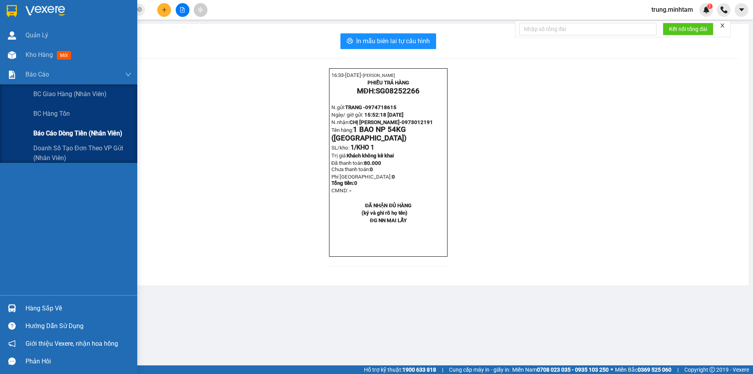
click at [68, 133] on span "Báo cáo dòng tiền (nhân viên)" at bounding box center [77, 133] width 89 height 10
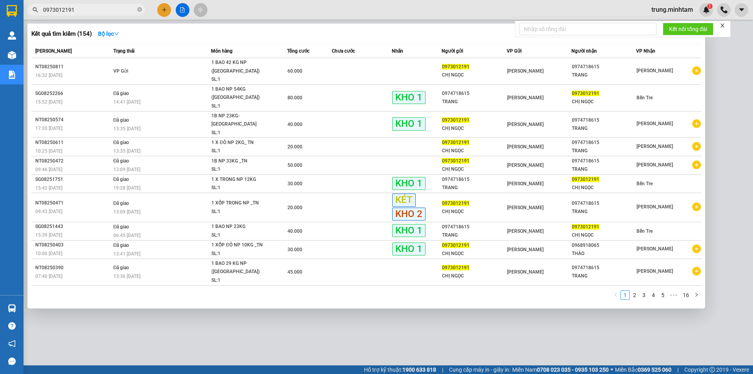
click at [99, 10] on input "0973012191" at bounding box center [89, 9] width 93 height 9
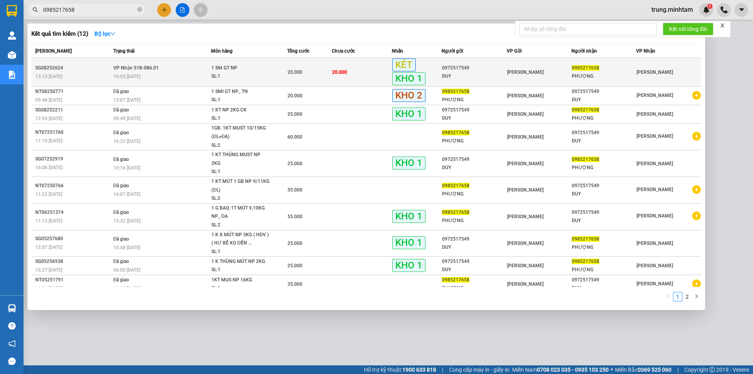
type input "0985217658"
click at [362, 73] on td "20.000" at bounding box center [362, 72] width 60 height 29
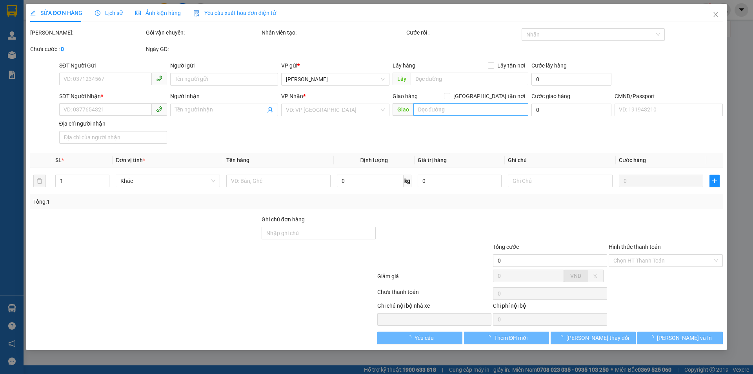
type input "0972517549"
type input "DUY"
type input "0985217658"
type input "PHƯỢNG"
type input "KBM"
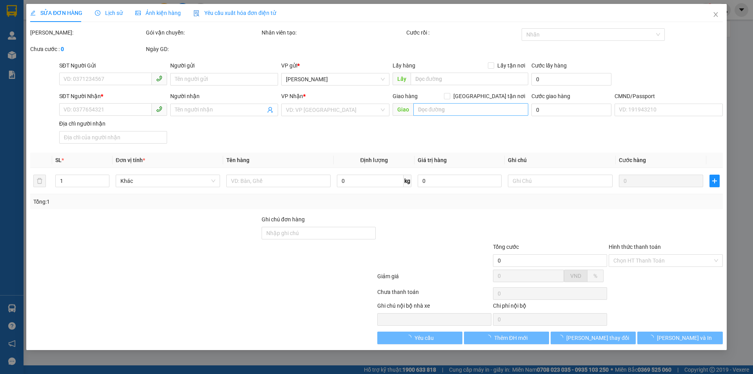
type input "20.000"
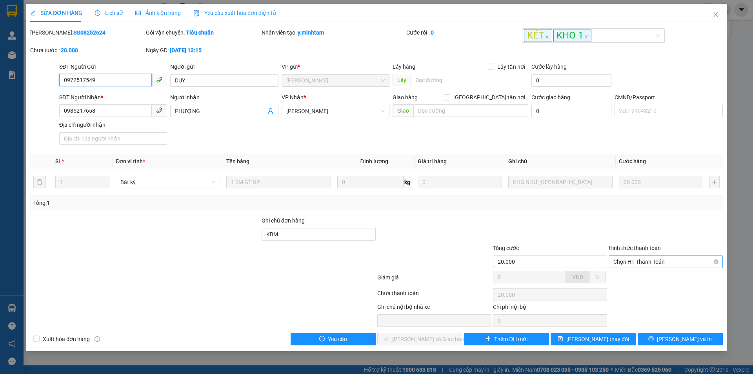
click at [649, 260] on span "Chọn HT Thanh Toán" at bounding box center [665, 262] width 105 height 12
click at [646, 271] on div "Tại văn phòng" at bounding box center [666, 277] width 114 height 13
type input "0"
click at [426, 339] on span "[PERSON_NAME] và Giao hàng" at bounding box center [429, 339] width 75 height 9
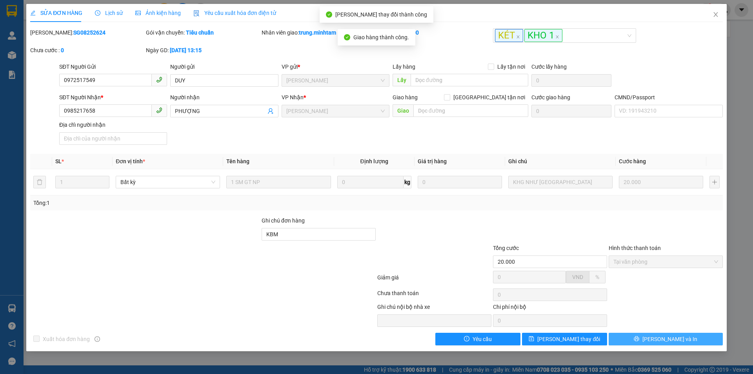
click at [678, 339] on span "[PERSON_NAME] và In" at bounding box center [669, 339] width 55 height 9
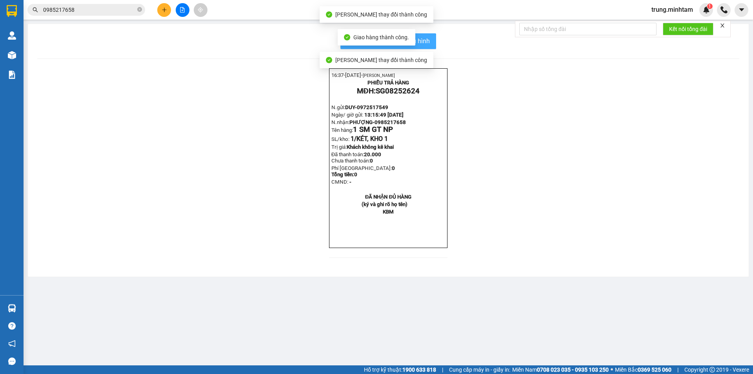
click at [425, 41] on span "In mẫu biên lai tự cấu hình" at bounding box center [393, 41] width 74 height 10
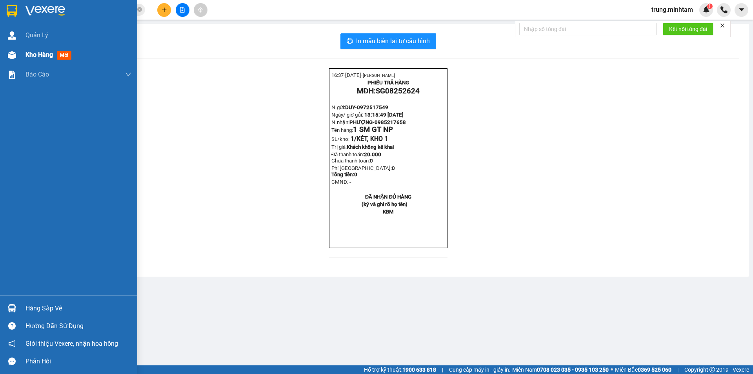
click at [42, 60] on div "Kho hàng mới" at bounding box center [49, 55] width 49 height 10
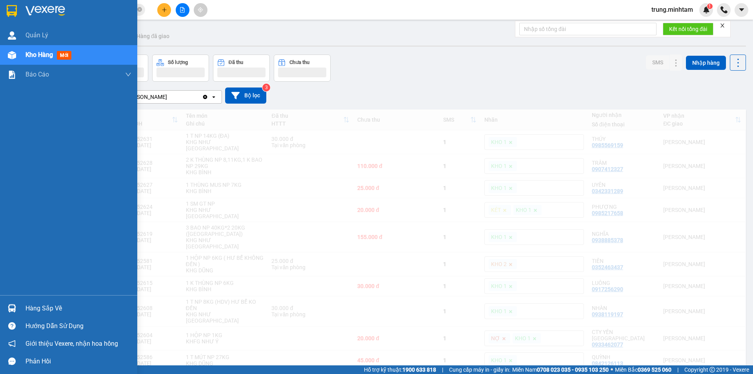
click at [44, 55] on span "Kho hàng" at bounding box center [38, 54] width 27 height 7
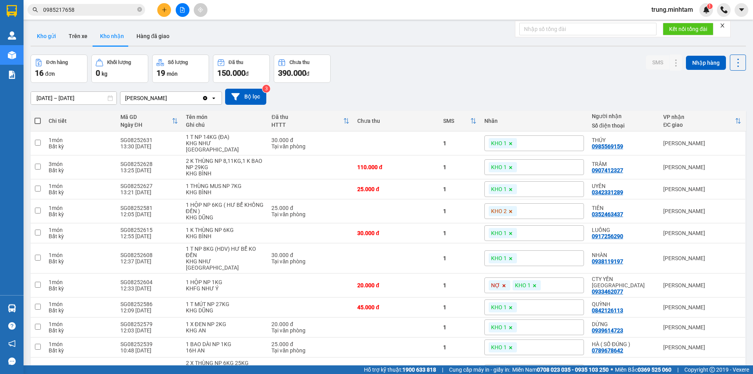
click at [50, 39] on button "Kho gửi" at bounding box center [47, 36] width 32 height 19
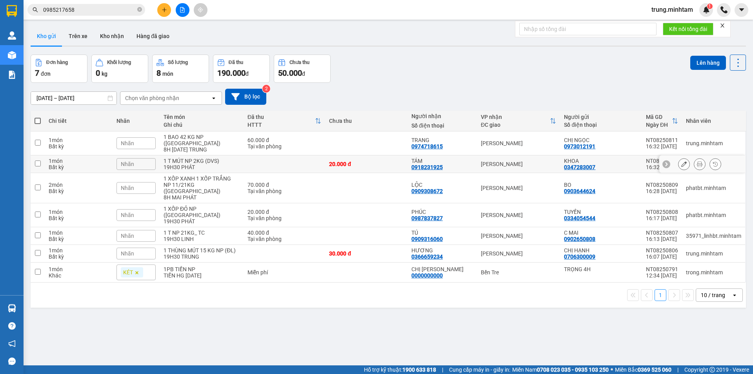
click at [395, 161] on div "20.000 đ" at bounding box center [366, 164] width 75 height 6
checkbox input "true"
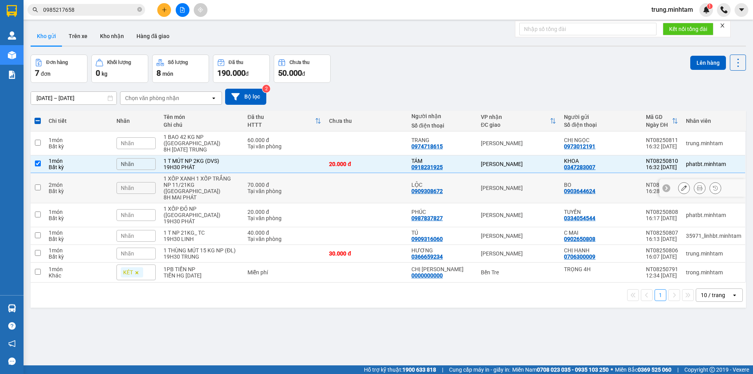
click at [400, 177] on td at bounding box center [366, 188] width 82 height 30
checkbox input "true"
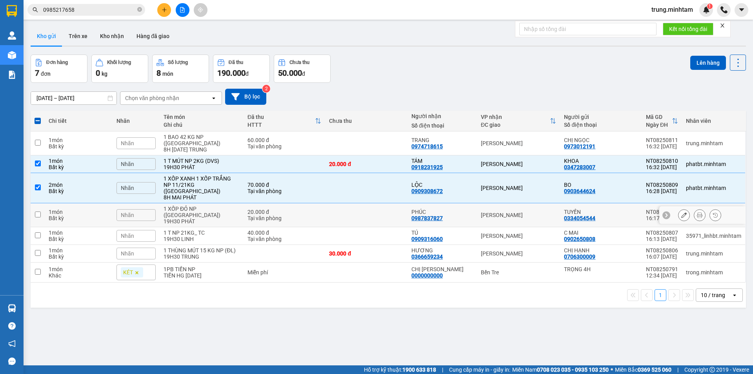
click at [395, 203] on td at bounding box center [366, 215] width 82 height 24
checkbox input "true"
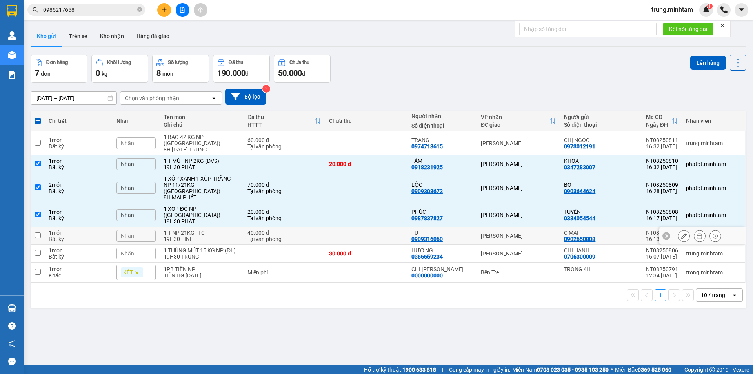
click at [394, 227] on td at bounding box center [366, 236] width 82 height 18
checkbox input "true"
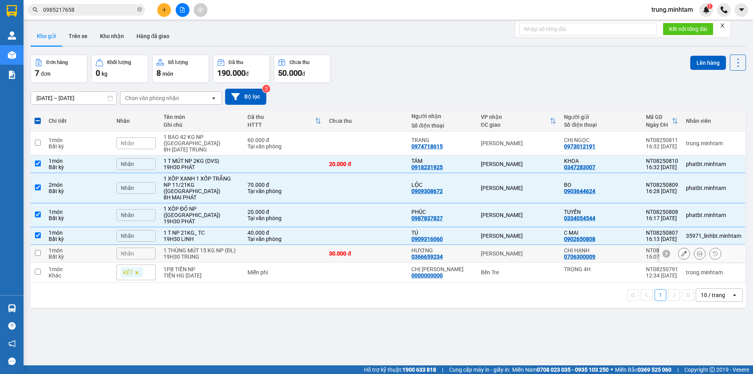
click at [397, 250] on div "30.000 đ" at bounding box center [366, 253] width 75 height 6
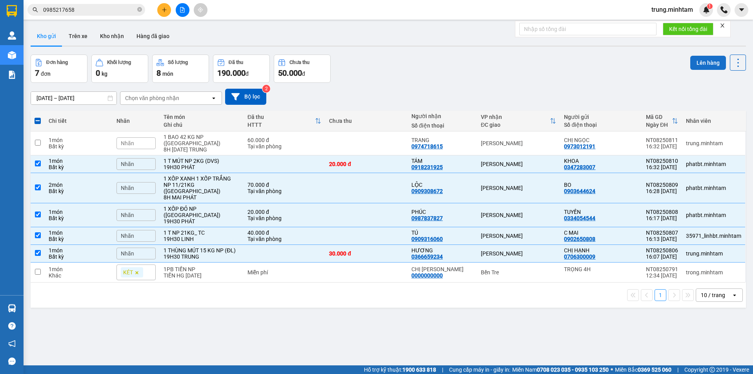
click at [697, 64] on button "Lên hàng" at bounding box center [708, 63] width 36 height 14
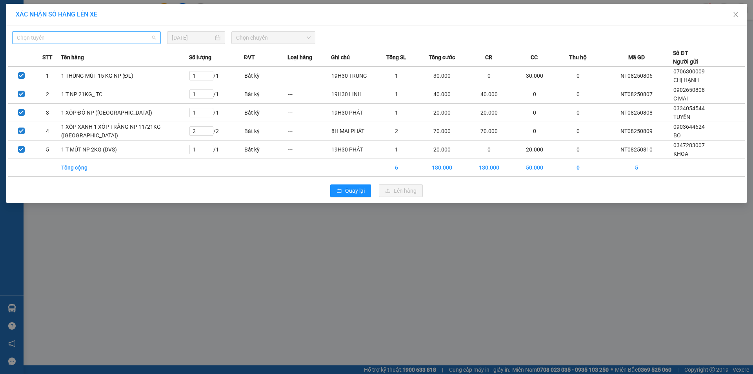
click at [121, 36] on span "Chọn tuyến" at bounding box center [86, 38] width 139 height 12
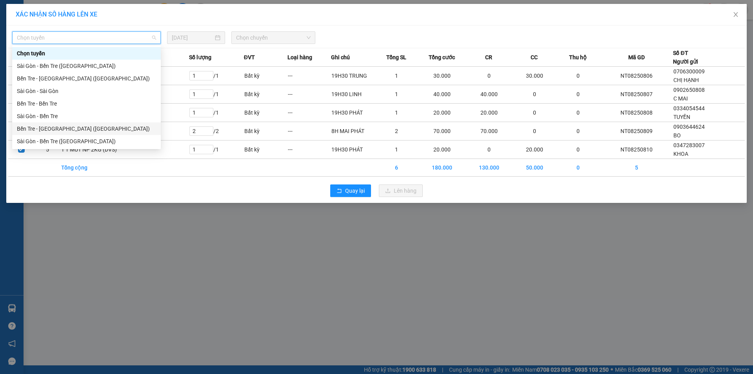
click at [57, 129] on div "Bến Tre - [GEOGRAPHIC_DATA] ([GEOGRAPHIC_DATA])" at bounding box center [86, 128] width 139 height 9
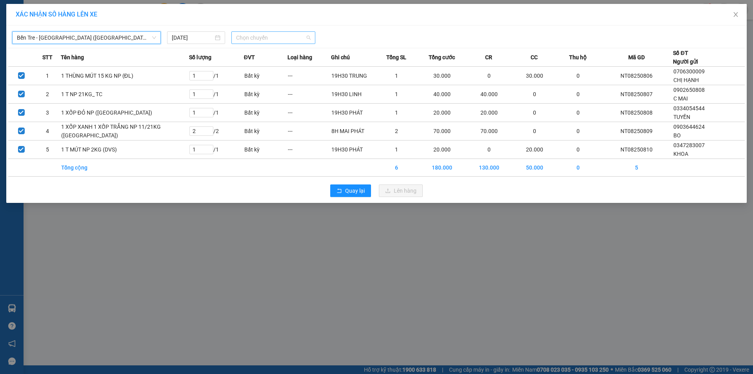
click at [255, 38] on span "Chọn chuyến" at bounding box center [273, 38] width 75 height 12
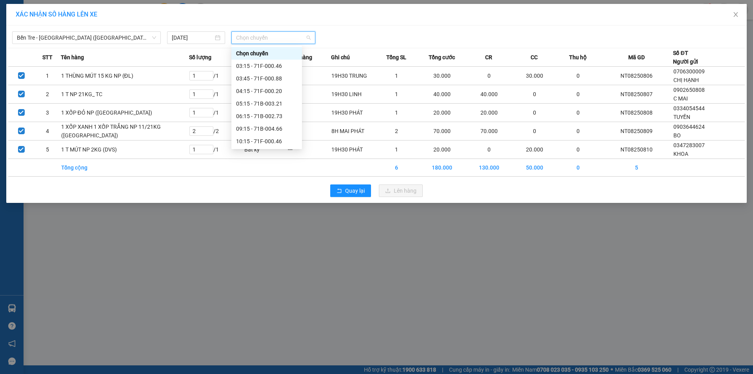
click at [274, 200] on div "16:15 - 71B-004.66" at bounding box center [266, 204] width 61 height 9
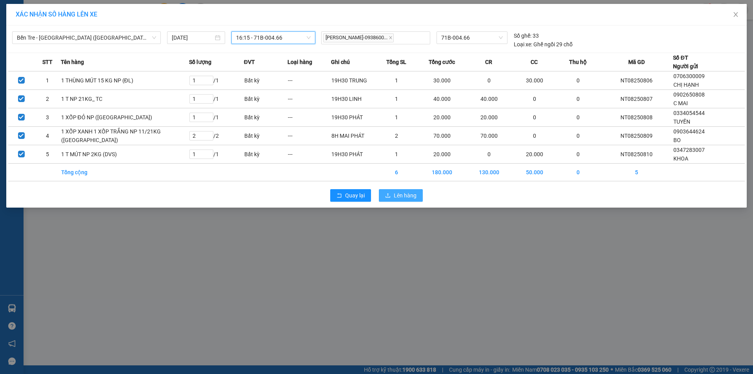
click at [392, 202] on button "Lên hàng" at bounding box center [401, 195] width 44 height 13
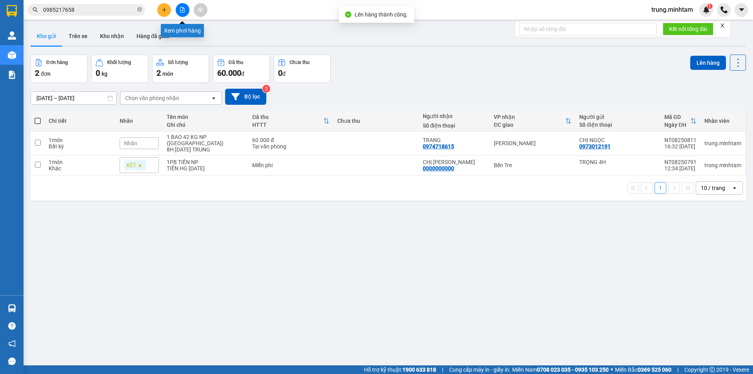
click at [180, 9] on icon "file-add" at bounding box center [182, 9] width 5 height 5
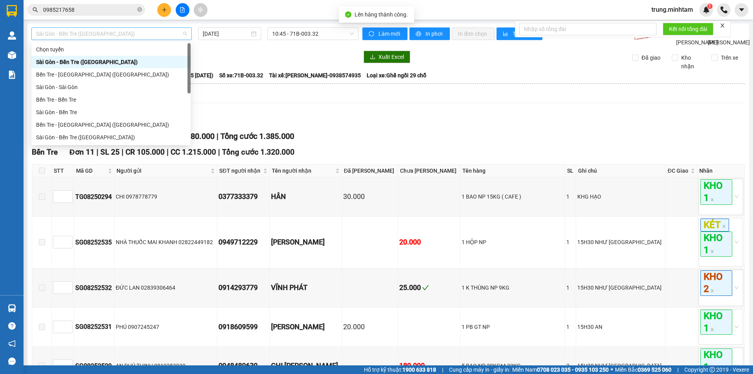
click at [95, 35] on span "Sài Gòn - Bến Tre ([GEOGRAPHIC_DATA])" at bounding box center [111, 34] width 151 height 12
click at [75, 120] on div "Bến Tre - [GEOGRAPHIC_DATA] ([GEOGRAPHIC_DATA])" at bounding box center [111, 124] width 150 height 9
type input "[DATE]"
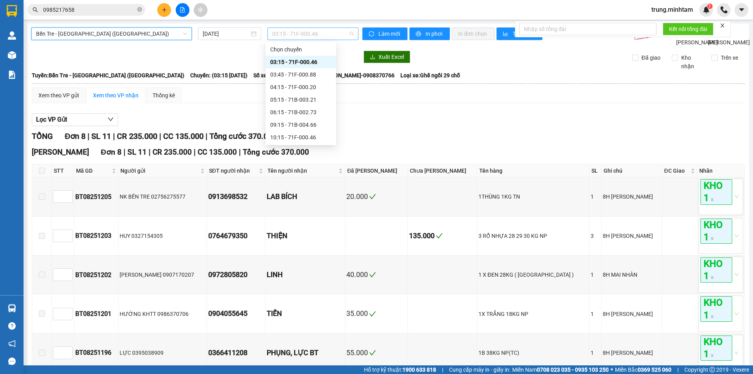
click at [303, 35] on span "03:15 - 71F-000.46" at bounding box center [313, 34] width 82 height 12
click at [310, 196] on div "16:15 - 71B-004.66" at bounding box center [300, 200] width 61 height 9
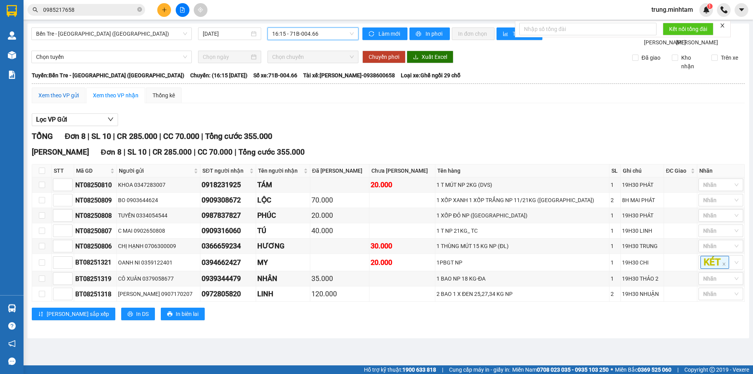
click at [68, 100] on div "Xem theo VP gửi" at bounding box center [58, 95] width 40 height 9
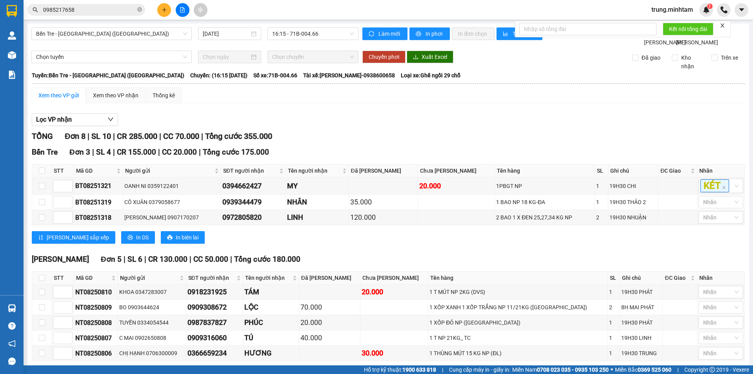
click at [198, 369] on span "In DS" at bounding box center [204, 373] width 13 height 9
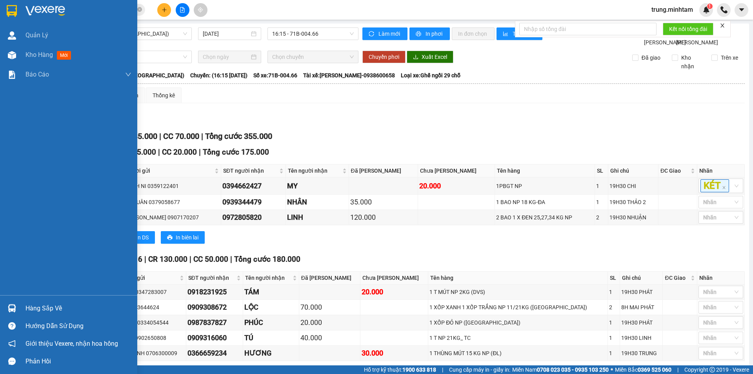
click at [44, 305] on div "Hàng sắp về" at bounding box center [78, 308] width 106 height 12
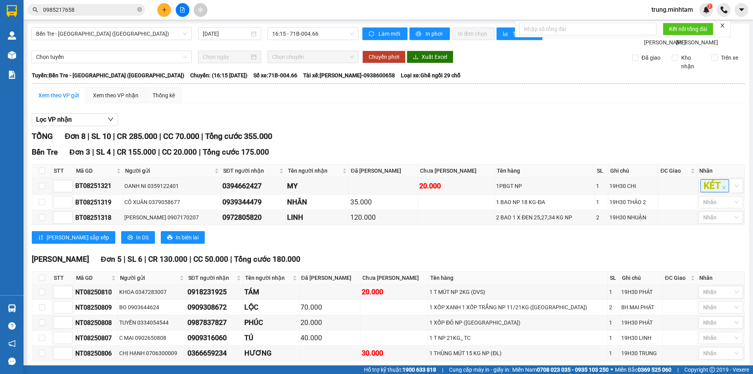
click at [461, 71] on section "Kết quả tìm kiếm ( 12 ) Bộ lọc Mã ĐH Trạng thái Món hàng Tổng cước Chưa cước Nh…" at bounding box center [376, 187] width 753 height 374
click at [120, 16] on div "Kết quả tìm kiếm ( 12 ) Bộ lọc Mã ĐH Trạng thái Món hàng Tổng cước Chưa cước Nh…" at bounding box center [376, 10] width 753 height 20
click at [120, 15] on span "0985217658" at bounding box center [86, 10] width 118 height 12
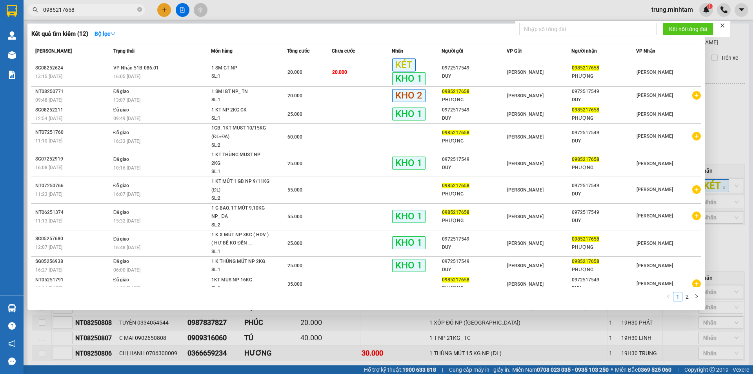
click at [121, 13] on input "0985217658" at bounding box center [89, 9] width 93 height 9
click at [121, 12] on input "0985217658" at bounding box center [89, 9] width 93 height 9
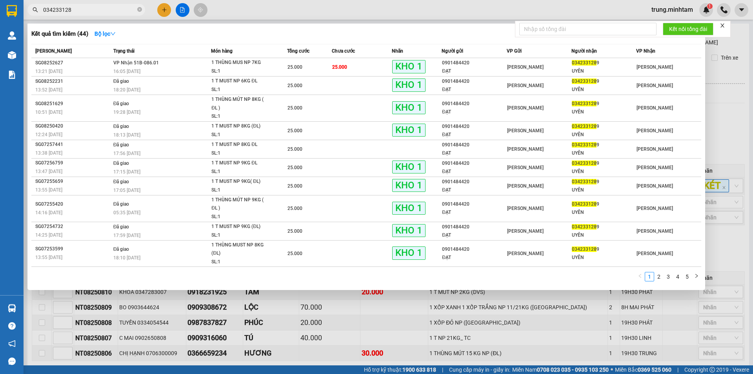
type input "0342331289"
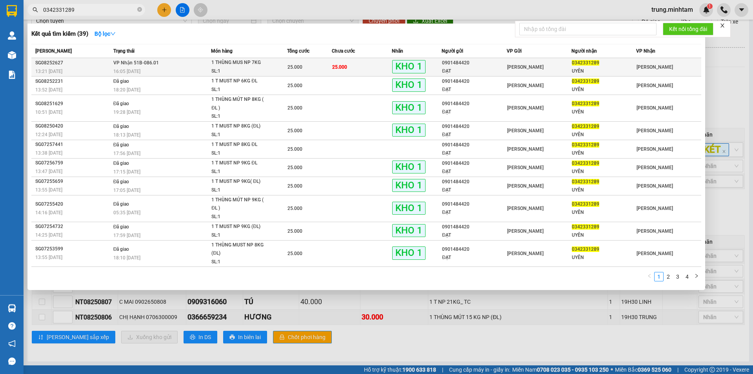
type input "0342331289"
click at [488, 66] on div "0901484420" at bounding box center [474, 63] width 64 height 8
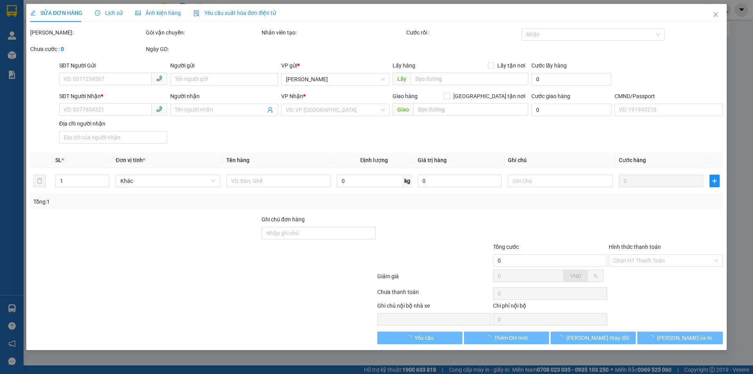
type input "0901484420"
type input "ĐẠT"
type input "0342331289"
type input "UYÊN"
type input "KBM"
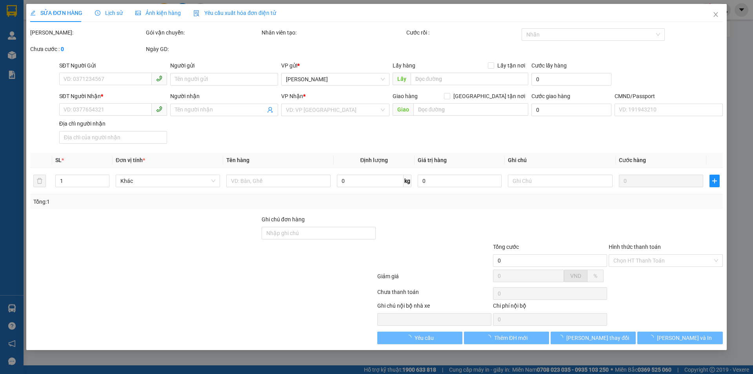
type input "25.000"
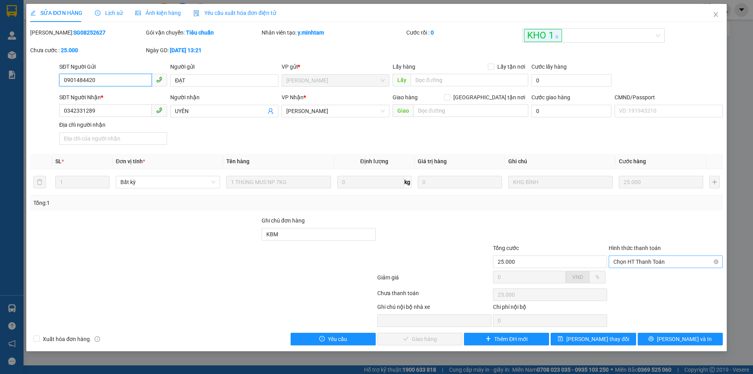
click at [633, 264] on span "Chọn HT Thanh Toán" at bounding box center [665, 262] width 105 height 12
click at [628, 277] on div "Tại văn phòng" at bounding box center [665, 277] width 105 height 9
type input "0"
click at [423, 340] on span "[PERSON_NAME] và Giao hàng" at bounding box center [429, 339] width 75 height 9
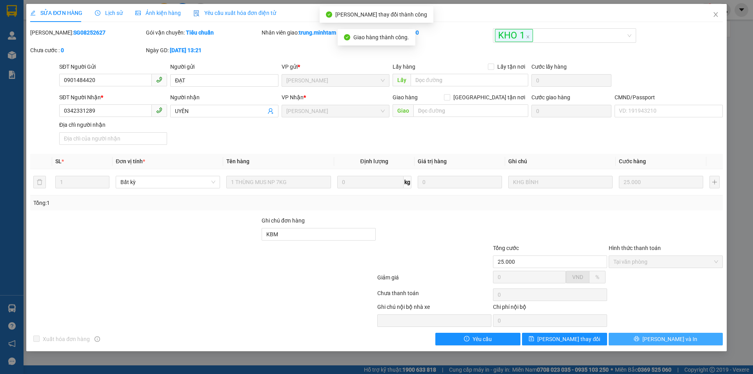
click at [700, 342] on button "[PERSON_NAME] và In" at bounding box center [666, 339] width 114 height 13
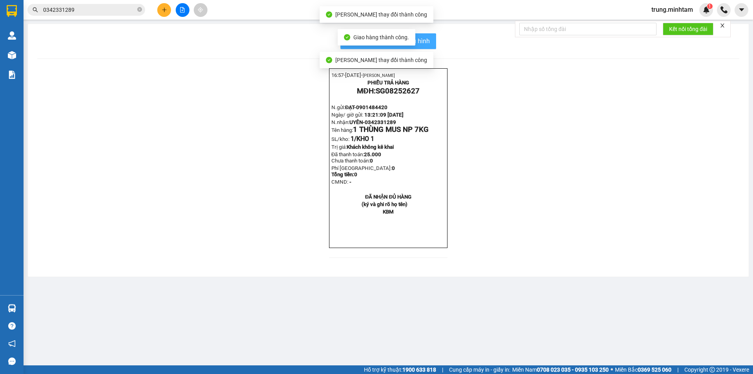
click at [428, 38] on span "In mẫu biên lai tự cấu hình" at bounding box center [393, 41] width 74 height 10
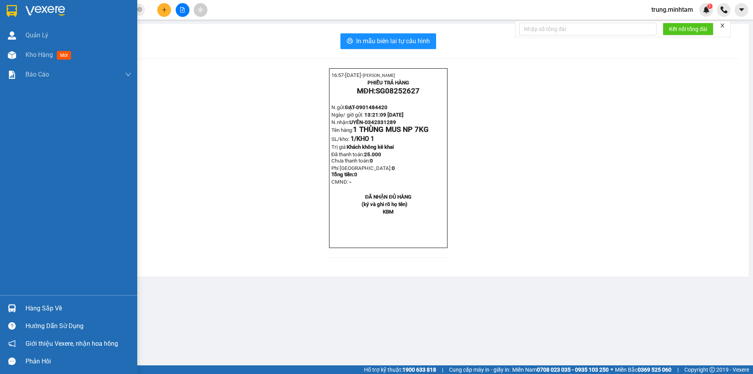
click at [39, 307] on div "Hàng sắp về" at bounding box center [78, 308] width 106 height 12
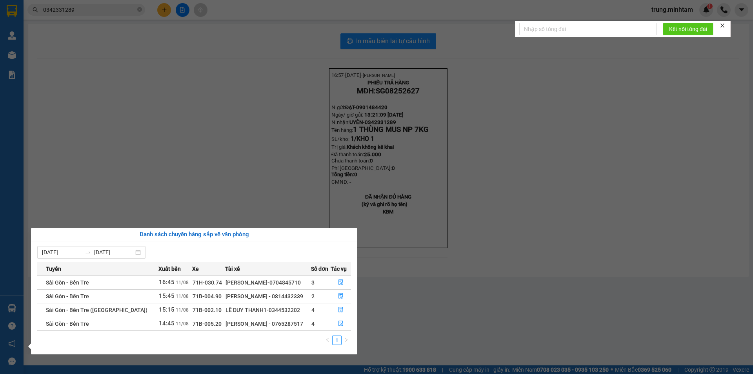
drag, startPoint x: 248, startPoint y: 324, endPoint x: 280, endPoint y: 326, distance: 32.6
click at [280, 326] on div "[PERSON_NAME] - 0765287517" at bounding box center [268, 323] width 85 height 9
copy div "0765287517"
click at [521, 191] on section "Kết quả tìm kiếm ( 39 ) Bộ lọc Mã ĐH Trạng thái Món hàng Tổng cước Chưa cước Nh…" at bounding box center [376, 187] width 753 height 374
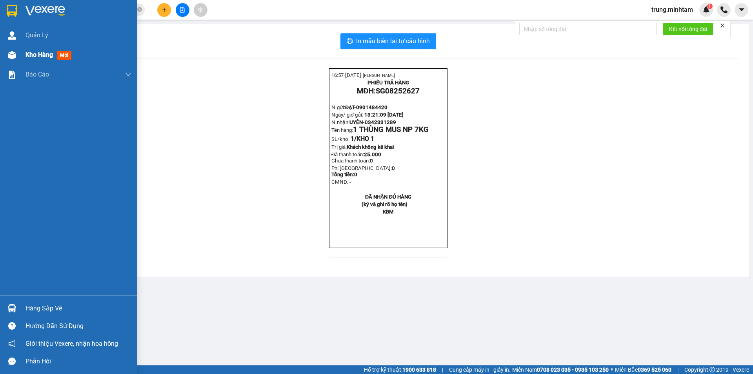
click at [47, 55] on span "Kho hàng" at bounding box center [38, 54] width 27 height 7
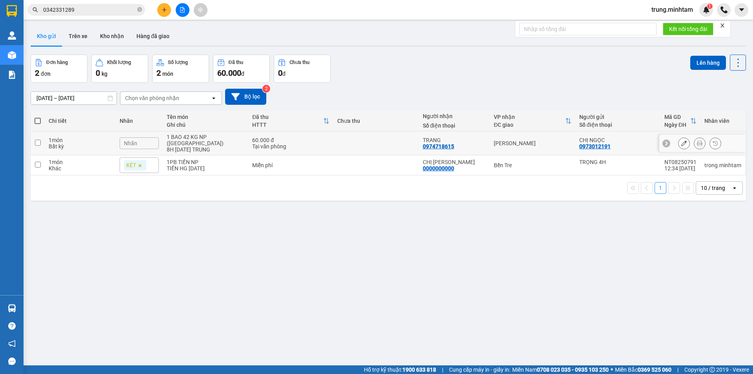
click at [354, 144] on td at bounding box center [375, 143] width 85 height 24
checkbox input "true"
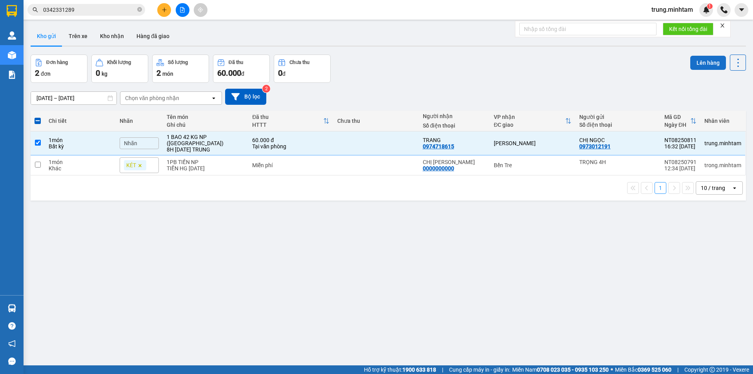
click at [699, 60] on button "Lên hàng" at bounding box center [708, 63] width 36 height 14
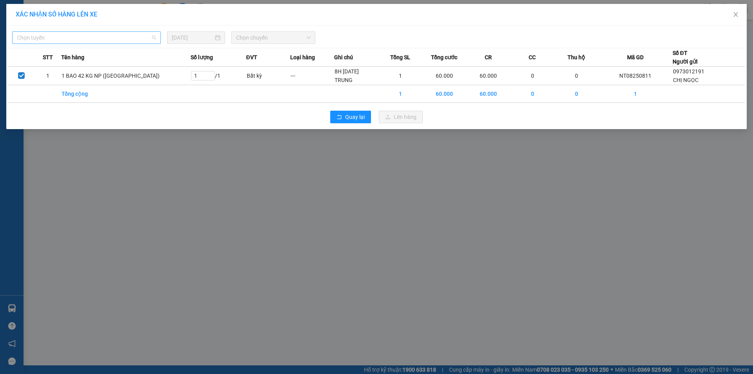
drag, startPoint x: 67, startPoint y: 36, endPoint x: 55, endPoint y: 51, distance: 19.8
click at [67, 36] on span "Chọn tuyến" at bounding box center [86, 38] width 139 height 12
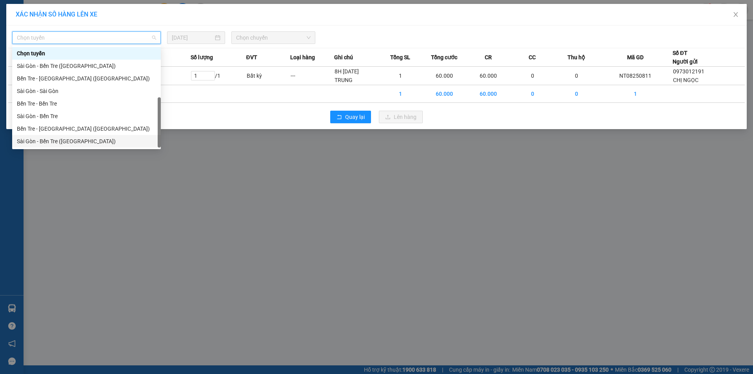
scroll to position [13, 0]
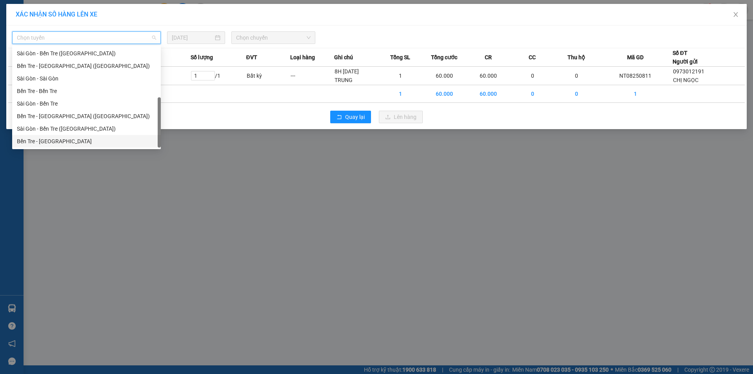
click at [51, 142] on div "Bến Tre - Sài Gòn" at bounding box center [86, 141] width 139 height 9
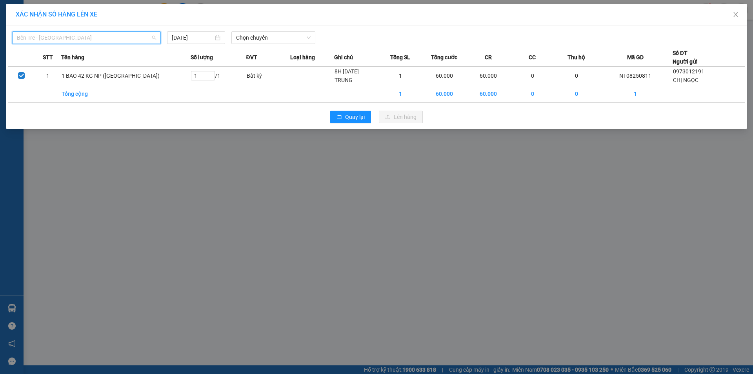
drag, startPoint x: 108, startPoint y: 37, endPoint x: 107, endPoint y: 22, distance: 14.5
click at [108, 34] on span "Bến Tre - Sài Gòn" at bounding box center [86, 38] width 139 height 12
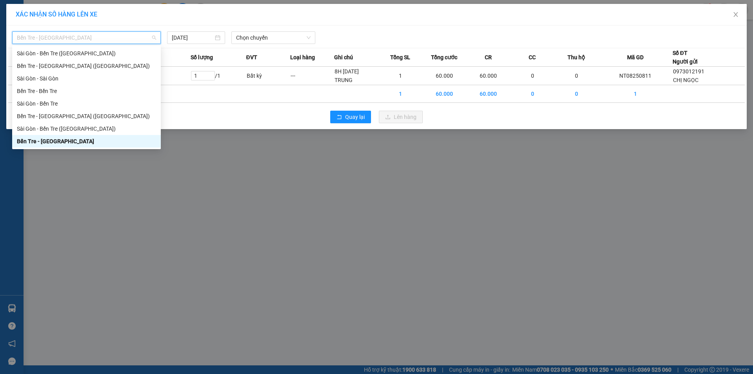
drag, startPoint x: 41, startPoint y: 141, endPoint x: 41, endPoint y: 136, distance: 4.7
click at [42, 139] on div "Bến Tre - Sài Gòn" at bounding box center [86, 141] width 139 height 9
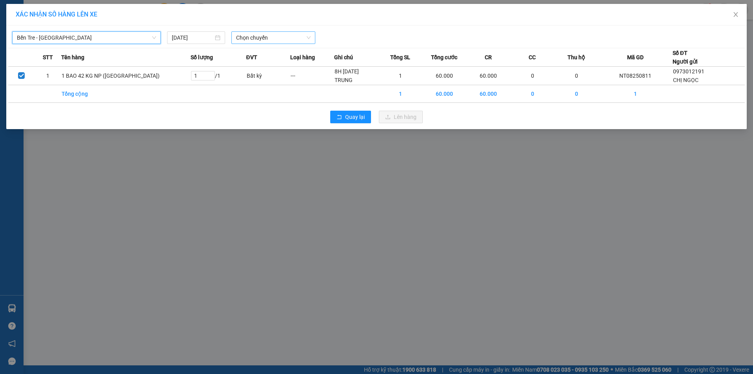
click at [253, 38] on span "Chọn chuyến" at bounding box center [273, 38] width 75 height 12
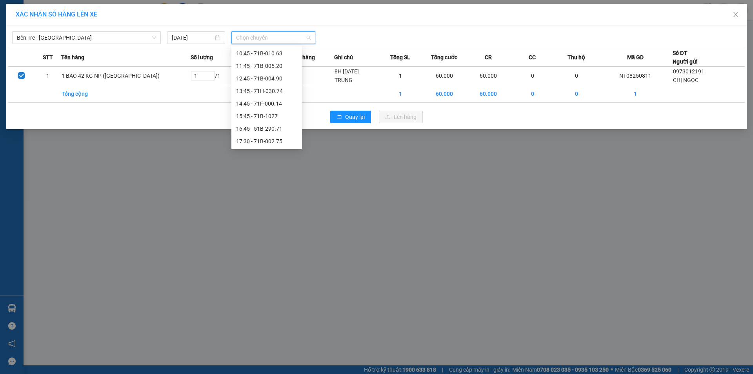
scroll to position [171, 0]
click at [273, 121] on div "16:45 - 51B-290.71" at bounding box center [266, 120] width 61 height 9
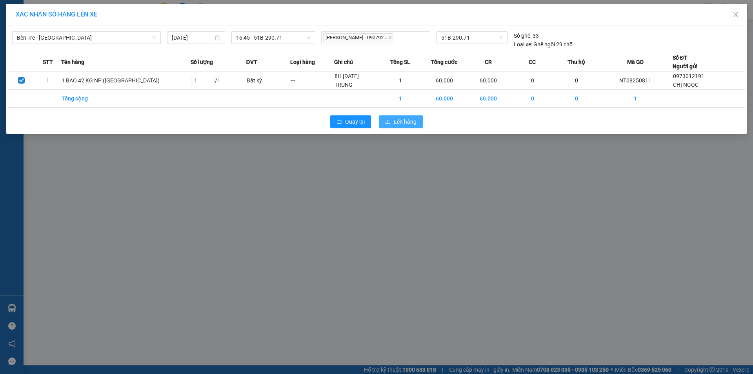
click at [403, 118] on span "Lên hàng" at bounding box center [405, 121] width 23 height 9
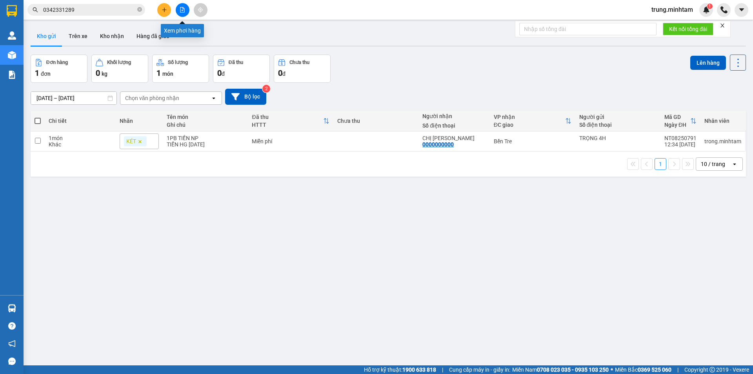
click at [182, 10] on icon "file-add" at bounding box center [182, 9] width 5 height 5
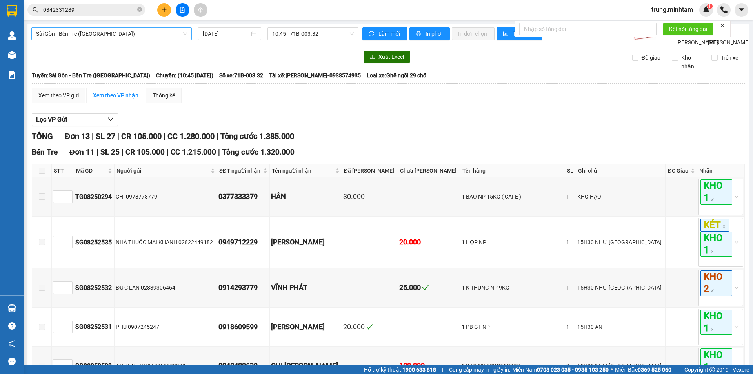
click at [106, 34] on span "Sài Gòn - Bến Tre (CN)" at bounding box center [111, 34] width 151 height 12
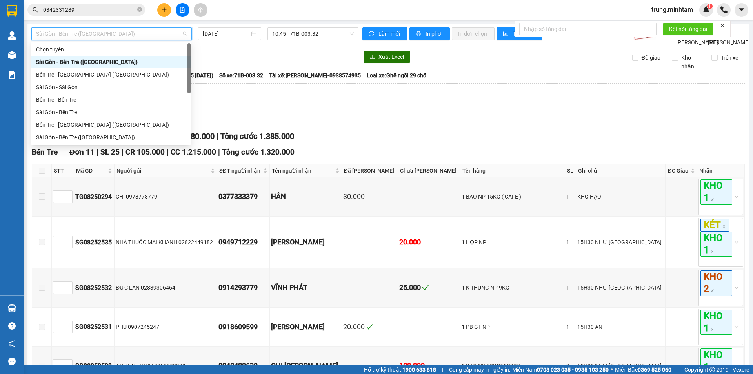
scroll to position [13, 0]
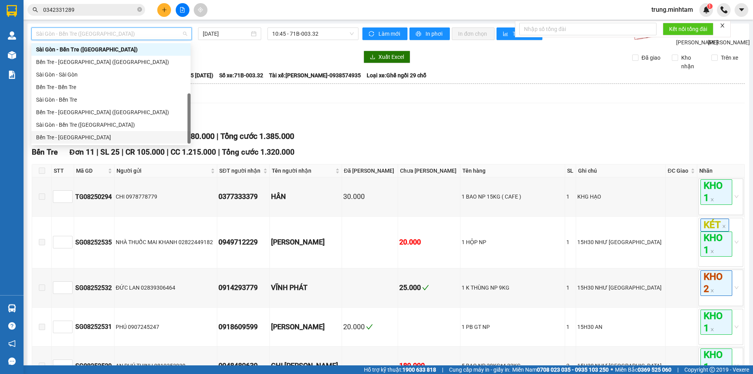
click at [71, 136] on div "Bến Tre - Sài Gòn" at bounding box center [111, 137] width 150 height 9
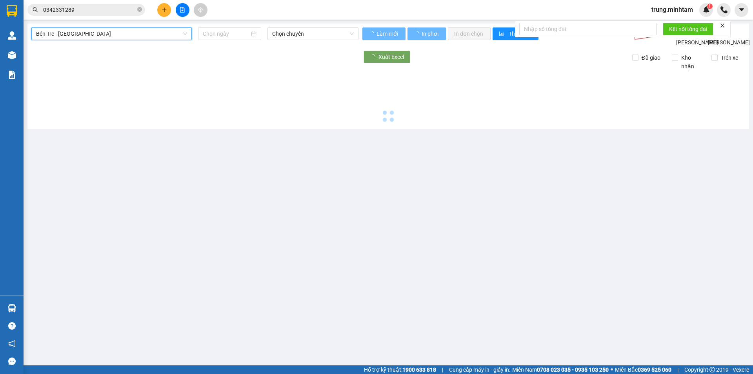
type input "[DATE]"
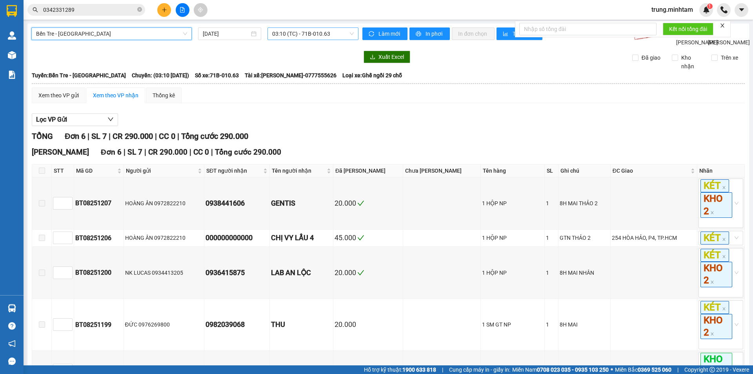
click at [279, 32] on span "03:10 (TC) - 71B-010.63" at bounding box center [313, 34] width 82 height 12
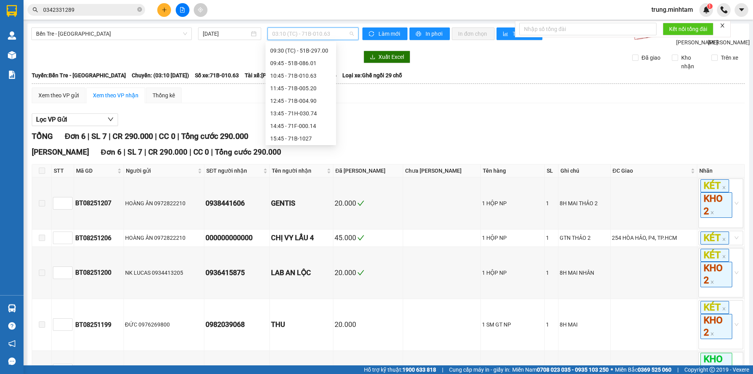
scroll to position [163, 0]
click at [297, 126] on div "16:45 - 51B-290.71" at bounding box center [300, 124] width 61 height 9
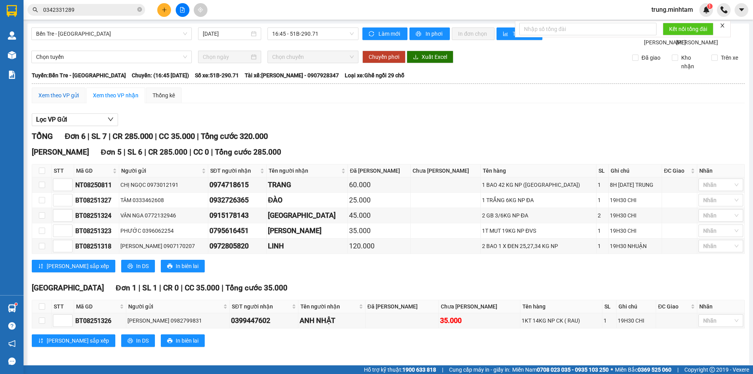
click at [60, 100] on div "Xem theo VP gửi" at bounding box center [58, 95] width 40 height 9
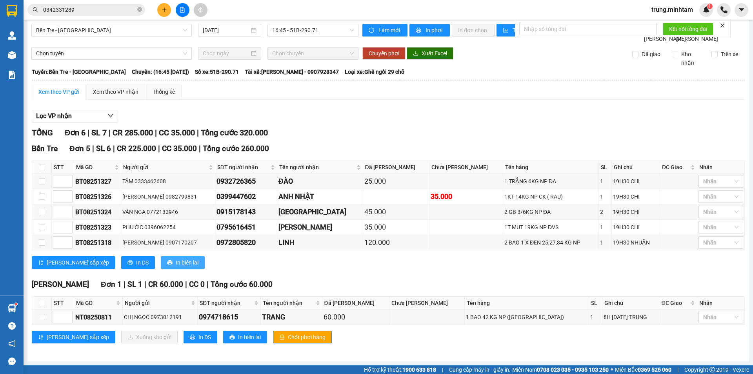
scroll to position [12, 0]
click at [198, 335] on span "In DS" at bounding box center [204, 337] width 13 height 9
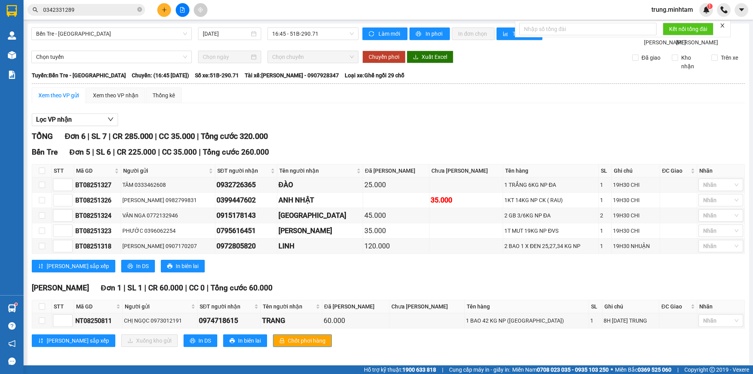
click at [95, 9] on input "0342331289" at bounding box center [89, 9] width 93 height 9
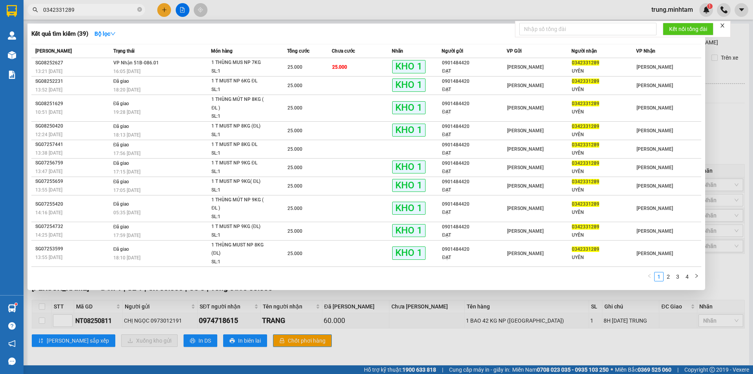
click at [94, 8] on input "0342331289" at bounding box center [89, 9] width 93 height 9
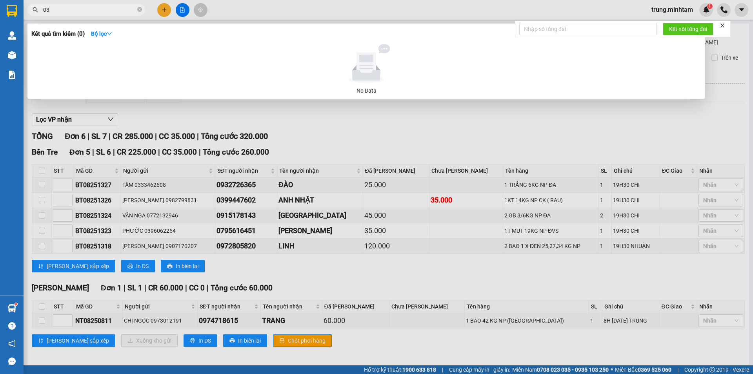
type input "0"
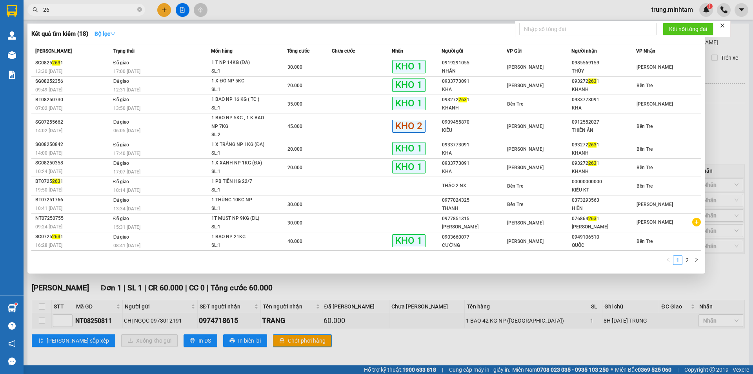
type input "2"
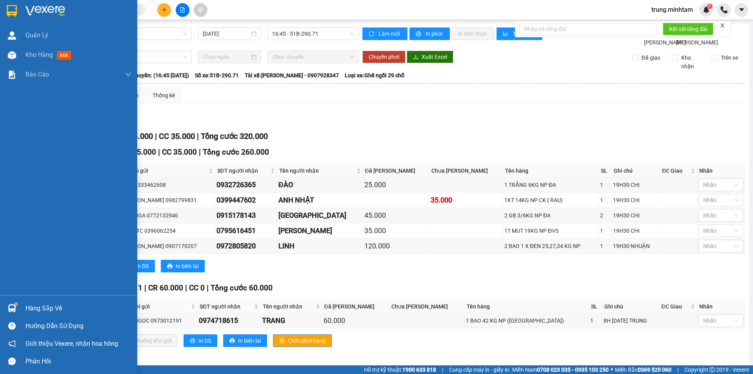
click at [39, 307] on div "Hàng sắp về" at bounding box center [78, 308] width 106 height 12
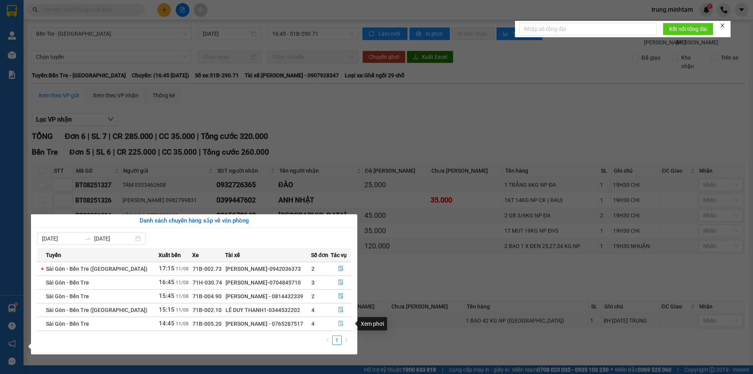
click at [340, 323] on icon "file-done" at bounding box center [340, 322] width 5 height 5
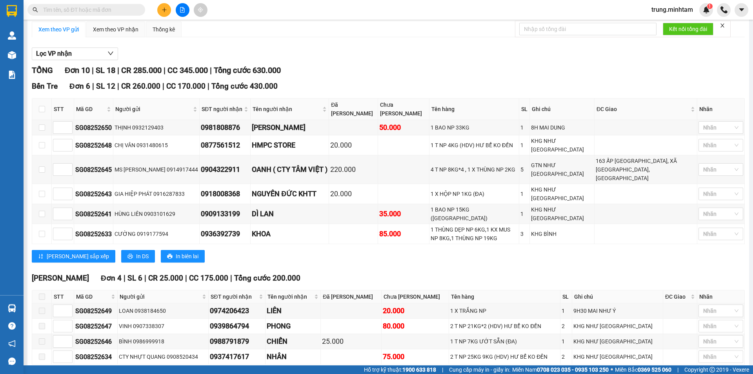
scroll to position [96, 0]
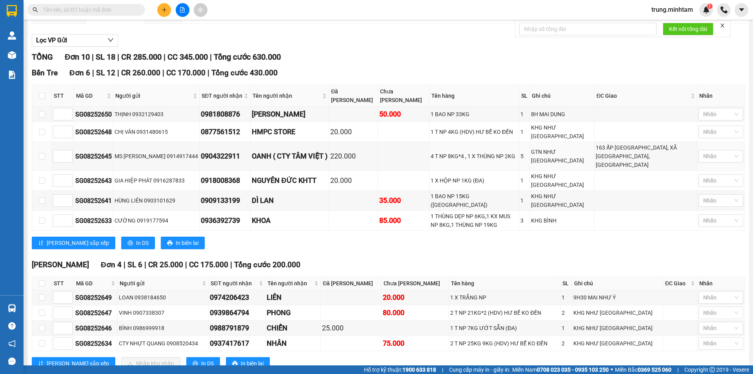
scroll to position [96, 0]
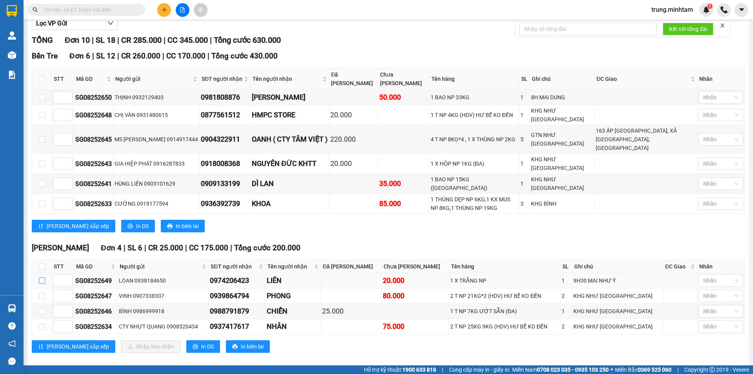
click at [43, 277] on input "checkbox" at bounding box center [42, 280] width 6 height 6
checkbox input "true"
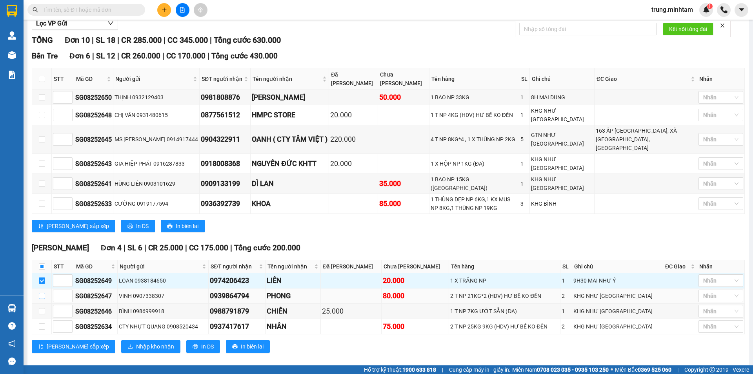
click at [42, 293] on input "checkbox" at bounding box center [42, 296] width 6 height 6
checkbox input "true"
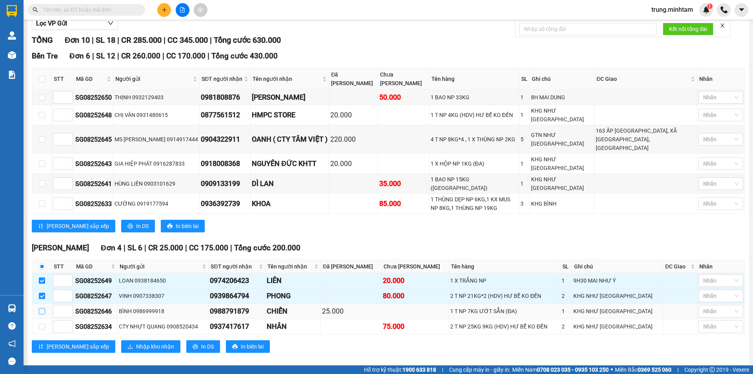
click at [41, 308] on input "checkbox" at bounding box center [42, 311] width 6 height 6
checkbox input "true"
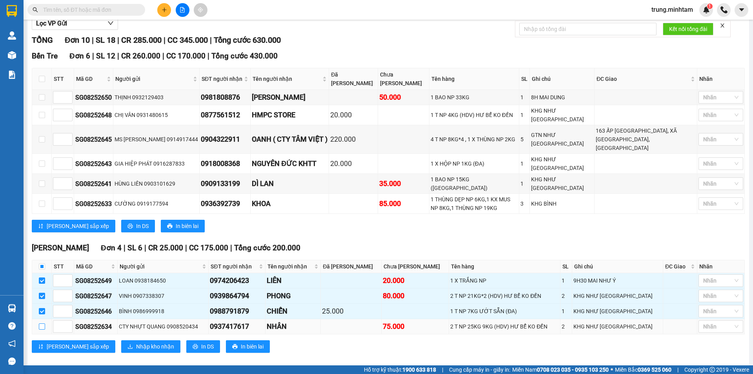
click at [40, 323] on input "checkbox" at bounding box center [42, 326] width 6 height 6
checkbox input "true"
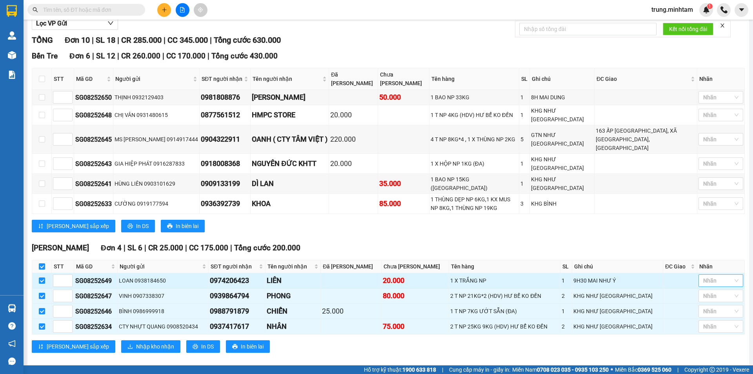
click at [715, 276] on div at bounding box center [716, 280] width 33 height 9
click at [707, 168] on div "KHO 1" at bounding box center [714, 167] width 35 height 9
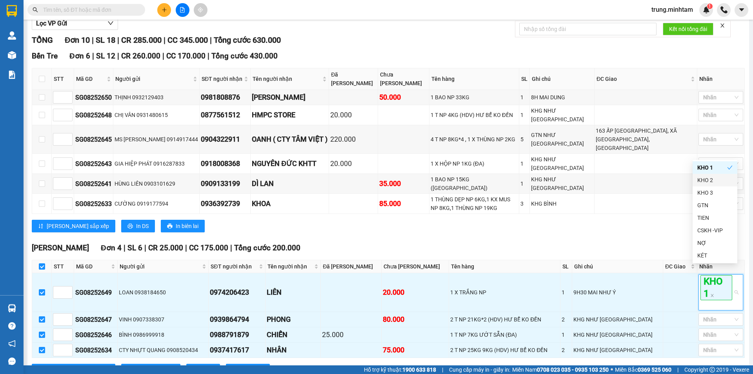
click at [661, 226] on div "Bến Tre Đơn 6 | SL 12 | CR 260.000 | CC 170.000 | Tổng cước 430.000 STT Mã GD …" at bounding box center [388, 144] width 713 height 188
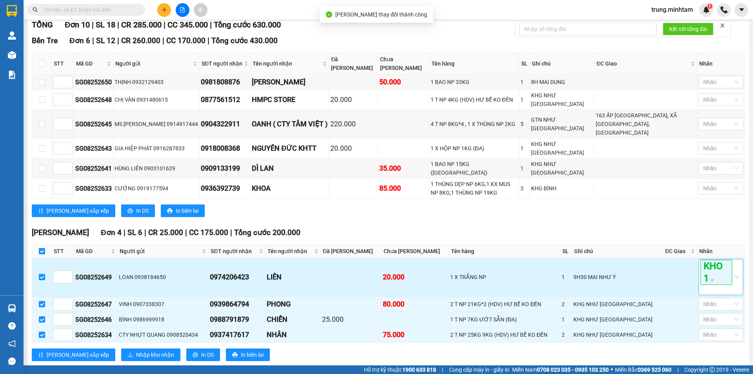
scroll to position [120, 0]
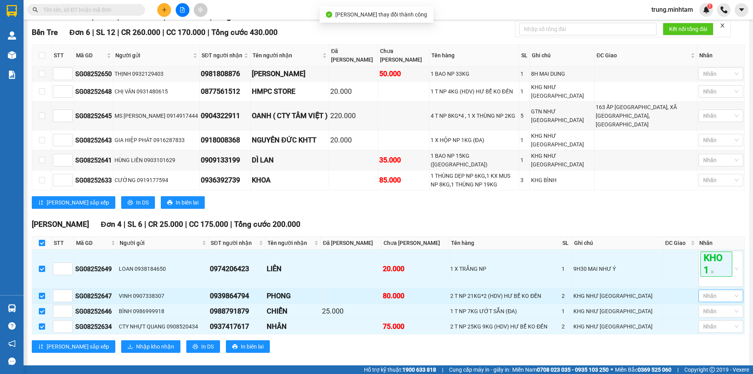
click at [712, 291] on div at bounding box center [716, 295] width 33 height 9
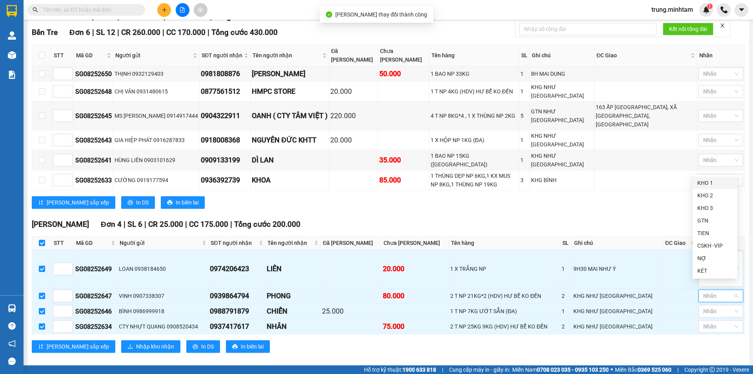
drag, startPoint x: 712, startPoint y: 185, endPoint x: 662, endPoint y: 200, distance: 52.4
click at [711, 185] on div "KHO 1" at bounding box center [714, 182] width 35 height 9
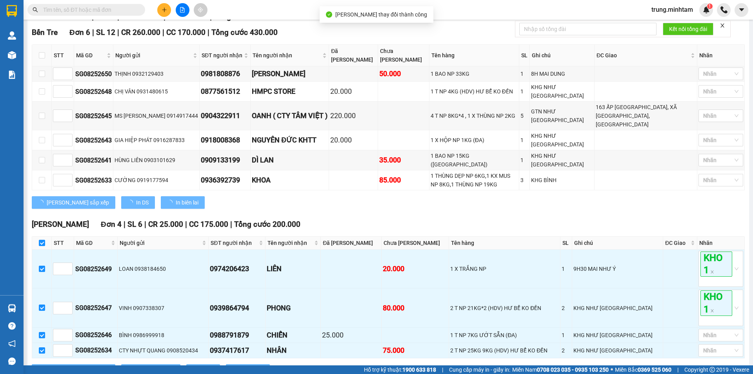
click at [661, 200] on div "Bến Tre Đơn 6 | SL 12 | CR 260.000 | CC 170.000 | Tổng cước 430.000 STT Mã GD …" at bounding box center [388, 121] width 713 height 188
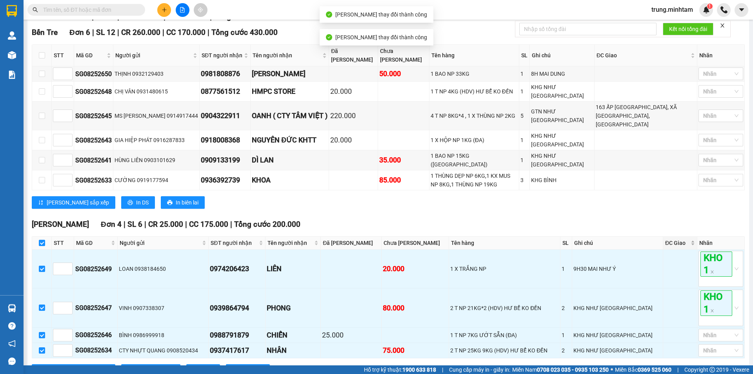
scroll to position [144, 0]
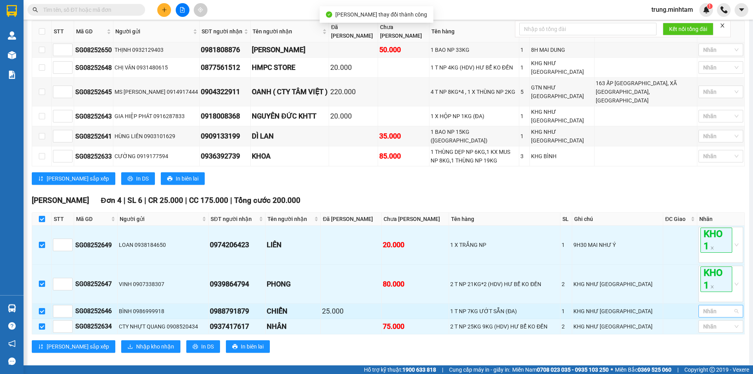
click at [703, 306] on div at bounding box center [716, 310] width 33 height 9
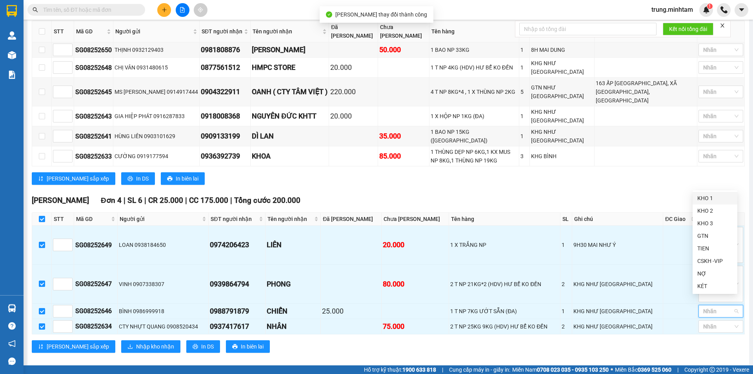
click at [703, 197] on div "KHO 1" at bounding box center [714, 198] width 35 height 9
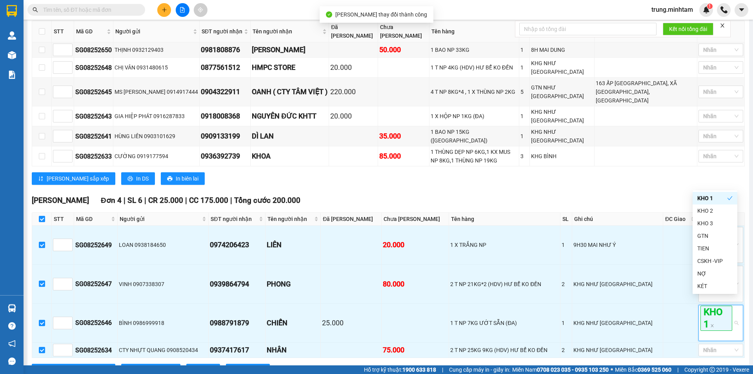
click at [649, 175] on div "[PERSON_NAME] sắp xếp In DS In biên lai" at bounding box center [388, 178] width 713 height 13
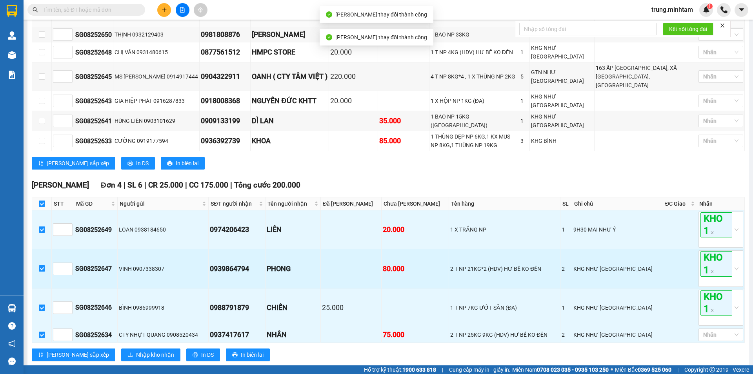
scroll to position [167, 0]
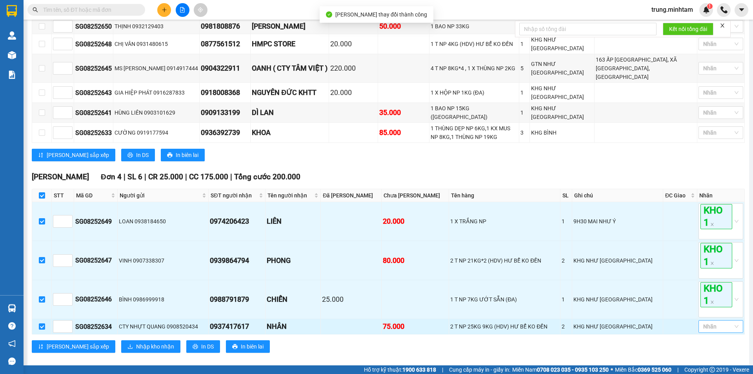
click at [708, 322] on div at bounding box center [716, 326] width 33 height 9
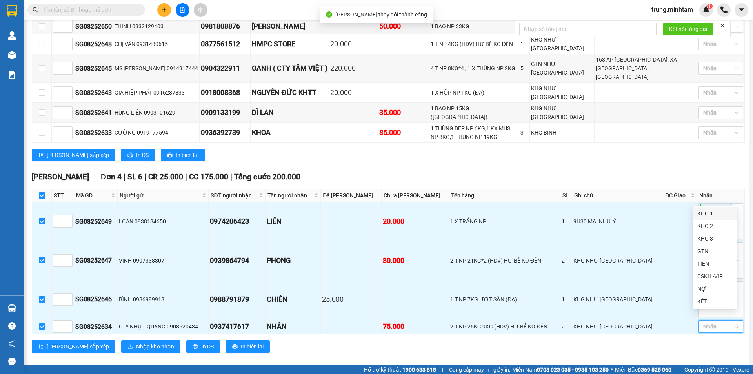
click at [707, 215] on div "KHO 1" at bounding box center [714, 213] width 35 height 9
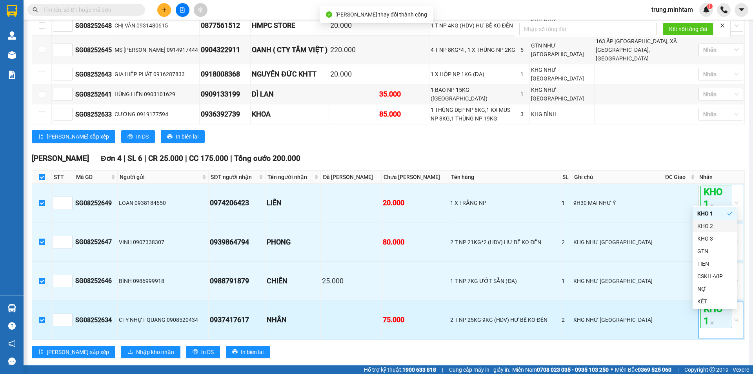
scroll to position [191, 0]
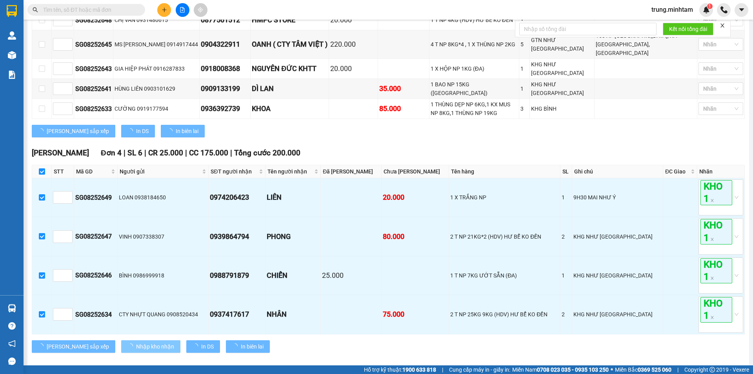
click at [136, 342] on span "Nhập kho nhận" at bounding box center [155, 346] width 38 height 9
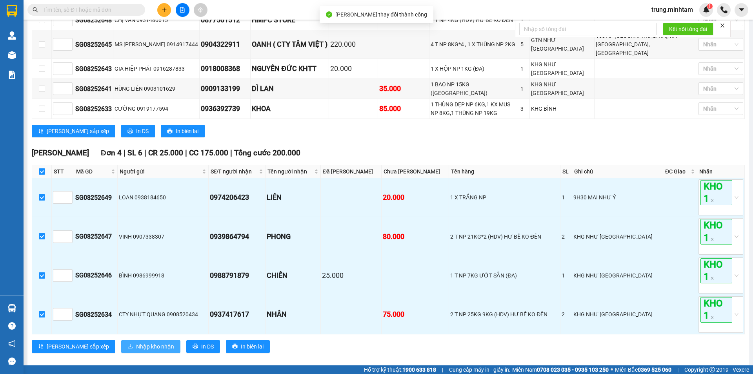
click at [136, 342] on span "Nhập kho nhận" at bounding box center [155, 346] width 38 height 9
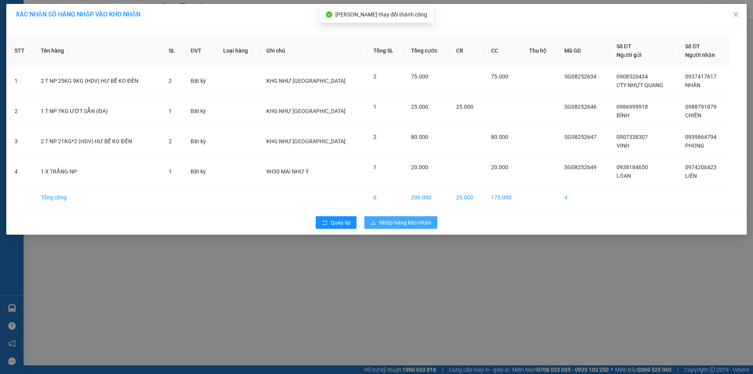
click at [417, 222] on span "Nhập hàng kho nhận" at bounding box center [405, 222] width 52 height 9
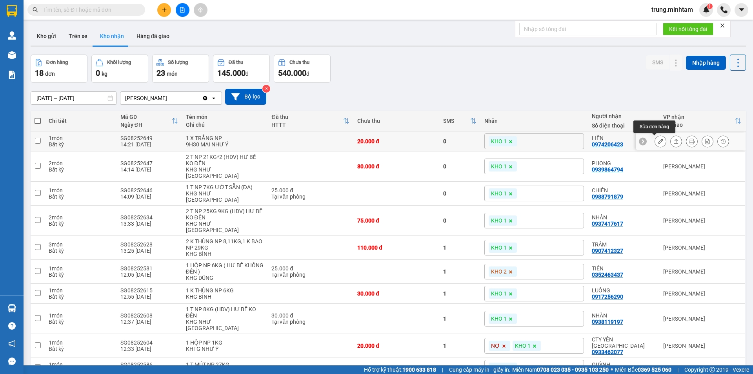
click at [658, 142] on icon at bounding box center [660, 140] width 5 height 5
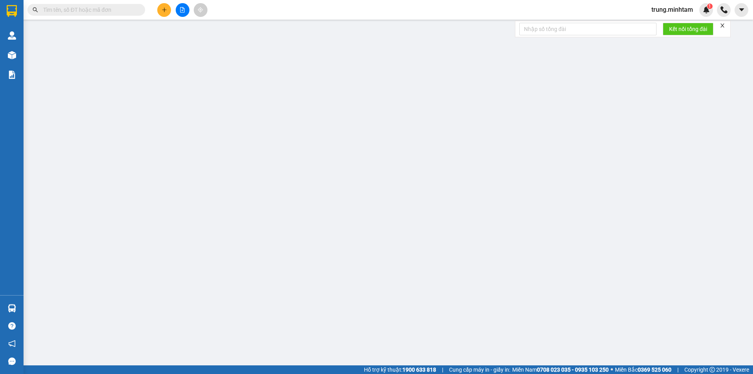
type input "0938184650"
type input "LOAN"
type input "0974206423"
type input "LIÊN"
type input "20.000"
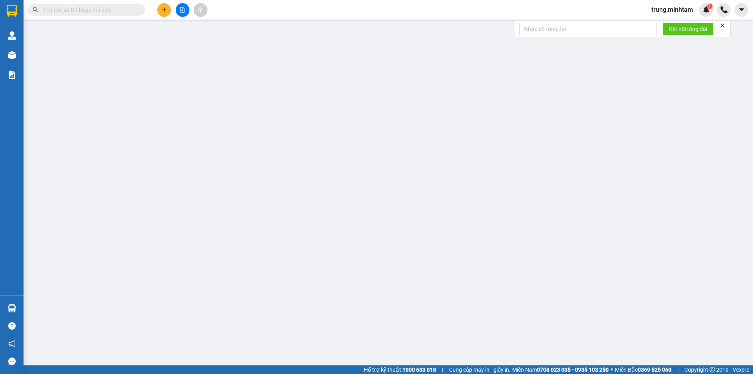
type input "20.000"
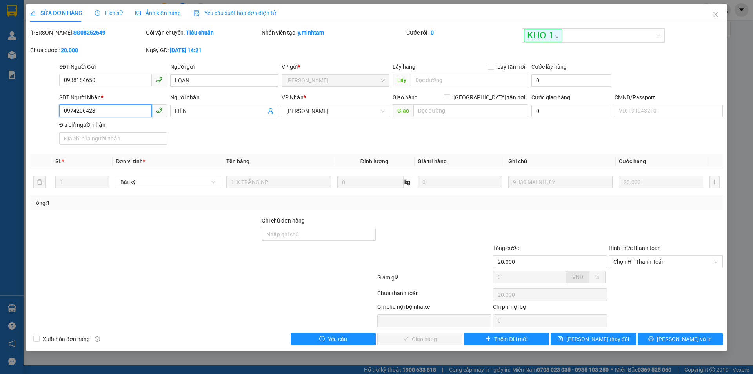
drag, startPoint x: 95, startPoint y: 109, endPoint x: 32, endPoint y: 114, distance: 63.4
click at [32, 114] on div "SĐT Người Nhận * 0974206423 0974206423 Người nhận LIÊN VP Nhận * Ngã Tư Huyện…" at bounding box center [376, 120] width 694 height 55
click at [124, 114] on input "0974206423" at bounding box center [105, 110] width 93 height 13
click at [293, 234] on input "Ghi chú đơn hàng" at bounding box center [319, 234] width 114 height 13
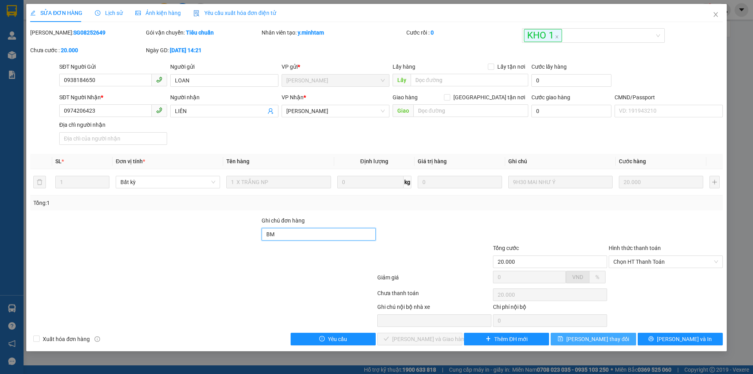
type input "BM"
click at [609, 338] on span "[PERSON_NAME] thay đổi" at bounding box center [597, 339] width 63 height 9
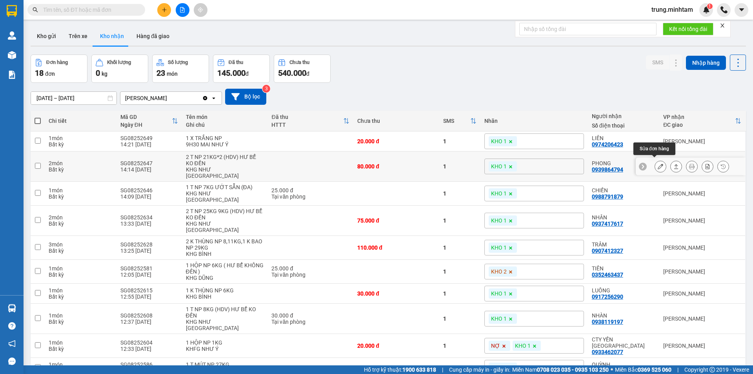
click at [658, 164] on icon at bounding box center [660, 166] width 5 height 5
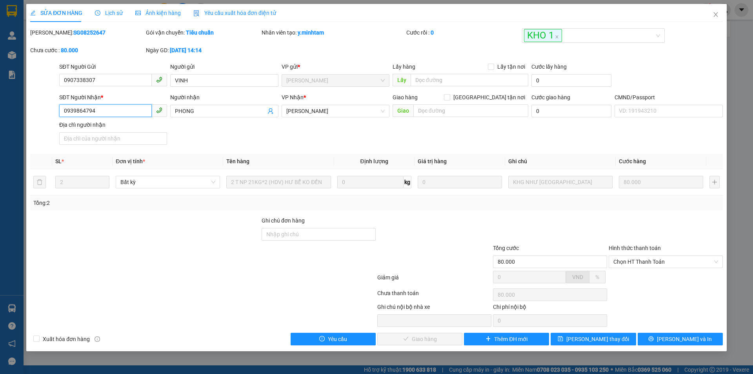
drag, startPoint x: 95, startPoint y: 108, endPoint x: 51, endPoint y: 116, distance: 45.4
click at [52, 116] on div "SĐT Người Nhận * 0939864794 0939864794 Người nhận PHONG VP Nhận * Ngã Tư Huyệ…" at bounding box center [376, 120] width 694 height 55
click at [292, 237] on input "Ghi chú đơn hàng" at bounding box center [319, 234] width 114 height 13
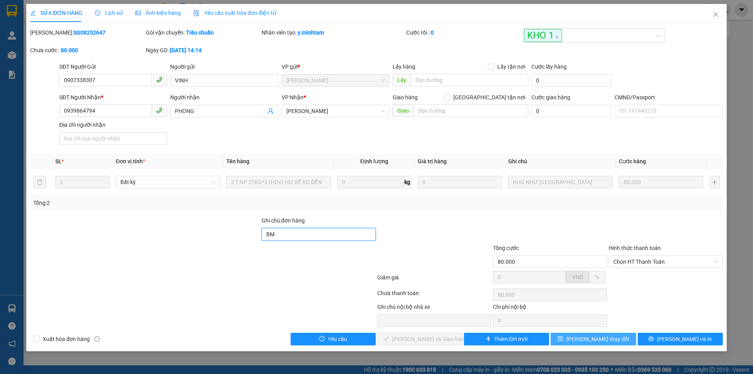
type input "BM"
click at [597, 337] on span "[PERSON_NAME] thay đổi" at bounding box center [597, 339] width 63 height 9
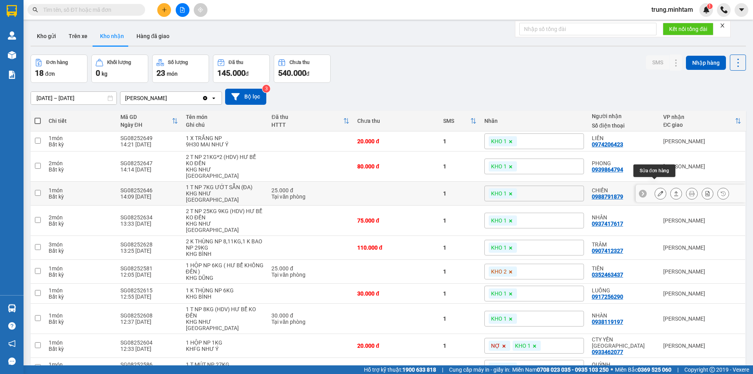
click at [658, 191] on icon at bounding box center [660, 193] width 5 height 5
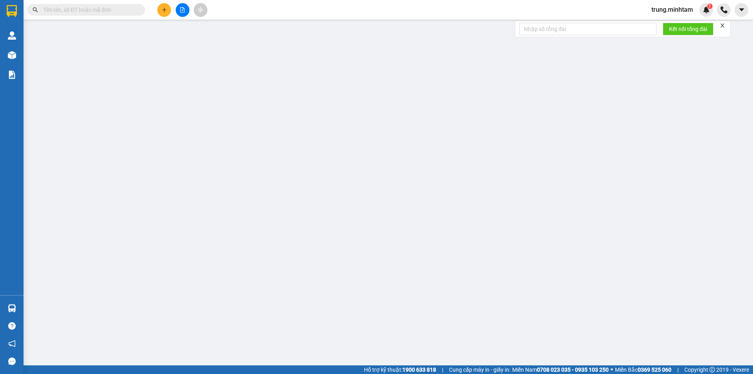
type input "0986999918"
type input "BÌNH"
type input "0988791879"
type input "CHIẾN"
type input "25.000"
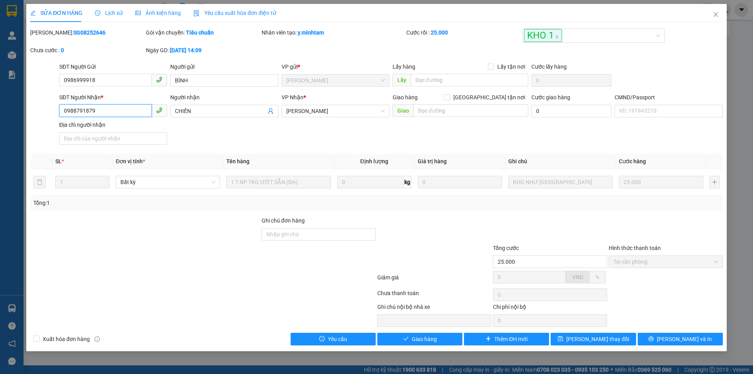
drag, startPoint x: 97, startPoint y: 108, endPoint x: 44, endPoint y: 111, distance: 52.7
click at [44, 111] on div "SĐT Người Nhận * 0988791879 0988791879 Người nhận CHIẾN VP Nhận * Ngã Tư Huyệ…" at bounding box center [376, 120] width 694 height 55
click at [329, 237] on input "Ghi chú đơn hàng" at bounding box center [319, 234] width 114 height 13
click at [266, 232] on input "BM" at bounding box center [319, 234] width 114 height 13
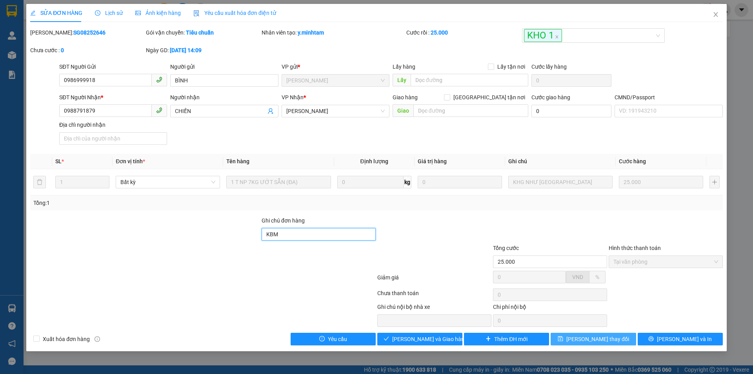
type input "KBM"
click at [594, 339] on span "[PERSON_NAME] thay đổi" at bounding box center [597, 339] width 63 height 9
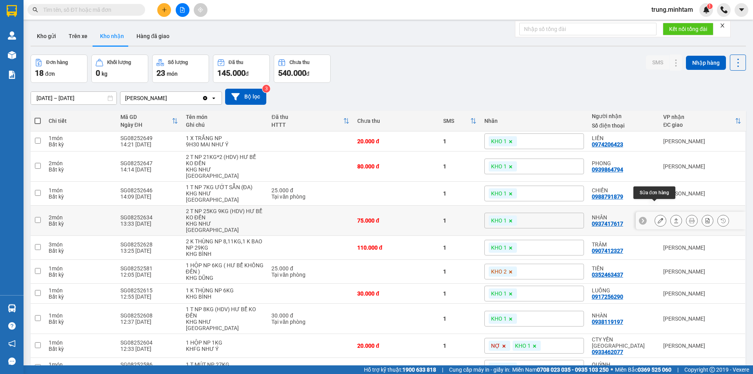
click at [658, 218] on icon at bounding box center [660, 220] width 5 height 5
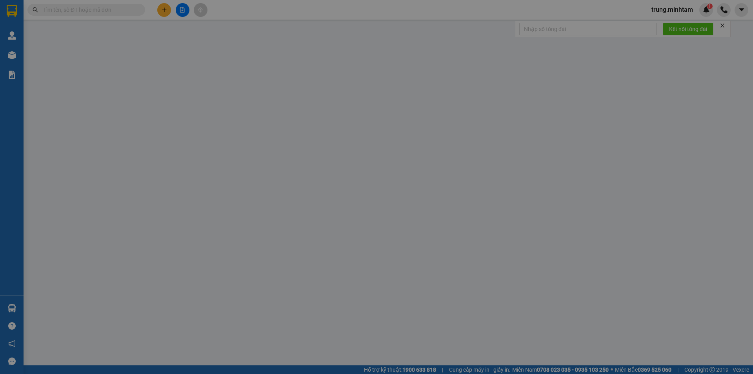
type input "0908520434"
type input "CTY NHỰT QUANG"
type input "0937417617"
type input "NHÂN"
type input "HCK"
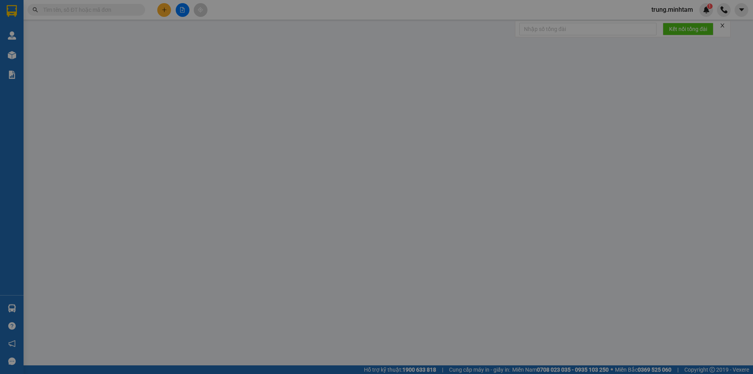
type input "75.000"
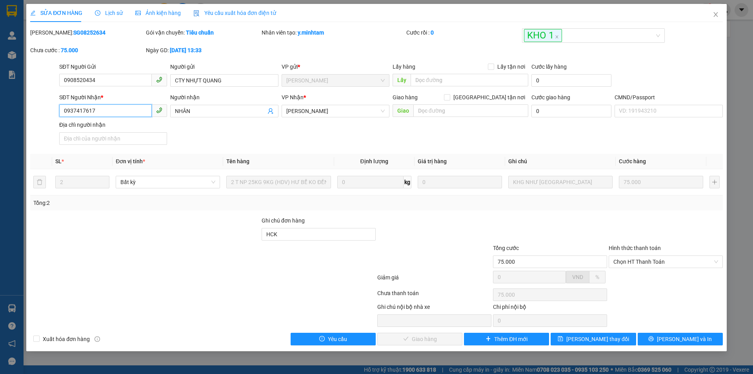
drag, startPoint x: 96, startPoint y: 111, endPoint x: 59, endPoint y: 118, distance: 37.3
click at [59, 118] on div "SĐT Người Nhận * 0937417617 0937417617" at bounding box center [113, 106] width 108 height 27
click at [295, 237] on input "HCK" at bounding box center [319, 234] width 114 height 13
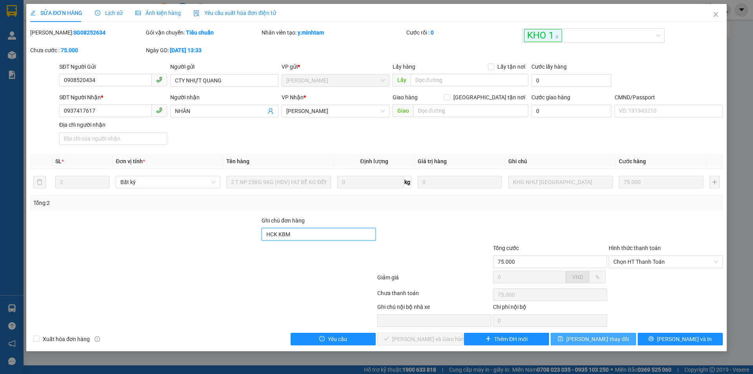
type input "HCK KBM"
click at [589, 339] on span "[PERSON_NAME] thay đổi" at bounding box center [597, 339] width 63 height 9
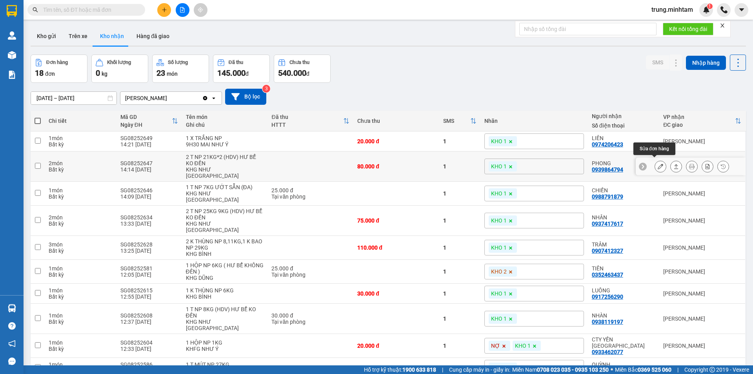
click at [658, 165] on icon at bounding box center [660, 166] width 5 height 5
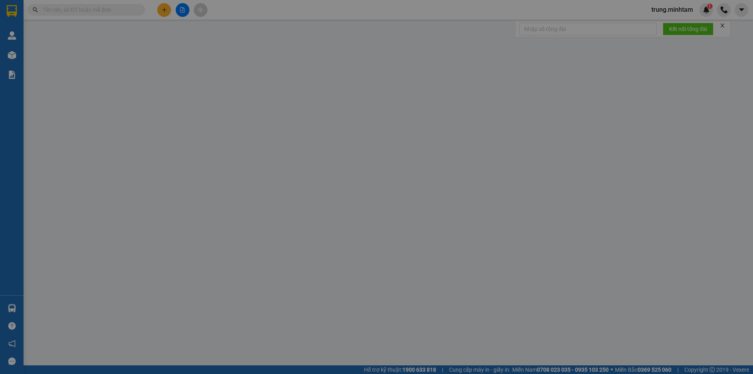
type input "0907338307"
type input "VINH"
type input "0939864794"
type input "PHONG"
type input "BM"
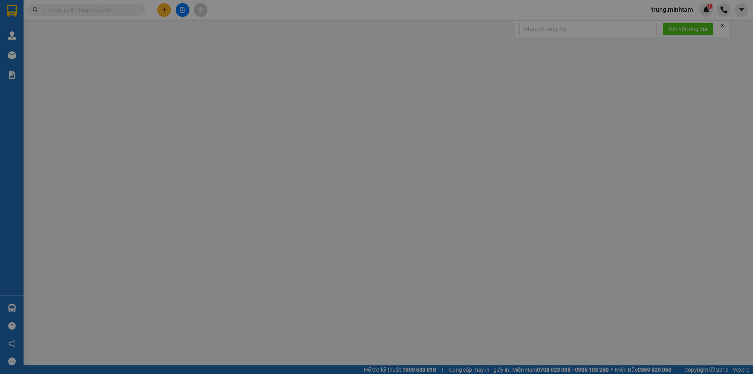
type input "80.000"
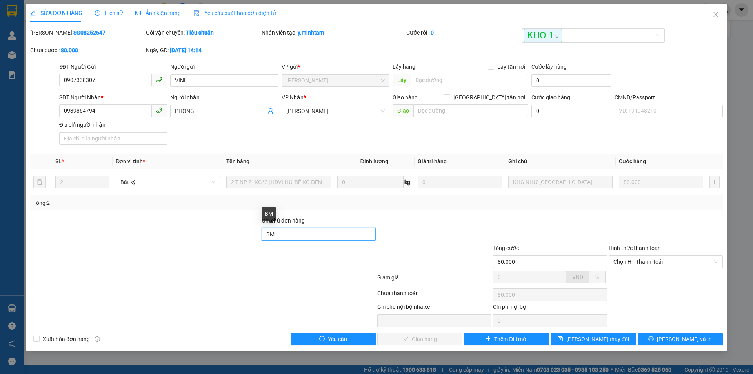
click at [266, 233] on input "BM" at bounding box center [319, 234] width 114 height 13
type input "KBM"
click at [598, 339] on span "[PERSON_NAME] thay đổi" at bounding box center [597, 339] width 63 height 9
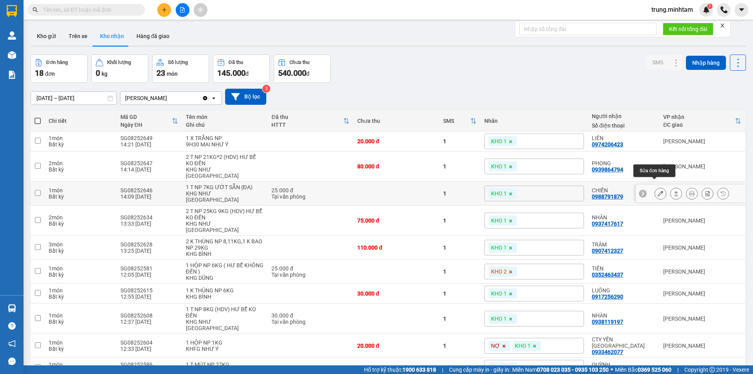
click at [658, 191] on icon at bounding box center [660, 193] width 5 height 5
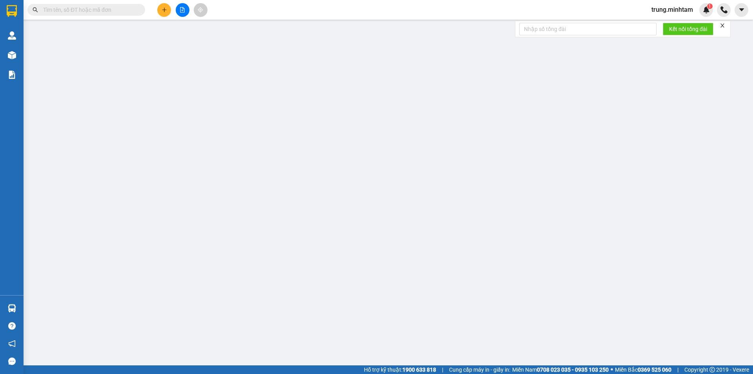
type input "0986999918"
type input "BÌNH"
type input "0988791879"
type input "CHIẾN"
type input "KBM"
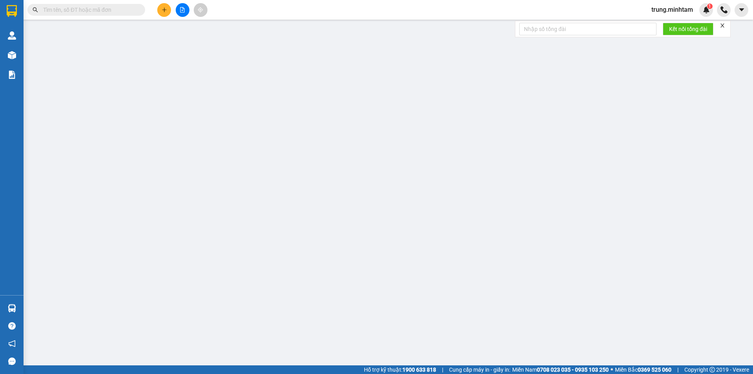
type input "25.000"
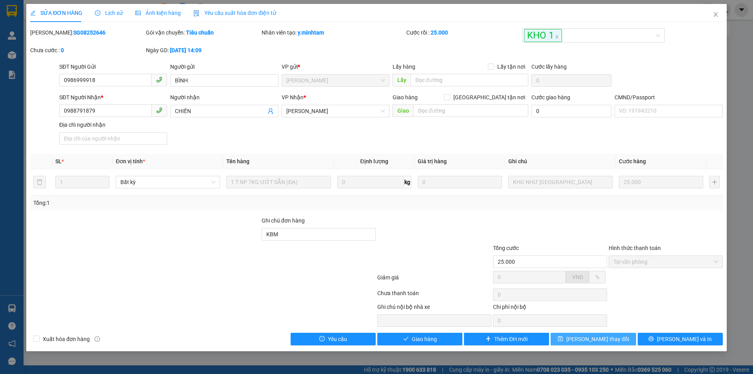
click at [599, 340] on span "[PERSON_NAME] thay đổi" at bounding box center [597, 339] width 63 height 9
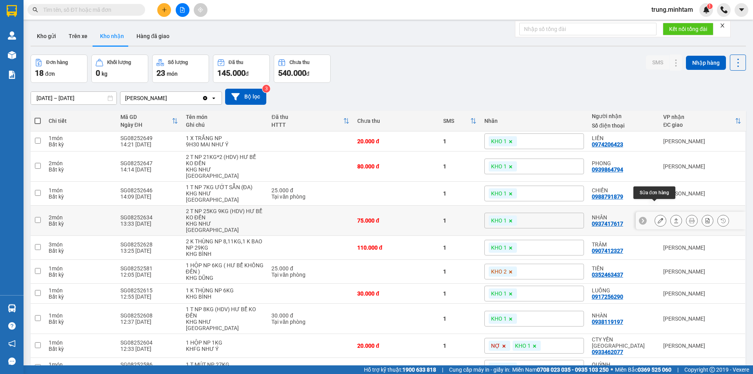
click at [658, 218] on icon at bounding box center [660, 220] width 5 height 5
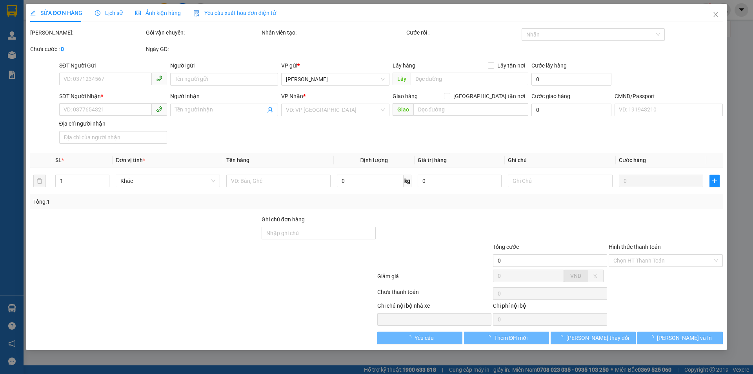
type input "0908520434"
type input "CTY NHỰT QUANG"
type input "0937417617"
type input "NHÂN"
type input "HCK KBM"
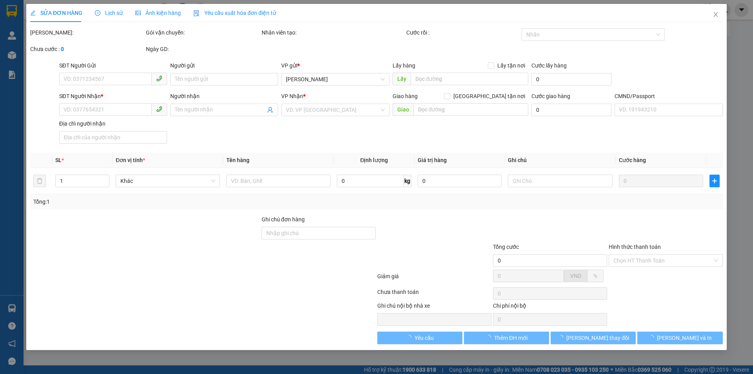
type input "75.000"
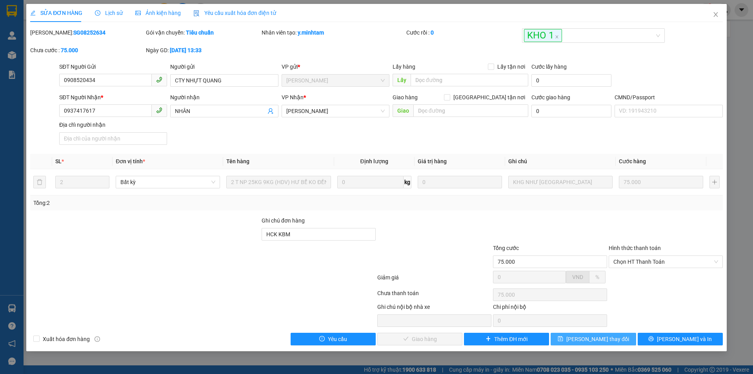
click at [615, 338] on button "[PERSON_NAME] thay đổi" at bounding box center [593, 339] width 85 height 13
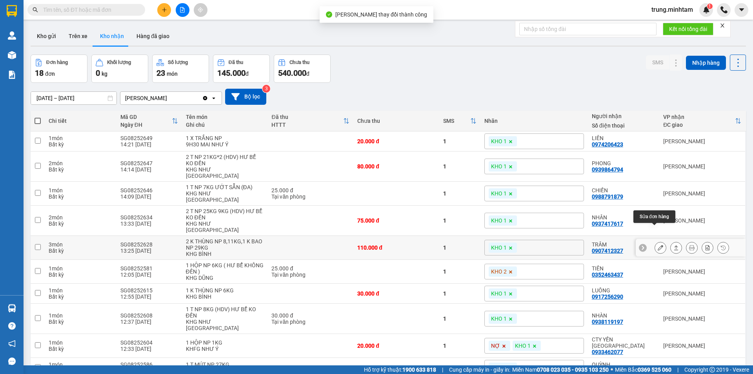
click at [658, 245] on icon at bounding box center [660, 247] width 5 height 5
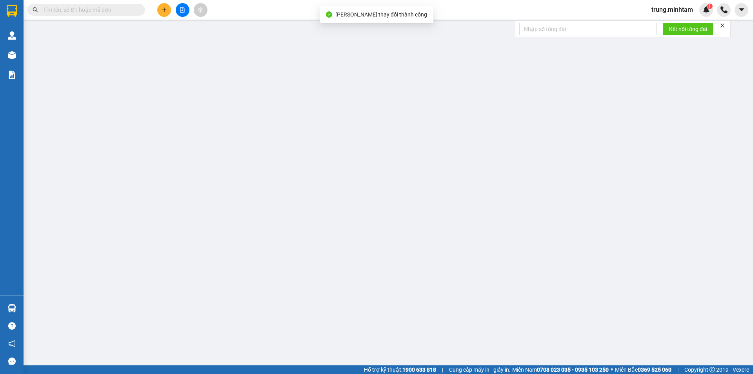
type input "0906365601"
type input "SAO MAI"
type input "0907412327"
type input "TRÂM"
type input "BM"
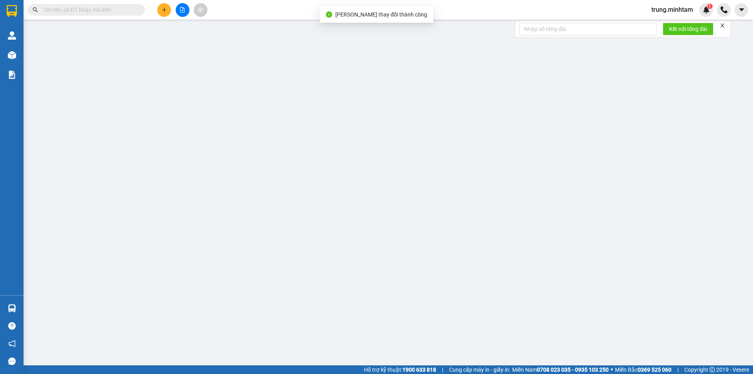
type input "110.000"
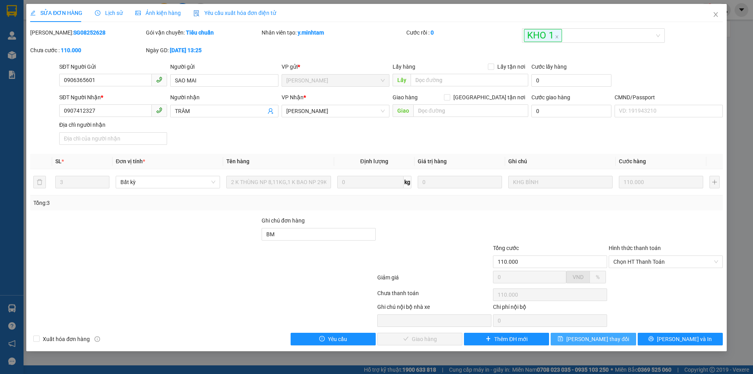
click at [613, 337] on button "[PERSON_NAME] thay đổi" at bounding box center [593, 339] width 85 height 13
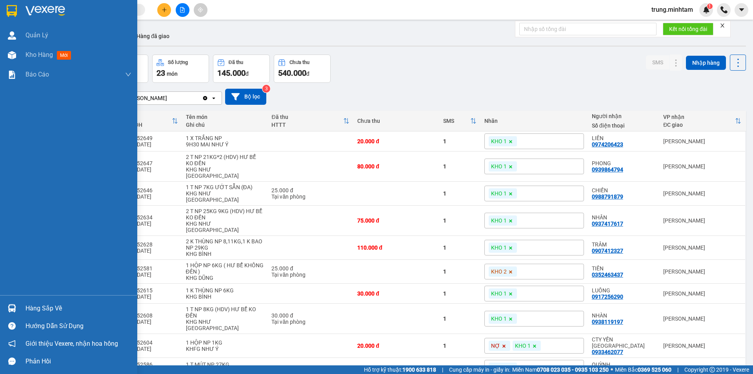
click at [52, 309] on div "Hàng sắp về" at bounding box center [78, 308] width 106 height 12
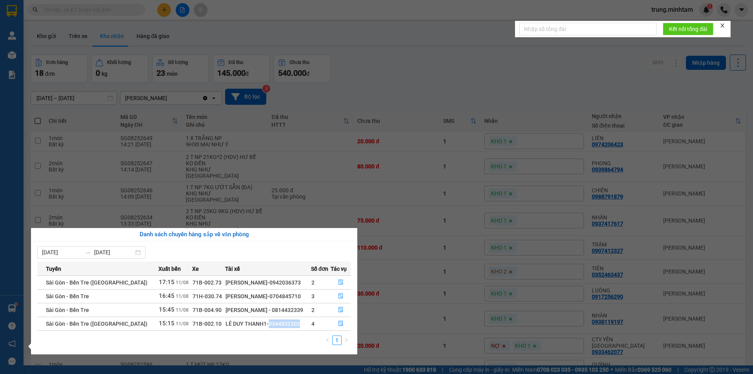
drag, startPoint x: 232, startPoint y: 325, endPoint x: 267, endPoint y: 323, distance: 35.3
click at [267, 323] on div "LÊ DUY THANH1-0344532202" at bounding box center [268, 323] width 85 height 9
copy div "0344532202"
click at [339, 323] on icon "file-done" at bounding box center [340, 322] width 5 height 5
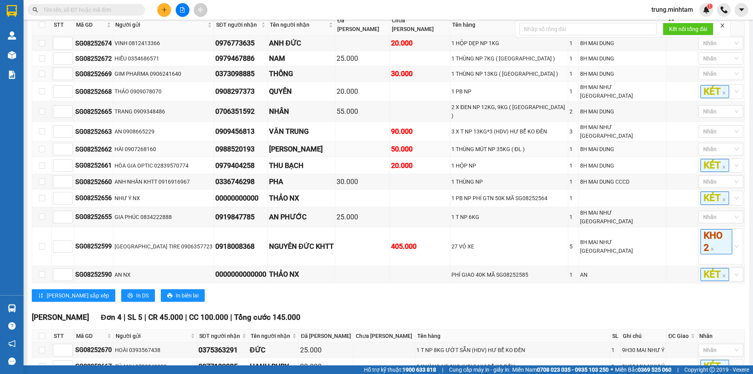
scroll to position [214, 0]
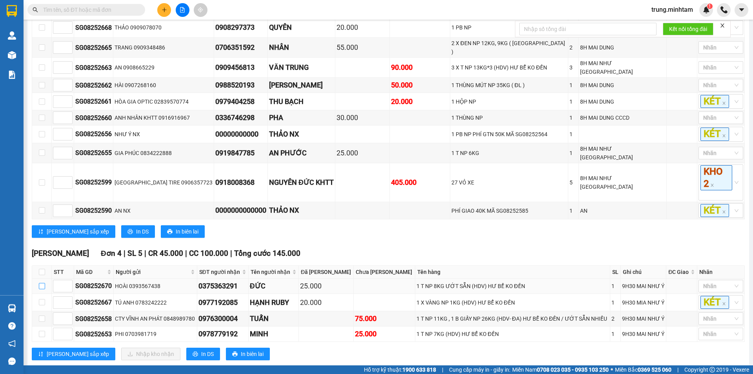
click at [42, 283] on input "checkbox" at bounding box center [42, 286] width 6 height 6
checkbox input "true"
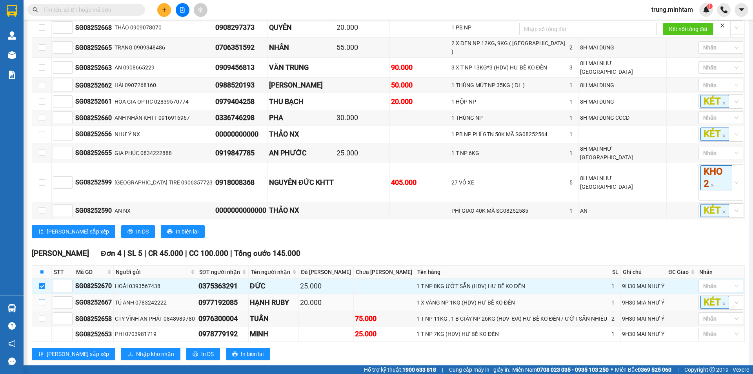
click at [43, 299] on input "checkbox" at bounding box center [42, 302] width 6 height 6
checkbox input "true"
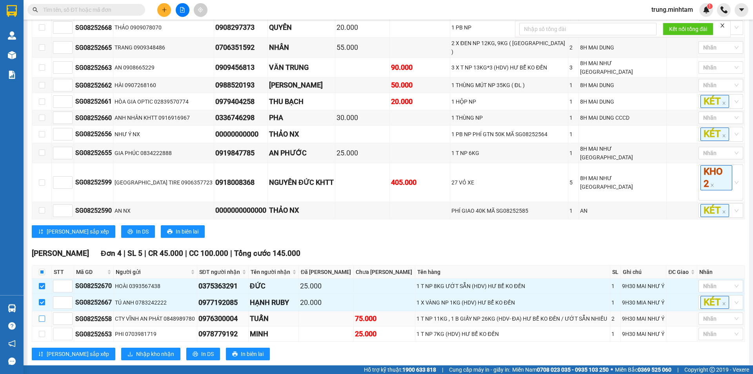
click at [42, 315] on input "checkbox" at bounding box center [42, 318] width 6 height 6
checkbox input "true"
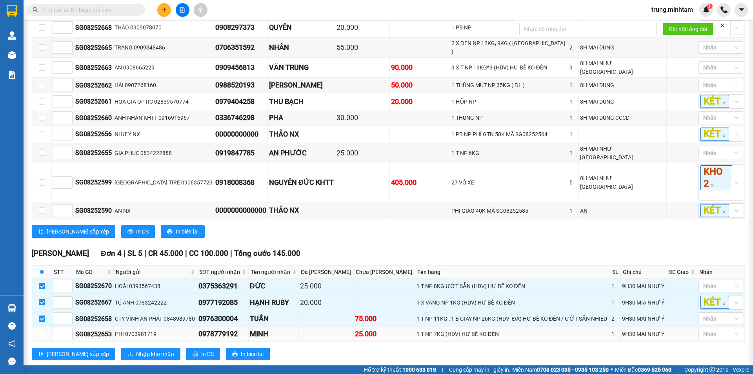
click at [41, 331] on input "checkbox" at bounding box center [42, 334] width 6 height 6
checkbox input "true"
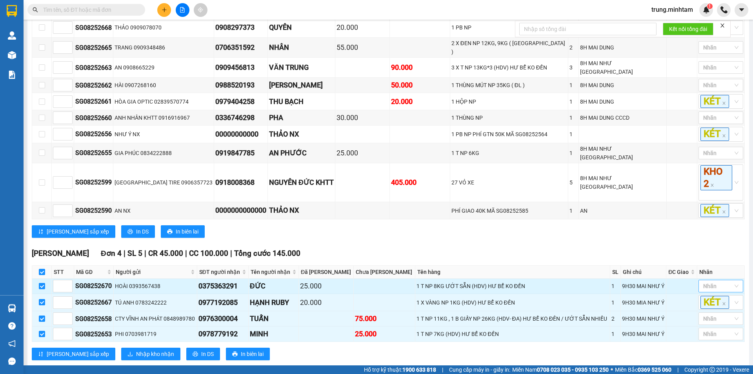
click at [720, 281] on div at bounding box center [716, 285] width 33 height 9
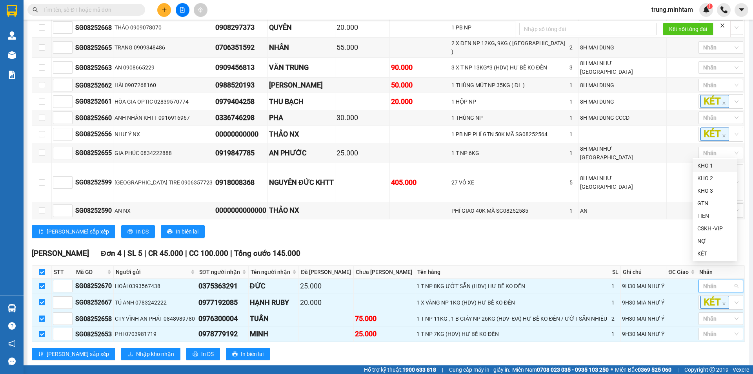
drag, startPoint x: 704, startPoint y: 167, endPoint x: 659, endPoint y: 213, distance: 64.1
click at [703, 167] on div "KHO 1" at bounding box center [714, 165] width 35 height 9
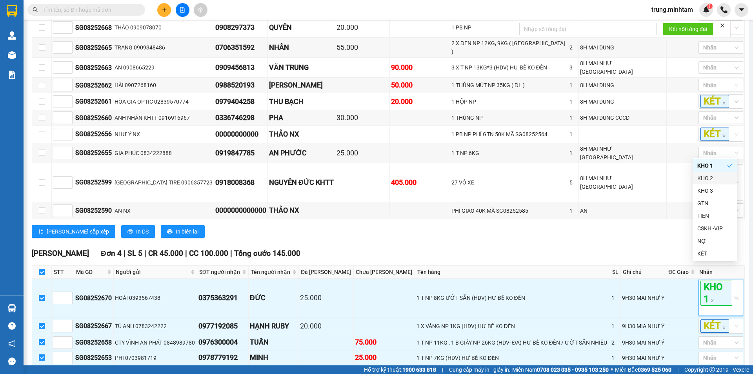
click at [654, 225] on div "Bến Tre Đơn 13 | SL 20 | CR 155.000 | CC 615.000 | Tổng cước 770.000 STT Mã GD…" at bounding box center [388, 87] width 713 height 311
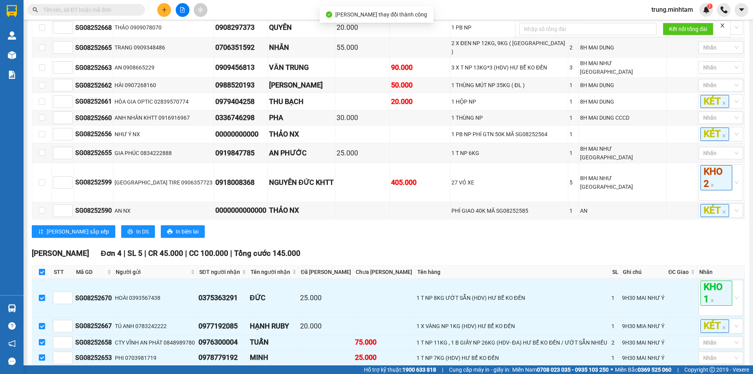
scroll to position [238, 0]
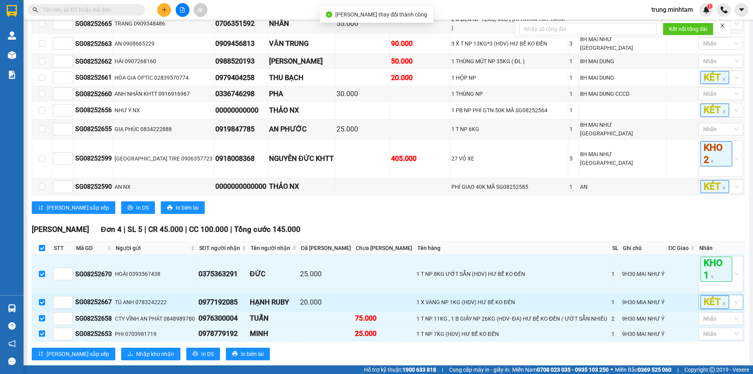
click at [727, 295] on div "KÉT" at bounding box center [716, 301] width 33 height 13
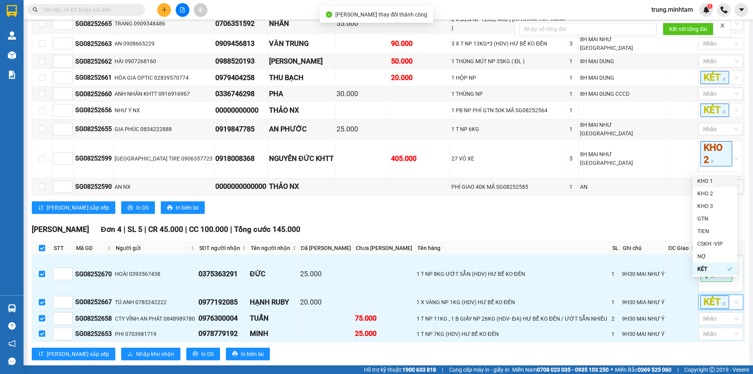
click at [704, 183] on div "KHO 1" at bounding box center [714, 180] width 35 height 9
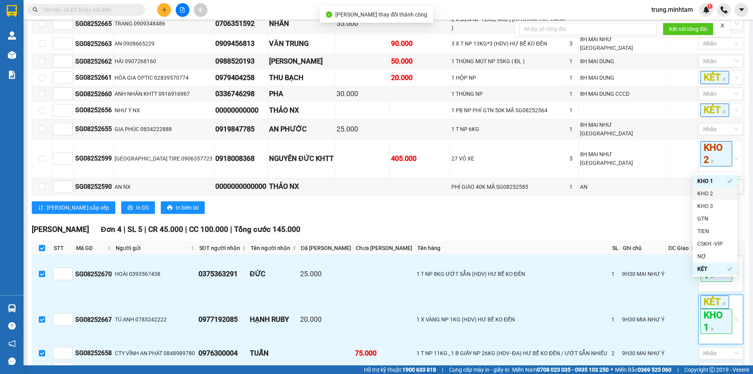
click at [677, 201] on div "[PERSON_NAME] sắp xếp In DS In biên lai" at bounding box center [388, 207] width 713 height 13
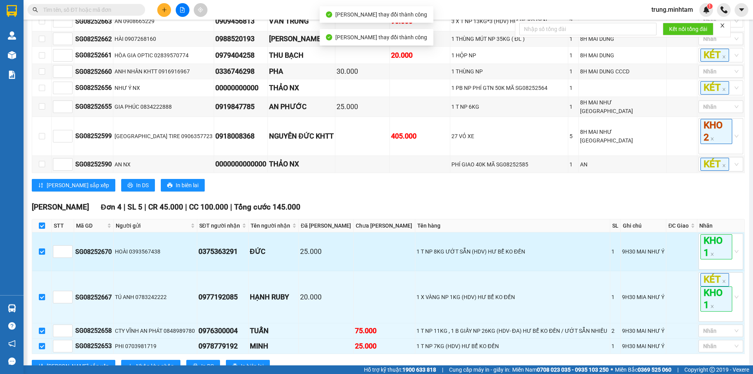
scroll to position [273, 0]
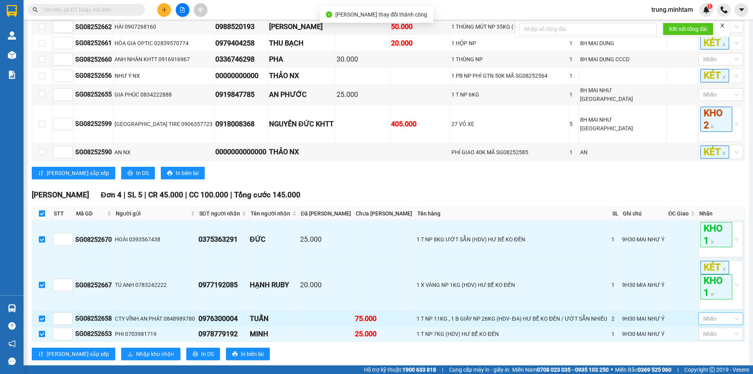
click at [718, 314] on div at bounding box center [716, 318] width 33 height 9
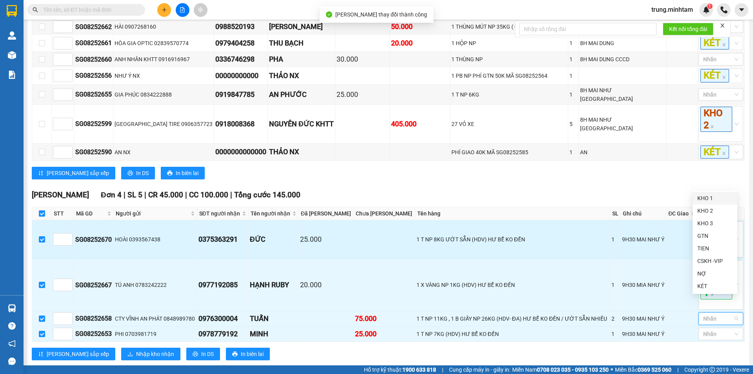
drag, startPoint x: 702, startPoint y: 200, endPoint x: 685, endPoint y: 220, distance: 26.7
click at [702, 200] on div "KHO 1" at bounding box center [714, 198] width 35 height 9
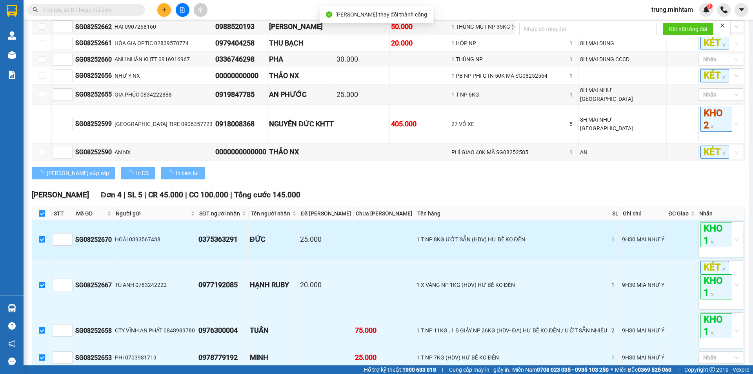
click at [685, 222] on td at bounding box center [681, 239] width 31 height 39
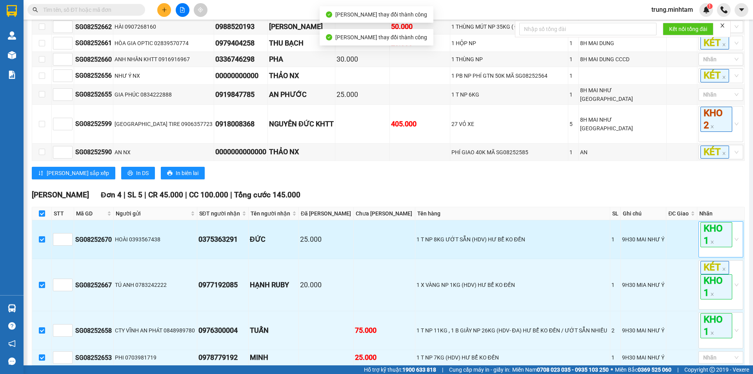
scroll to position [297, 0]
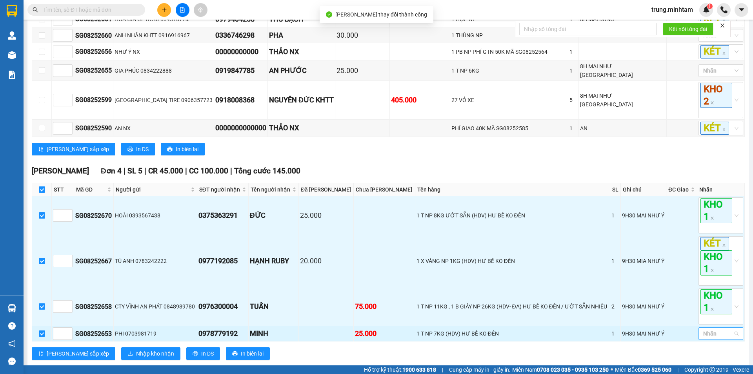
click at [714, 329] on div at bounding box center [716, 333] width 33 height 9
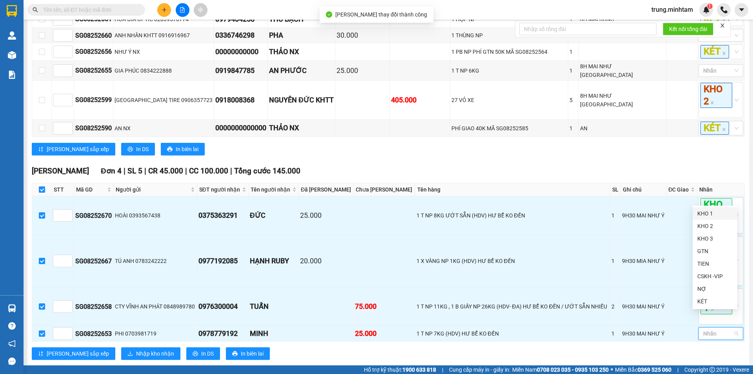
click at [704, 215] on div "KHO 1" at bounding box center [714, 213] width 35 height 9
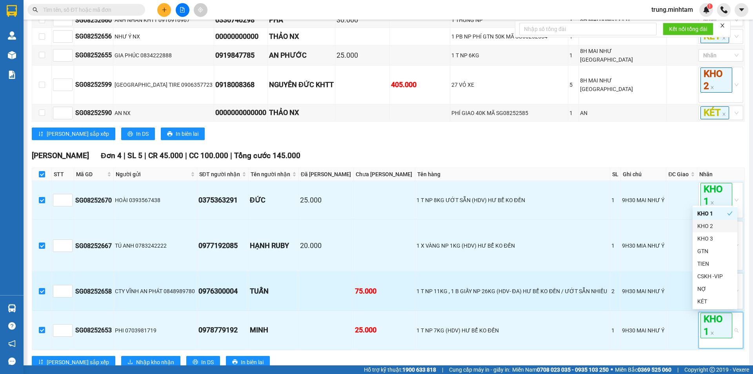
scroll to position [320, 0]
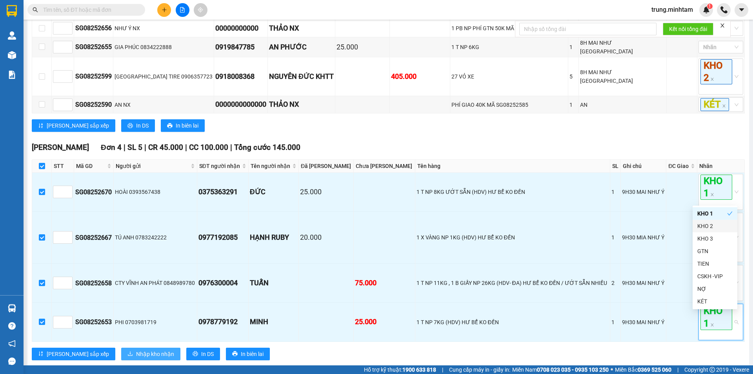
click at [136, 349] on span "Nhập kho nhận" at bounding box center [155, 353] width 38 height 9
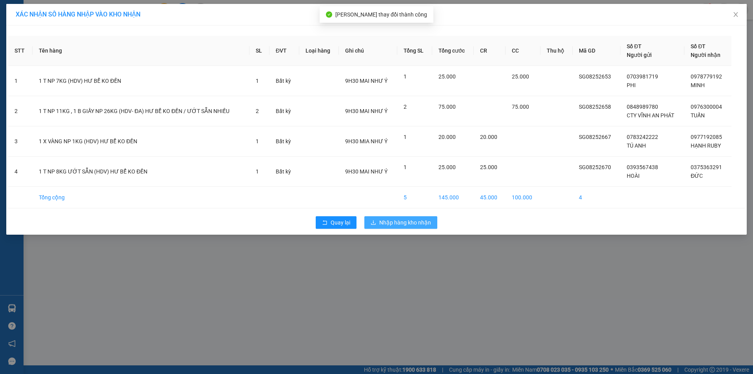
click at [412, 224] on span "Nhập hàng kho nhận" at bounding box center [405, 222] width 52 height 9
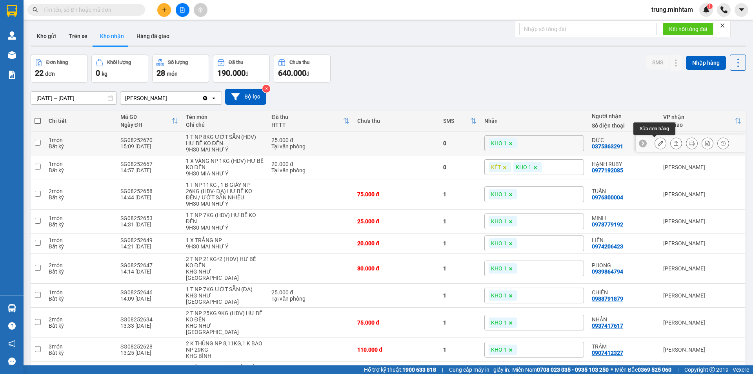
click at [658, 144] on icon at bounding box center [660, 142] width 5 height 5
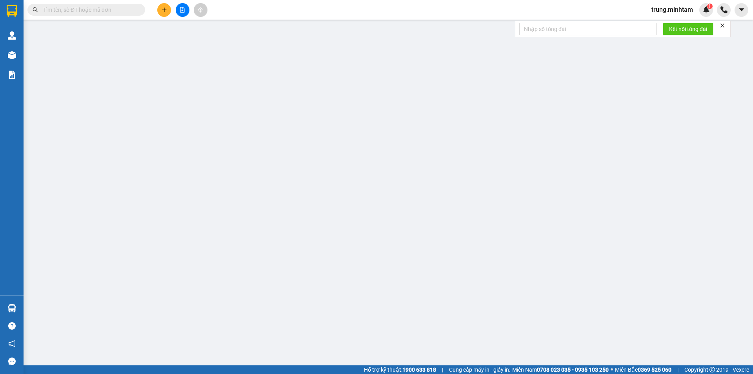
type input "0393567438"
type input "HOÀI"
type input "0375363291"
type input "ĐỨC"
type input "25.000"
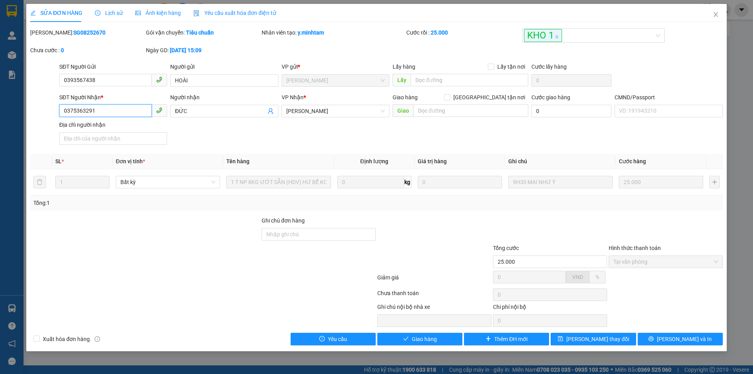
drag, startPoint x: 94, startPoint y: 109, endPoint x: 25, endPoint y: 116, distance: 69.8
click at [25, 116] on div "SỬA ĐƠN HÀNG Lịch sử Ảnh kiện hàng Yêu cầu xuất hóa đơn điện tử Total Paid Fee …" at bounding box center [376, 187] width 753 height 374
click at [305, 229] on input "Ghi chú đơn hàng" at bounding box center [319, 234] width 114 height 13
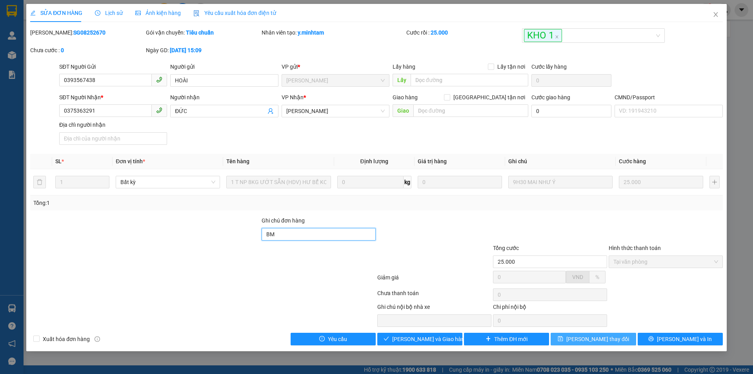
type input "BM"
click at [601, 338] on span "[PERSON_NAME] thay đổi" at bounding box center [597, 339] width 63 height 9
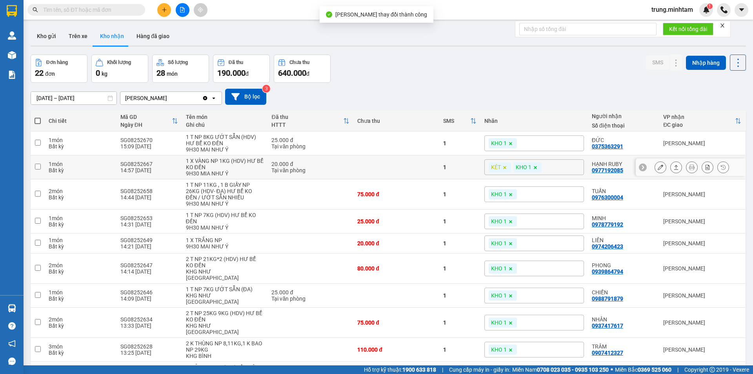
click at [658, 166] on icon at bounding box center [660, 166] width 5 height 5
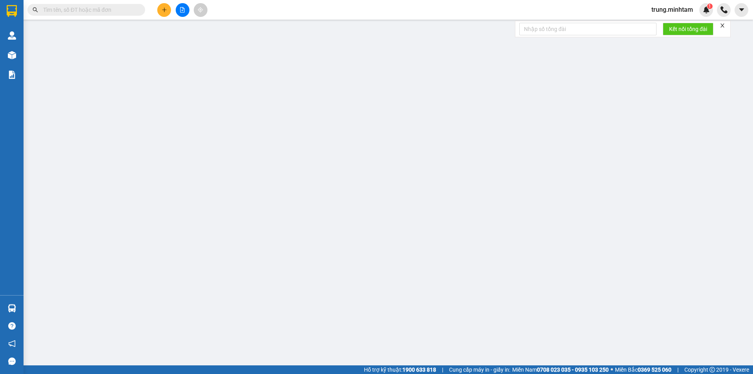
type input "0783242222"
type input "TÚ ANH"
type input "0977192085"
type input "HẠNH RUBY"
type input "20.000"
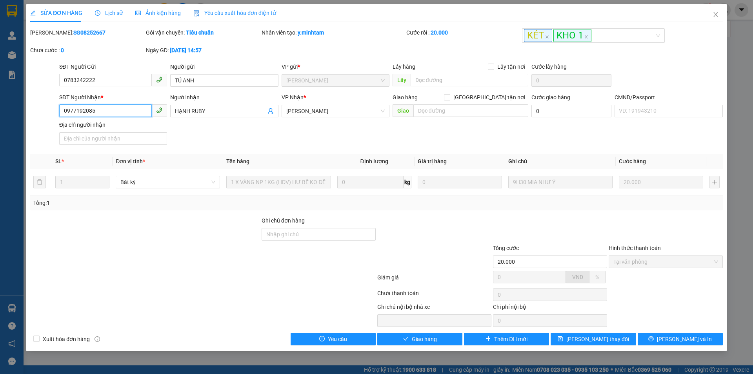
drag, startPoint x: 93, startPoint y: 109, endPoint x: 47, endPoint y: 113, distance: 46.4
click at [47, 113] on div "SĐT Người Nhận * 0977192085 0977192085 Người nhận HẠNH RUBY VP Nhận * Ngã Tư H…" at bounding box center [376, 120] width 694 height 55
click at [297, 236] on input "Ghi chú đơn hàng" at bounding box center [319, 234] width 114 height 13
drag, startPoint x: 265, startPoint y: 237, endPoint x: 272, endPoint y: 235, distance: 7.4
click at [265, 237] on input "BM" at bounding box center [319, 234] width 114 height 13
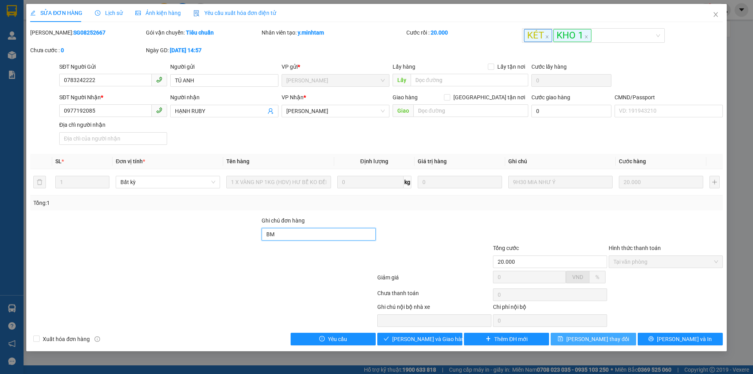
type input "BM"
click at [610, 339] on span "[PERSON_NAME] thay đổi" at bounding box center [597, 339] width 63 height 9
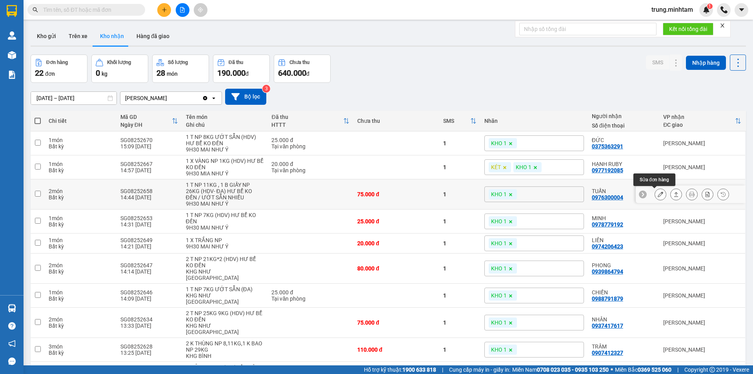
click at [658, 195] on icon at bounding box center [660, 193] width 5 height 5
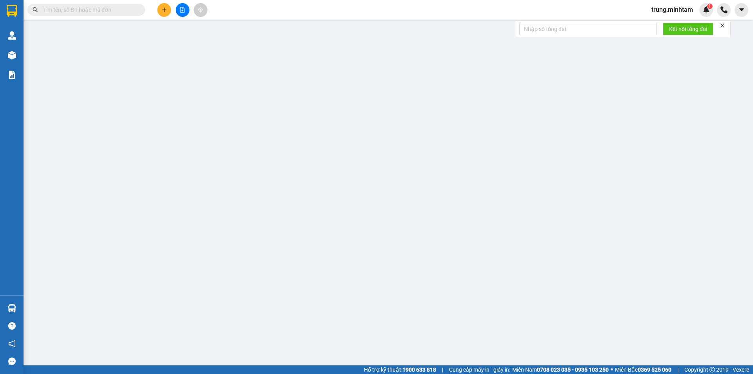
type input "0848989780"
type input "CTY VĨNH AN PHÁT"
type input "0976300004"
type input "TUẤN"
type input "PHỤ GIA THỰC PHẨM"
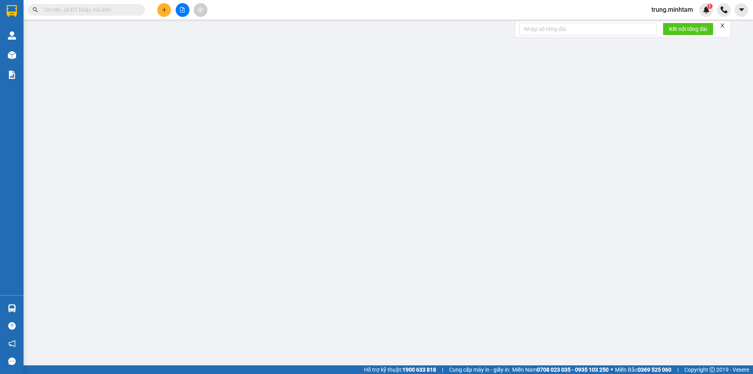
type input "75.000"
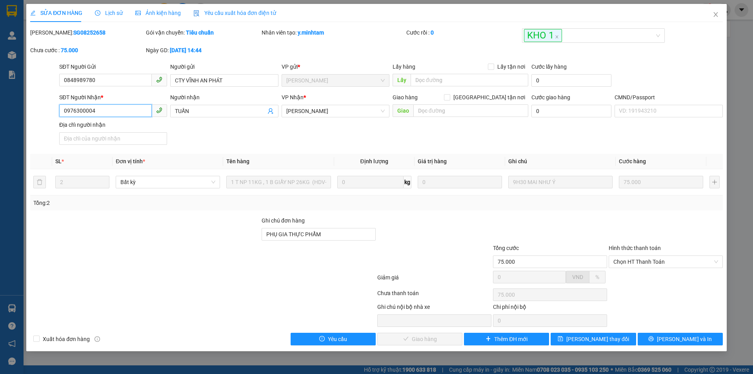
drag, startPoint x: 95, startPoint y: 110, endPoint x: 41, endPoint y: 107, distance: 53.8
click at [41, 107] on div "SĐT Người Nhận * 0976300004 0976300004 Người nhận TUẤN VP Nhận * Ngã Tư Huyện…" at bounding box center [376, 120] width 694 height 55
click at [346, 238] on input "PHỤ GIA THỰC PHẨM" at bounding box center [319, 234] width 114 height 13
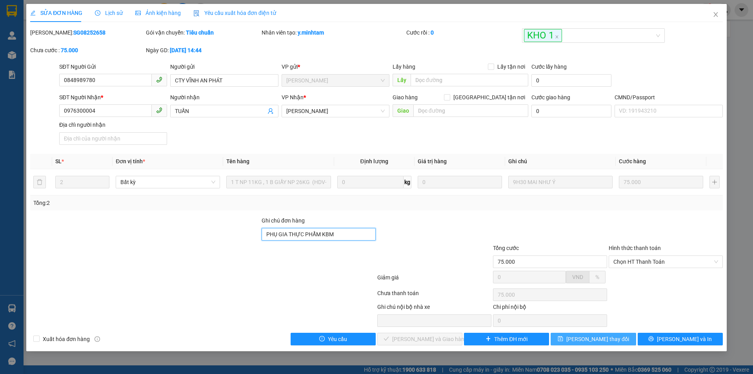
type input "PHỤ GIA THỰC PHẨM KBM"
click at [600, 340] on span "[PERSON_NAME] thay đổi" at bounding box center [597, 339] width 63 height 9
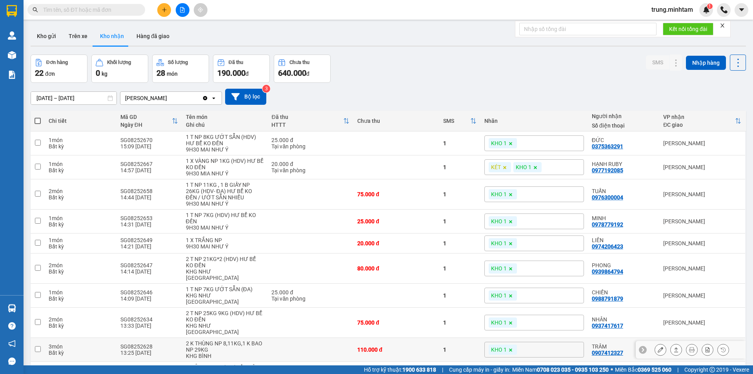
click at [651, 338] on tr "3 món Bất kỳ SG08252628 13:25 11/08 2 K THÙNG NP 8,11KG,1 K BAO NP 29KG KHG BÌN…" at bounding box center [388, 350] width 715 height 24
checkbox input "true"
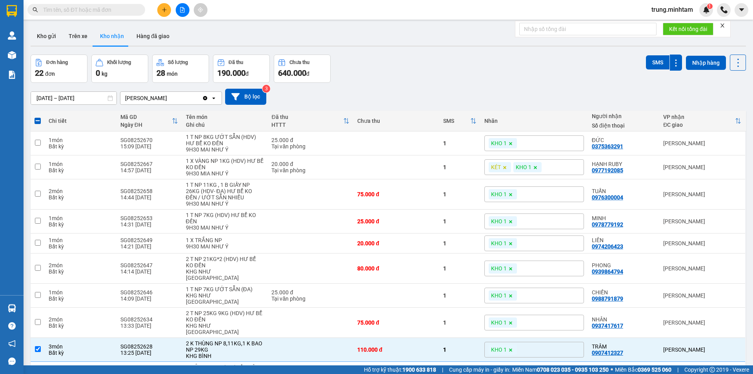
click at [98, 13] on input "text" at bounding box center [89, 9] width 93 height 9
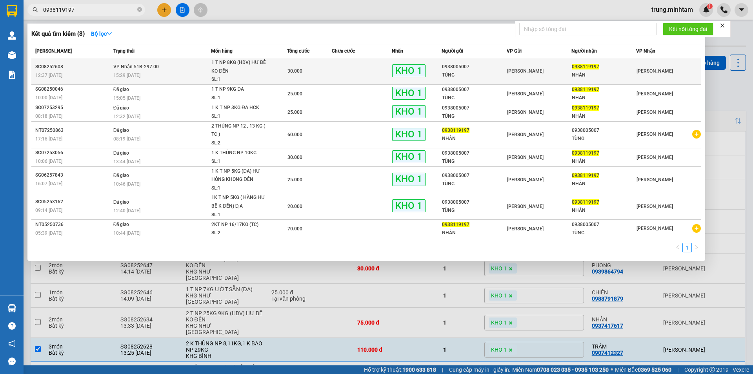
type input "0938119197"
click at [342, 72] on td at bounding box center [362, 71] width 60 height 27
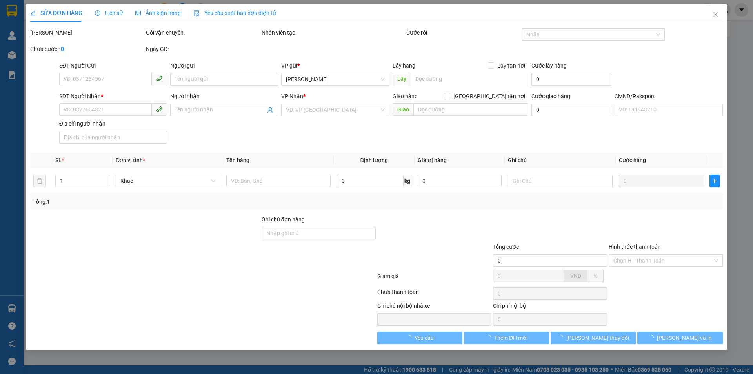
type input "0938005007"
type input "TÙNG"
type input "0938119197"
type input "NHÀN"
type input "HCK BM"
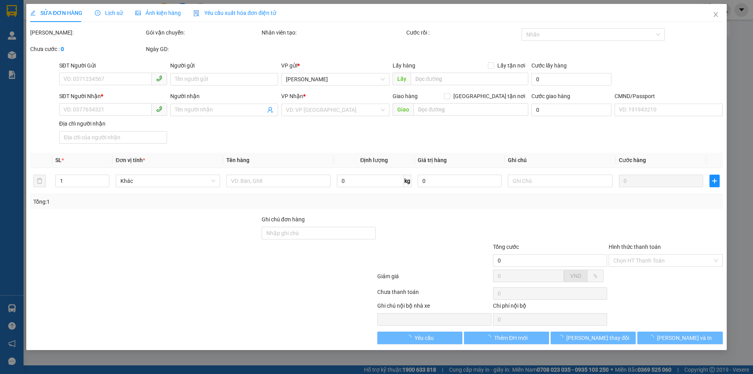
type input "30.000"
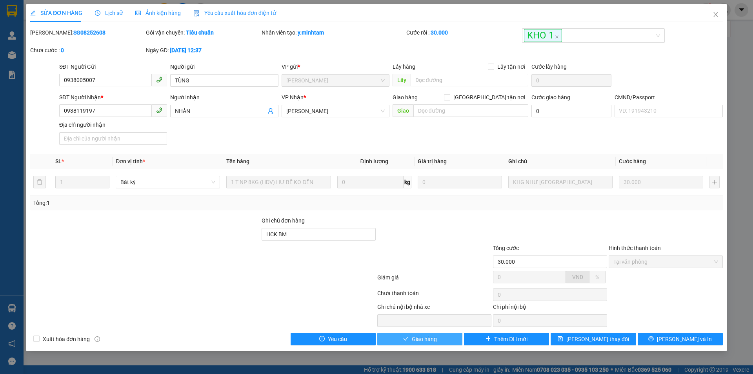
click at [411, 337] on button "Giao hàng" at bounding box center [419, 339] width 85 height 13
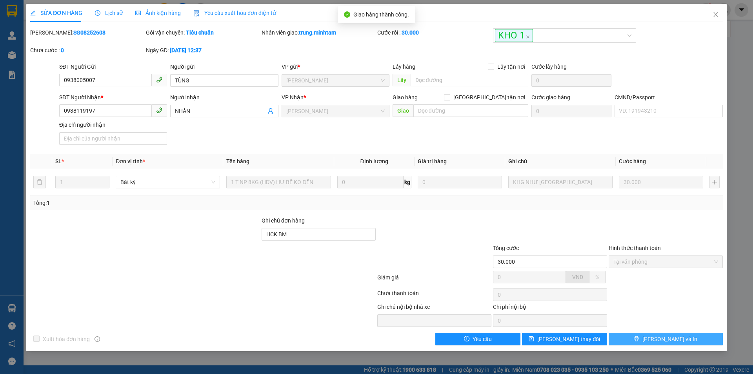
click at [639, 338] on icon "printer" at bounding box center [636, 338] width 5 height 5
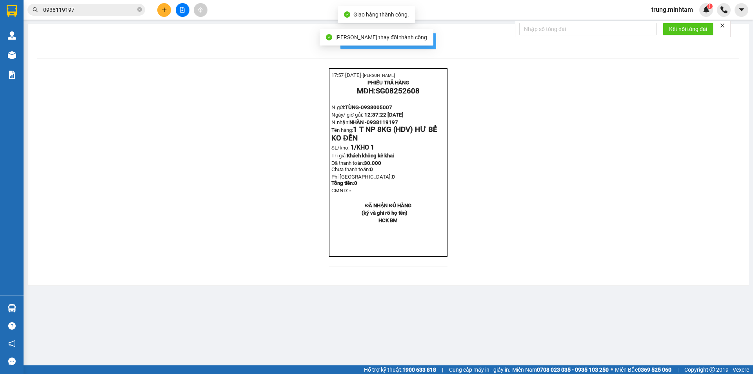
click at [428, 41] on span "In mẫu biên lai tự cấu hình" at bounding box center [393, 41] width 74 height 10
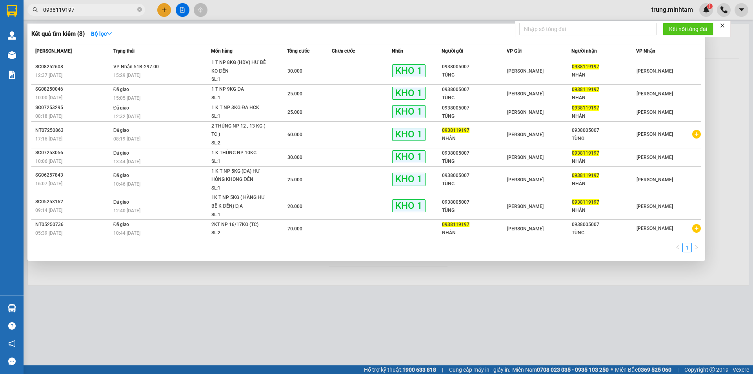
click at [88, 11] on input "0938119197" at bounding box center [89, 9] width 93 height 9
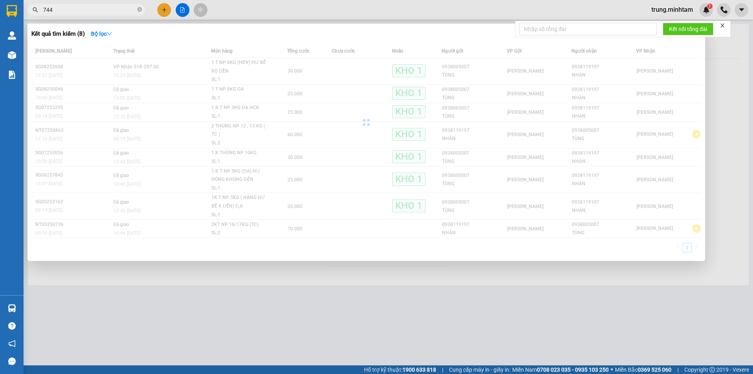
type input "744"
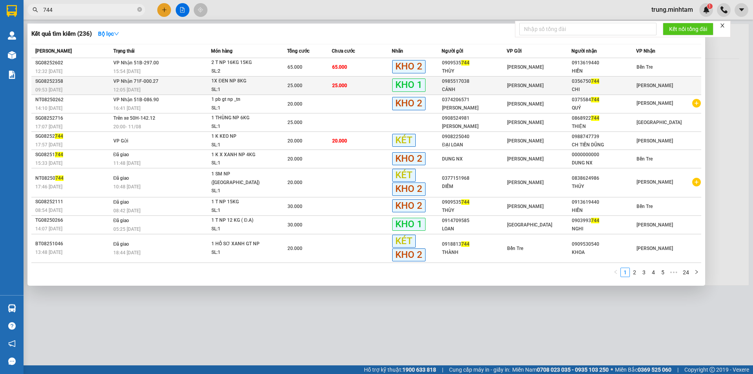
click at [461, 85] on div "0985517038" at bounding box center [474, 81] width 64 height 8
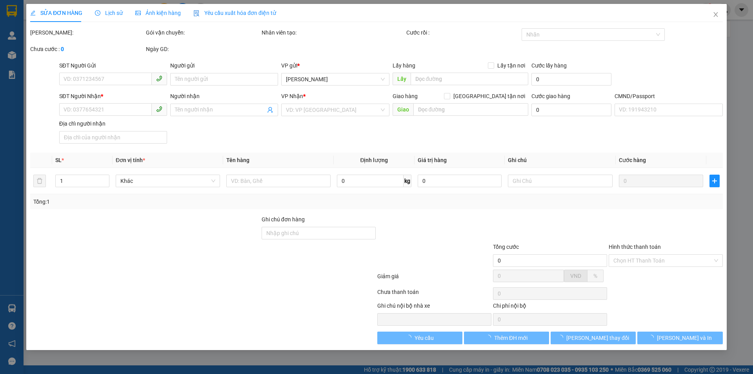
type input "0985517038"
type input "CẢNH"
type input "0356750744"
type input "CHI"
type input "KNM"
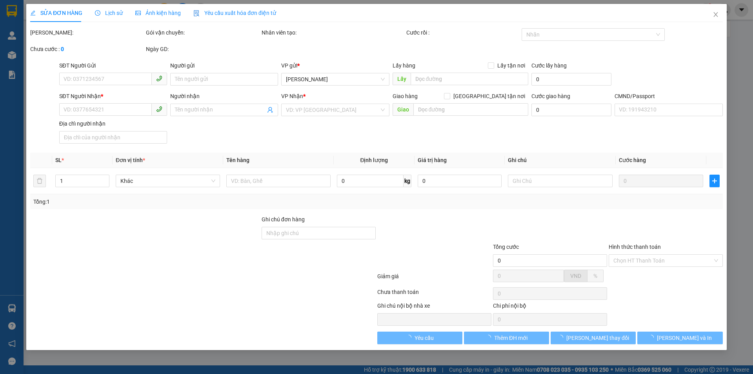
type input "25.000"
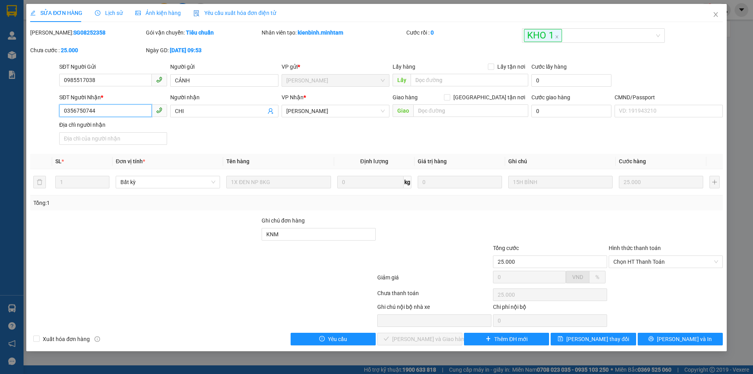
drag, startPoint x: 95, startPoint y: 111, endPoint x: 46, endPoint y: 110, distance: 48.6
click at [46, 110] on div "SĐT Người Nhận * 0356750744 0356750744 Người nhận CHI VP Nhận * Ngã Tư Huyện …" at bounding box center [376, 120] width 694 height 55
click at [715, 16] on icon "close" at bounding box center [715, 14] width 4 height 5
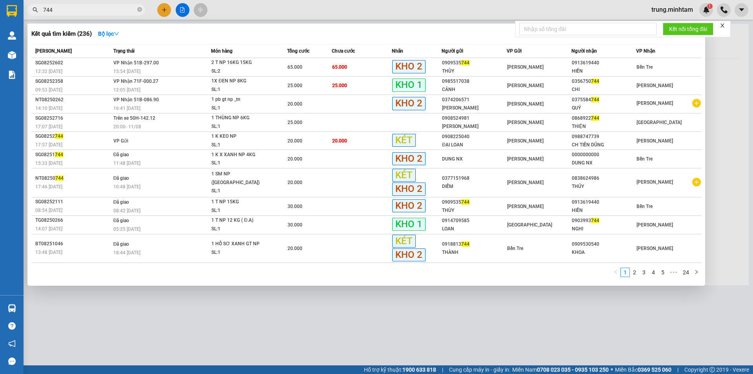
click at [88, 8] on input "744" at bounding box center [89, 9] width 93 height 9
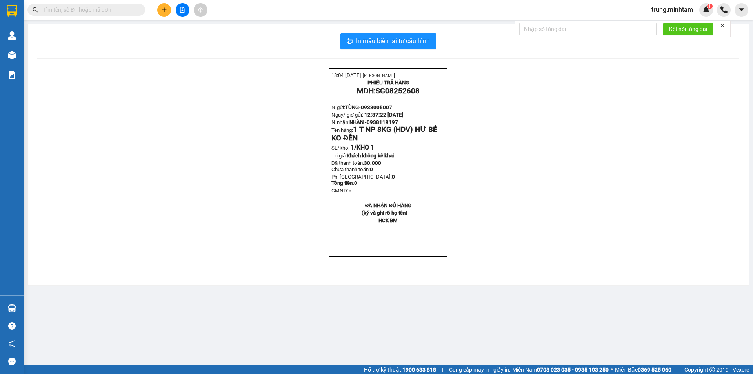
paste input "0356750744"
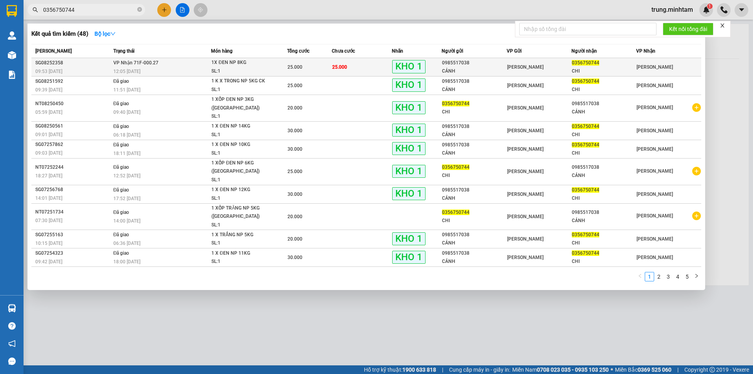
type input "0356750744"
click at [619, 68] on div "CHI" at bounding box center [604, 71] width 64 height 8
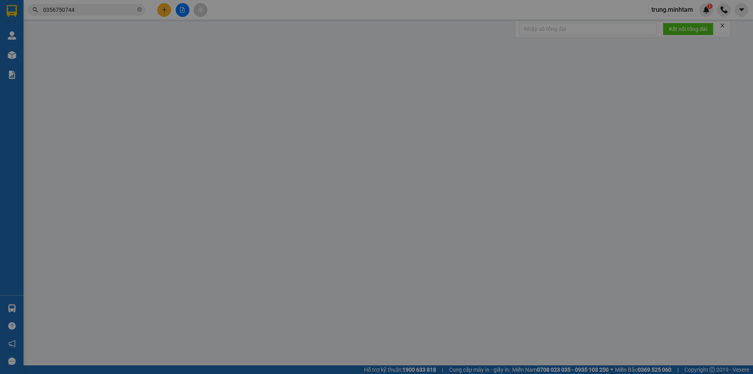
type input "0985517038"
type input "CẢNH"
type input "0356750744"
type input "CHI"
type input "KNM"
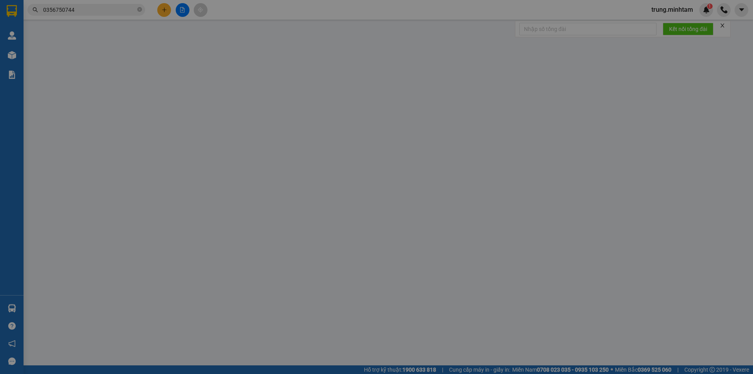
type input "25.000"
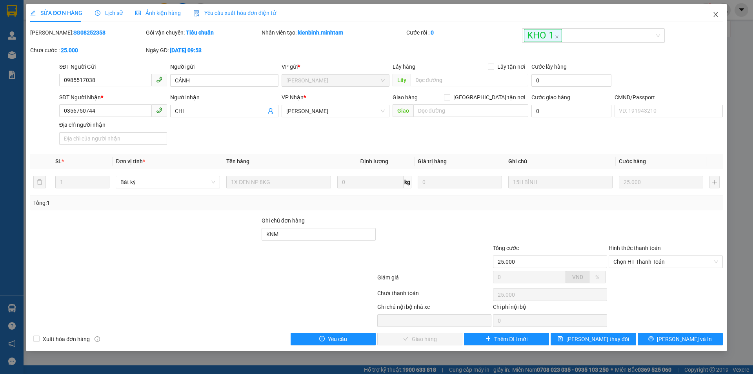
click at [715, 15] on icon "close" at bounding box center [715, 14] width 4 height 5
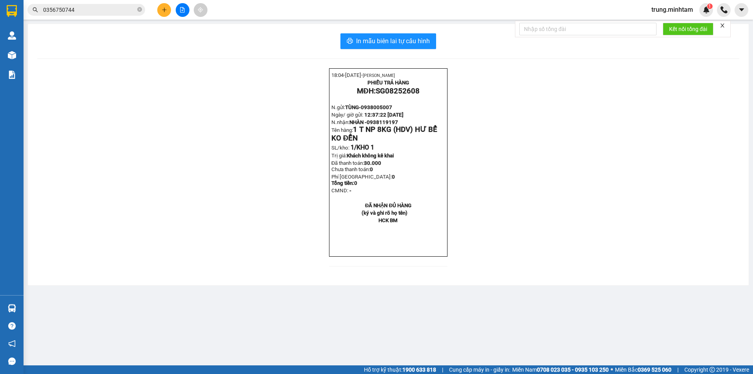
click at [112, 11] on input "0356750744" at bounding box center [89, 9] width 93 height 9
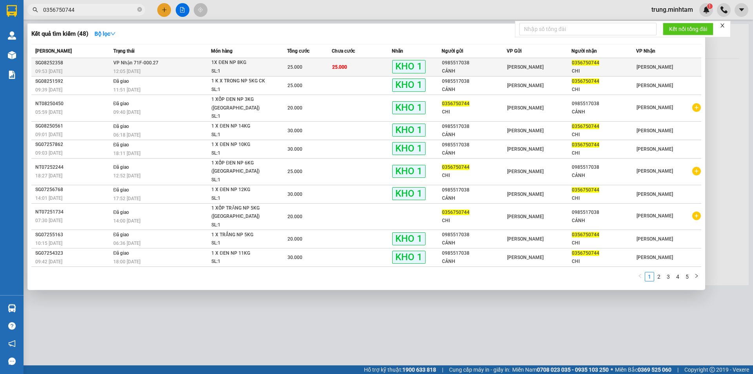
click at [611, 70] on div "CHI" at bounding box center [604, 71] width 64 height 8
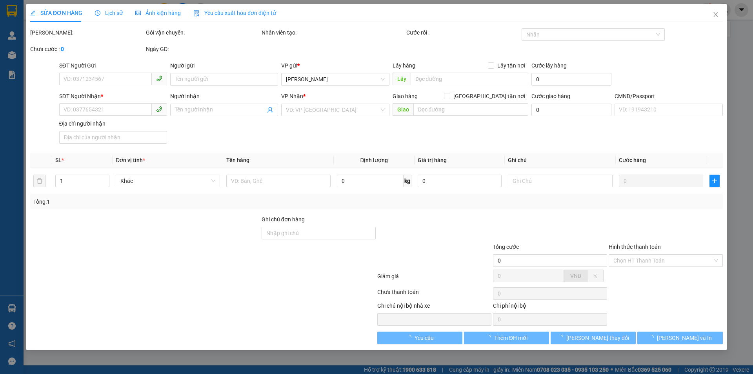
type input "0985517038"
type input "CẢNH"
type input "0356750744"
type input "CHI"
type input "KNM"
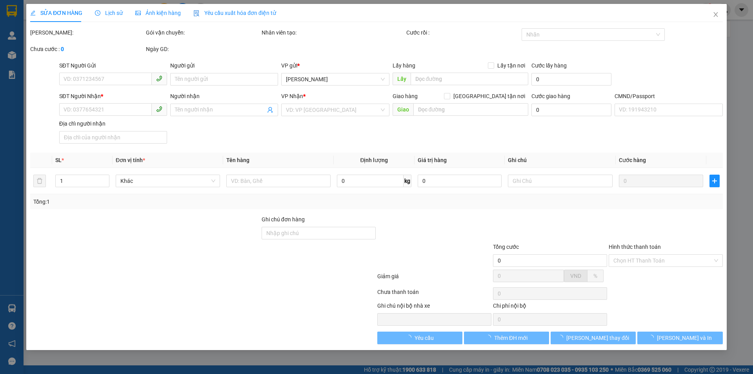
type input "25.000"
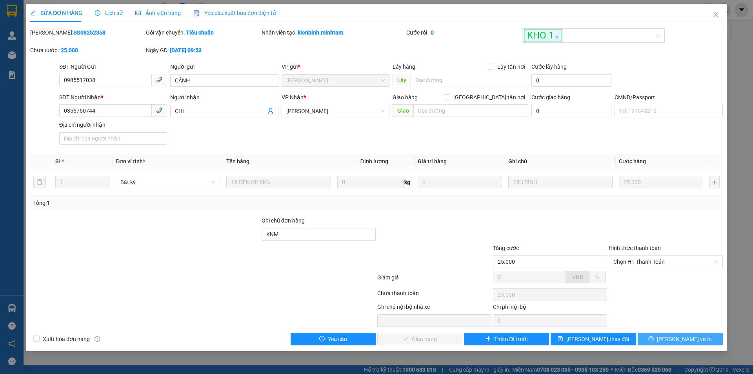
click at [684, 339] on span "[PERSON_NAME] và In" at bounding box center [684, 339] width 55 height 9
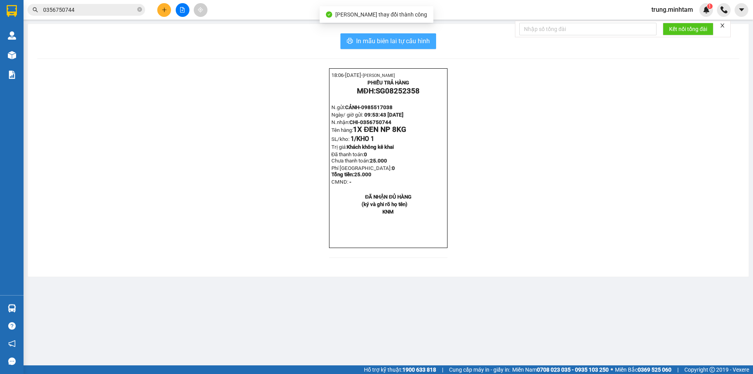
click at [397, 39] on span "In mẫu biên lai tự cấu hình" at bounding box center [393, 41] width 74 height 10
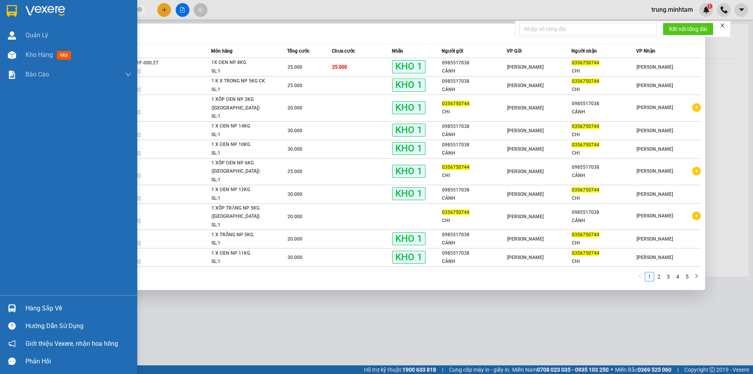
drag, startPoint x: 75, startPoint y: 10, endPoint x: 13, endPoint y: 10, distance: 62.4
click at [13, 10] on section "Kết quả tìm kiếm ( 48 ) Bộ lọc Mã ĐH Trạng thái Món hàng Tổng cước Chưa cước Nh…" at bounding box center [376, 187] width 753 height 374
click at [45, 308] on div "Hàng sắp về" at bounding box center [78, 308] width 106 height 12
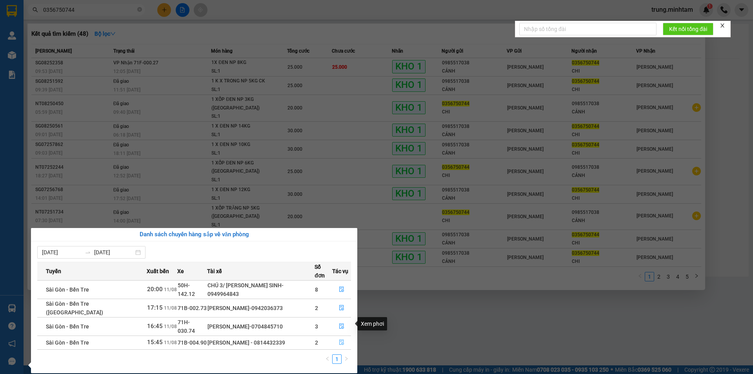
click at [339, 339] on icon "file-done" at bounding box center [341, 341] width 5 height 5
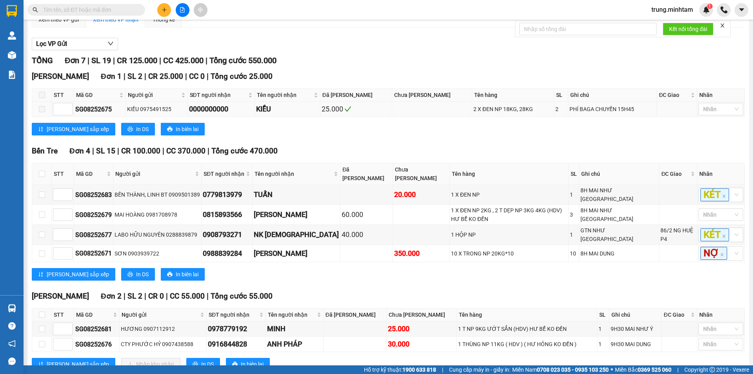
scroll to position [93, 0]
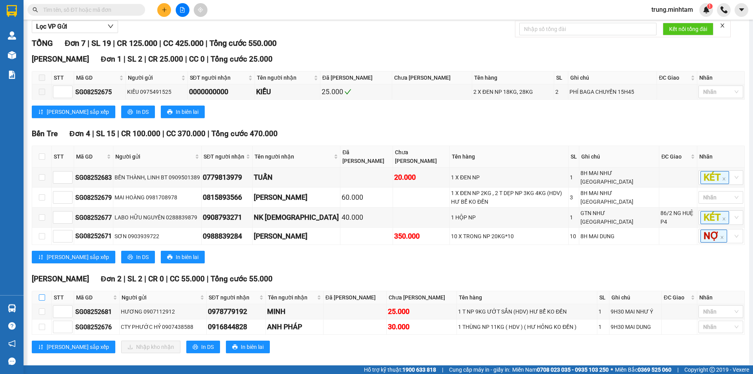
click at [43, 294] on input "checkbox" at bounding box center [42, 297] width 6 height 6
checkbox input "true"
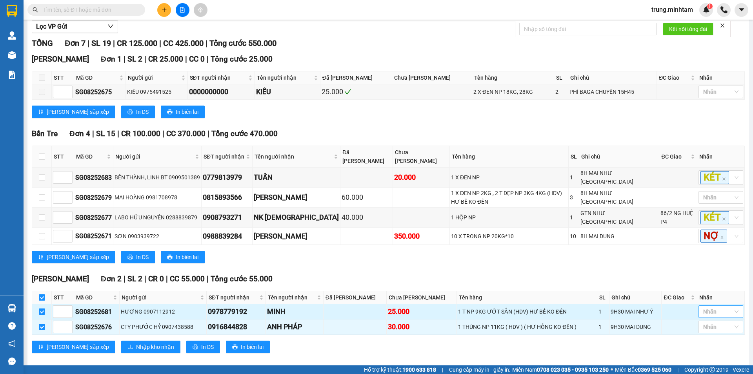
click at [705, 307] on div at bounding box center [716, 311] width 33 height 9
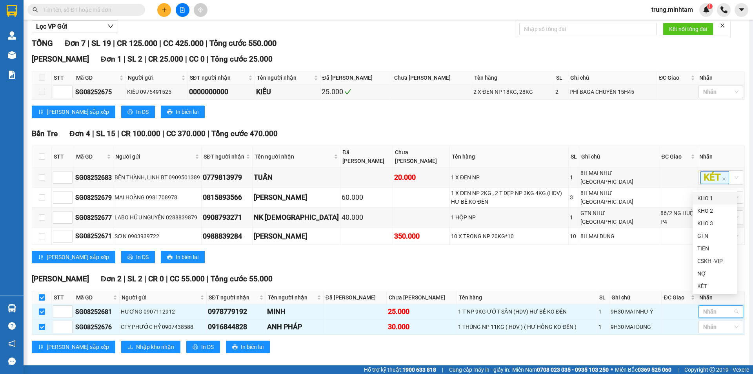
click at [704, 198] on div "KHO 1" at bounding box center [714, 198] width 35 height 9
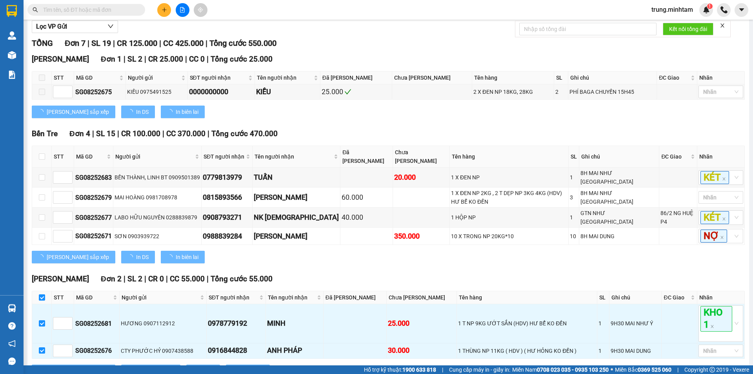
click at [674, 254] on div "Bến Tre Đơn 4 | SL 15 | CR 100.000 | CC 370.000 | Tổng cước 470.000 STT Mã GD …" at bounding box center [388, 198] width 713 height 141
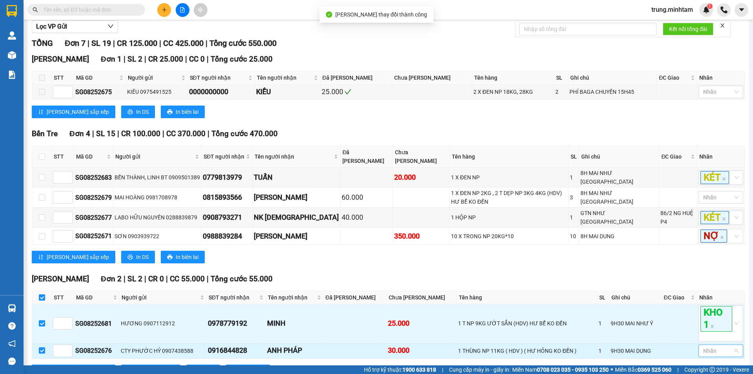
click at [720, 346] on div at bounding box center [716, 350] width 33 height 9
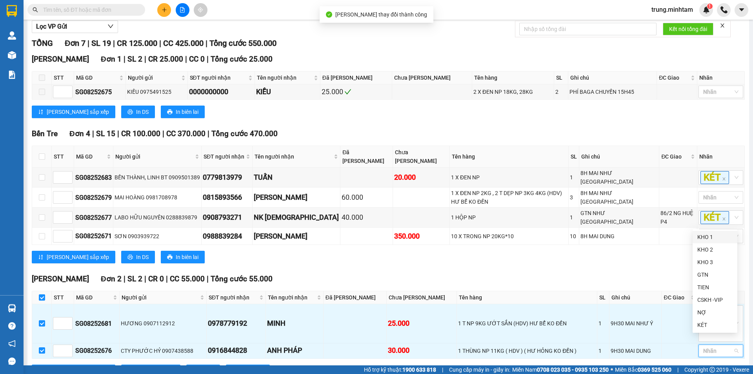
click at [706, 237] on div "KHO 1" at bounding box center [714, 237] width 35 height 9
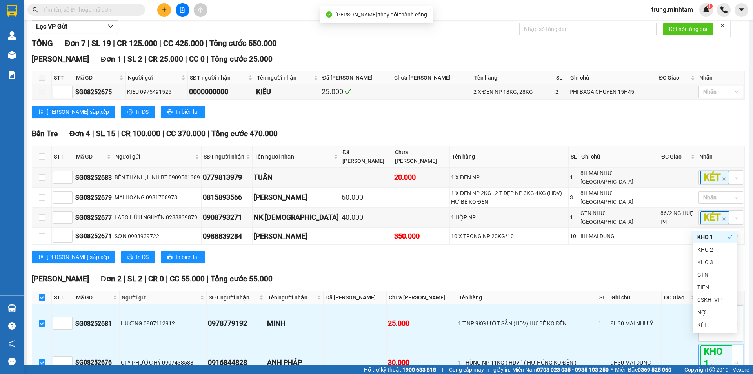
click at [672, 251] on div "[PERSON_NAME] sắp xếp In DS In biên lai" at bounding box center [388, 257] width 713 height 13
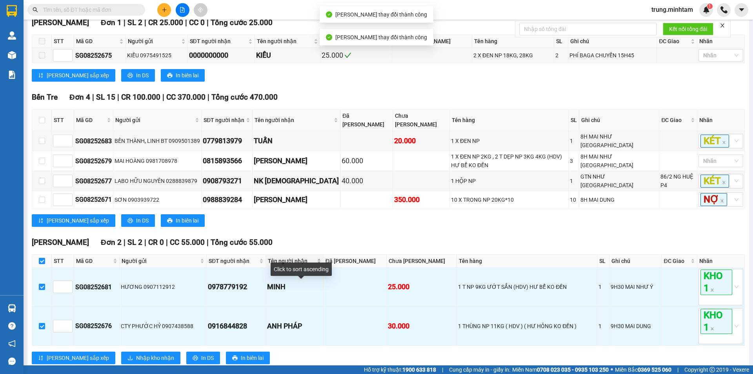
scroll to position [140, 0]
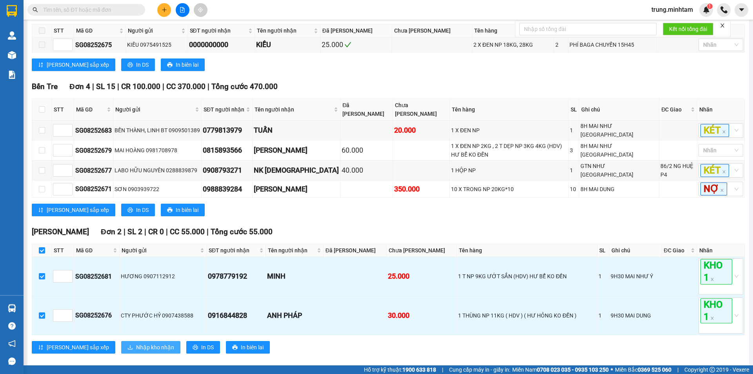
click at [136, 343] on span "Nhập kho nhận" at bounding box center [155, 347] width 38 height 9
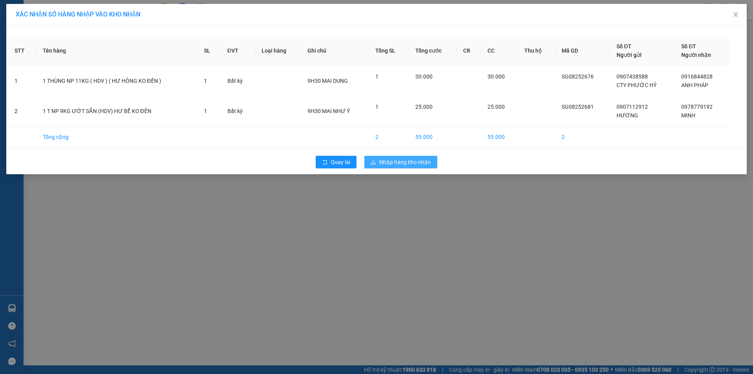
click at [404, 160] on span "Nhập hàng kho nhận" at bounding box center [405, 162] width 52 height 9
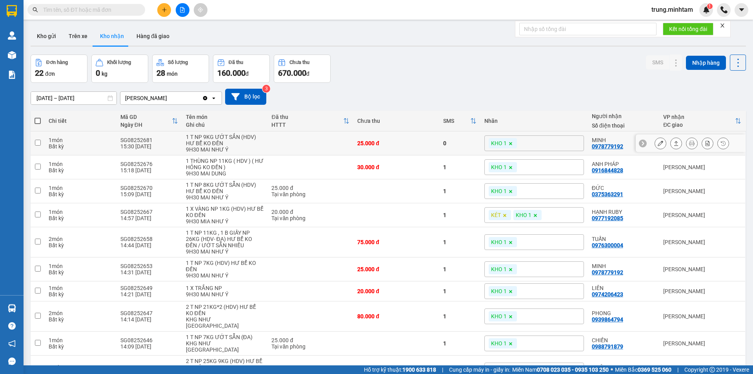
click at [658, 144] on icon at bounding box center [660, 142] width 5 height 5
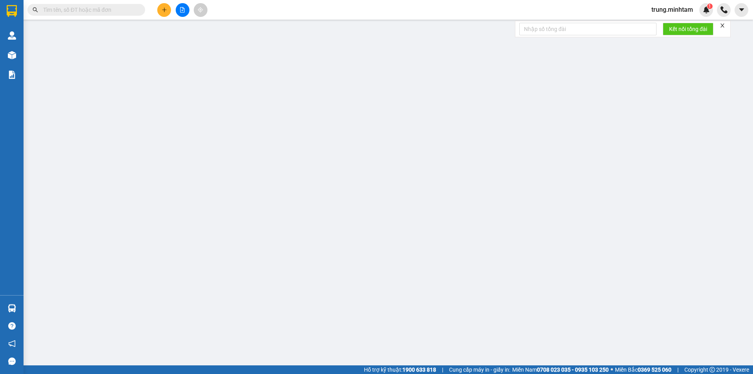
type input "0907112912"
type input "HƯƠNG"
type input "0978779192"
type input "MINH"
type input "25.000"
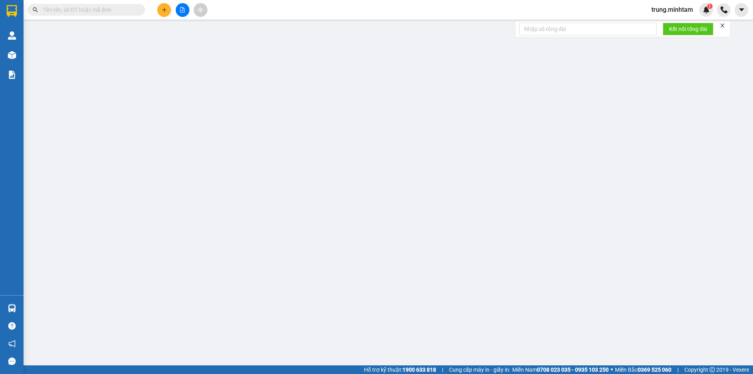
type input "25.000"
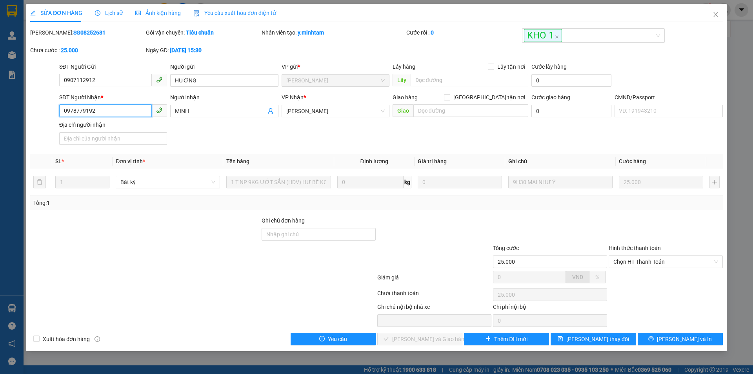
drag, startPoint x: 98, startPoint y: 108, endPoint x: 37, endPoint y: 112, distance: 60.9
click at [37, 112] on div "SĐT Người Nhận * 0978779192 0978779192 Người nhận MINH VP Nhận * Ngã Tư Huyện…" at bounding box center [376, 120] width 694 height 55
click at [717, 15] on icon "close" at bounding box center [716, 14] width 6 height 6
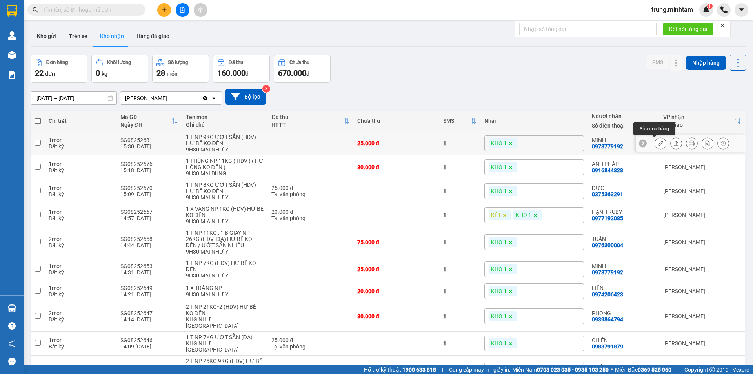
click at [658, 145] on icon at bounding box center [660, 142] width 5 height 5
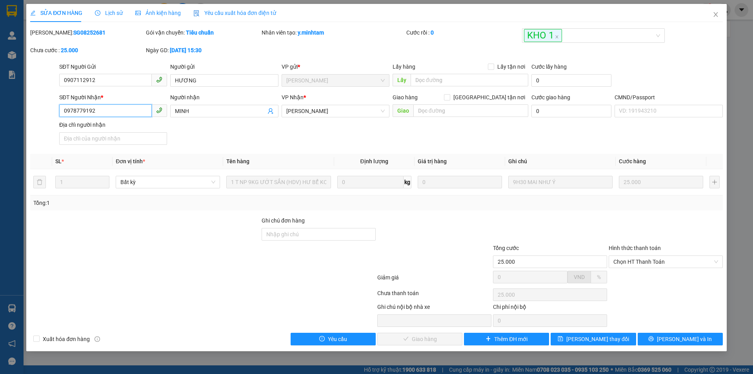
drag, startPoint x: 98, startPoint y: 111, endPoint x: 24, endPoint y: 115, distance: 73.8
click at [24, 115] on div "SỬA ĐƠN HÀNG Lịch sử Ảnh kiện hàng Yêu cầu xuất hóa đơn điện tử Total Paid Fee …" at bounding box center [376, 187] width 753 height 374
click at [320, 233] on input "Ghi chú đơn hàng" at bounding box center [319, 234] width 114 height 13
click at [264, 233] on input "BM" at bounding box center [319, 234] width 114 height 13
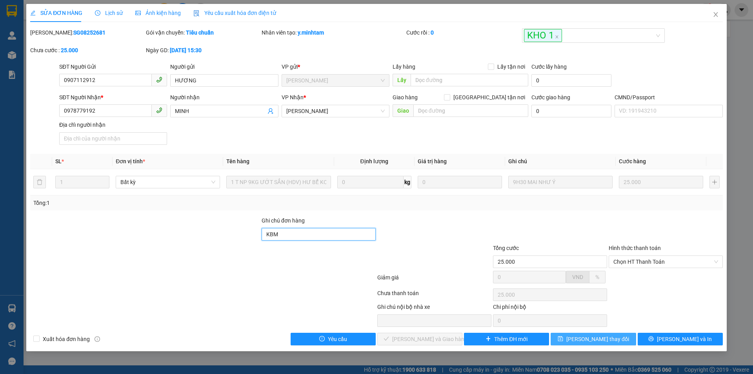
type input "KBM"
click at [600, 340] on span "[PERSON_NAME] thay đổi" at bounding box center [597, 339] width 63 height 9
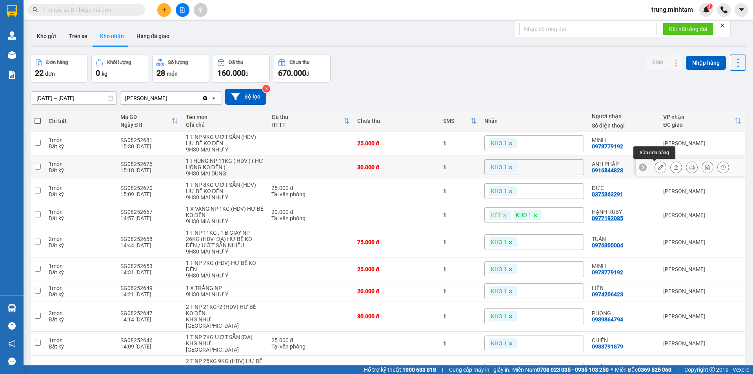
click at [657, 167] on button at bounding box center [660, 167] width 11 height 14
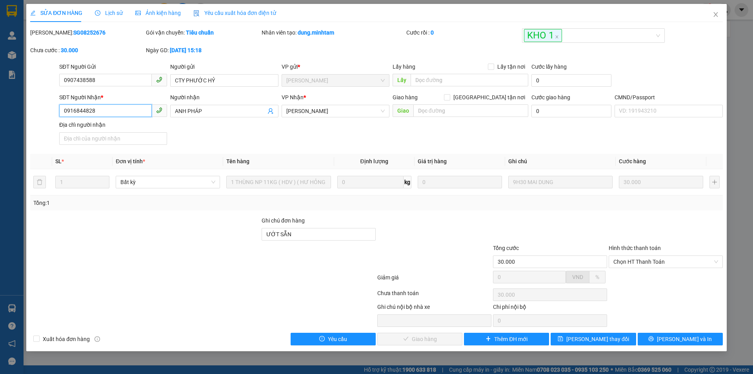
drag, startPoint x: 95, startPoint y: 111, endPoint x: 37, endPoint y: 115, distance: 57.4
click at [38, 116] on div "SĐT Người Nhận * 0916844828 0916844828 Người nhận ANH PHÁP VP Nhận * Ngã Tư Hu…" at bounding box center [376, 120] width 694 height 55
click at [322, 235] on input "ƯỚT SẴN" at bounding box center [319, 234] width 114 height 13
type input "ƯỚT SẴN KBM"
click at [715, 14] on icon "close" at bounding box center [715, 14] width 4 height 5
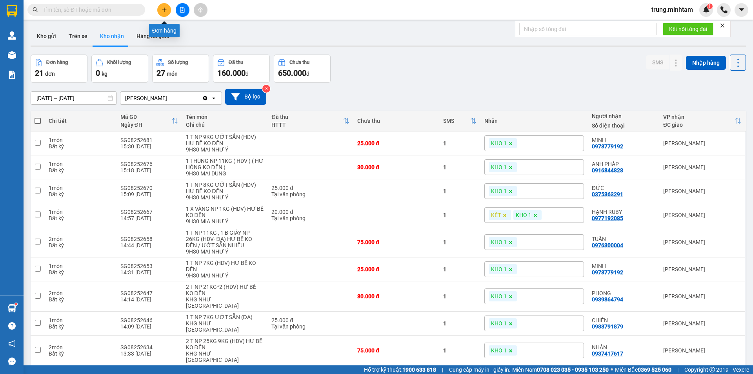
click at [165, 11] on icon "plus" at bounding box center [164, 9] width 5 height 5
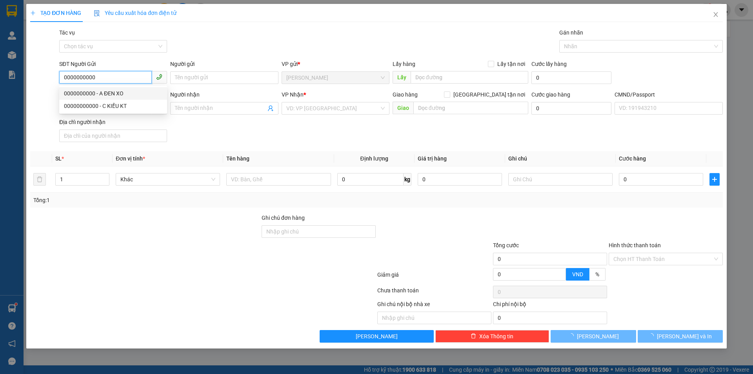
type input "0000000000"
type input "A ĐEN XO"
type input "0000000000"
type input "A ĐEN XO"
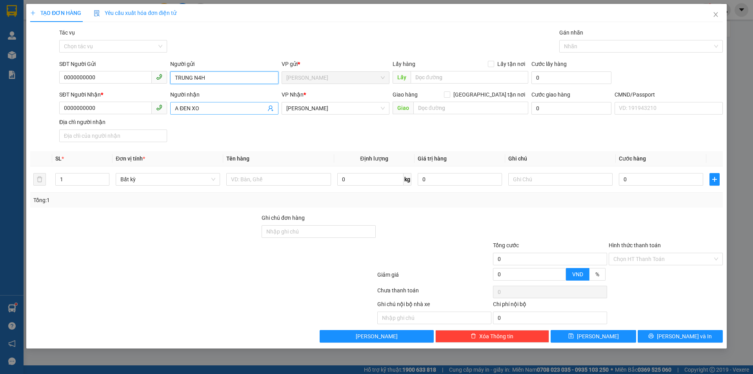
type input "TRUNG N4H"
click at [271, 109] on icon "user-add" at bounding box center [270, 109] width 5 height 6
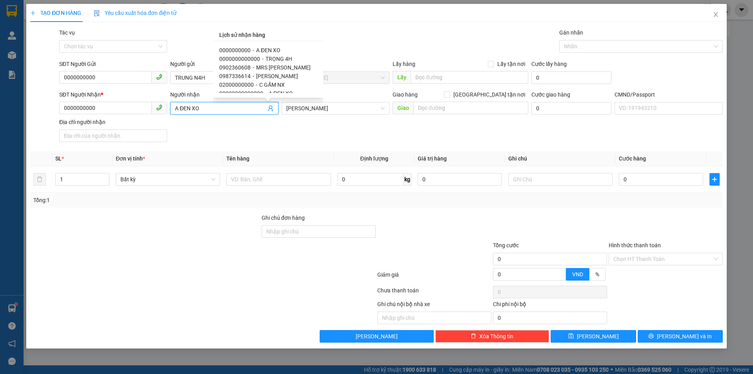
scroll to position [53, 0]
click at [282, 57] on span "C KIỀU KT" at bounding box center [284, 57] width 24 height 6
type input "000000000000000"
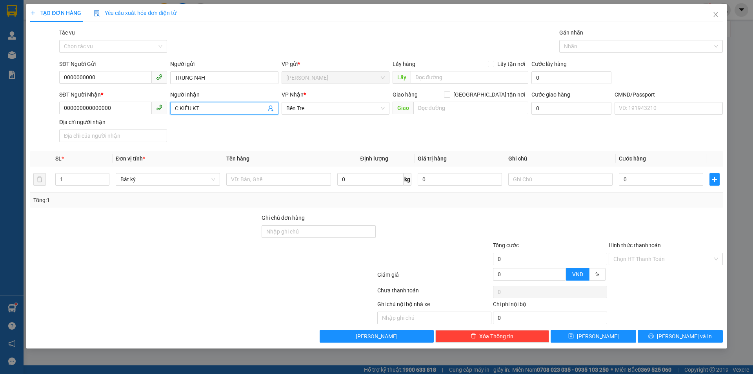
click at [178, 106] on input "C KIỀU KT" at bounding box center [220, 108] width 91 height 9
type input "KIỀU KT"
click at [282, 178] on input "text" at bounding box center [278, 179] width 104 height 13
type input "1 PB [DATE]"
click at [633, 258] on input "Hình thức thanh toán" at bounding box center [662, 259] width 99 height 12
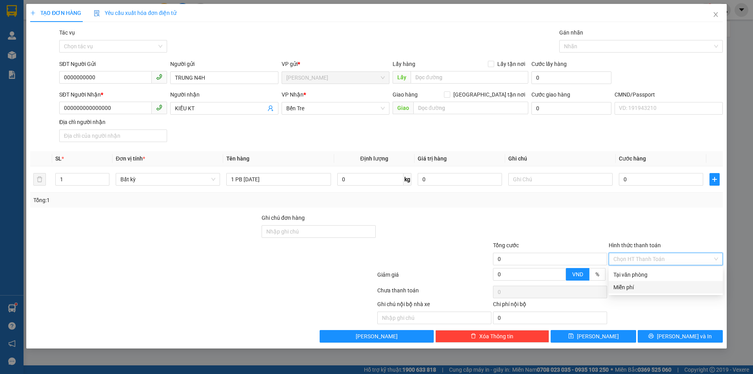
click at [636, 287] on div "Miễn phí" at bounding box center [665, 287] width 105 height 9
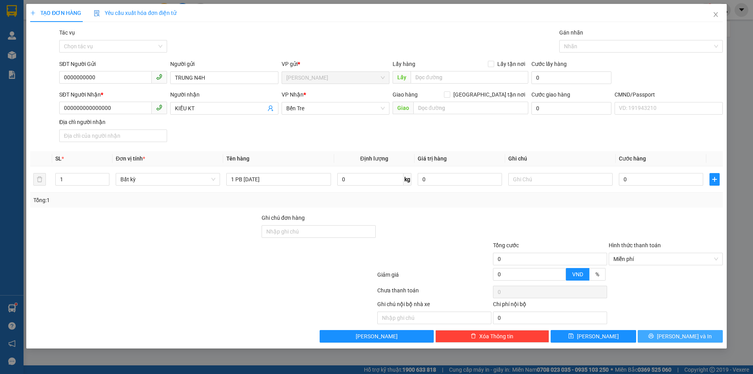
click at [685, 336] on span "[PERSON_NAME] và In" at bounding box center [684, 336] width 55 height 9
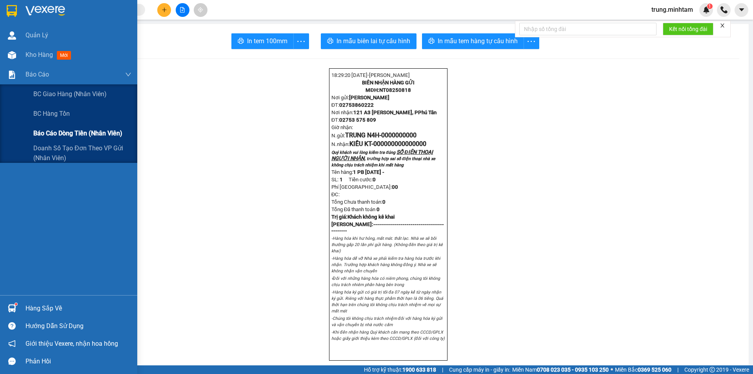
click at [51, 132] on span "Báo cáo dòng tiền (nhân viên)" at bounding box center [77, 133] width 89 height 10
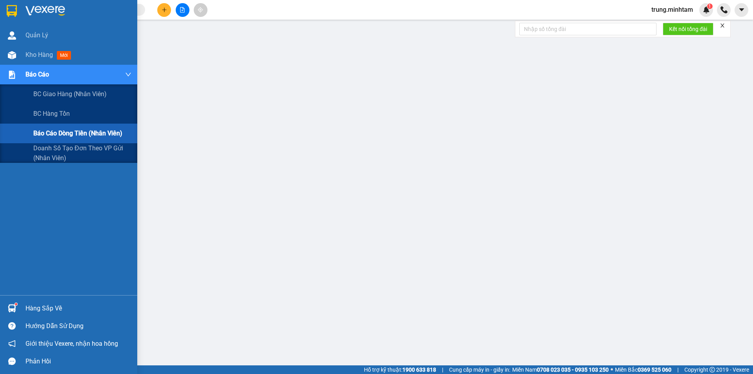
click at [66, 132] on span "Báo cáo dòng tiền (nhân viên)" at bounding box center [77, 133] width 89 height 10
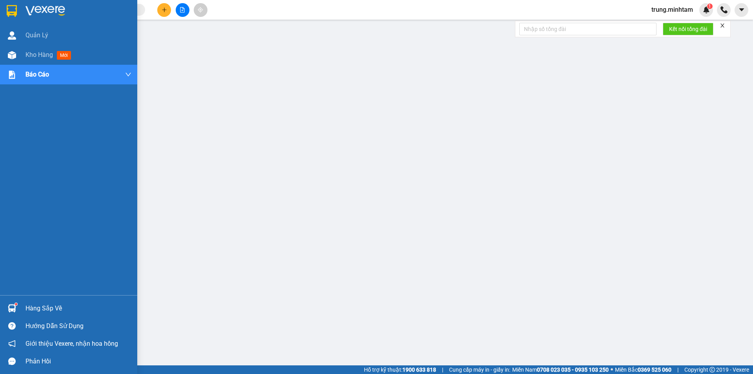
click at [45, 308] on div "Hàng sắp về" at bounding box center [78, 308] width 106 height 12
drag, startPoint x: 48, startPoint y: 55, endPoint x: 60, endPoint y: 53, distance: 12.3
click at [48, 55] on span "Kho hàng" at bounding box center [38, 54] width 27 height 7
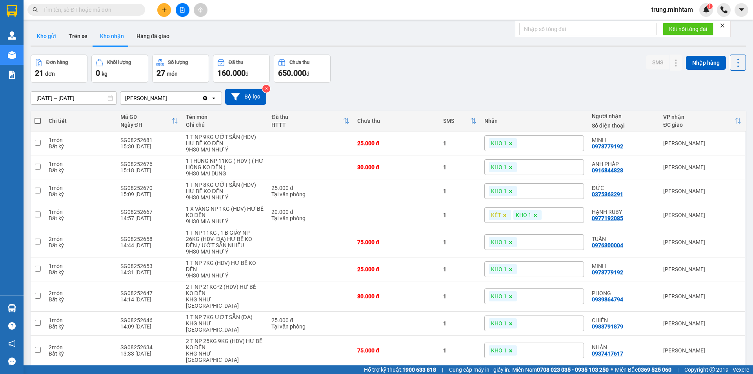
click at [51, 35] on button "Kho gửi" at bounding box center [47, 36] width 32 height 19
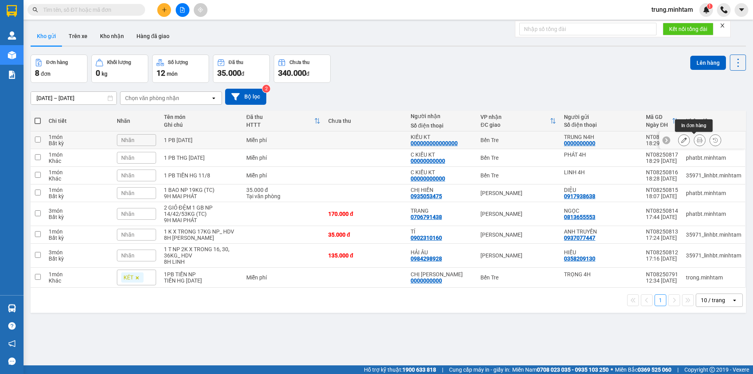
click at [697, 140] on icon at bounding box center [699, 139] width 5 height 5
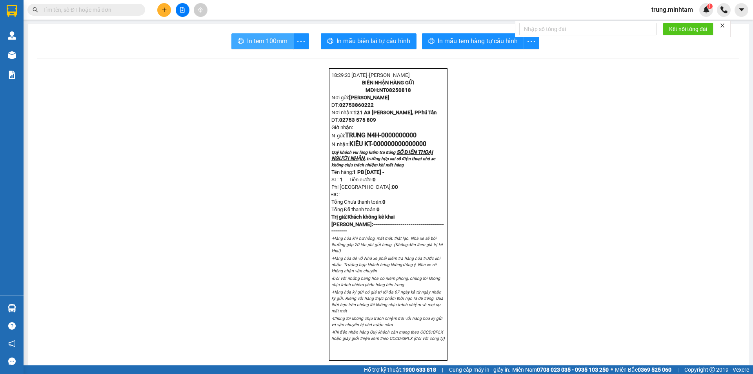
click at [262, 40] on span "In tem 100mm" at bounding box center [267, 41] width 40 height 10
click at [116, 12] on input "text" at bounding box center [89, 9] width 93 height 9
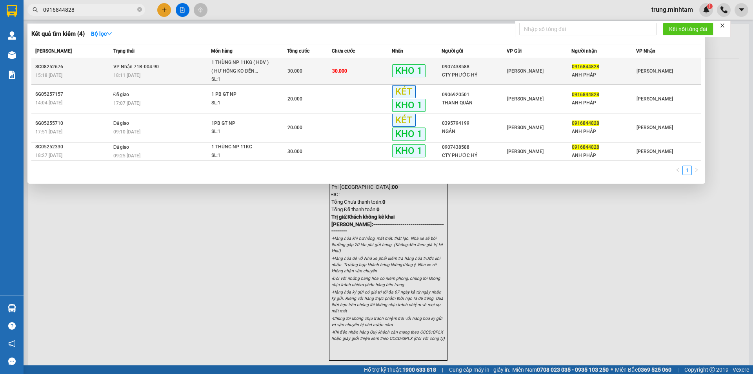
type input "0916844828"
click at [379, 68] on td "30.000" at bounding box center [362, 71] width 60 height 27
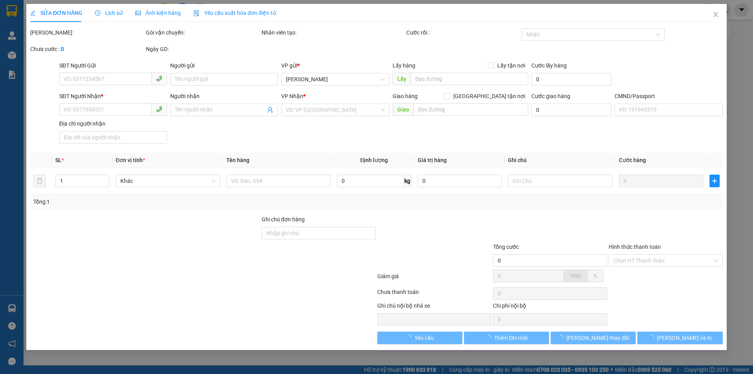
type input "0907438588"
type input "CTY PHƯỚC HỶ"
type input "0916844828"
type input "ANH PHÁP"
type input "ƯỚT SẴN"
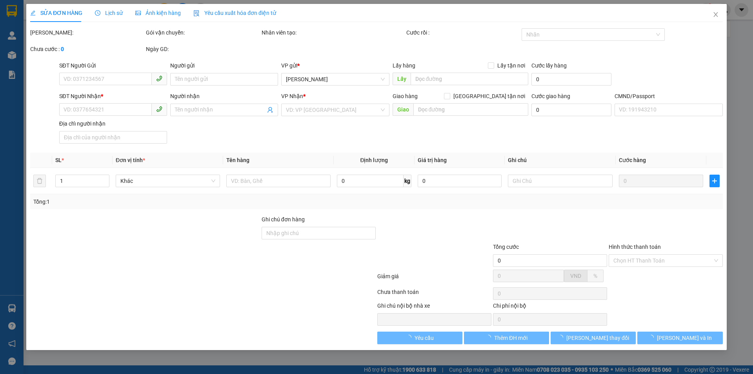
type input "30.000"
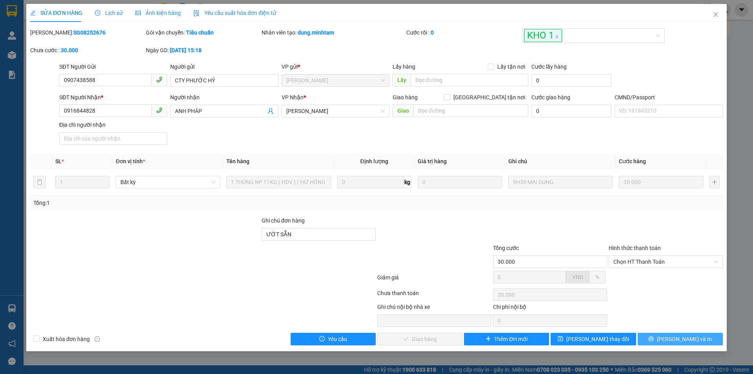
click at [685, 340] on span "[PERSON_NAME] và In" at bounding box center [684, 339] width 55 height 9
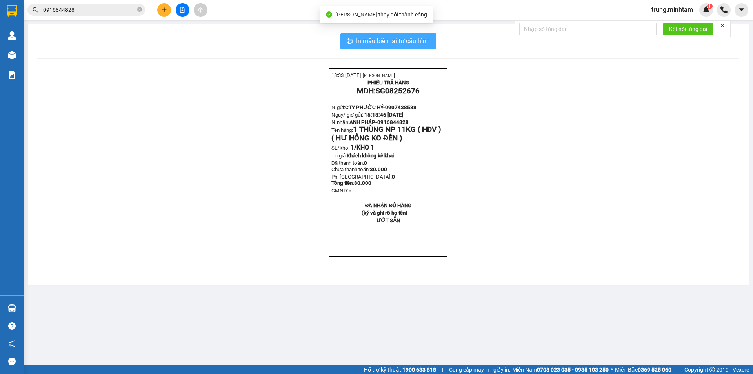
click at [402, 39] on span "In mẫu biên lai tự cấu hình" at bounding box center [393, 41] width 74 height 10
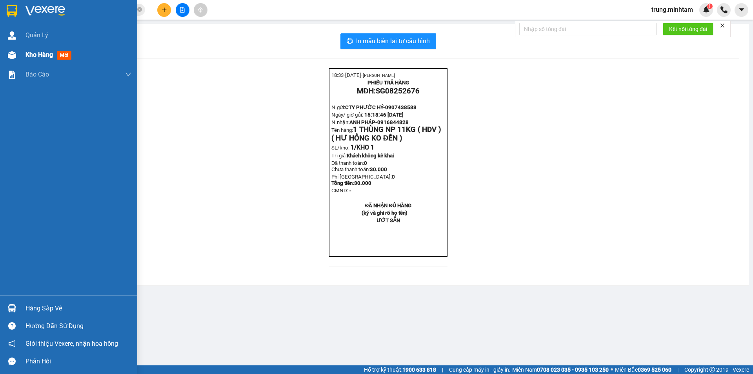
click at [44, 56] on span "Kho hàng" at bounding box center [38, 54] width 27 height 7
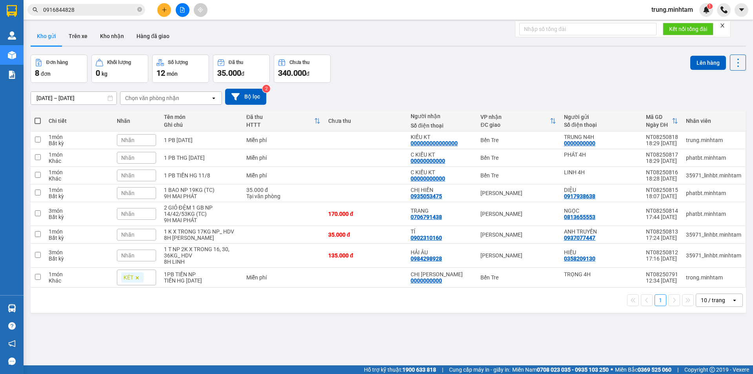
click at [709, 297] on div "10 / trang" at bounding box center [713, 300] width 24 height 8
click at [711, 284] on span "100 / trang" at bounding box center [710, 283] width 28 height 8
click at [371, 278] on td at bounding box center [365, 277] width 82 height 20
checkbox input "true"
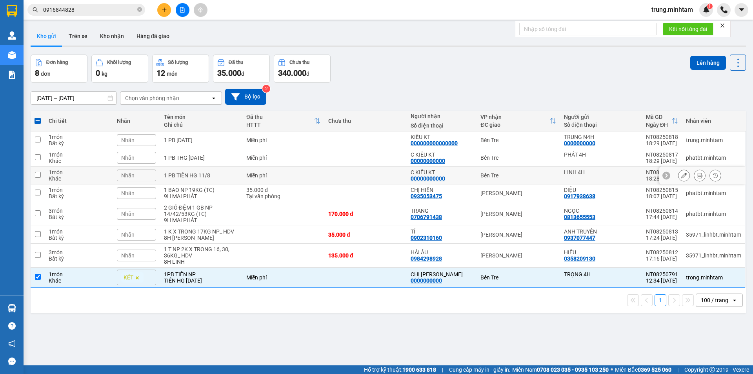
click at [354, 176] on td at bounding box center [365, 176] width 82 height 18
checkbox input "true"
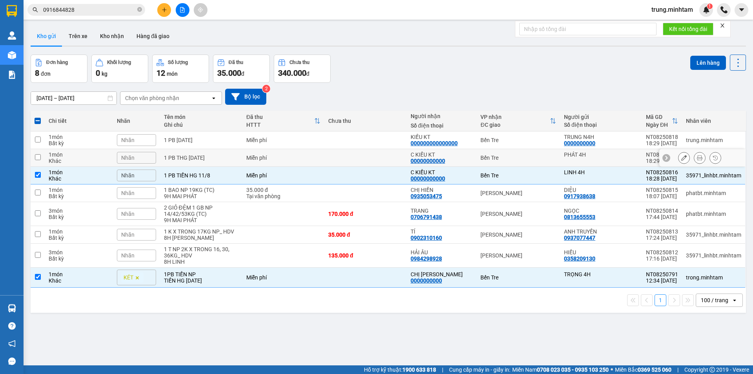
drag, startPoint x: 349, startPoint y: 160, endPoint x: 349, endPoint y: 153, distance: 7.5
click at [349, 160] on td at bounding box center [365, 158] width 82 height 18
checkbox input "true"
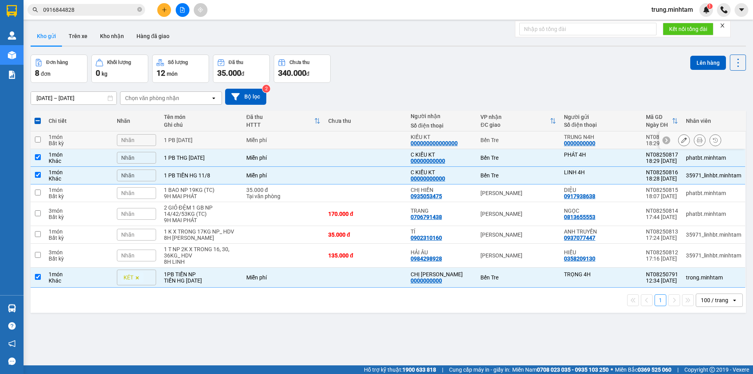
click at [349, 139] on td at bounding box center [365, 140] width 82 height 18
checkbox input "true"
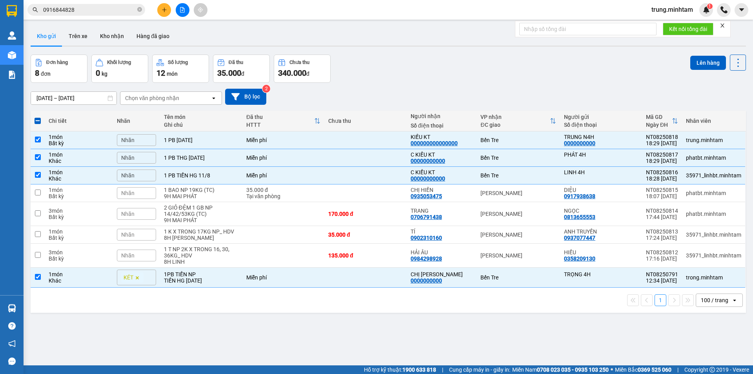
click at [148, 176] on div "Nhãn" at bounding box center [136, 175] width 39 height 12
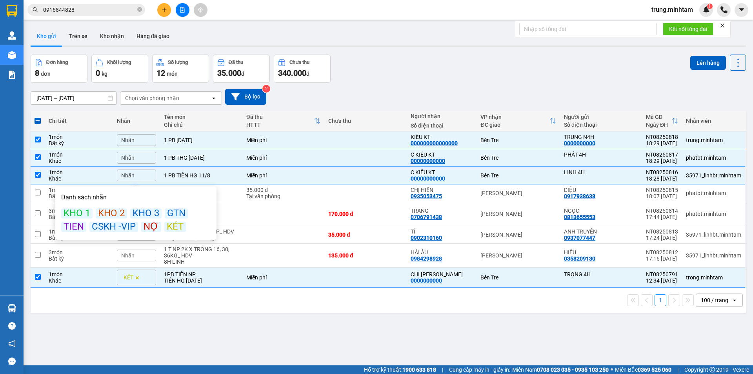
click at [170, 225] on div "KÉT" at bounding box center [175, 227] width 22 height 10
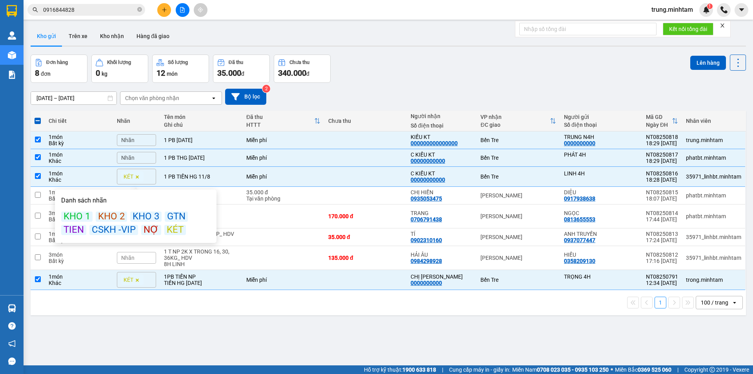
click at [143, 158] on div "Nhãn" at bounding box center [136, 158] width 39 height 12
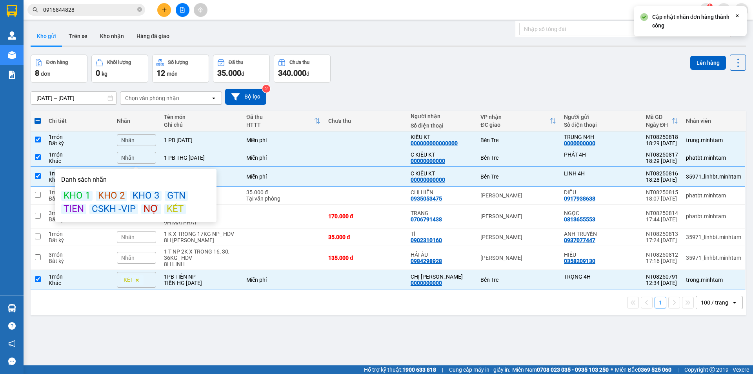
click at [171, 209] on div "KÉT" at bounding box center [175, 209] width 22 height 10
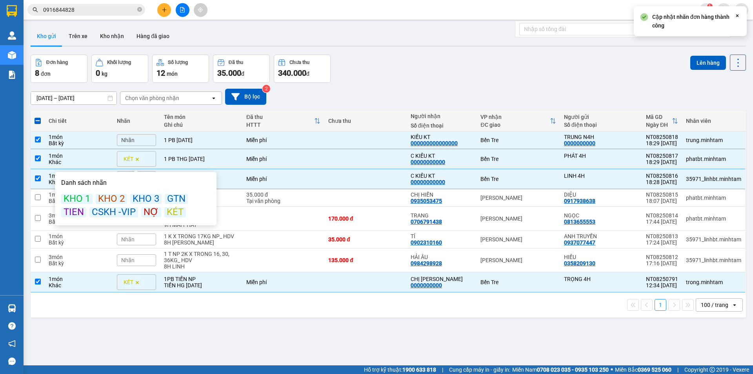
click at [144, 140] on div "Nhãn" at bounding box center [136, 140] width 39 height 12
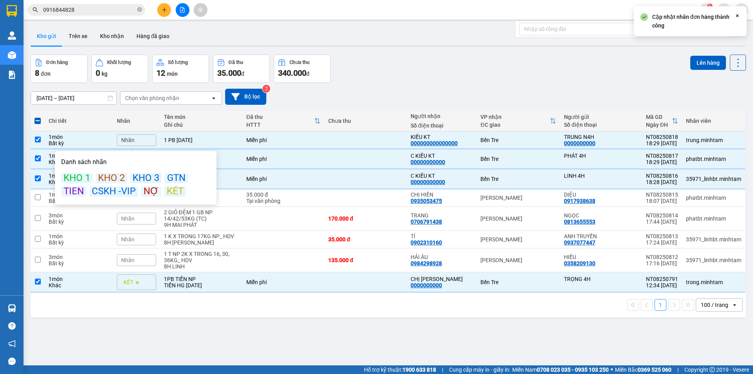
click at [171, 193] on div "KÉT" at bounding box center [175, 191] width 22 height 10
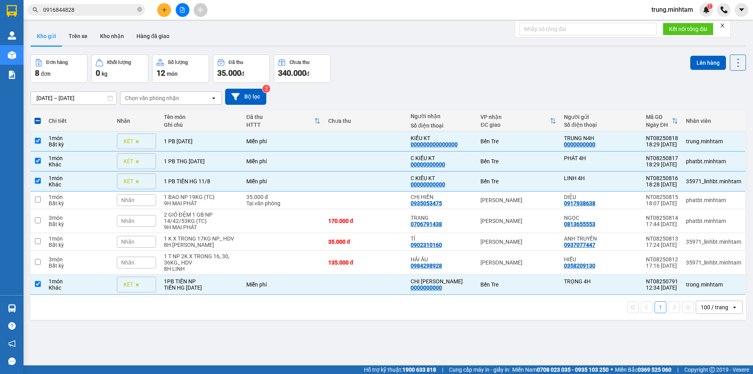
click at [468, 65] on div "Đơn hàng 8 đơn Khối lượng 0 kg Số lượng 12 món Đã thu 35.000 đ Chưa thu 340.000…" at bounding box center [388, 69] width 715 height 28
click at [699, 60] on button "Lên hàng" at bounding box center [708, 63] width 36 height 14
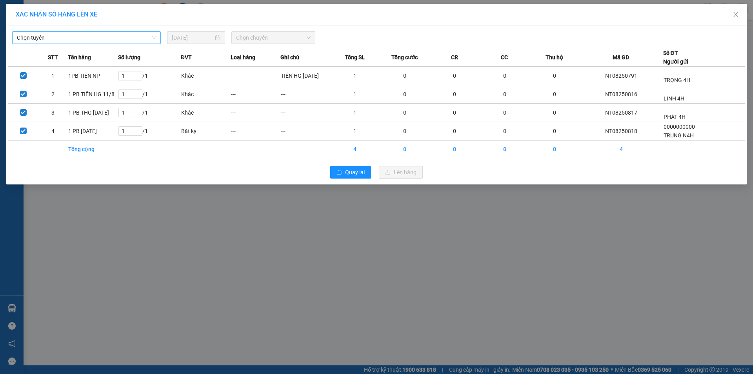
click at [86, 35] on span "Chọn tuyến" at bounding box center [86, 38] width 139 height 12
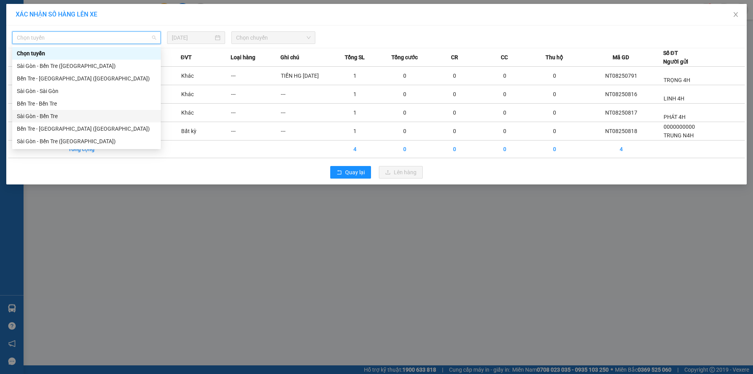
click at [50, 115] on div "Sài Gòn - Bến Tre" at bounding box center [86, 116] width 139 height 9
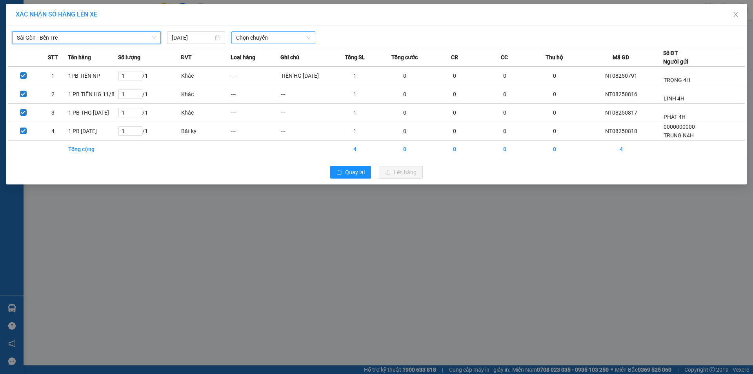
click at [266, 38] on span "Chọn chuyến" at bounding box center [273, 38] width 75 height 12
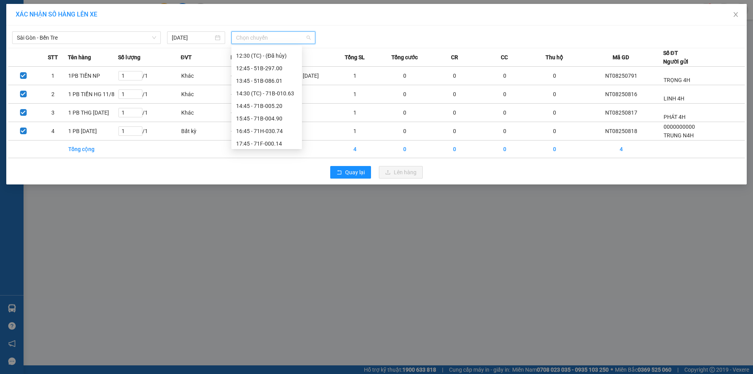
scroll to position [155, 0]
click at [273, 125] on div "16:45 - 71H-030.74" at bounding box center [266, 124] width 61 height 9
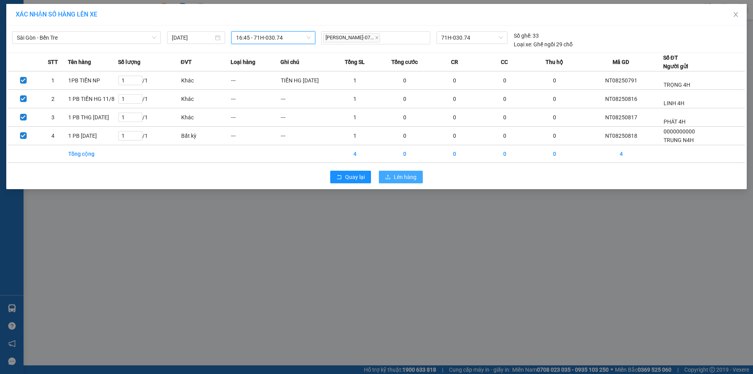
click at [398, 177] on span "Lên hàng" at bounding box center [405, 177] width 23 height 9
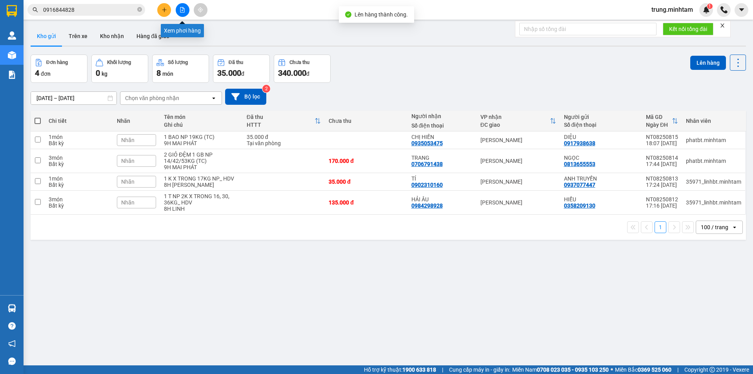
click at [181, 9] on icon "file-add" at bounding box center [182, 9] width 5 height 5
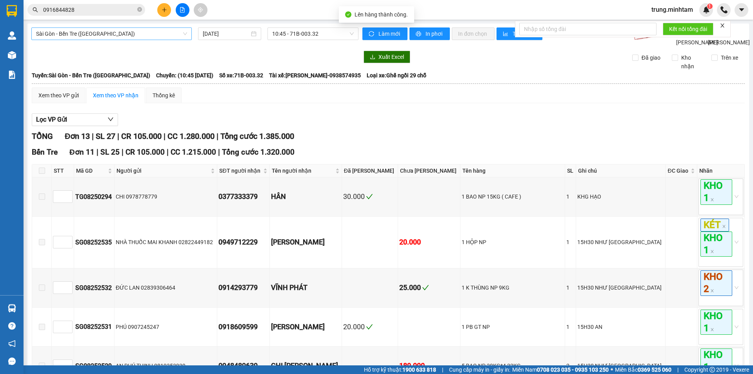
click at [121, 37] on span "Sài Gòn - Bến Tre ([GEOGRAPHIC_DATA])" at bounding box center [111, 34] width 151 height 12
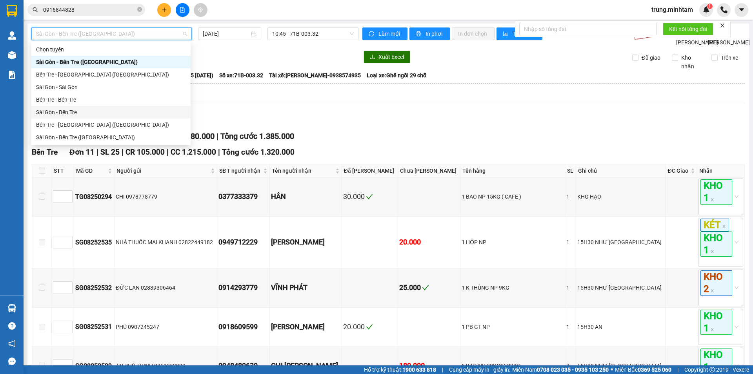
click at [70, 113] on div "Sài Gòn - Bến Tre" at bounding box center [111, 112] width 150 height 9
type input "[DATE]"
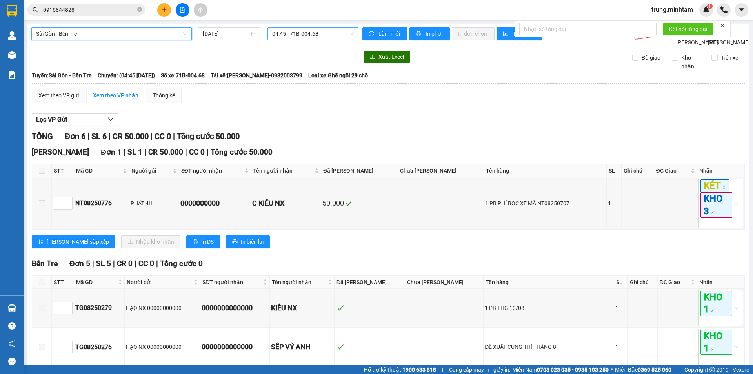
click at [335, 29] on span "04:45 - 71B-004.68" at bounding box center [313, 34] width 82 height 12
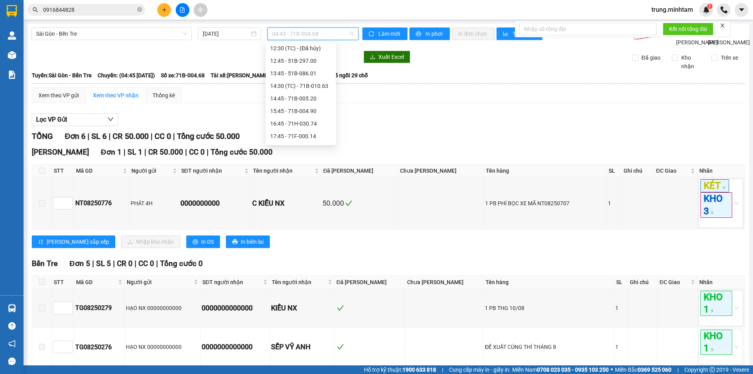
scroll to position [153, 0]
click at [308, 121] on div "16:45 - 71H-030.74" at bounding box center [300, 122] width 61 height 9
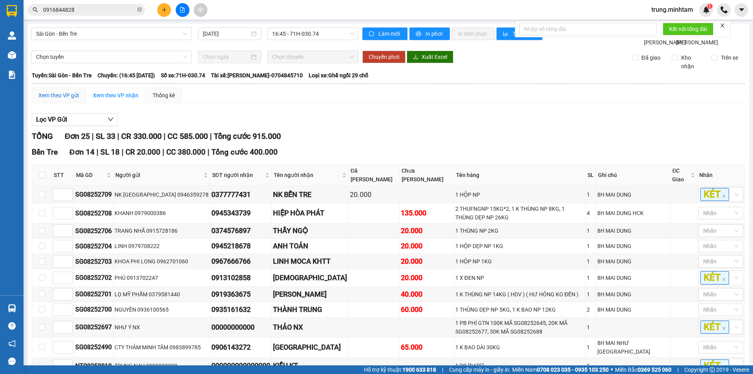
click at [67, 100] on div "Xem theo VP gửi" at bounding box center [58, 95] width 40 height 9
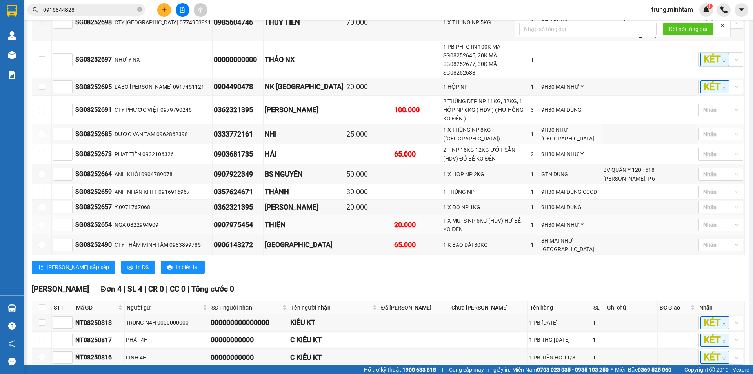
scroll to position [380, 0]
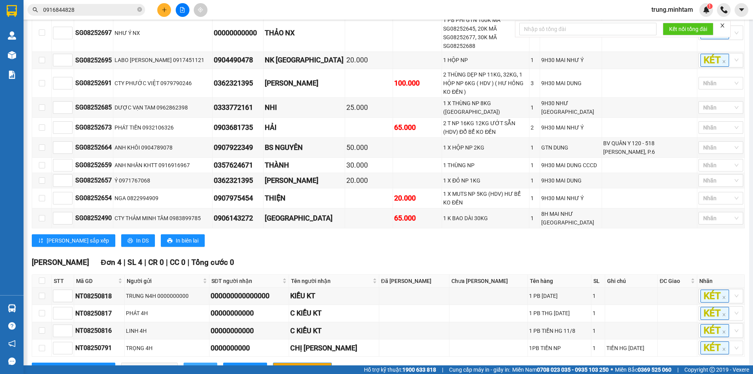
click at [198, 364] on span "In DS" at bounding box center [204, 368] width 13 height 9
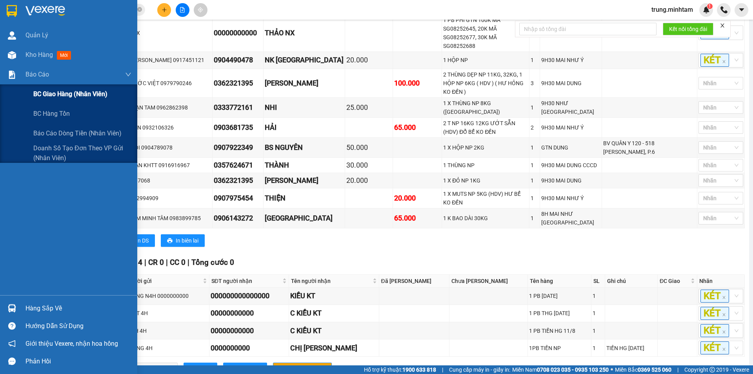
click at [66, 91] on span "BC giao hàng (nhân viên)" at bounding box center [70, 94] width 74 height 10
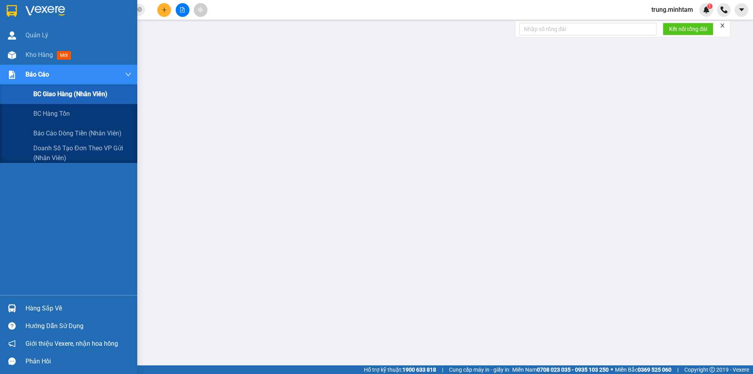
scroll to position [15, 0]
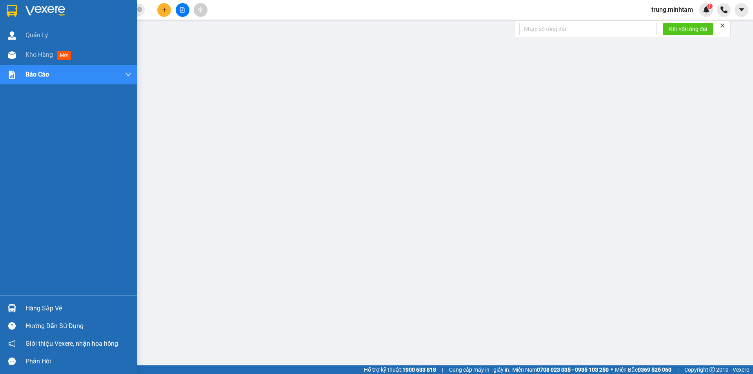
click at [58, 310] on div "Hàng sắp về" at bounding box center [78, 308] width 106 height 12
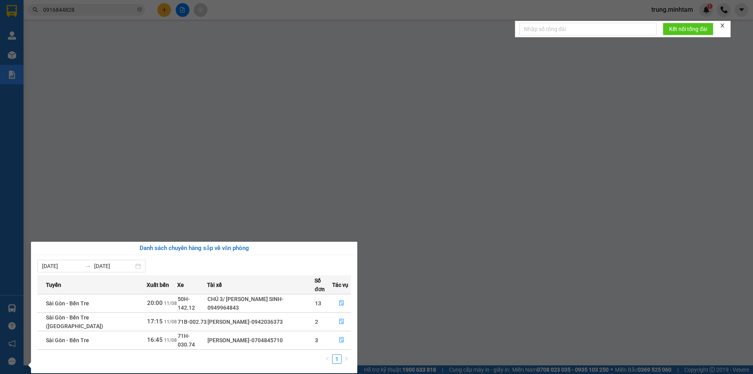
drag, startPoint x: 240, startPoint y: 322, endPoint x: 274, endPoint y: 320, distance: 34.6
click at [274, 336] on div "[PERSON_NAME]-0704845710" at bounding box center [260, 340] width 107 height 9
copy div "0704845710"
click at [166, 9] on section "Kết quả tìm kiếm ( 4 ) Bộ lọc Mã ĐH Trạng thái Món hàng Tổng cước Chưa cước Nhã…" at bounding box center [376, 187] width 753 height 374
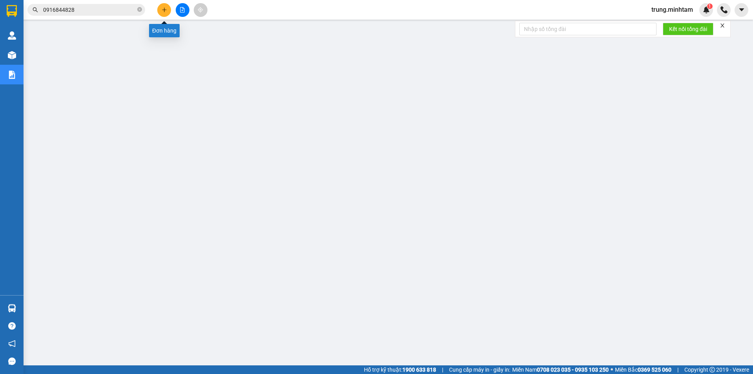
click at [166, 9] on icon "plus" at bounding box center [164, 9] width 5 height 5
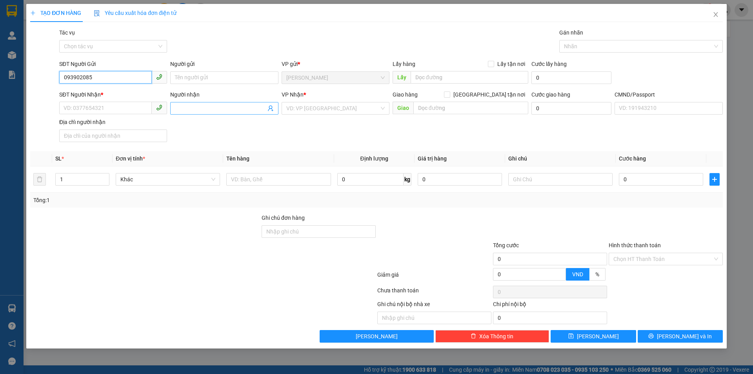
type input "0939020857"
click at [100, 91] on div "0939020857 - LƯU" at bounding box center [113, 93] width 98 height 9
type input "LƯU"
type input "0913654408"
type input "[PERSON_NAME]"
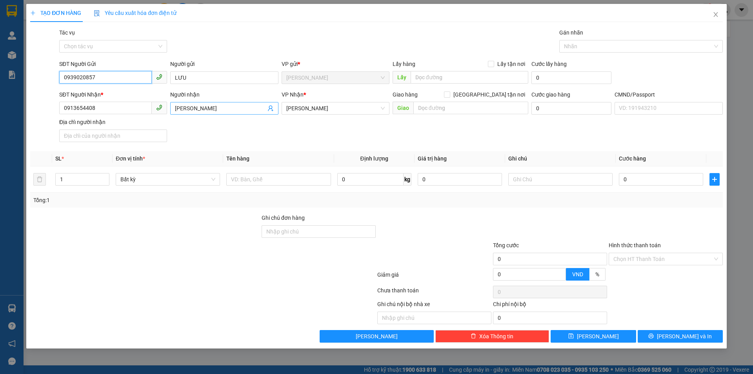
type input "0939020857"
click at [268, 111] on icon "user-add" at bounding box center [270, 109] width 5 height 6
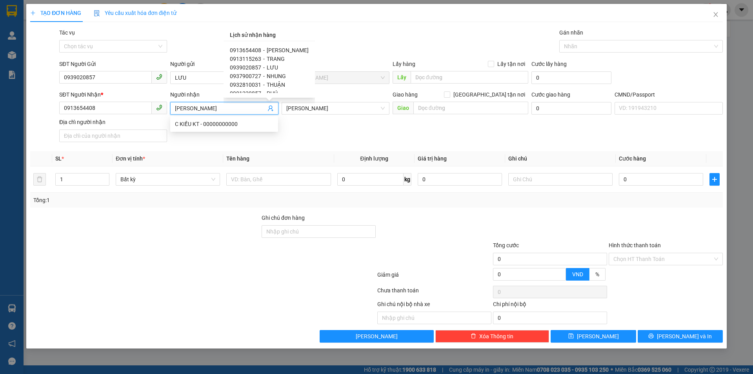
click at [278, 59] on span "TRANG" at bounding box center [276, 59] width 18 height 6
type input "0913115263"
type input "TRANG"
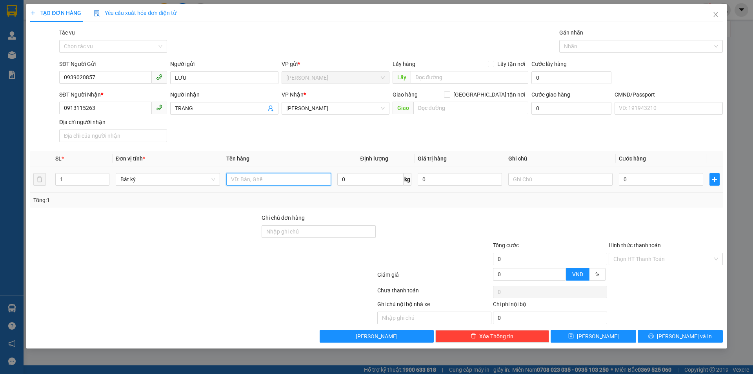
drag, startPoint x: 276, startPoint y: 181, endPoint x: 277, endPoint y: 176, distance: 4.8
click at [276, 180] on input "text" at bounding box center [278, 179] width 104 height 13
drag, startPoint x: 250, startPoint y: 180, endPoint x: 256, endPoint y: 175, distance: 7.5
click at [250, 180] on input "1 THUGNG 22 KG NP (ĐA)" at bounding box center [278, 179] width 104 height 13
type input "1 THUNG 22 KG NP (ĐA)"
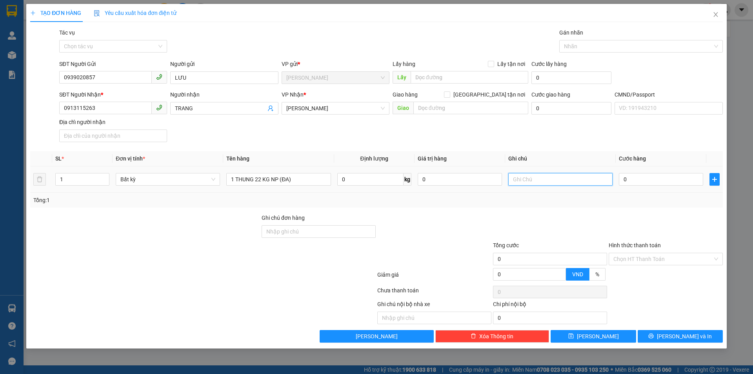
click at [544, 182] on input "text" at bounding box center [560, 179] width 104 height 13
type input "9H [DATE] TRUNG"
type input "4"
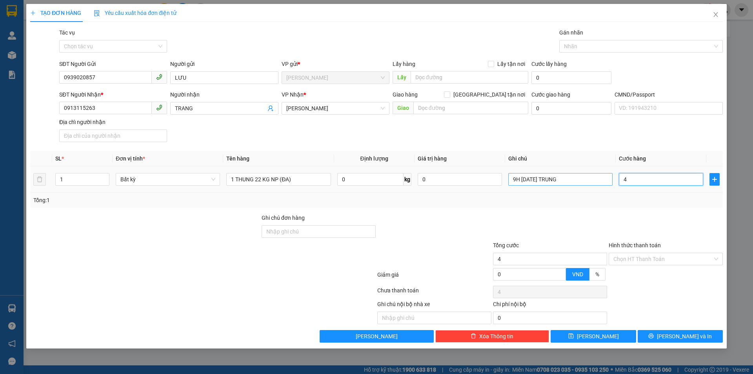
type input "40"
type input "40.000"
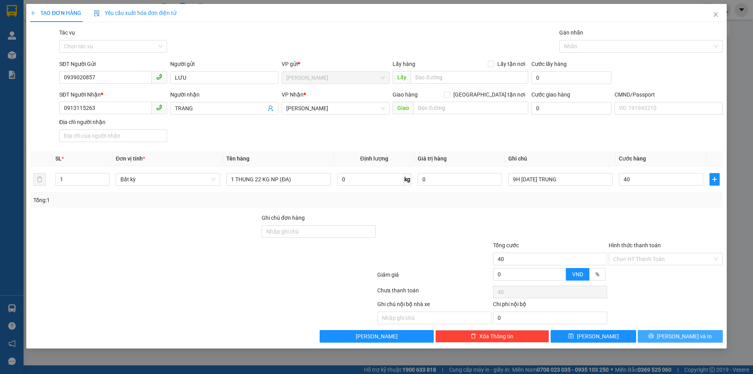
type input "40.000"
click at [681, 338] on span "[PERSON_NAME] và In" at bounding box center [684, 336] width 55 height 9
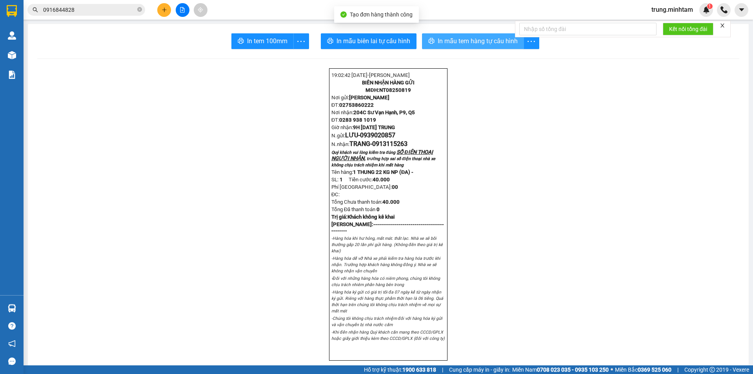
click at [450, 39] on span "In mẫu tem hàng tự cấu hình" at bounding box center [478, 41] width 80 height 10
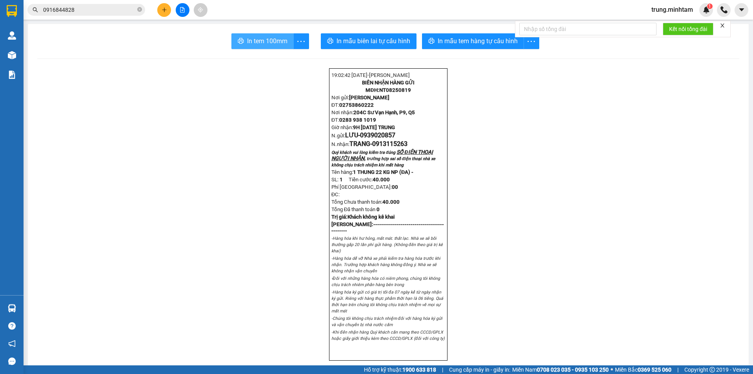
click at [255, 49] on button "In tem 100mm" at bounding box center [262, 41] width 62 height 16
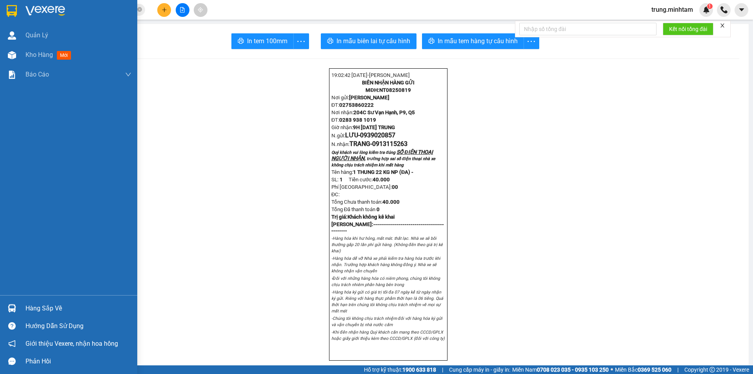
click at [49, 306] on div "Hàng sắp về" at bounding box center [78, 308] width 106 height 12
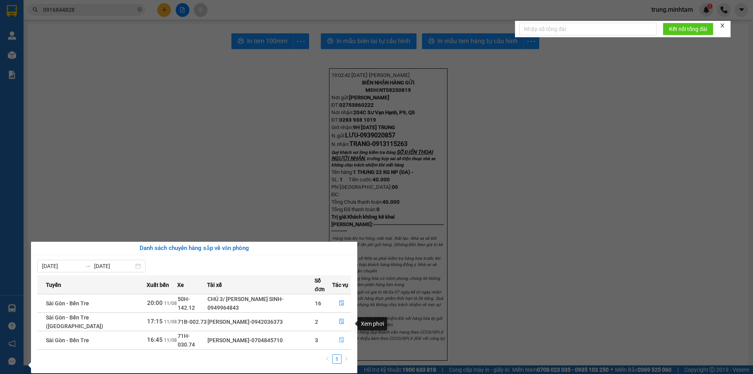
click at [340, 337] on icon "file-done" at bounding box center [341, 339] width 5 height 5
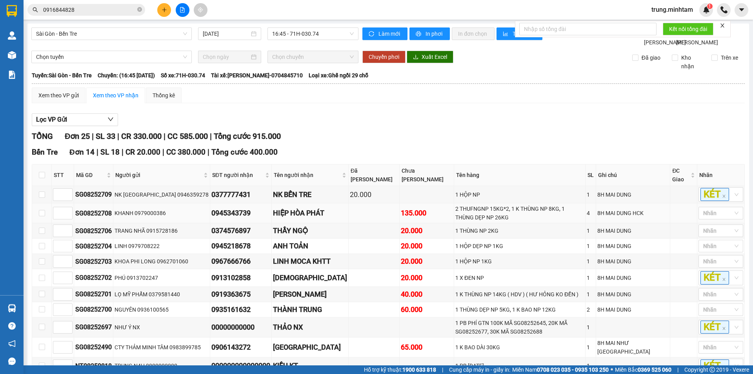
scroll to position [262, 0]
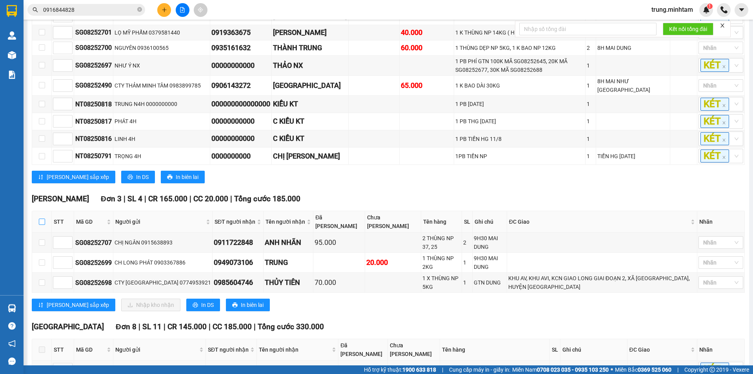
click at [43, 222] on input "checkbox" at bounding box center [42, 221] width 6 height 6
checkbox input "true"
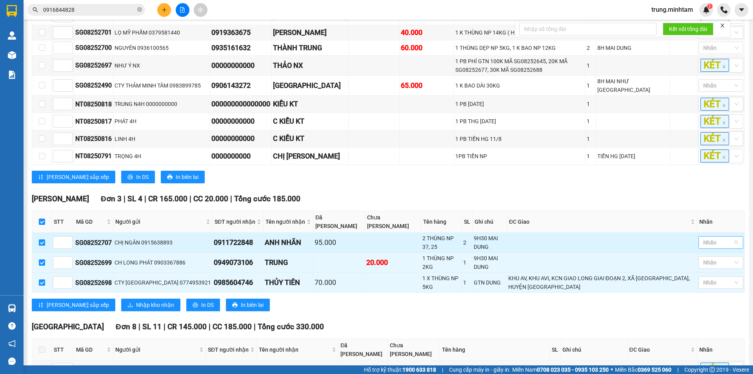
click at [718, 245] on div at bounding box center [716, 242] width 33 height 9
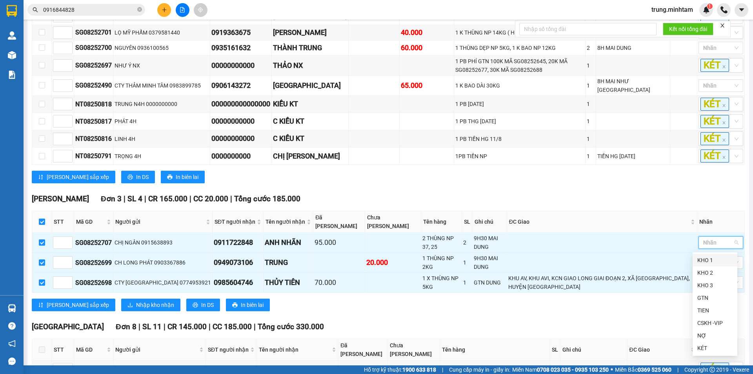
drag, startPoint x: 709, startPoint y: 262, endPoint x: 668, endPoint y: 211, distance: 64.7
click at [703, 257] on div "KHO 1" at bounding box center [714, 260] width 35 height 9
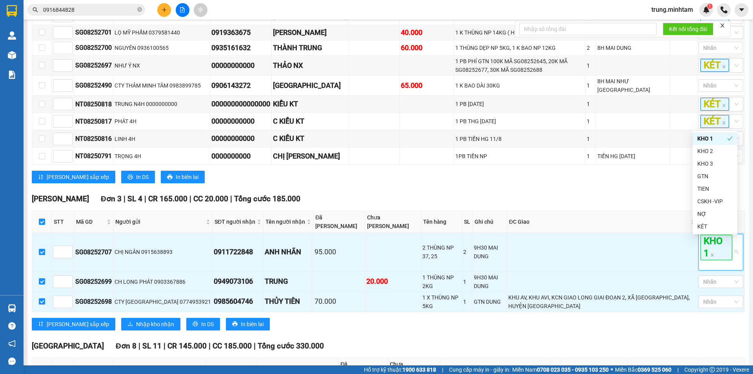
click at [663, 203] on div "[PERSON_NAME] Đơn 3 | SL 4 | CR 165.000 | CC 20.000 | Tổng cước 185.000" at bounding box center [388, 199] width 713 height 12
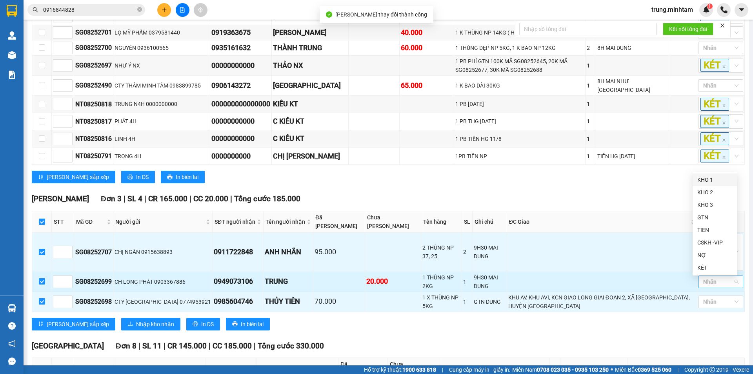
click at [711, 284] on div at bounding box center [716, 281] width 33 height 9
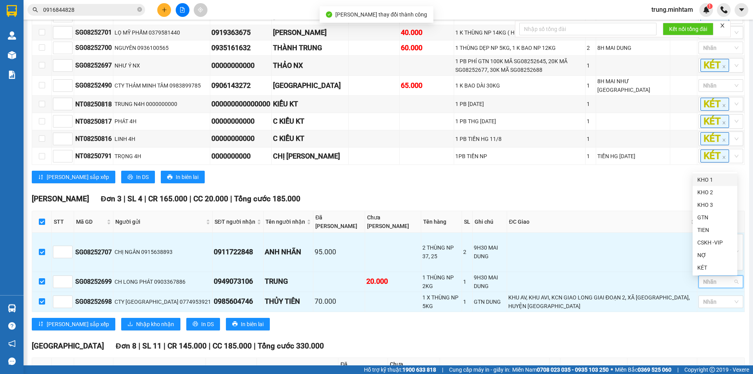
click at [704, 179] on div "KHO 1" at bounding box center [714, 179] width 35 height 9
click at [645, 183] on div "[PERSON_NAME] sắp xếp In DS In biên lai" at bounding box center [388, 177] width 713 height 13
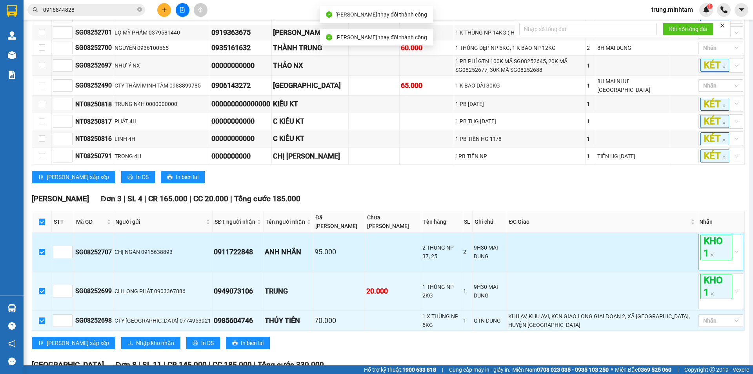
scroll to position [476, 0]
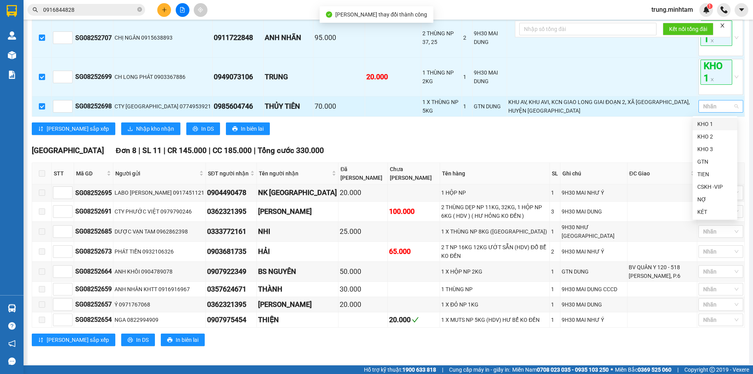
click at [716, 104] on div at bounding box center [716, 106] width 33 height 9
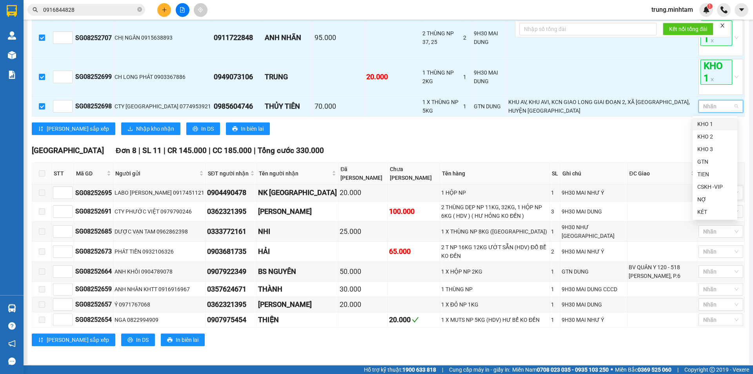
click at [704, 125] on div "KHO 1" at bounding box center [714, 124] width 35 height 9
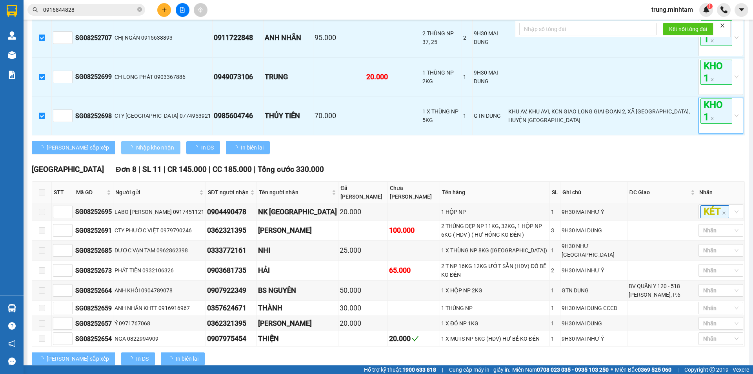
click at [136, 148] on span "Nhập kho nhận" at bounding box center [155, 147] width 38 height 9
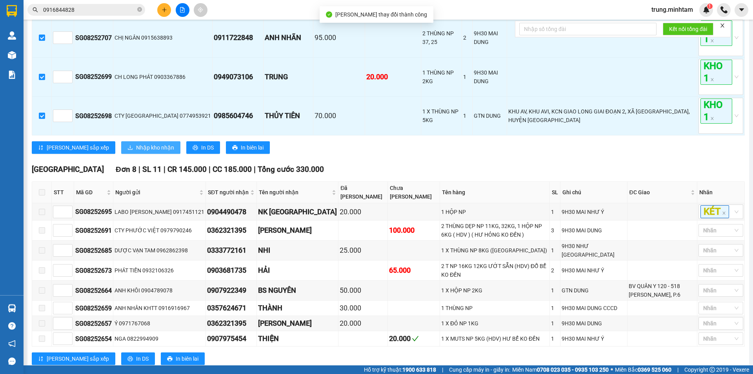
click at [136, 147] on span "Nhập kho nhận" at bounding box center [155, 147] width 38 height 9
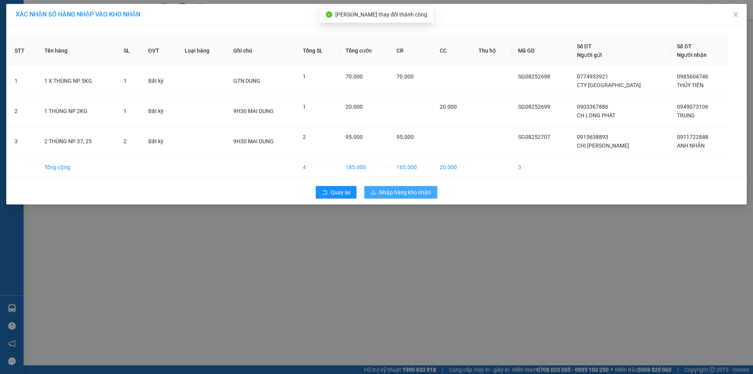
click at [402, 195] on span "Nhập hàng kho nhận" at bounding box center [405, 192] width 52 height 9
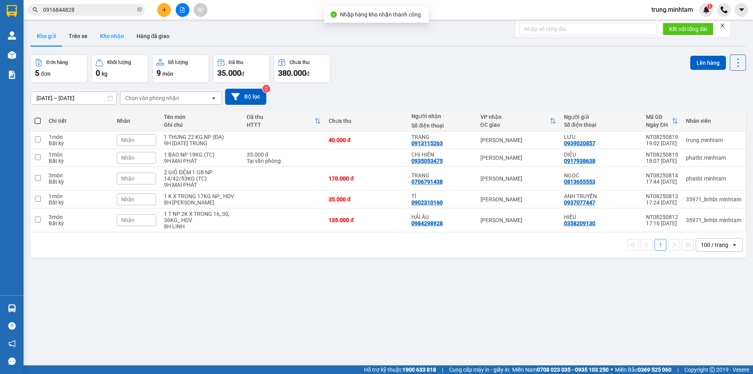
click at [117, 36] on button "Kho nhận" at bounding box center [112, 36] width 36 height 19
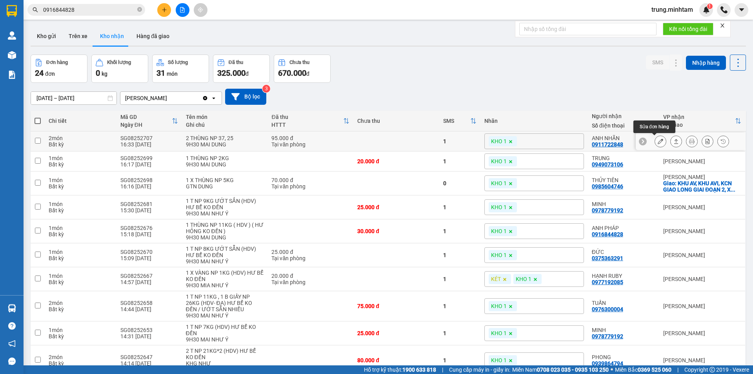
click at [658, 143] on icon at bounding box center [660, 140] width 5 height 5
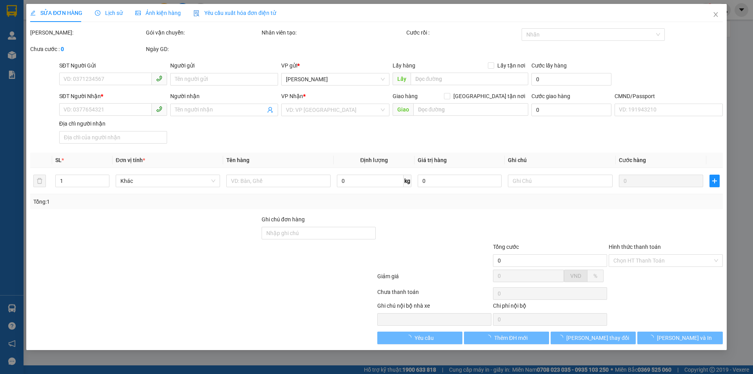
type input "0915638893"
type input "CHỊ [PERSON_NAME]"
type input "0911722848"
type input "ANH NHÃN"
type input "95.000"
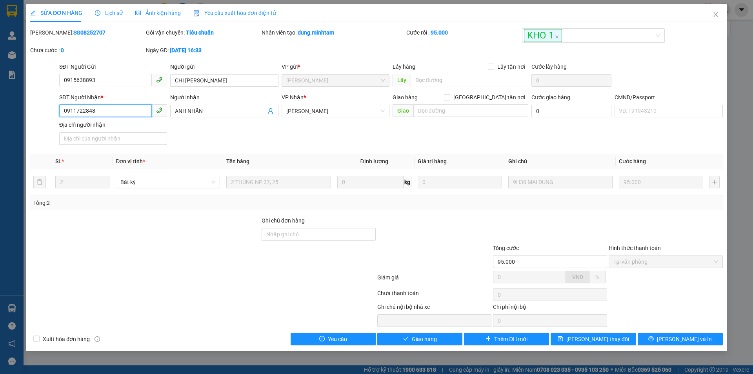
drag, startPoint x: 95, startPoint y: 109, endPoint x: 8, endPoint y: 109, distance: 87.1
click at [8, 109] on div "SỬA ĐƠN HÀNG Lịch sử Ảnh kiện hàng Yêu cầu xuất hóa đơn điện tử Total Paid Fee …" at bounding box center [376, 187] width 753 height 374
click at [300, 234] on input "Ghi chú đơn hàng" at bounding box center [319, 234] width 114 height 13
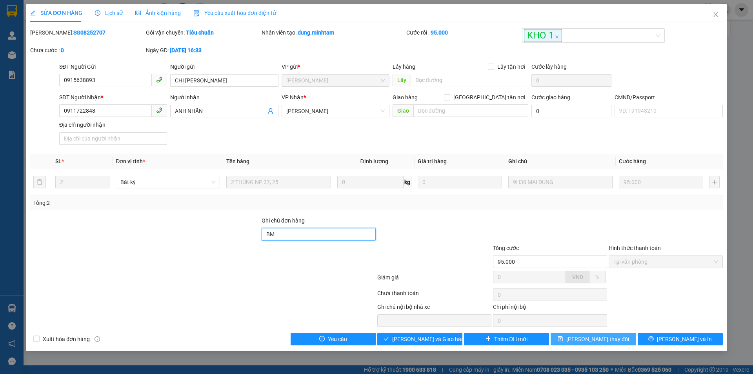
type input "BM"
click at [596, 340] on span "[PERSON_NAME] thay đổi" at bounding box center [597, 339] width 63 height 9
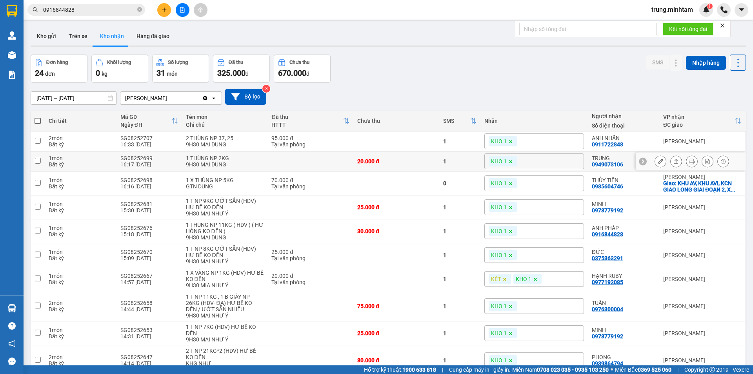
click at [658, 161] on icon at bounding box center [660, 160] width 5 height 5
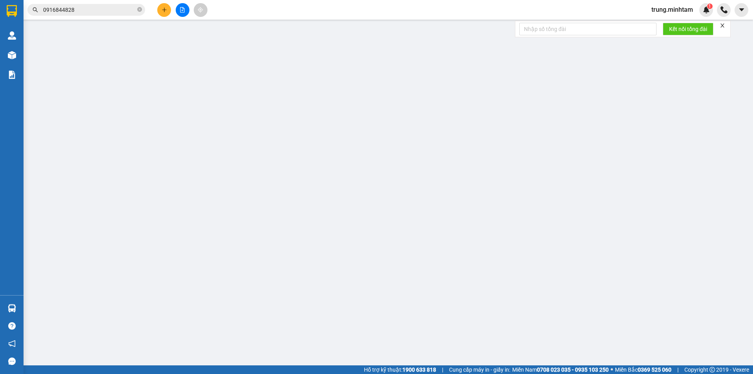
type input "0903367886"
type input "CH LONG PHÁT"
type input "0949073106"
type input "TRUNG"
type input "20.000"
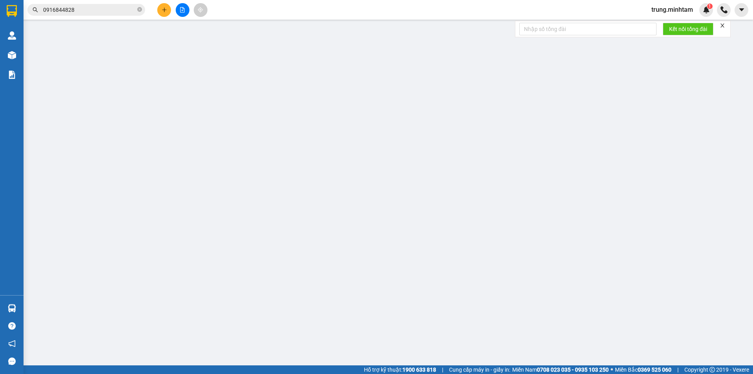
type input "20.000"
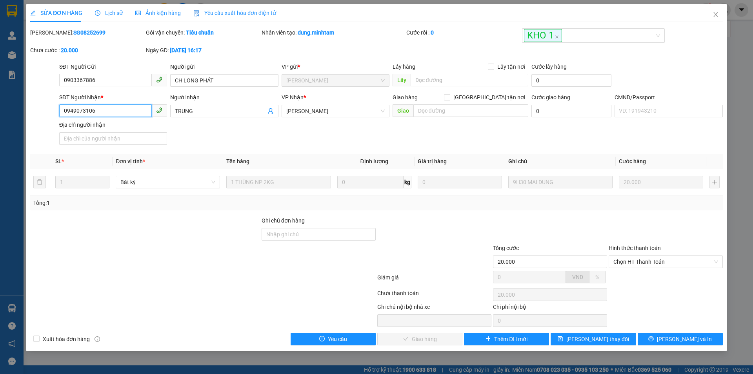
drag, startPoint x: 95, startPoint y: 109, endPoint x: 37, endPoint y: 109, distance: 57.3
click at [38, 109] on div "SĐT Người Nhận * 0949073106 0949073106 Người nhận TRUNG VP Nhận * Ngã Tư Huyệ…" at bounding box center [376, 120] width 694 height 55
click at [343, 239] on input "Ghi chú đơn hàng" at bounding box center [319, 234] width 114 height 13
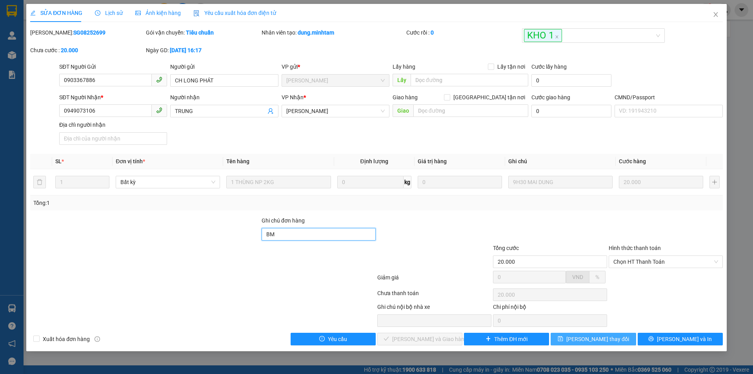
type input "BM"
click at [602, 339] on span "[PERSON_NAME] thay đổi" at bounding box center [597, 339] width 63 height 9
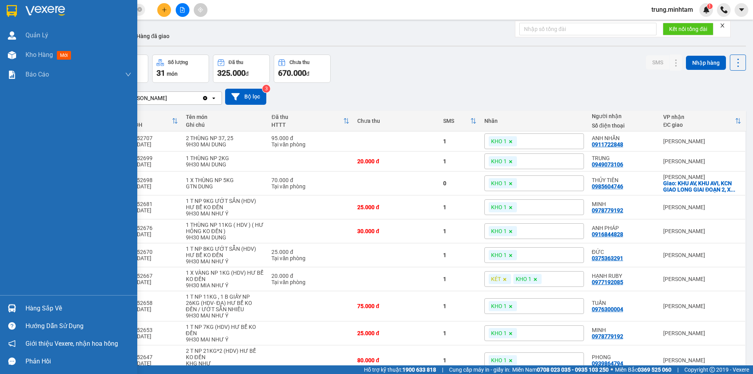
click at [44, 307] on div "Hàng sắp về" at bounding box center [78, 308] width 106 height 12
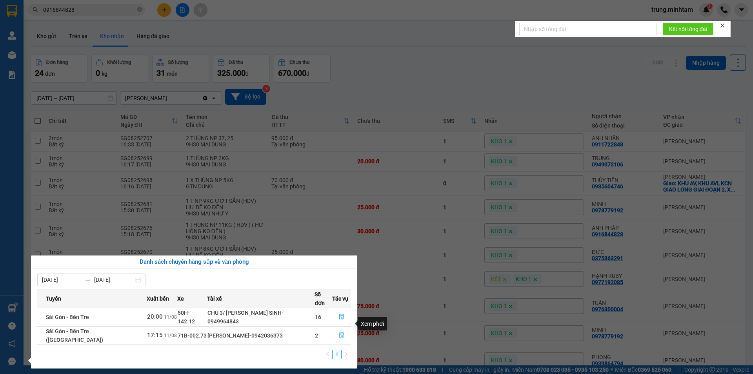
click at [340, 332] on icon "file-done" at bounding box center [341, 334] width 5 height 5
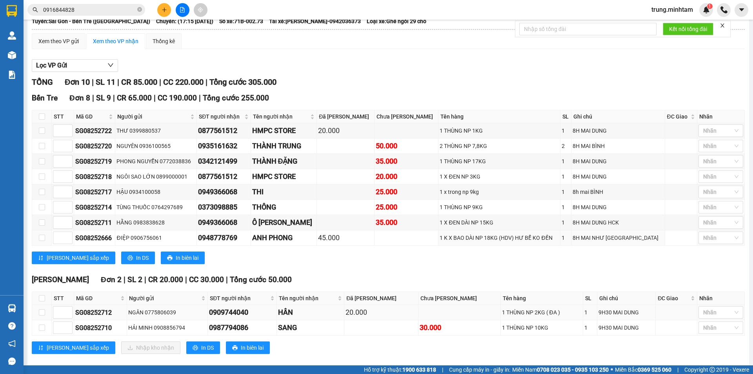
scroll to position [73, 0]
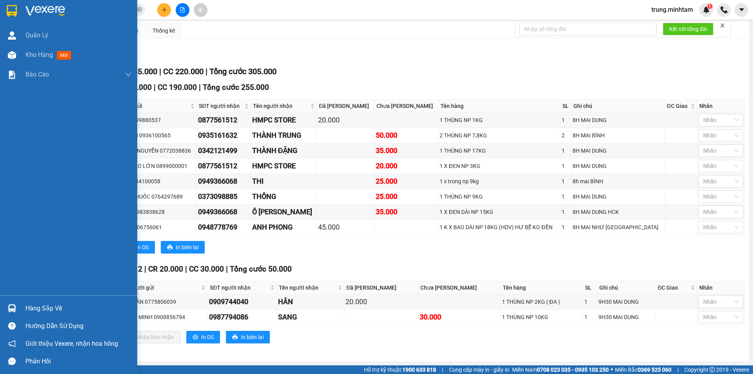
click at [34, 310] on div "Hàng sắp về" at bounding box center [78, 308] width 106 height 12
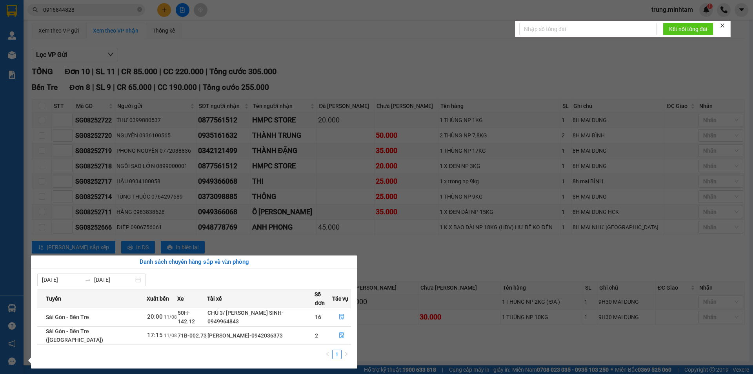
click at [369, 58] on section "Kết quả tìm kiếm ( 4 ) Bộ lọc Mã ĐH Trạng thái Món hàng Tổng cước Chưa cước Nhã…" at bounding box center [376, 187] width 753 height 374
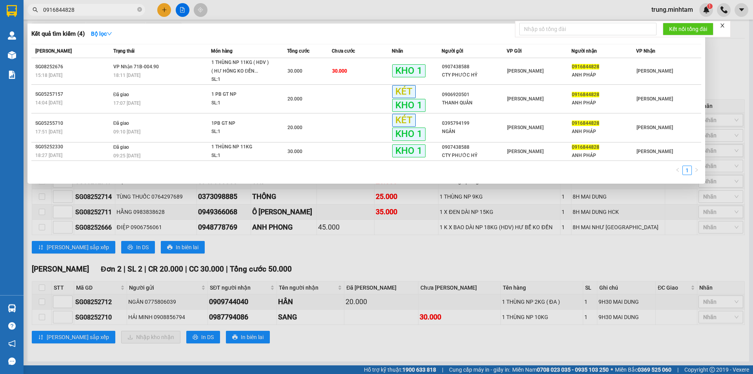
click at [91, 13] on input "0916844828" at bounding box center [89, 9] width 93 height 9
type input "0"
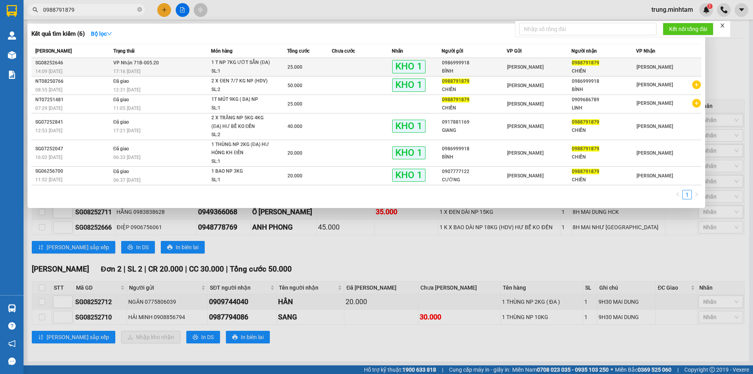
type input "0988791879"
click at [375, 69] on td at bounding box center [362, 67] width 60 height 18
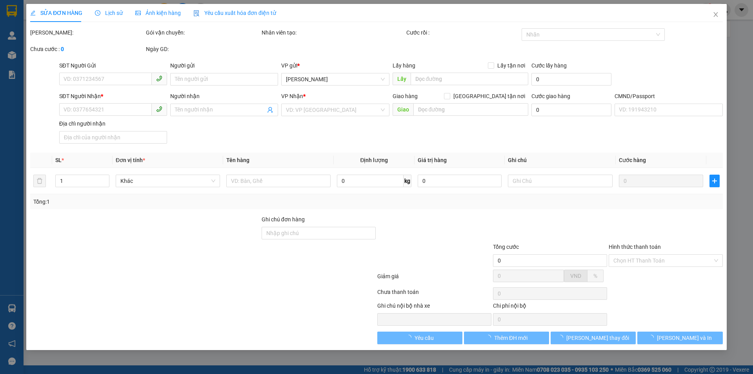
type input "0986999918"
type input "BÌNH"
type input "0988791879"
type input "CHIẾN"
type input "KBM"
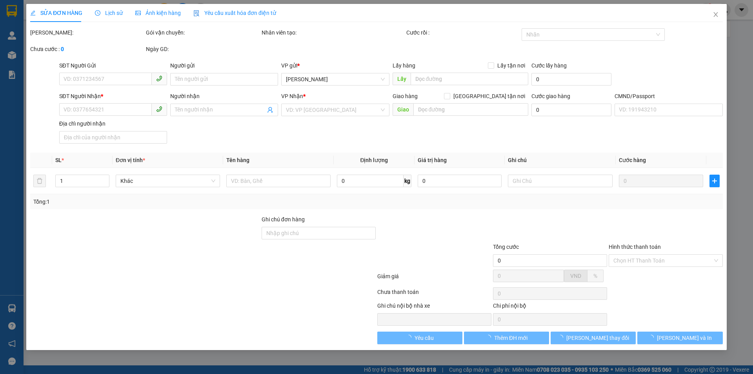
type input "25.000"
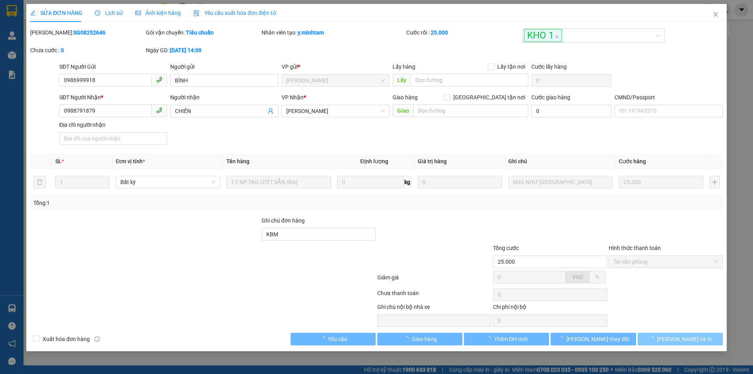
click at [657, 339] on span "loading" at bounding box center [652, 338] width 9 height 5
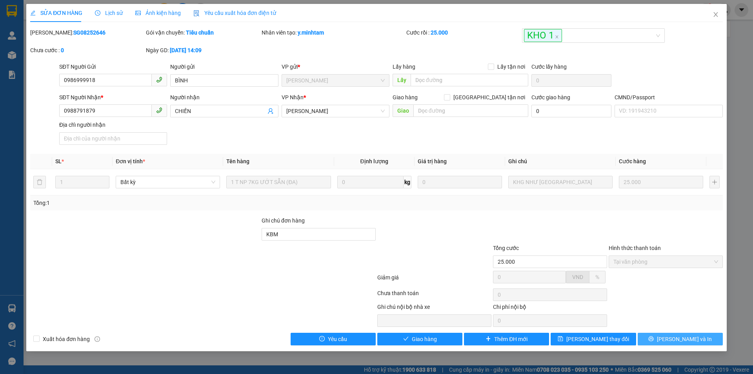
click at [673, 340] on span "[PERSON_NAME] và In" at bounding box center [684, 339] width 55 height 9
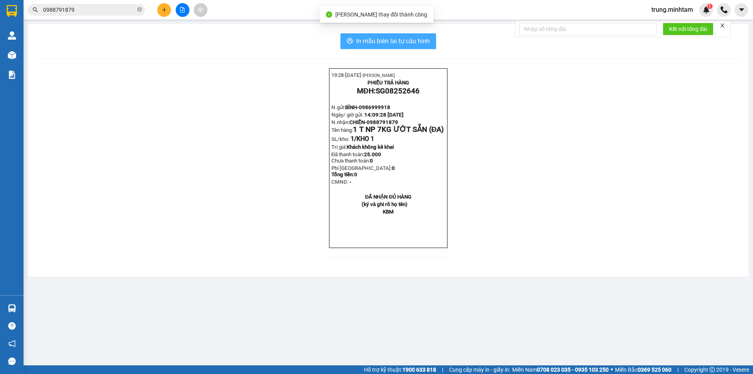
click at [400, 42] on span "In mẫu biên lai tự cấu hình" at bounding box center [393, 41] width 74 height 10
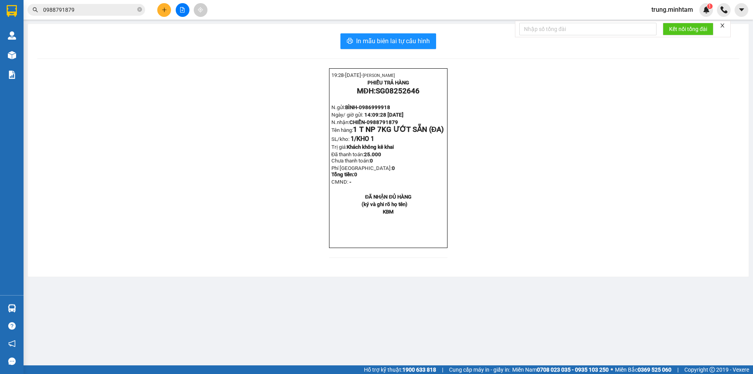
click at [92, 11] on input "0988791879" at bounding box center [89, 9] width 93 height 9
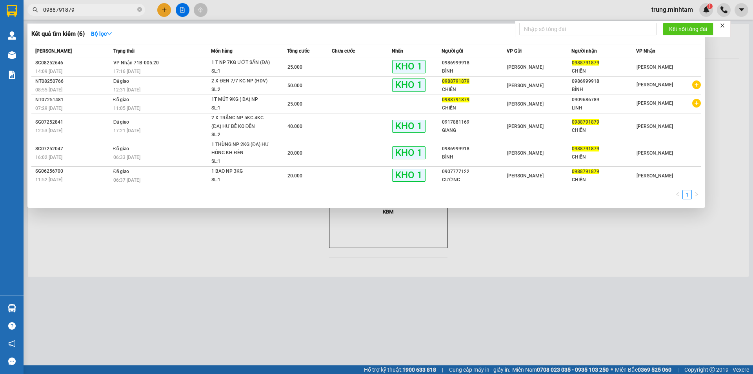
click at [92, 11] on input "0988791879" at bounding box center [89, 9] width 93 height 9
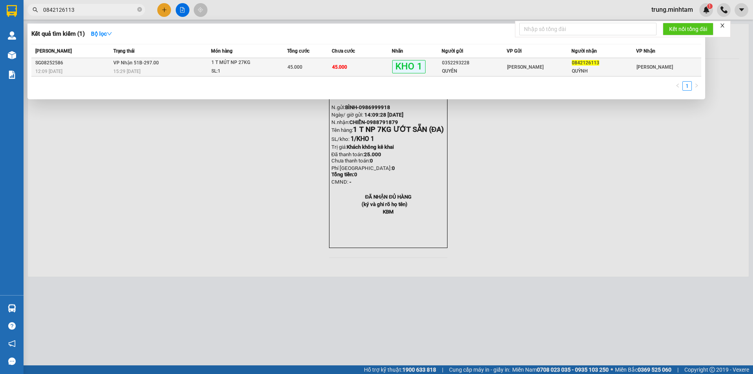
type input "0842126113"
click at [543, 70] on div "[PERSON_NAME]" at bounding box center [539, 67] width 64 height 9
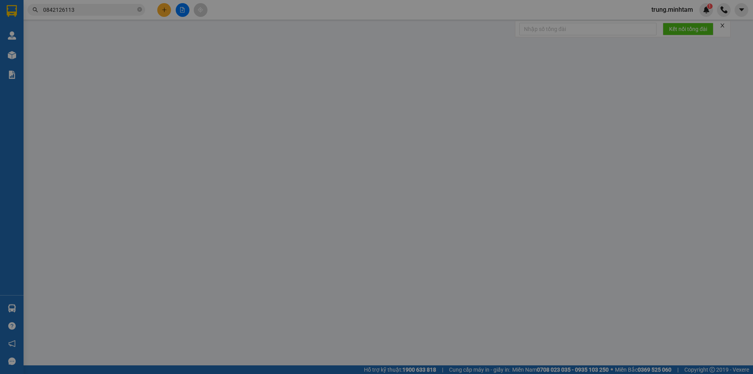
type input "0352293228"
type input "QUYÊN"
type input "0842126113"
type input "QUỲNH"
type input "KBM"
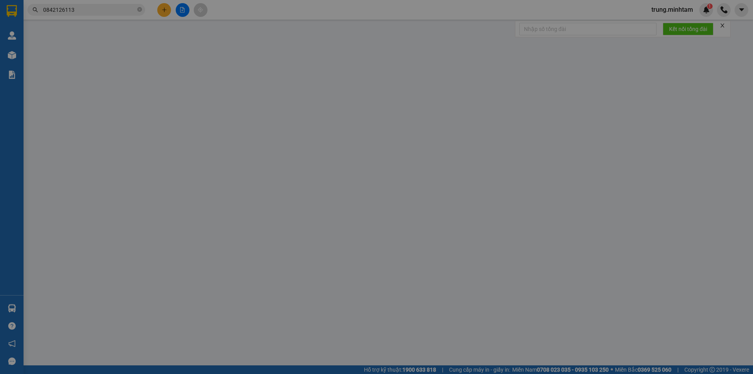
type input "45.000"
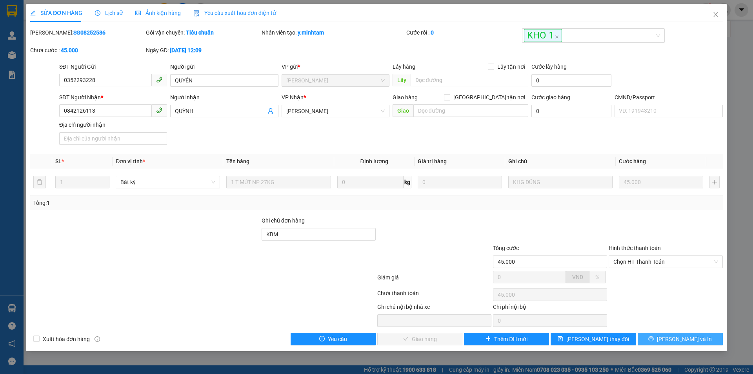
click at [678, 339] on span "[PERSON_NAME] và In" at bounding box center [684, 339] width 55 height 9
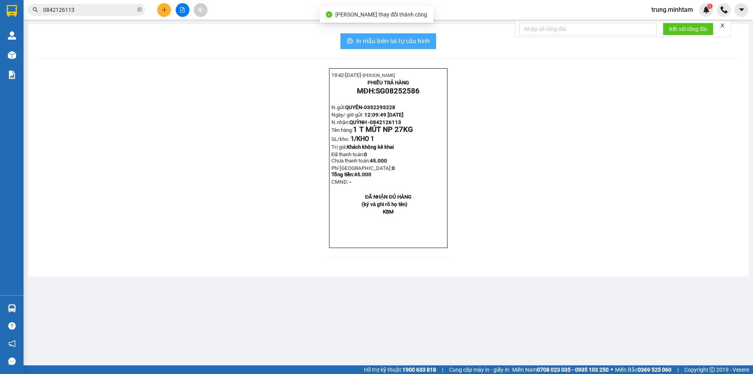
click at [389, 43] on span "In mẫu biên lai tự cấu hình" at bounding box center [393, 41] width 74 height 10
